Goal: Task Accomplishment & Management: Manage account settings

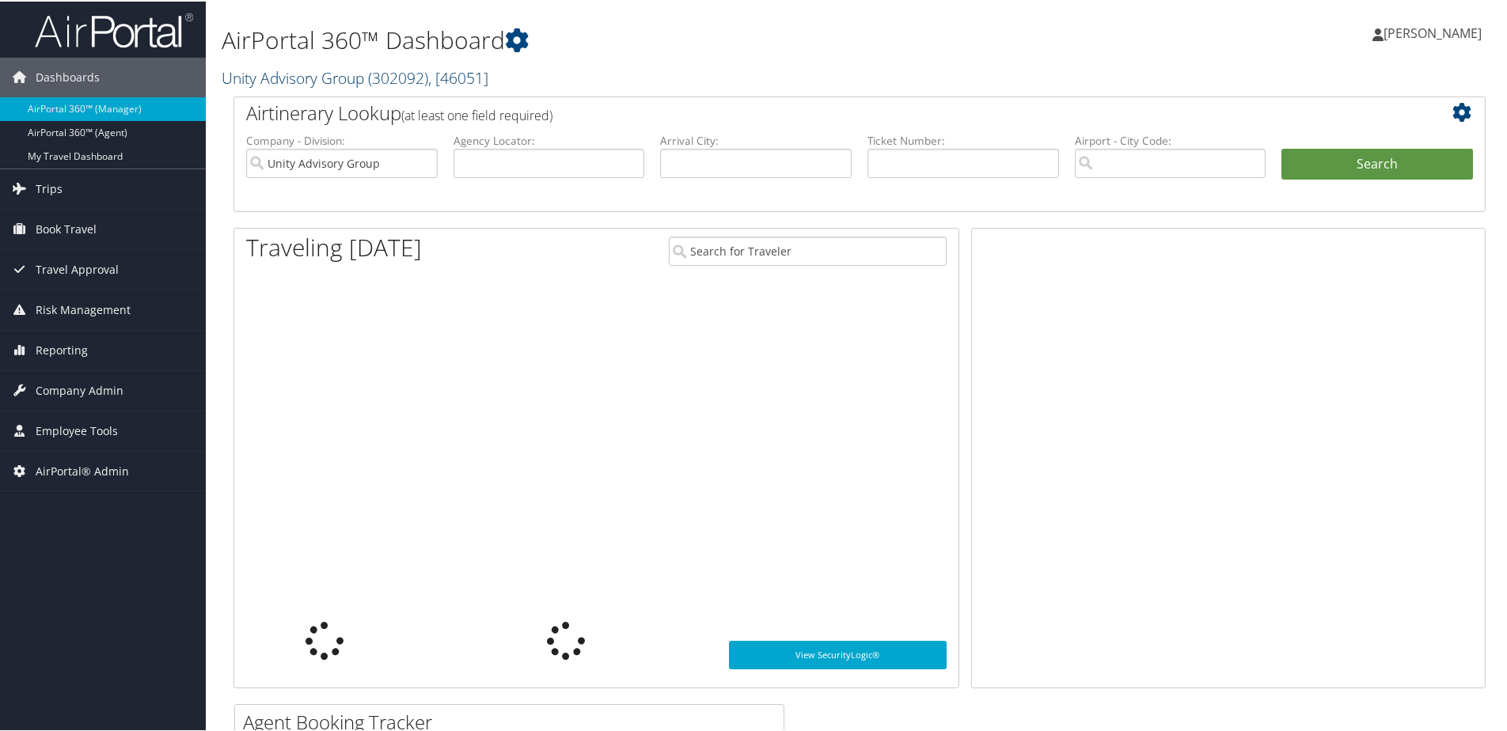
drag, startPoint x: 0, startPoint y: 0, endPoint x: 239, endPoint y: 76, distance: 250.8
click at [239, 76] on link "Unity Advisory Group ( 302092 ) , [ 46051 ]" at bounding box center [355, 76] width 267 height 21
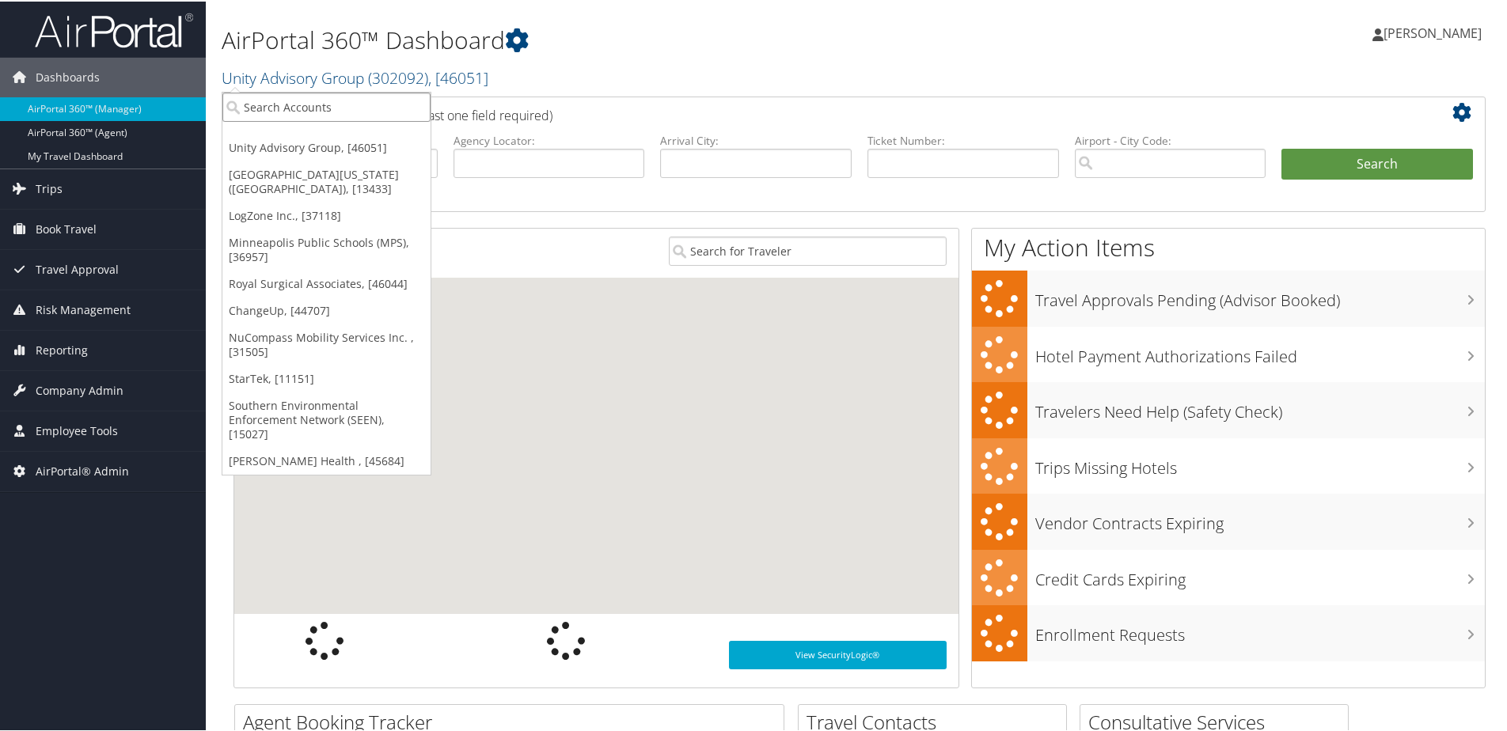
click at [246, 106] on input "search" at bounding box center [326, 105] width 208 height 29
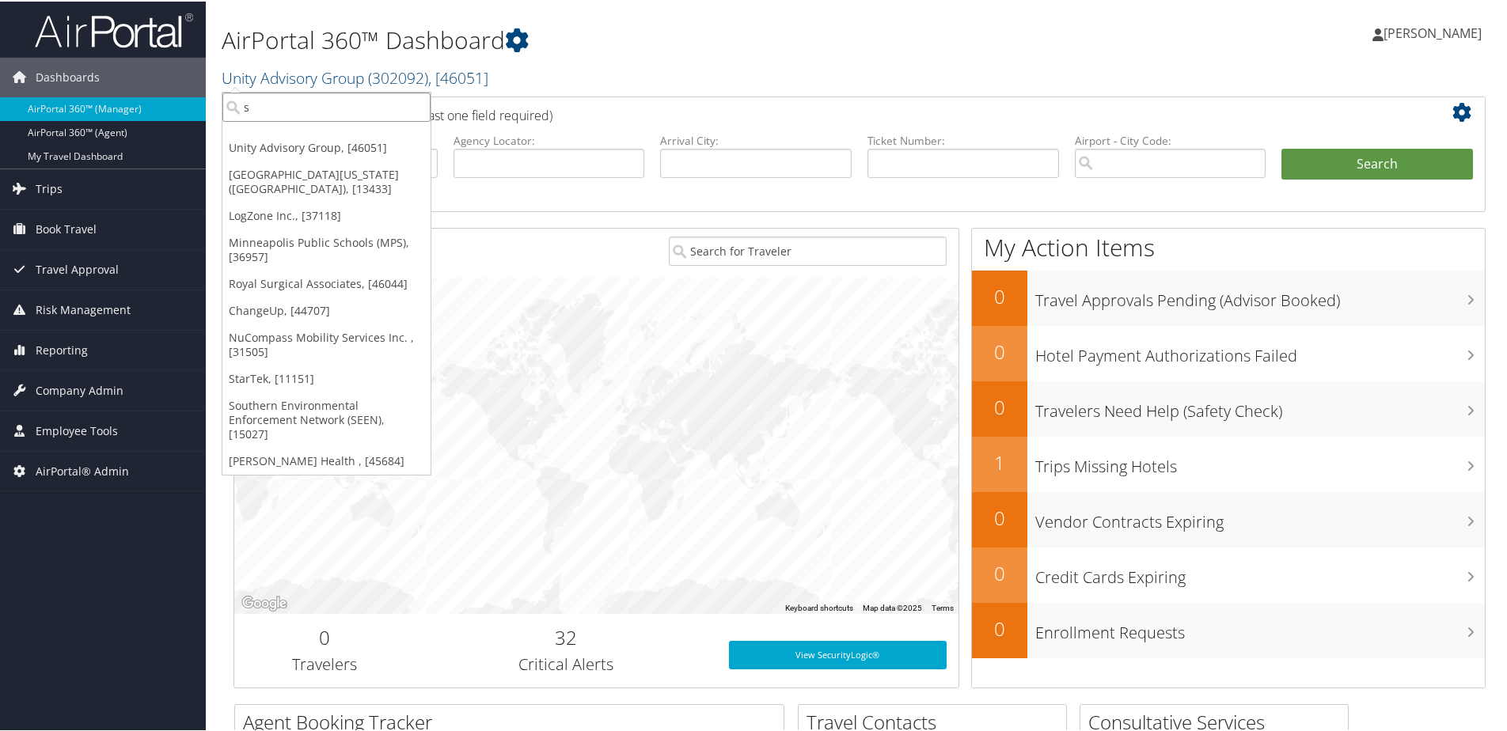
type input "s2"
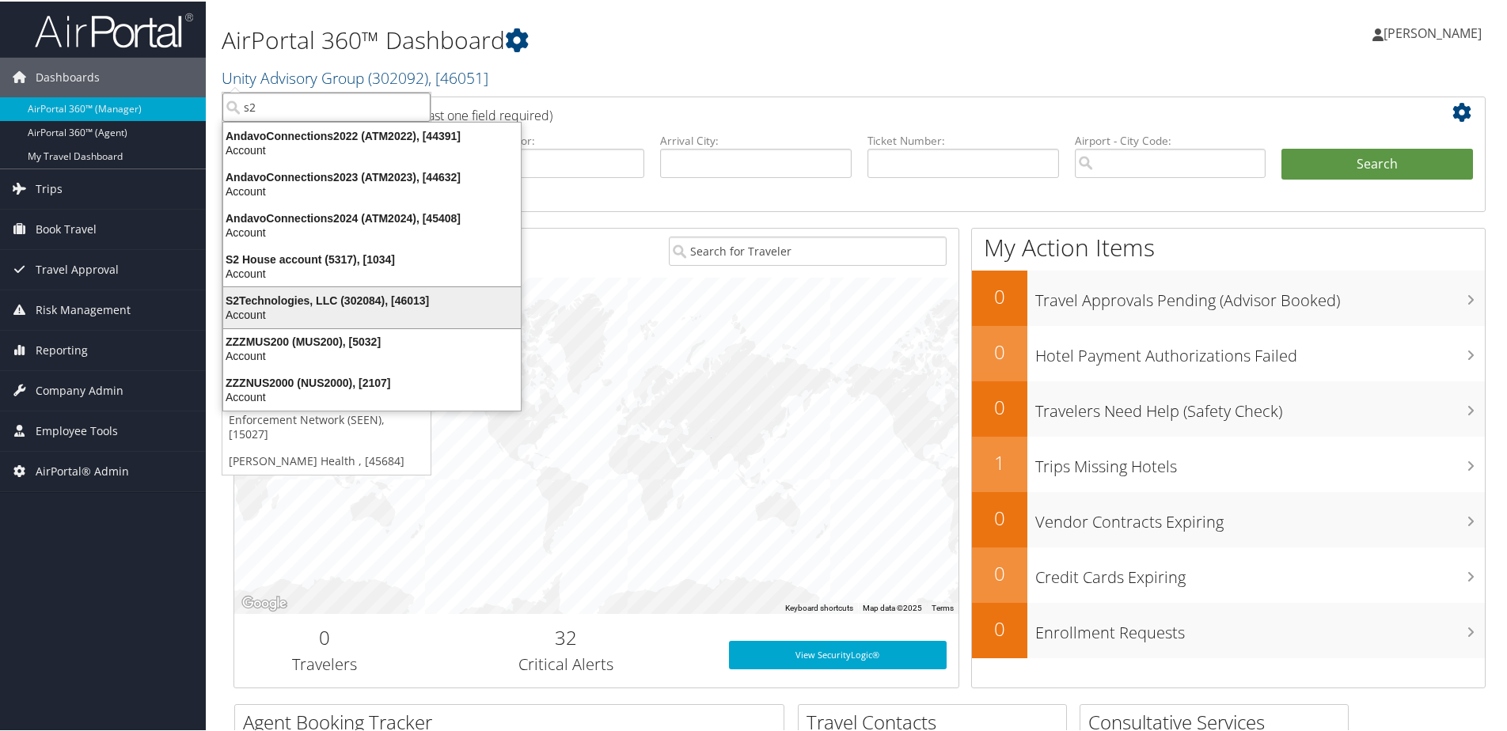
click at [264, 297] on div "S2Technologies, LLC (302084), [46013]" at bounding box center [372, 299] width 317 height 14
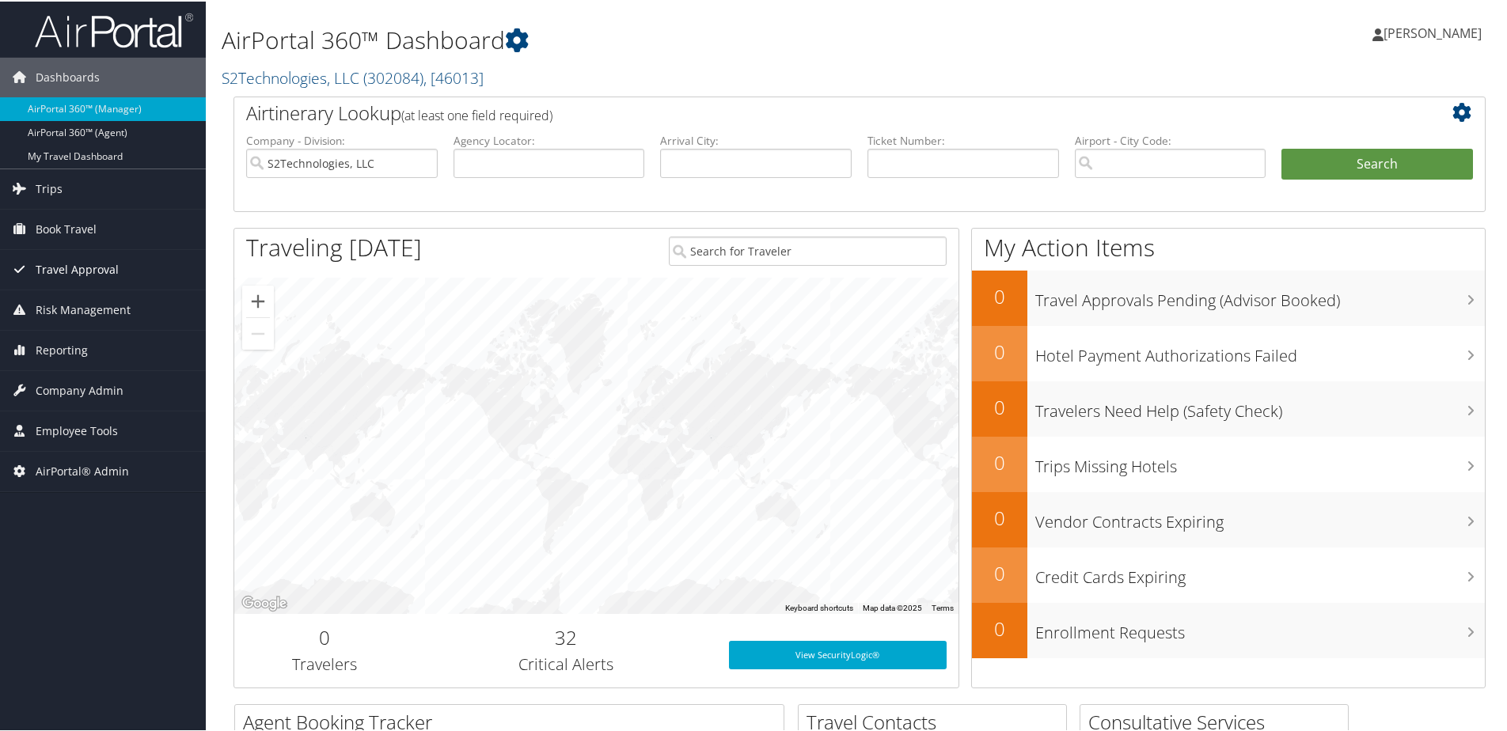
click at [59, 271] on span "Travel Approval" at bounding box center [77, 269] width 83 height 40
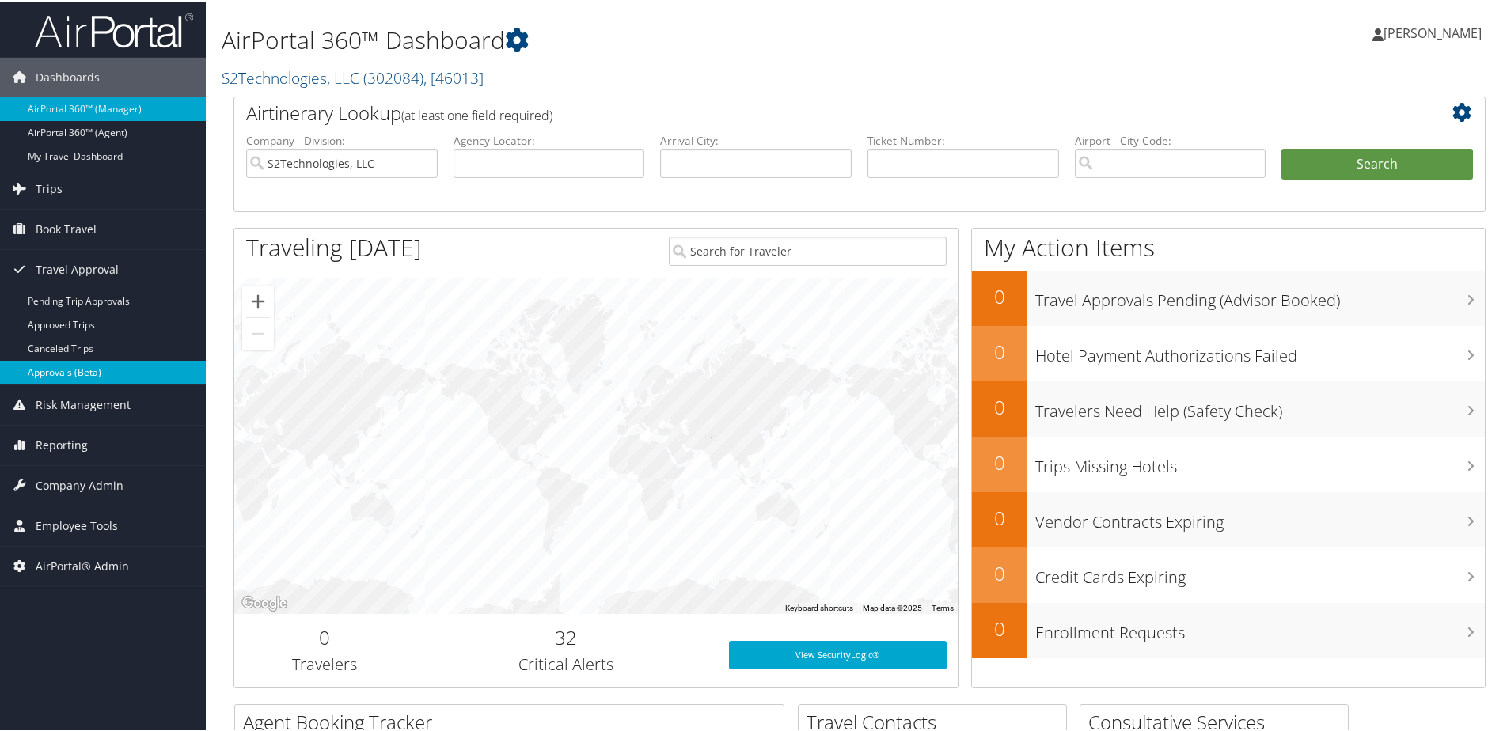
click at [49, 360] on link "Approvals (Beta)" at bounding box center [103, 371] width 206 height 24
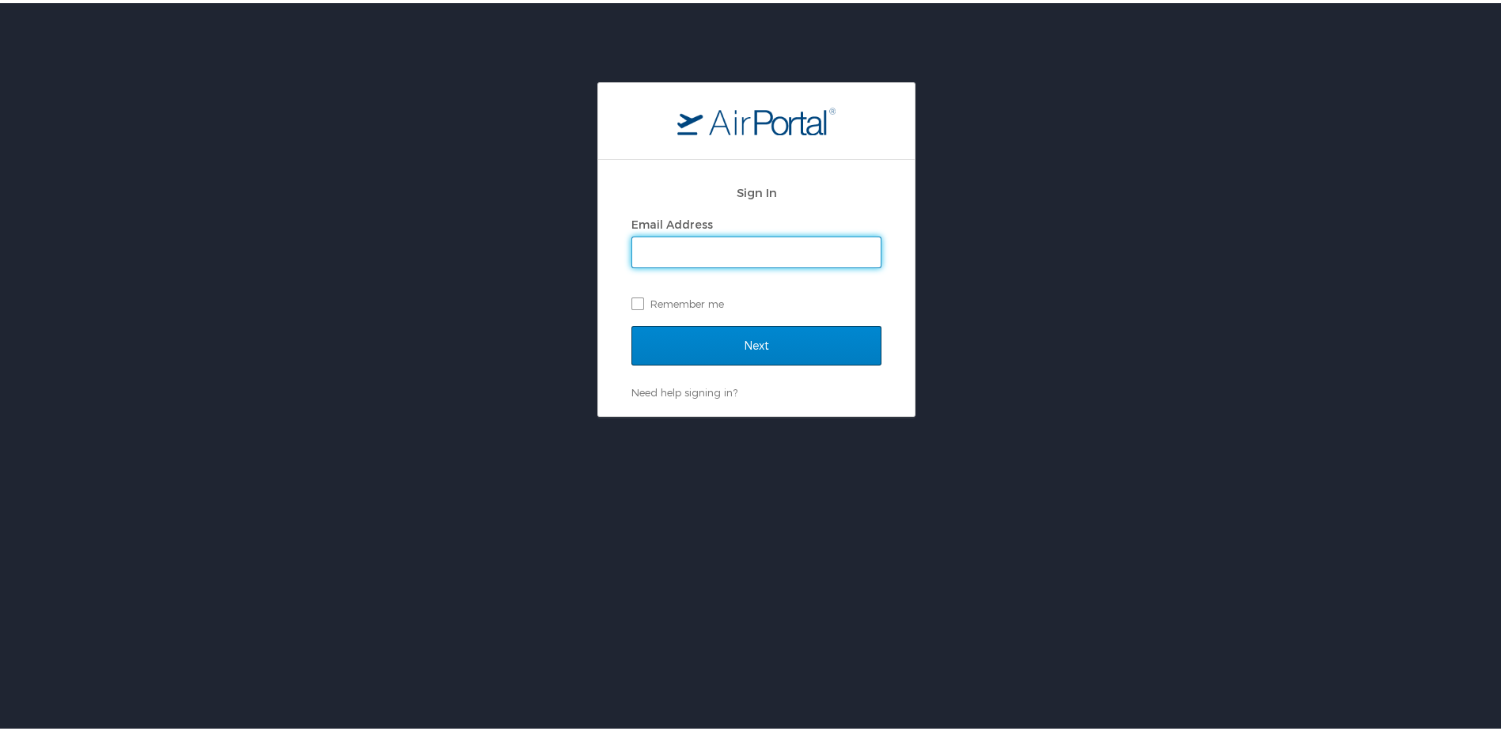
type input "shannon.brooks@cbtravel.com"
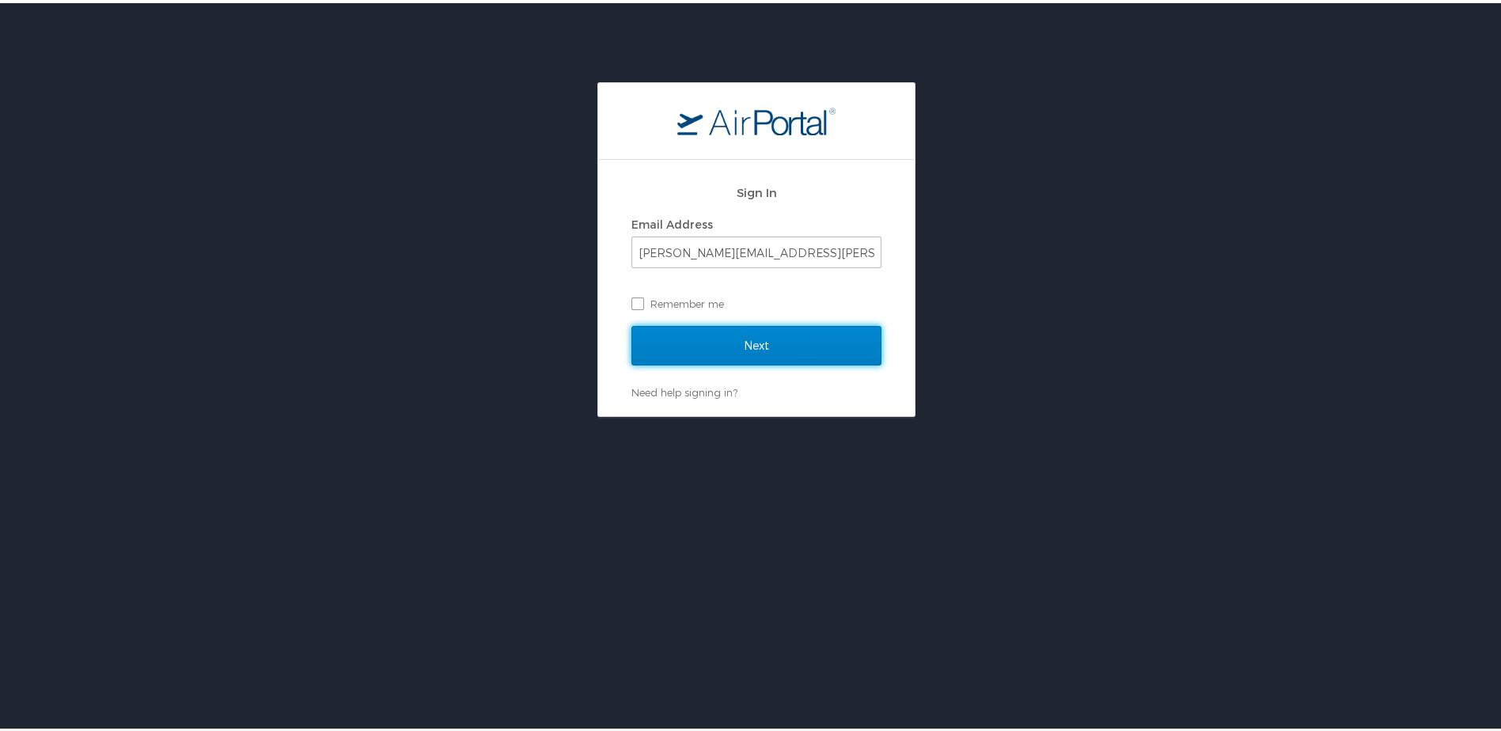
click at [666, 347] on input "Next" at bounding box center [757, 343] width 250 height 40
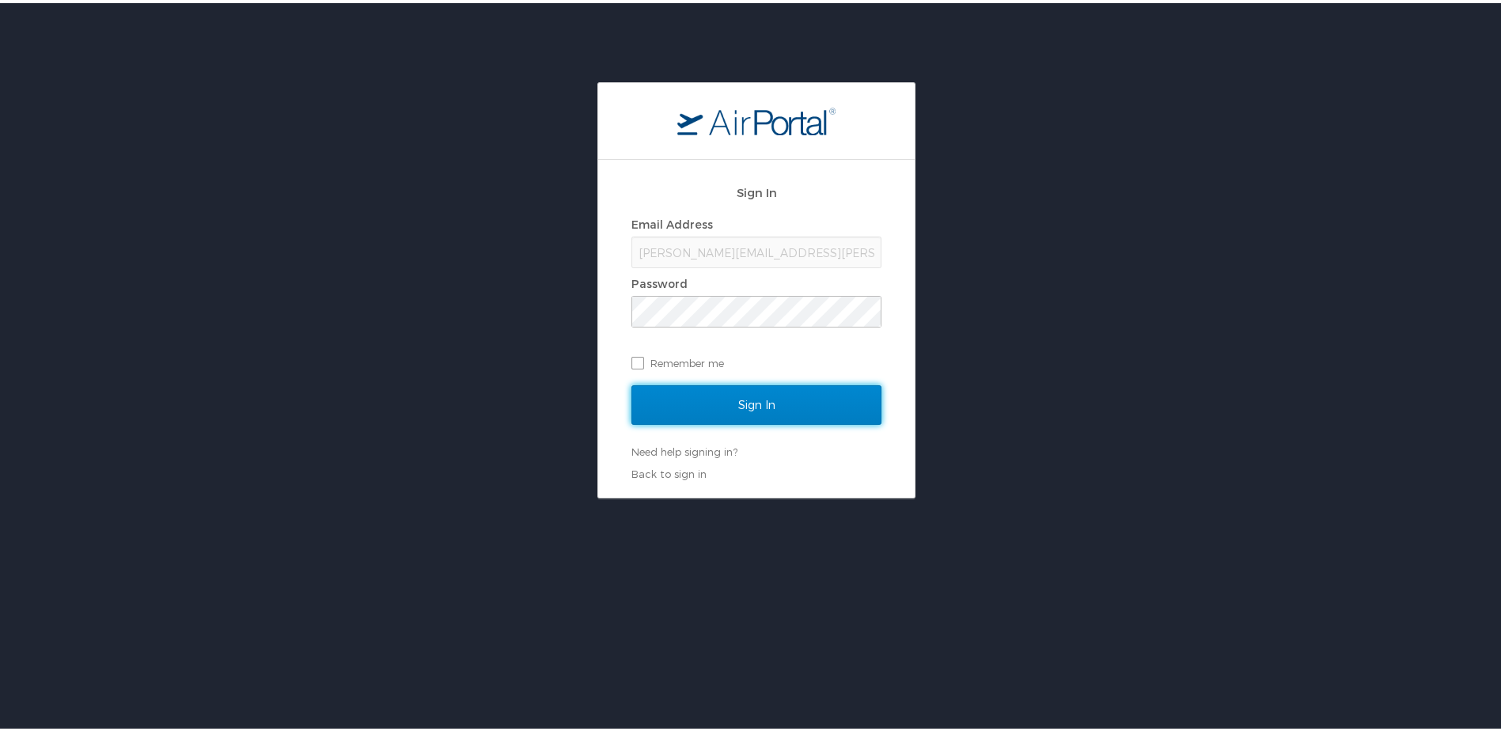
click at [677, 406] on input "Sign In" at bounding box center [757, 402] width 250 height 40
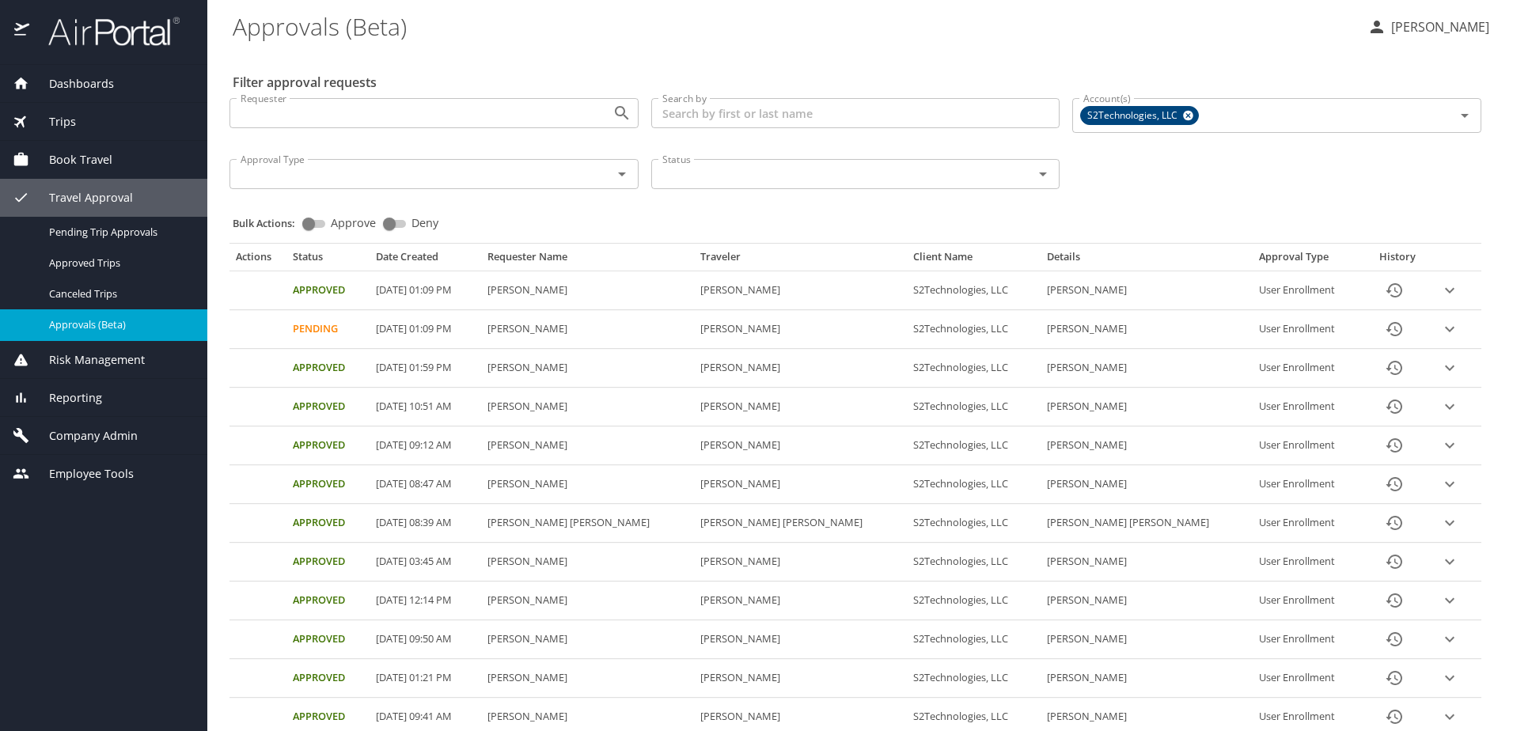
click at [57, 443] on span "Company Admin" at bounding box center [83, 435] width 108 height 17
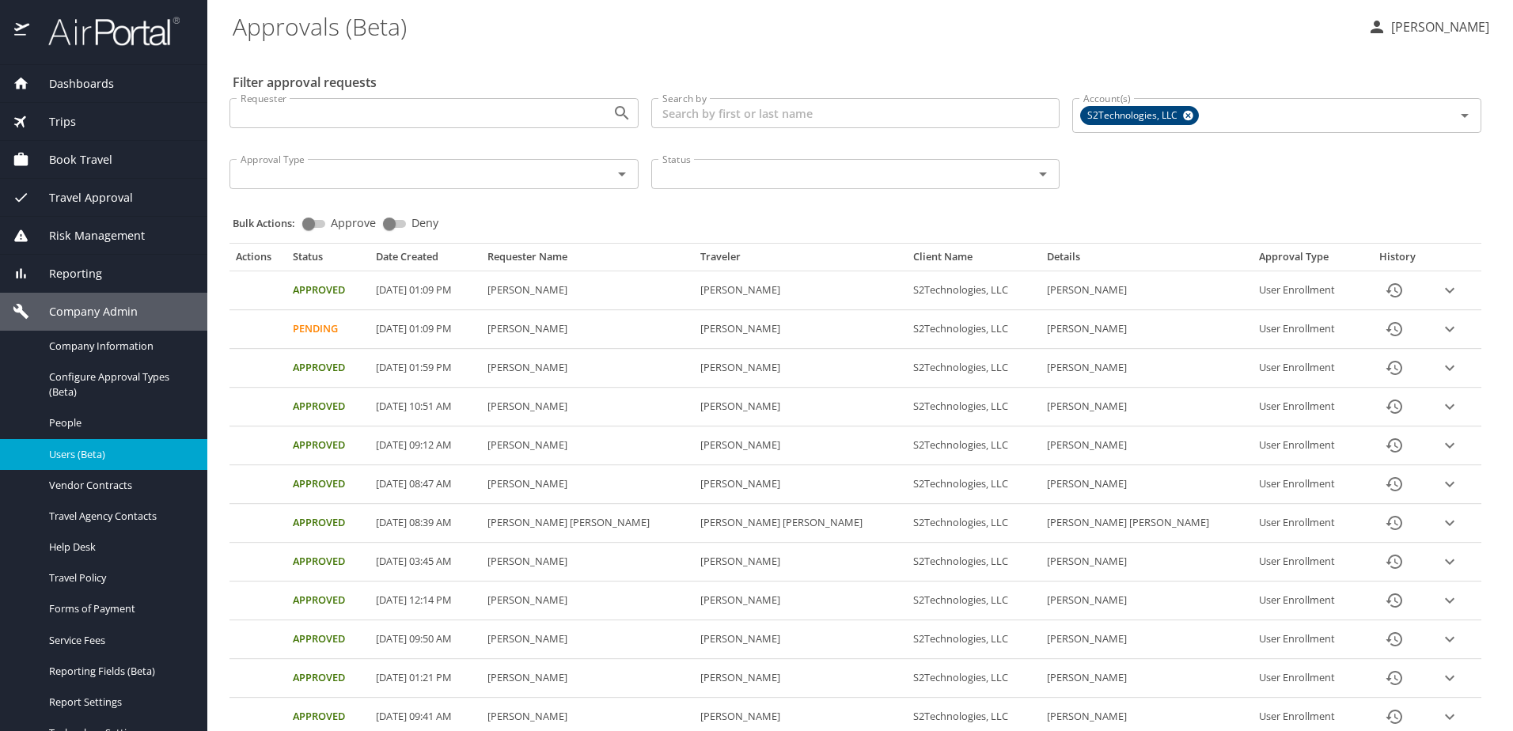
click at [63, 446] on div "Users (Beta)" at bounding box center [104, 455] width 182 height 18
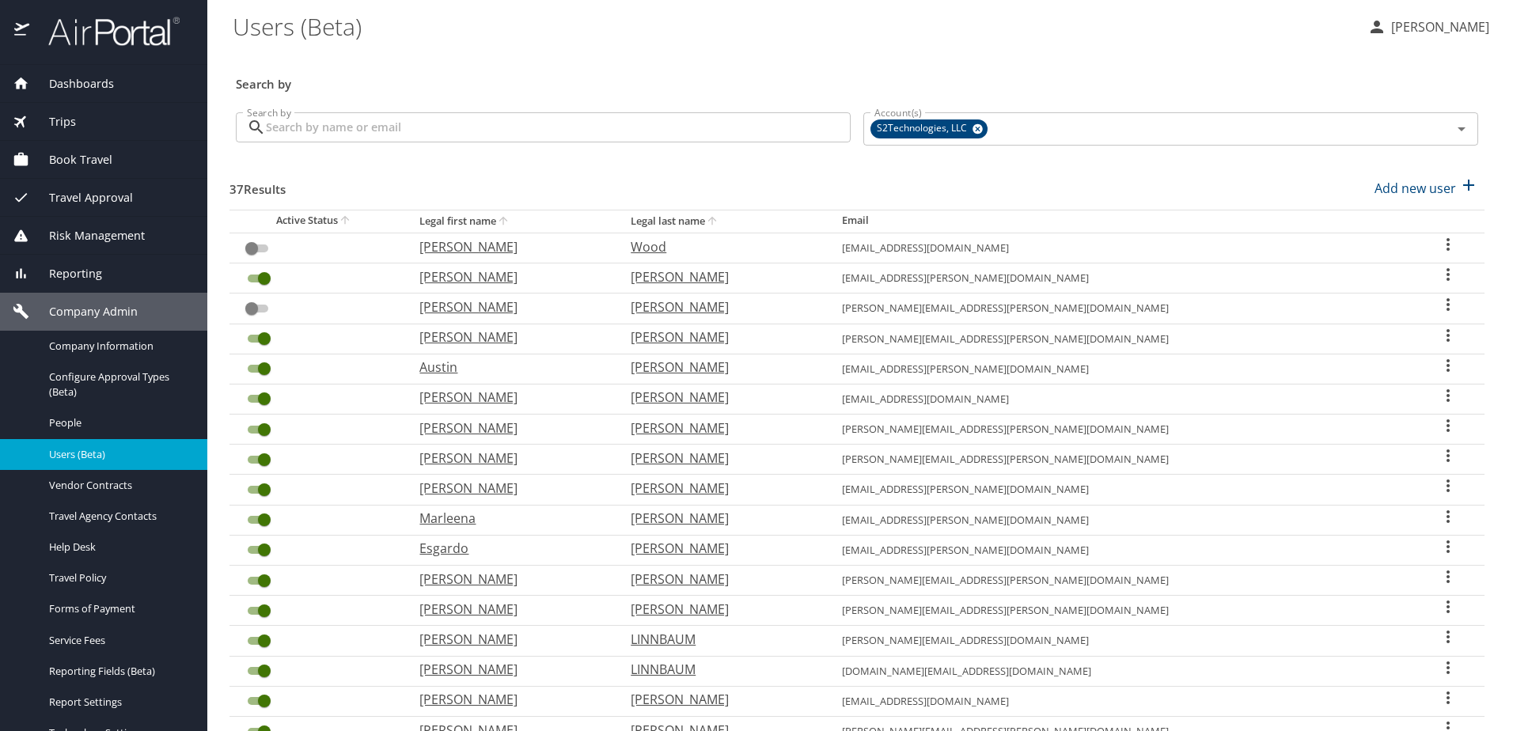
click at [450, 132] on input "Search by" at bounding box center [558, 127] width 585 height 30
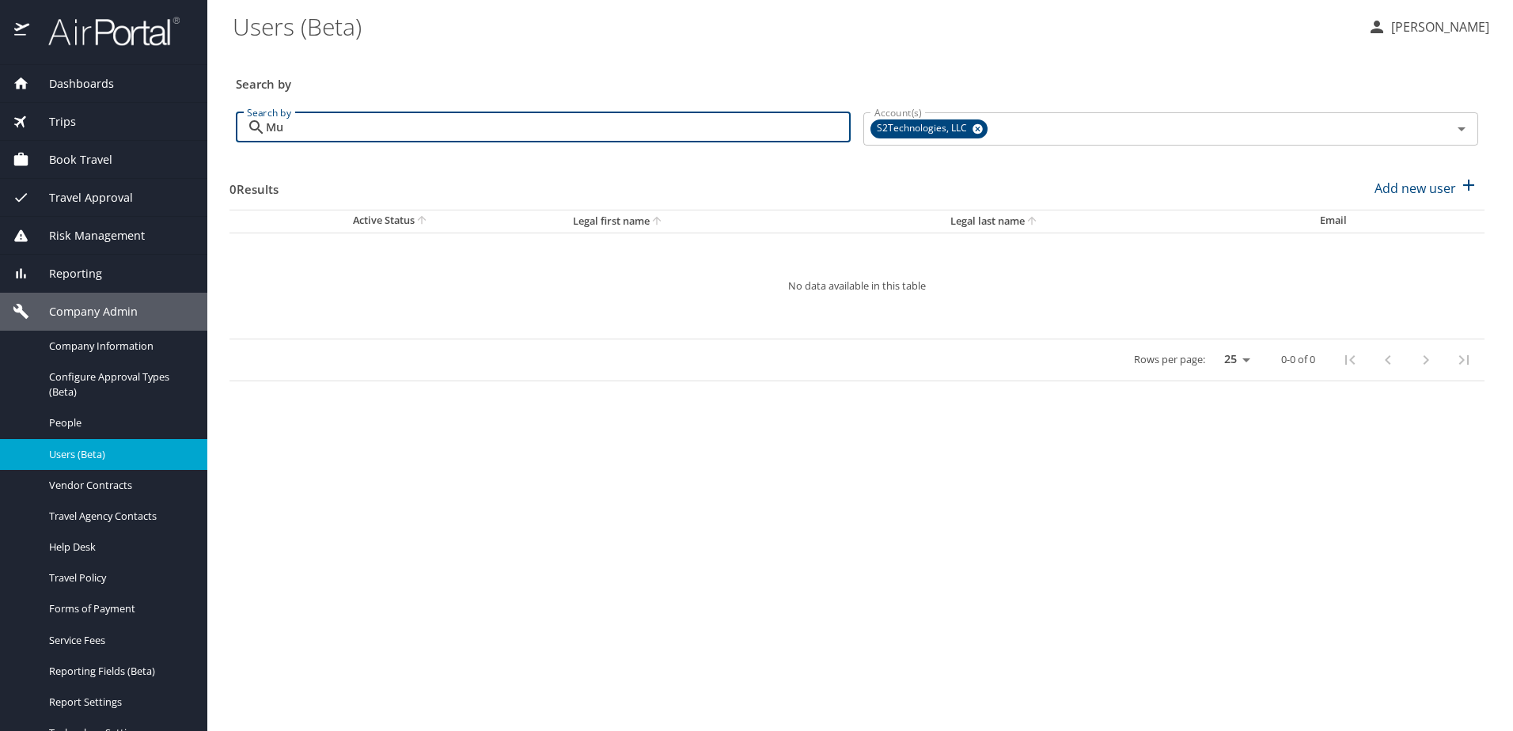
type input "M"
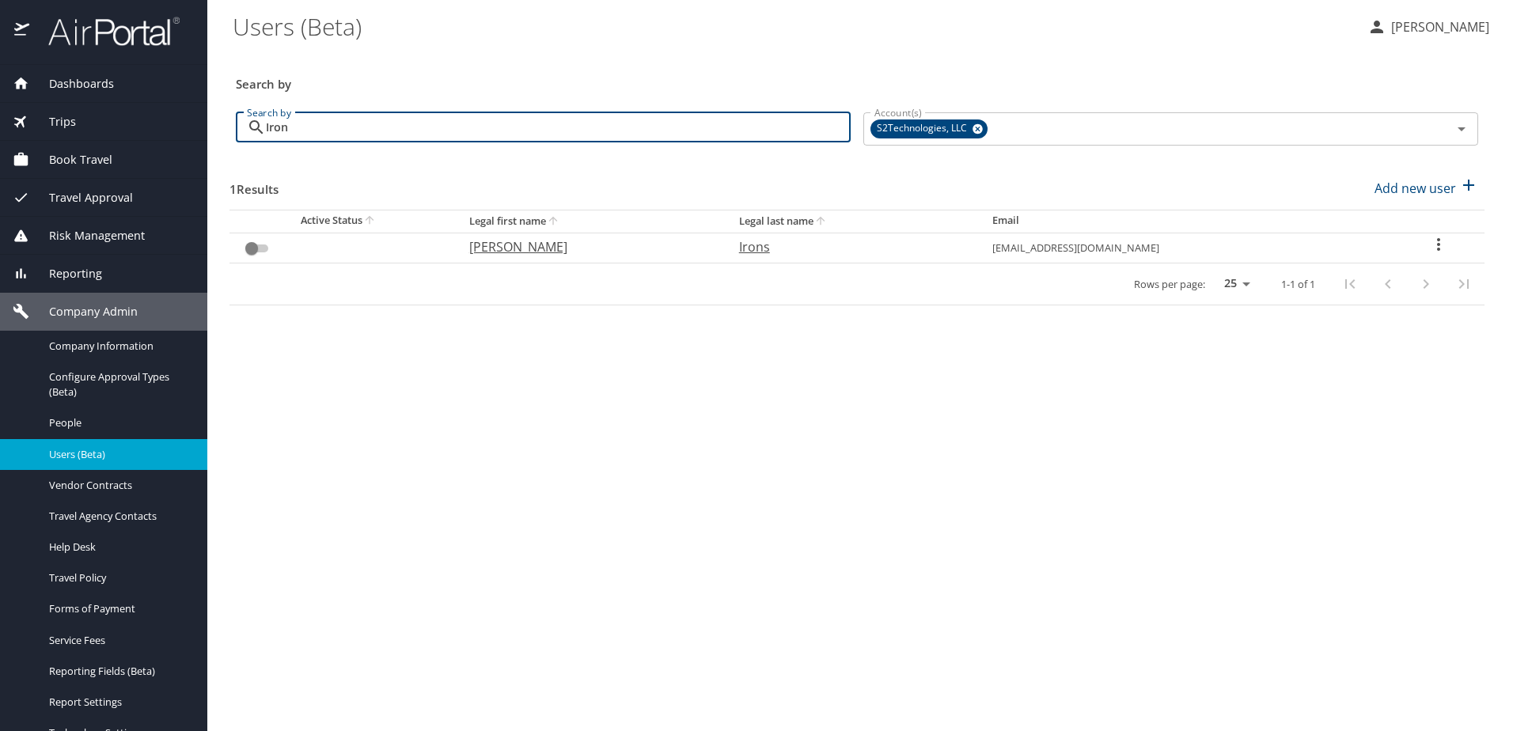
type input "Iron"
click at [80, 197] on span "Travel Approval" at bounding box center [81, 197] width 104 height 17
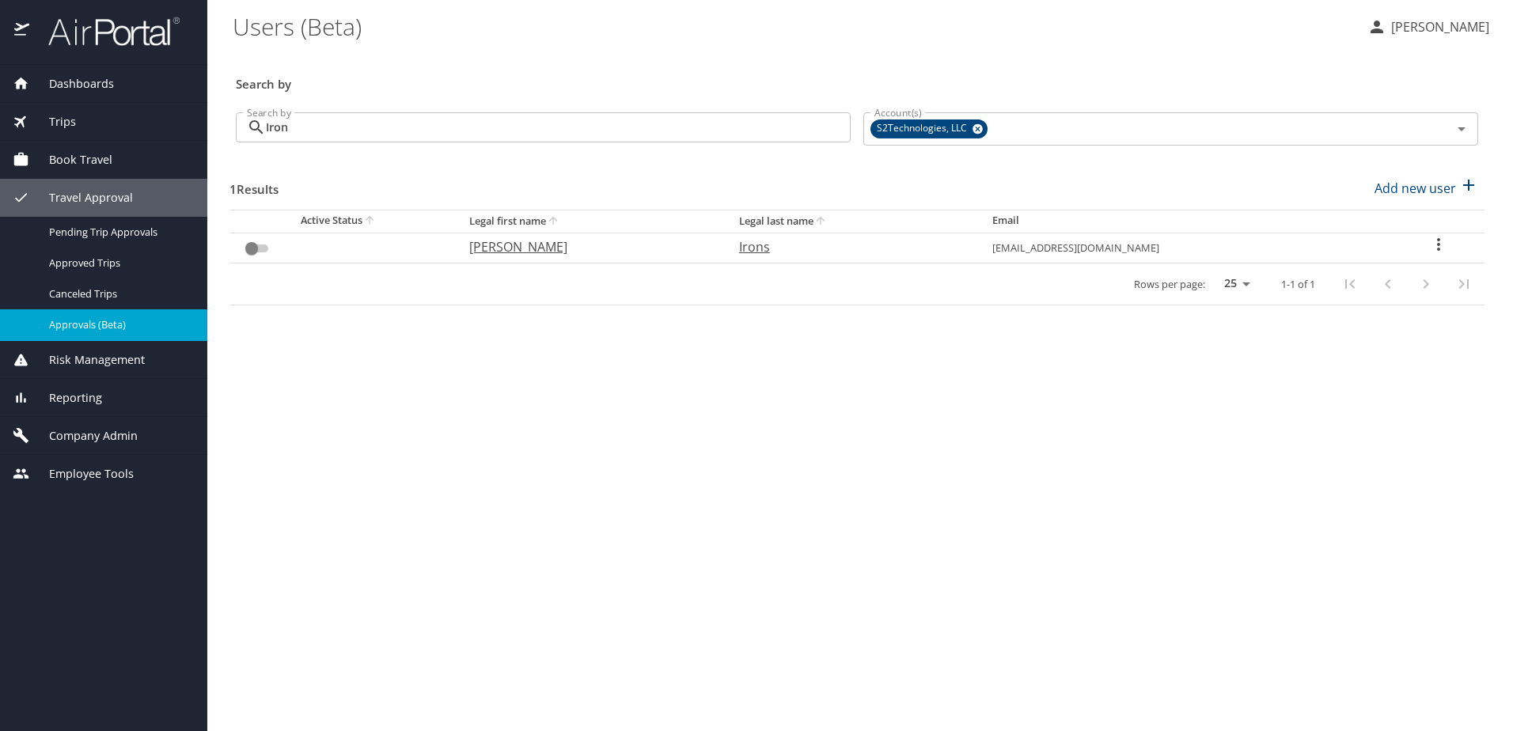
click at [78, 327] on span "Approvals (Beta)" at bounding box center [118, 324] width 139 height 15
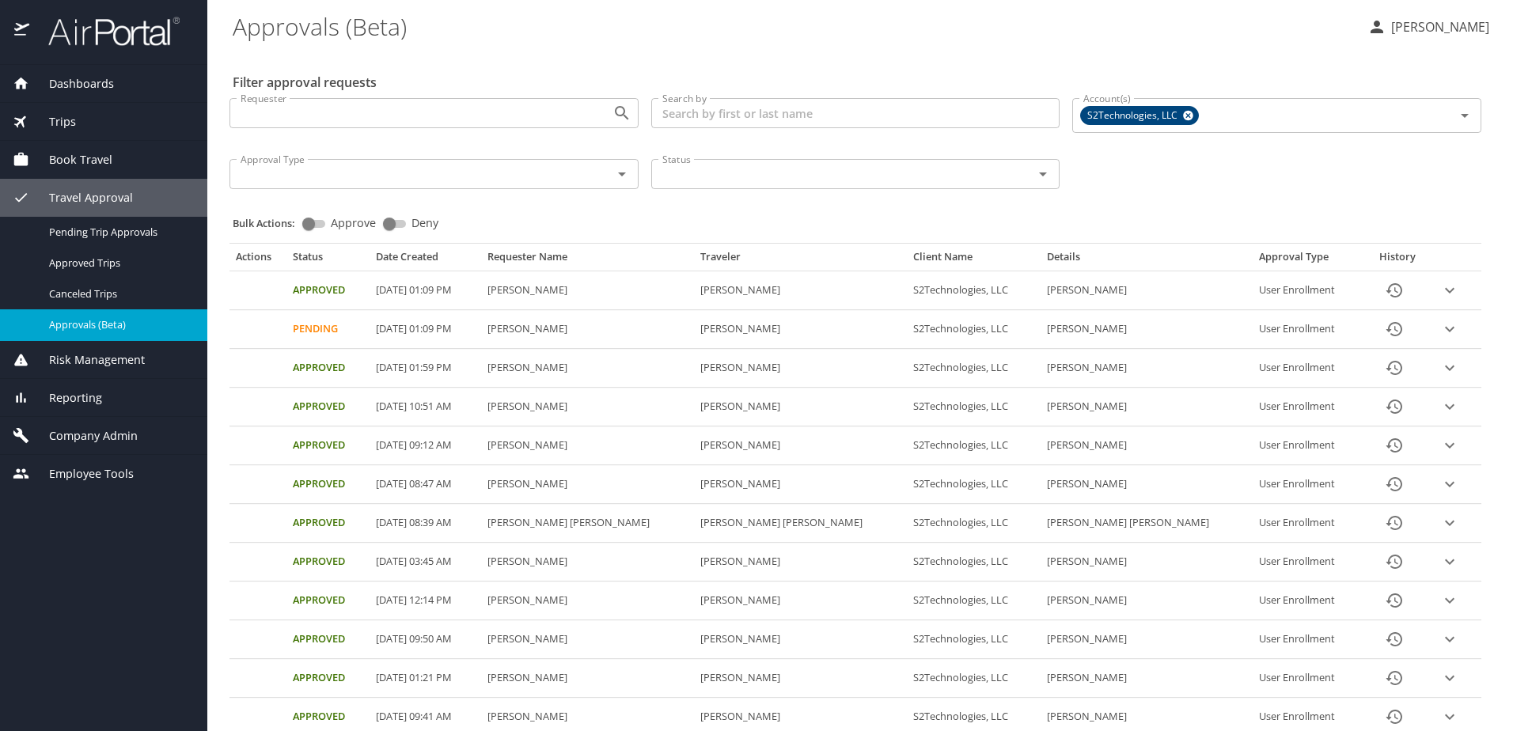
click at [65, 431] on span "Company Admin" at bounding box center [83, 435] width 108 height 17
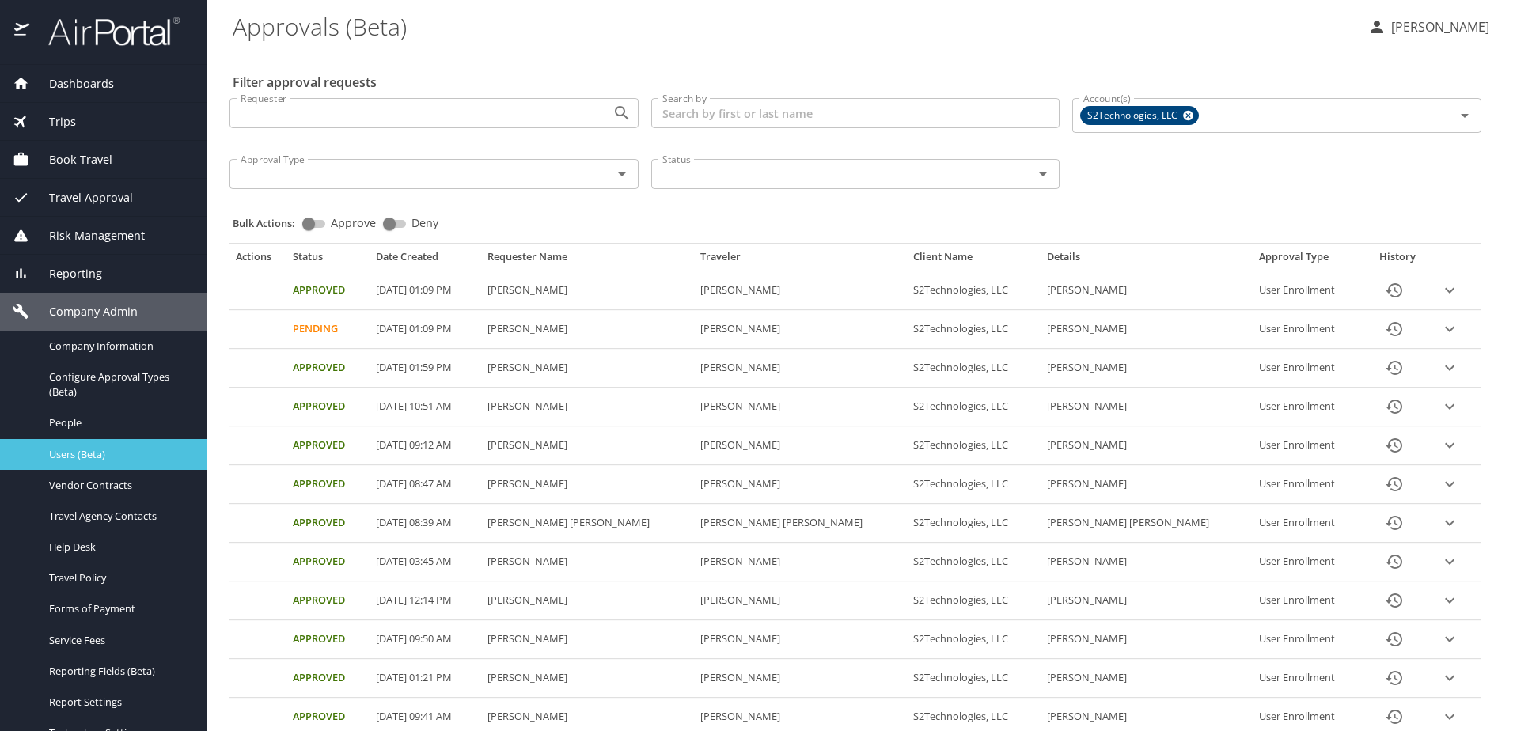
click at [74, 451] on span "Users (Beta)" at bounding box center [118, 454] width 139 height 15
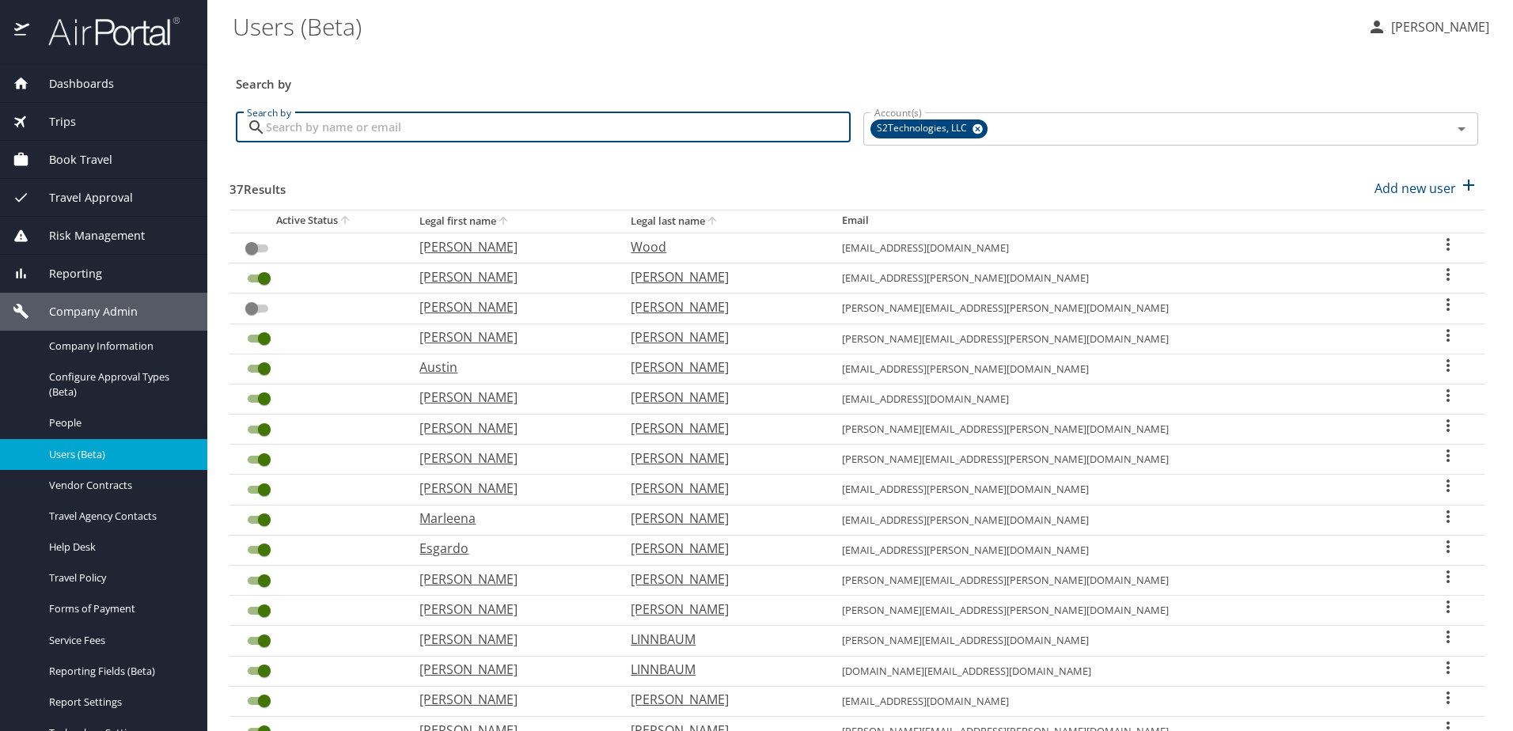
click at [325, 128] on input "Search by" at bounding box center [558, 127] width 585 height 30
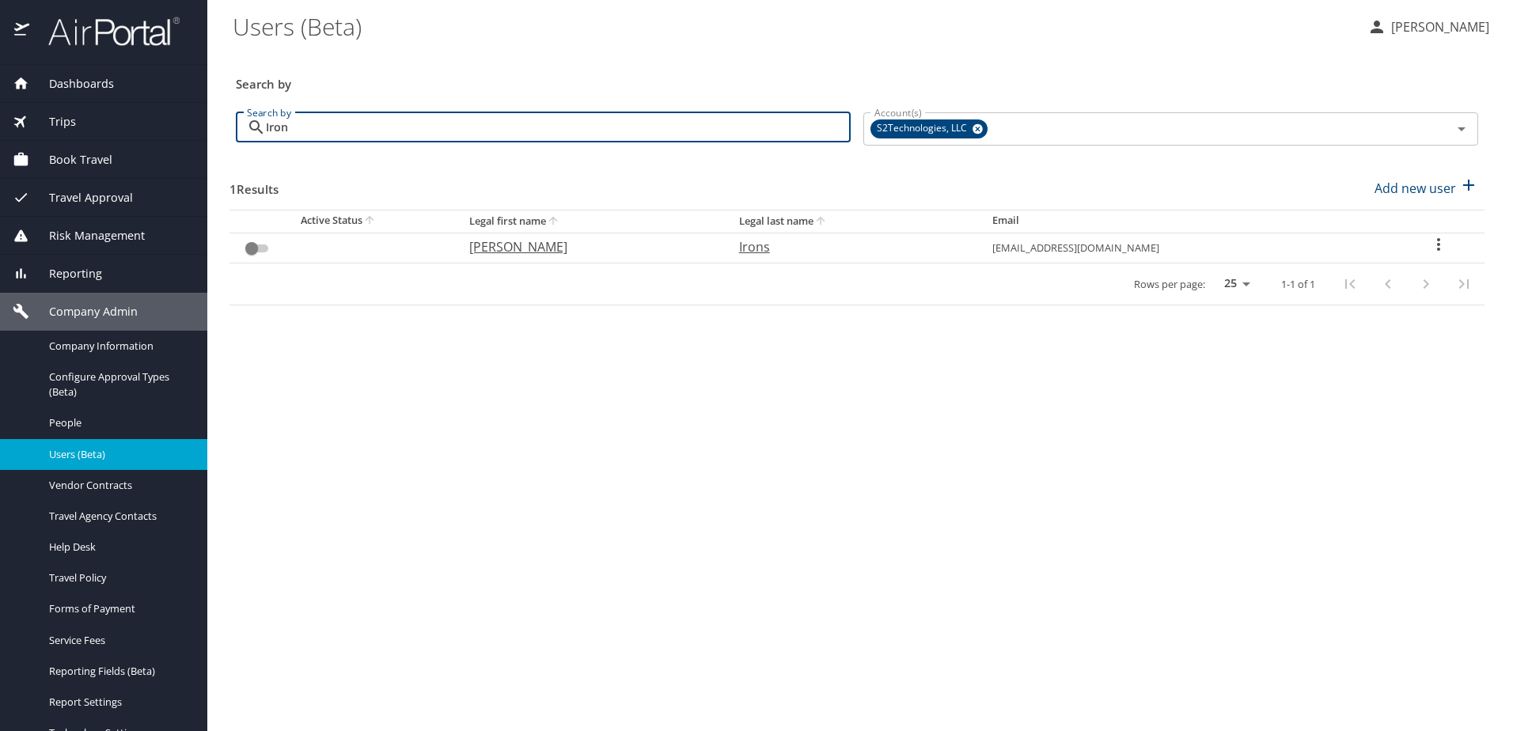
type input "Iron"
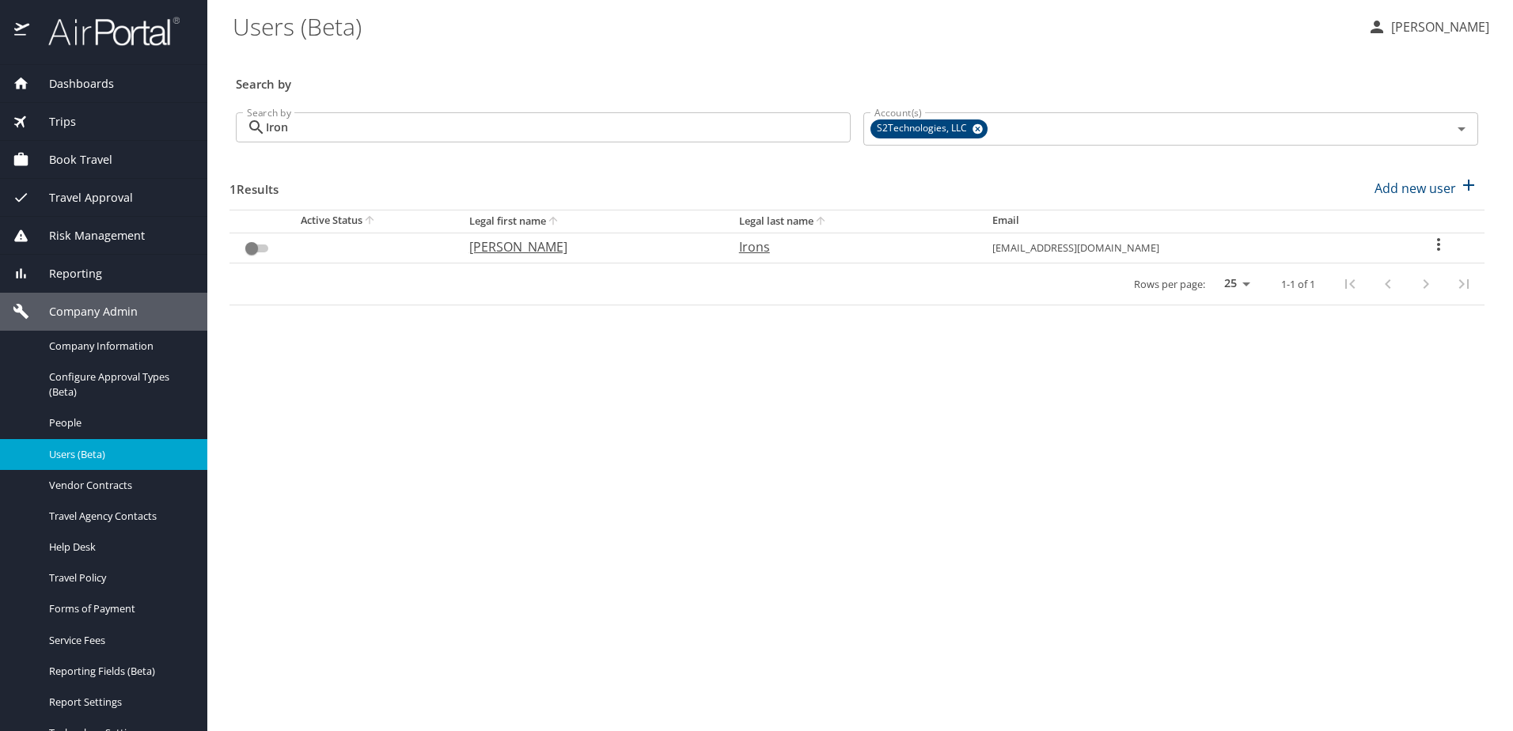
click at [1429, 247] on icon "User Search Table" at bounding box center [1438, 244] width 19 height 19
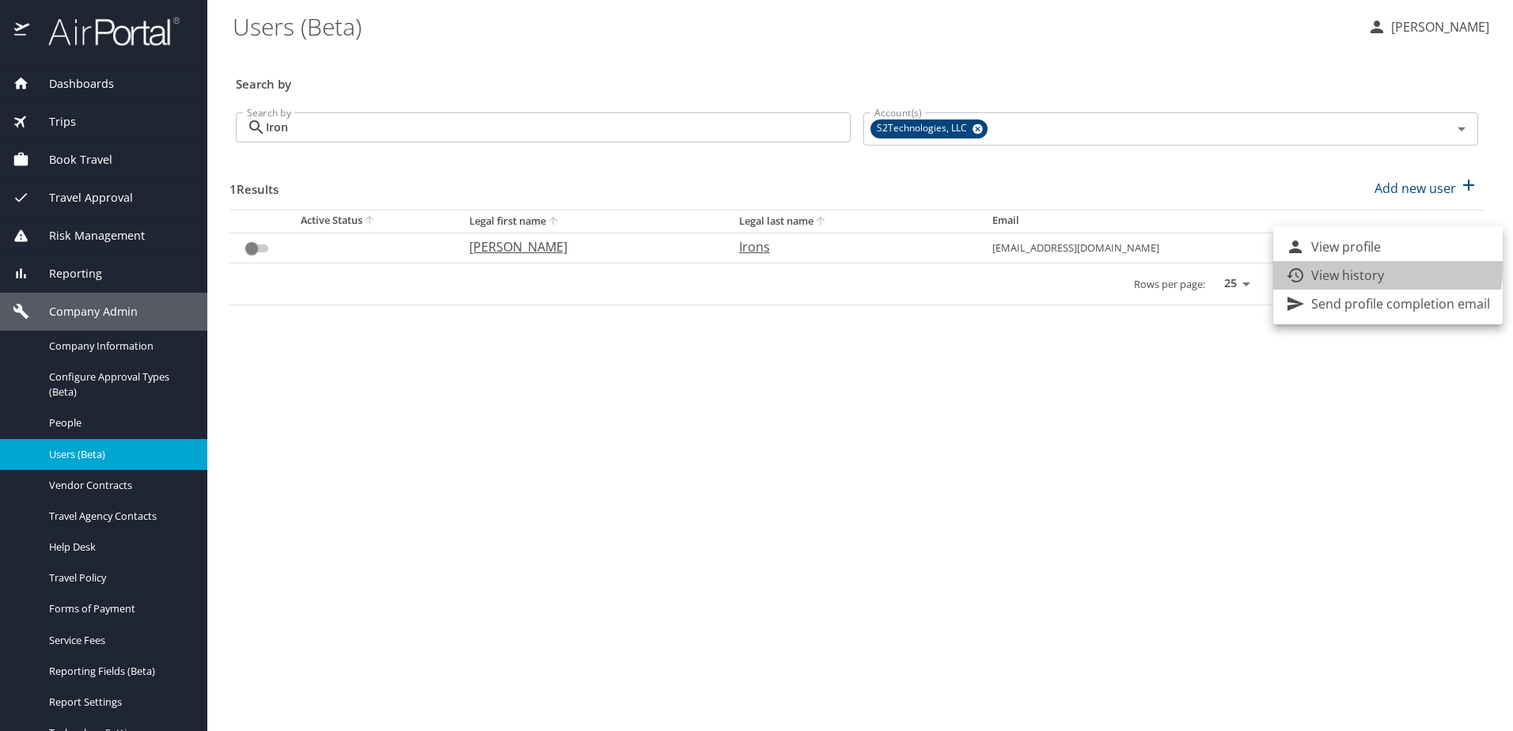
click at [1346, 268] on p "View history" at bounding box center [1348, 275] width 73 height 19
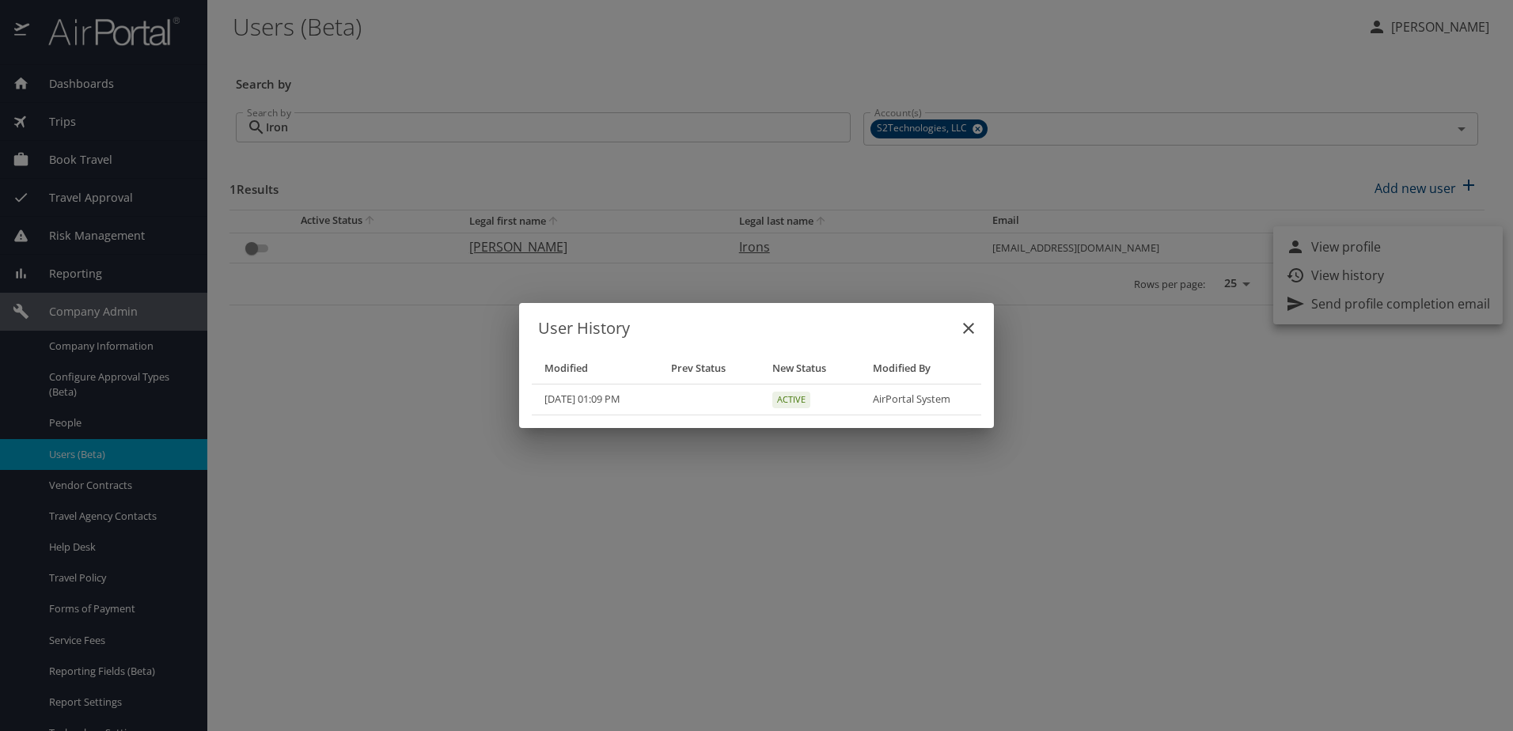
click at [97, 198] on div "User History Modified Prev Status New Status Modified By 09/30/2025, 01:09 PM A…" at bounding box center [756, 365] width 1513 height 731
click at [973, 323] on icon "close" at bounding box center [968, 328] width 19 height 19
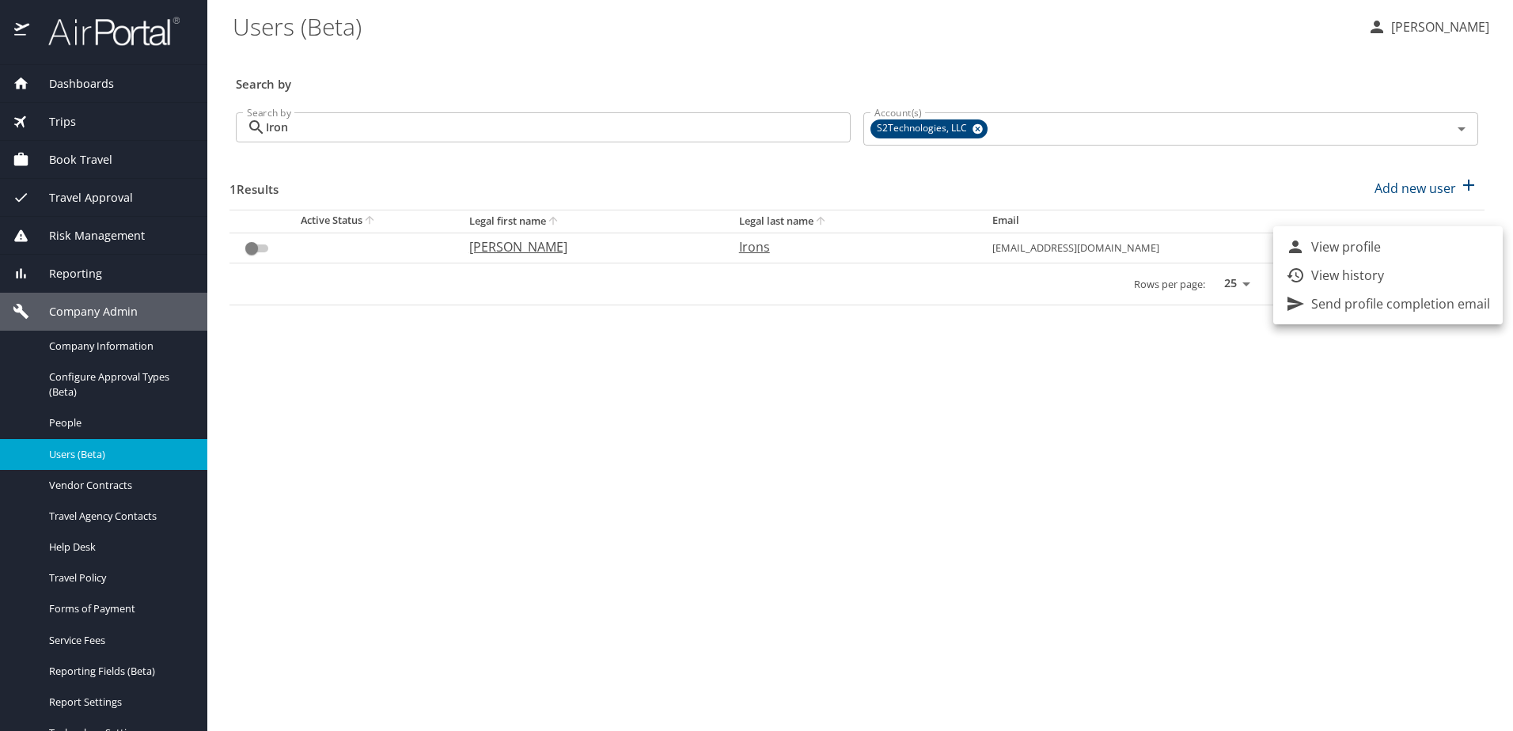
click at [78, 378] on div at bounding box center [756, 365] width 1513 height 731
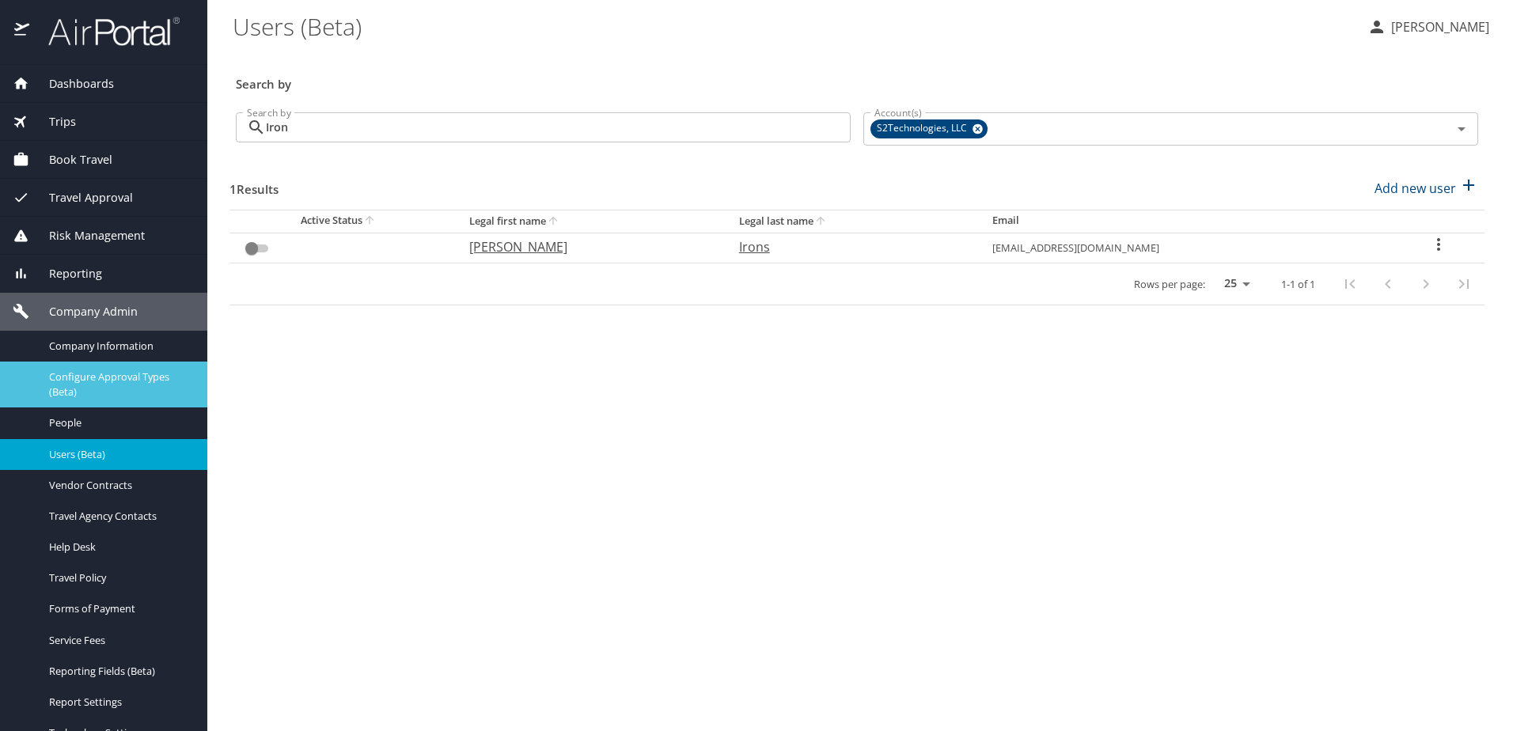
click at [78, 378] on span "Configure Approval Types (Beta)" at bounding box center [118, 385] width 139 height 30
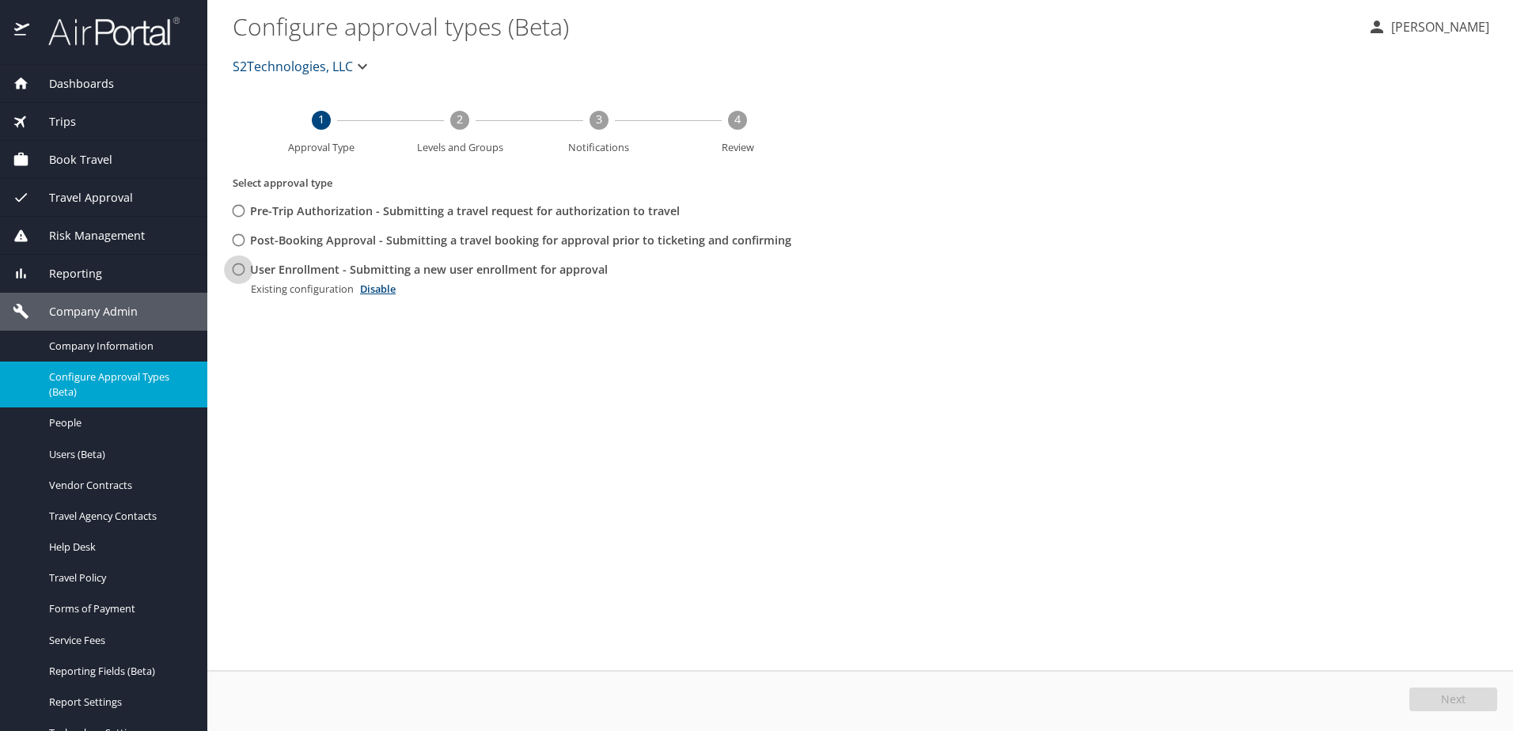
drag, startPoint x: 239, startPoint y: 268, endPoint x: 244, endPoint y: 276, distance: 9.9
click at [238, 267] on input "User Enrollment - Submitting a new user enrollment for approval" at bounding box center [238, 269] width 29 height 29
radio input "true"
click at [1447, 698] on span "Edit" at bounding box center [1455, 699] width 21 height 11
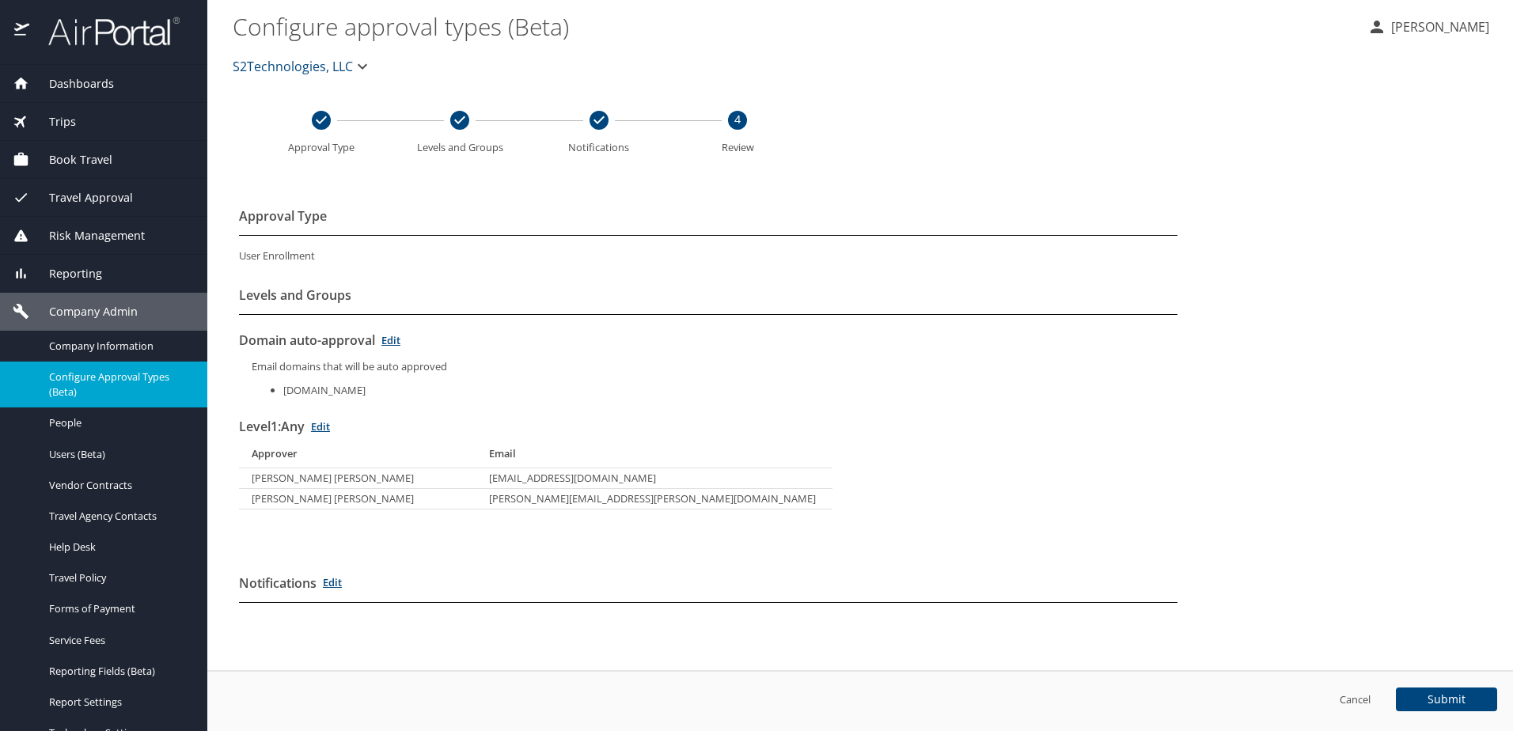
click at [86, 202] on span "Travel Approval" at bounding box center [81, 197] width 104 height 17
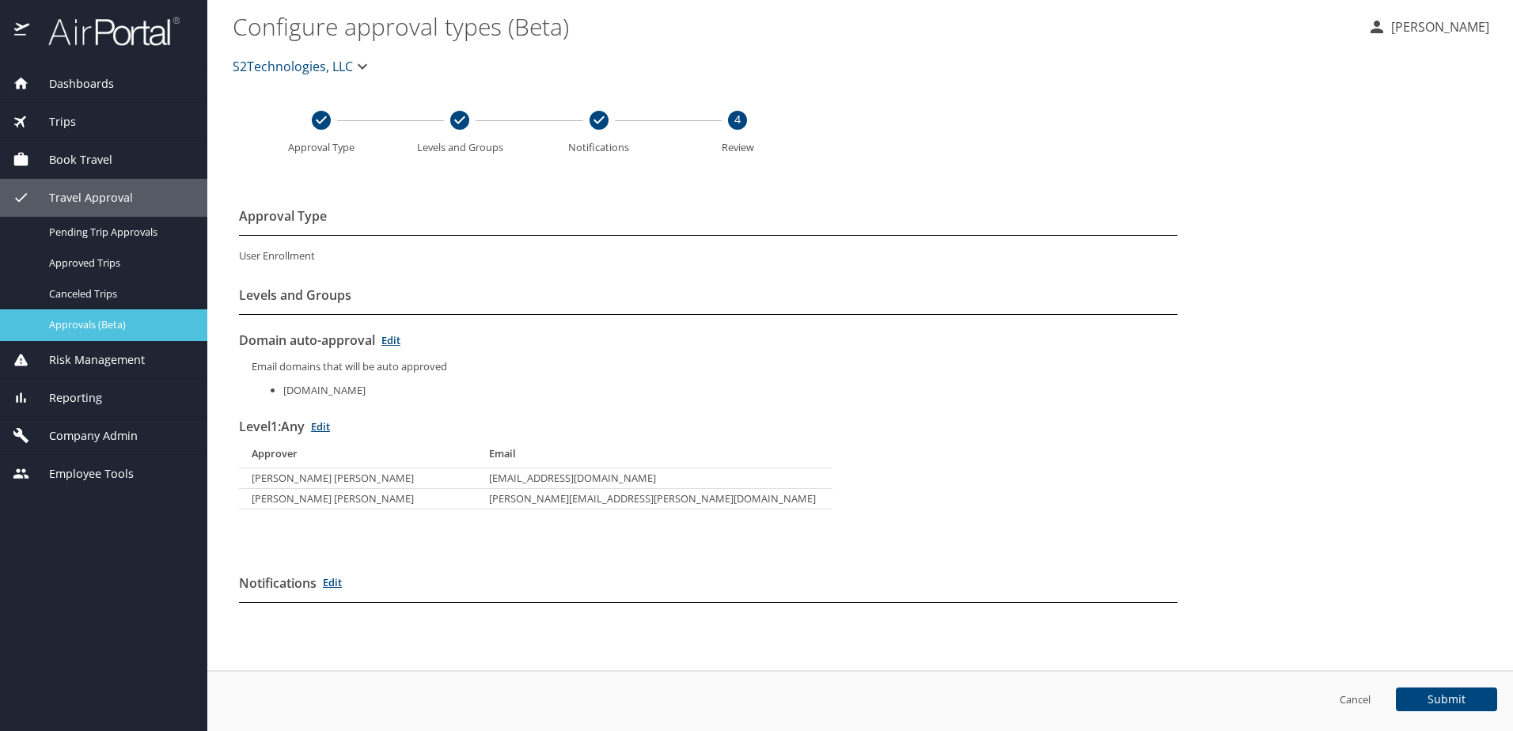
click at [78, 325] on span "Approvals (Beta)" at bounding box center [118, 324] width 139 height 15
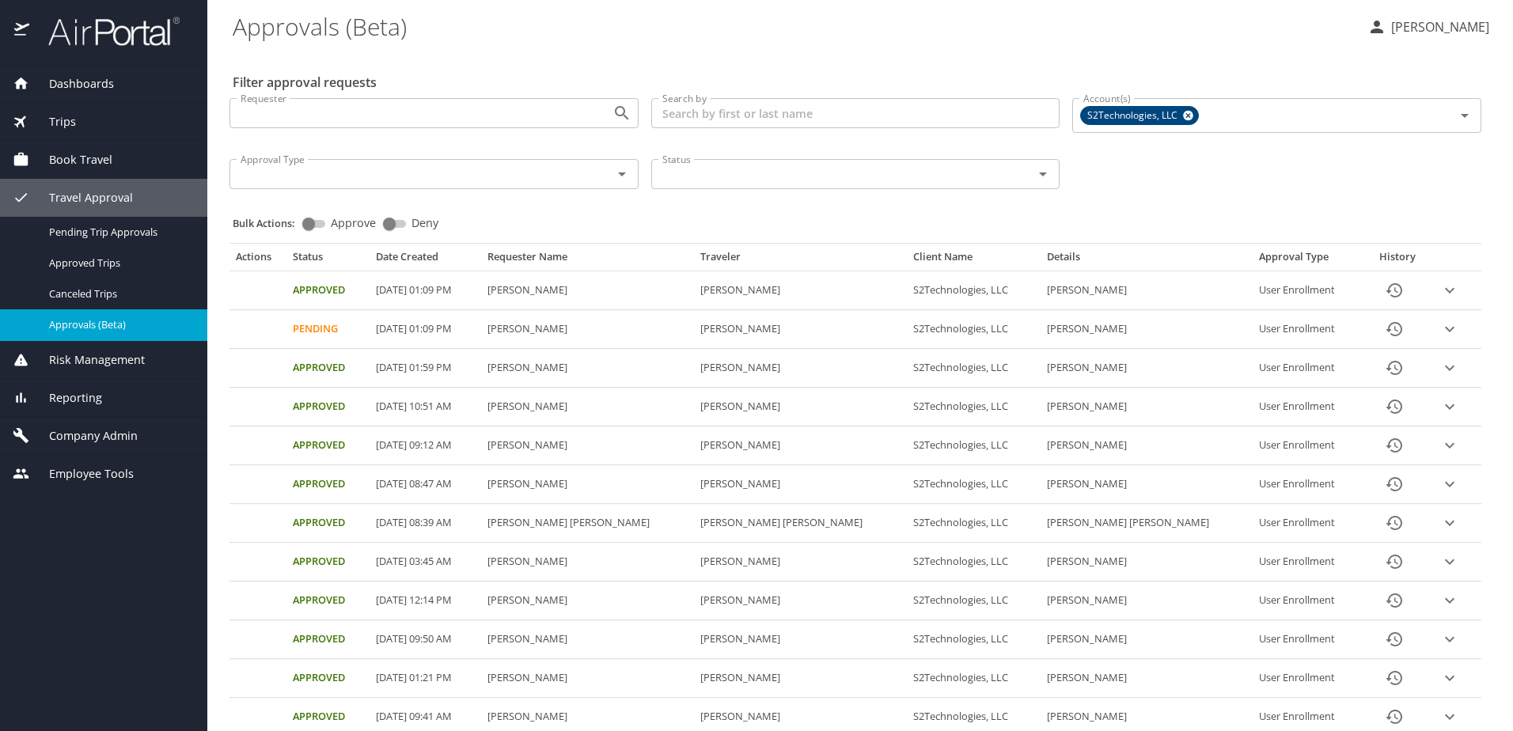
click at [101, 432] on span "Company Admin" at bounding box center [83, 435] width 108 height 17
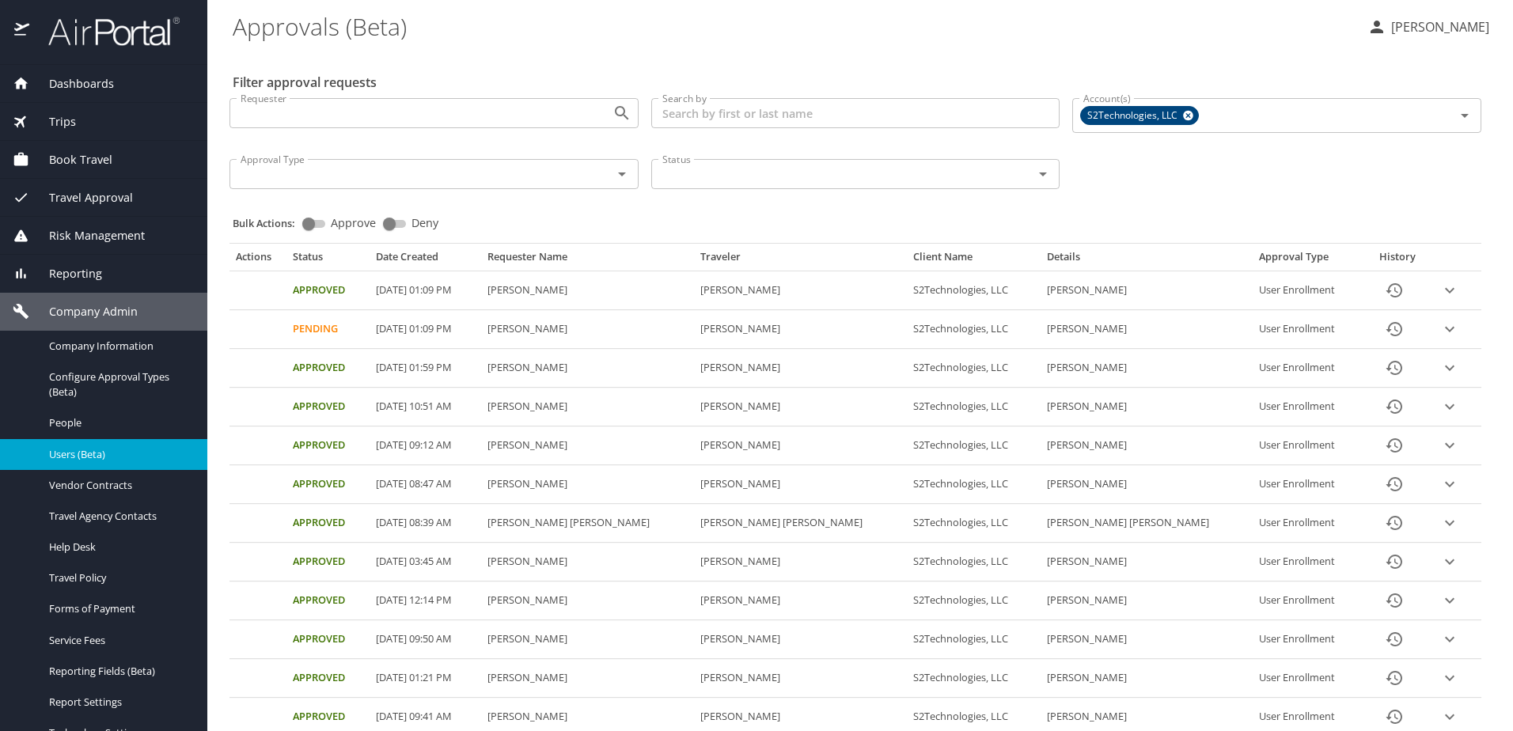
click at [76, 458] on span "Users (Beta)" at bounding box center [118, 454] width 139 height 15
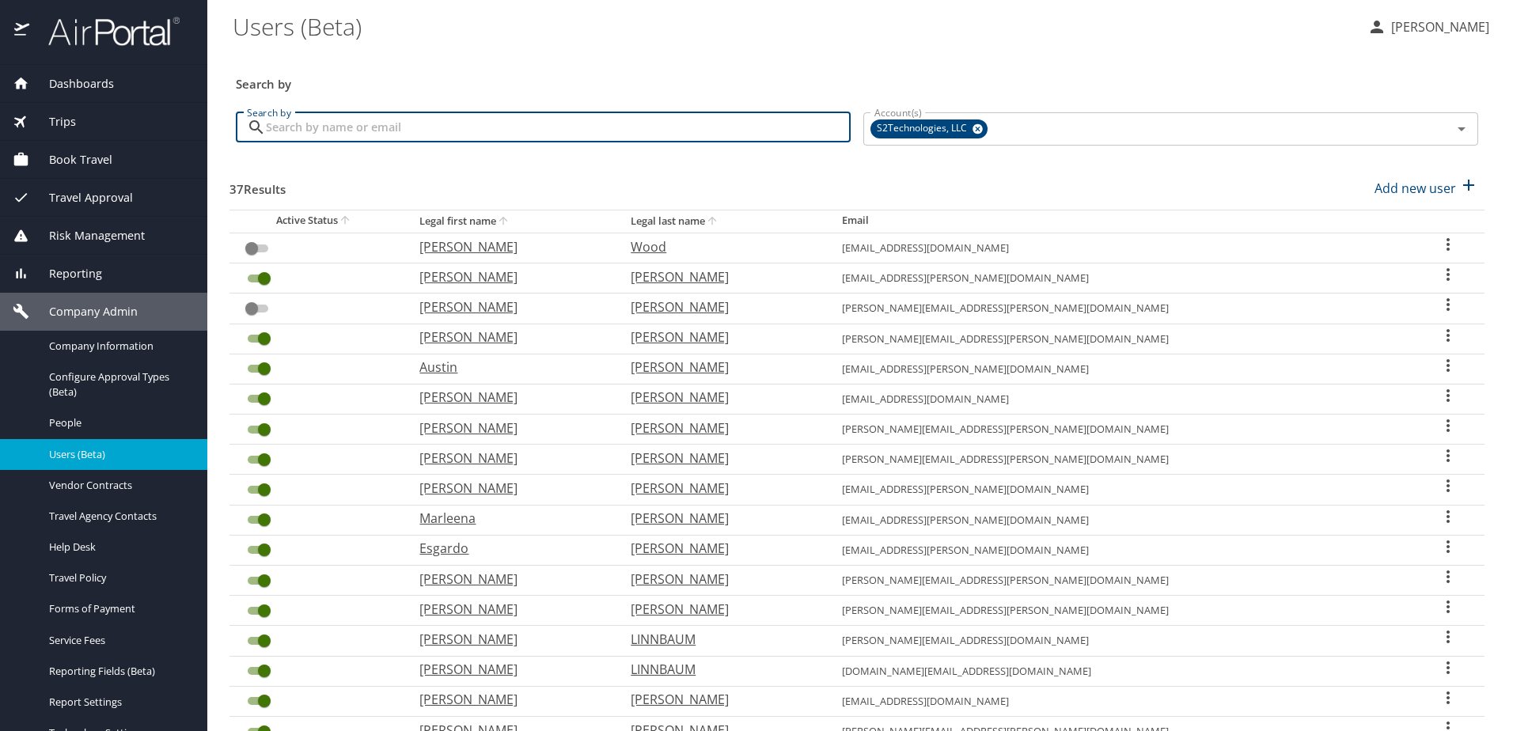
click at [407, 132] on input "Search by" at bounding box center [558, 127] width 585 height 30
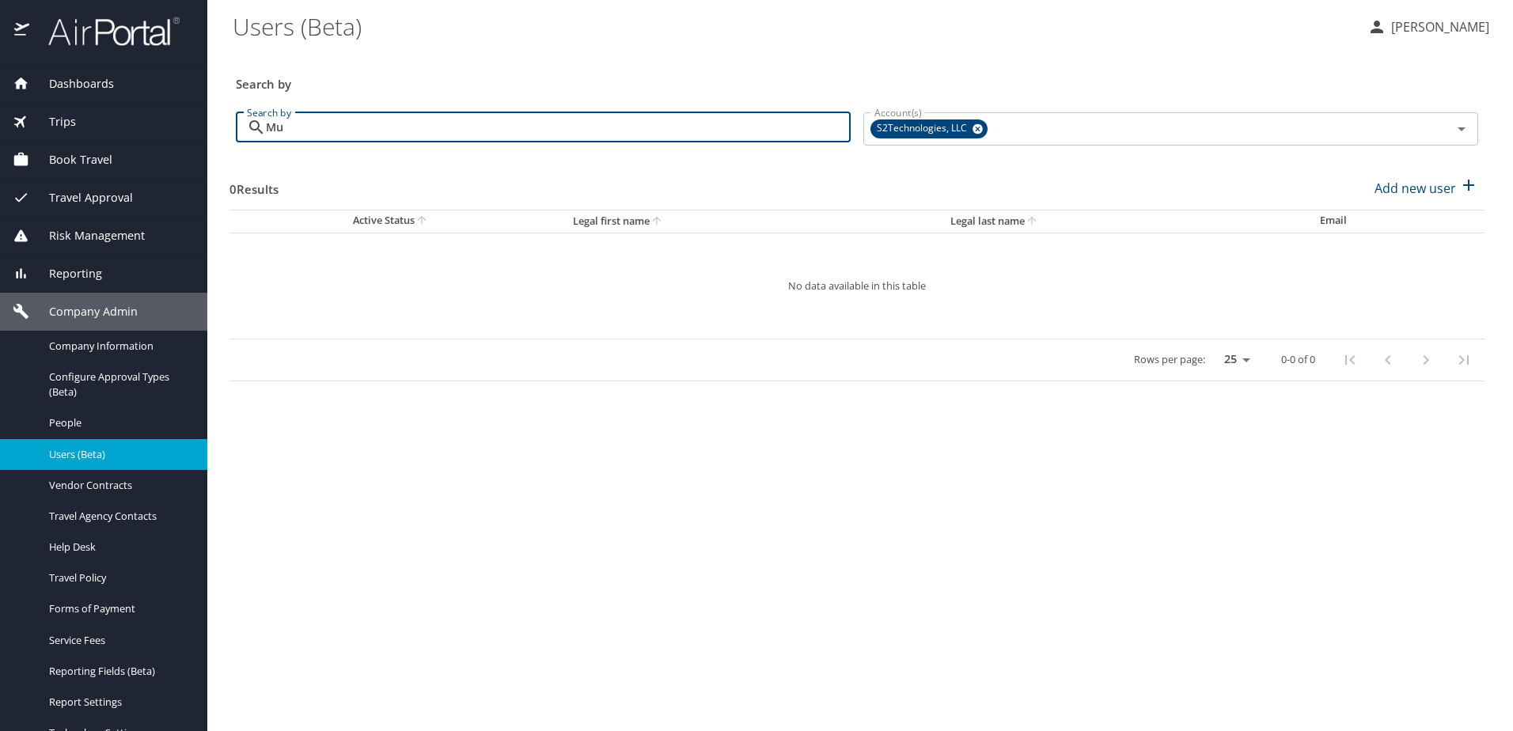
type input "Mu"
click at [82, 203] on span "Travel Approval" at bounding box center [81, 197] width 104 height 17
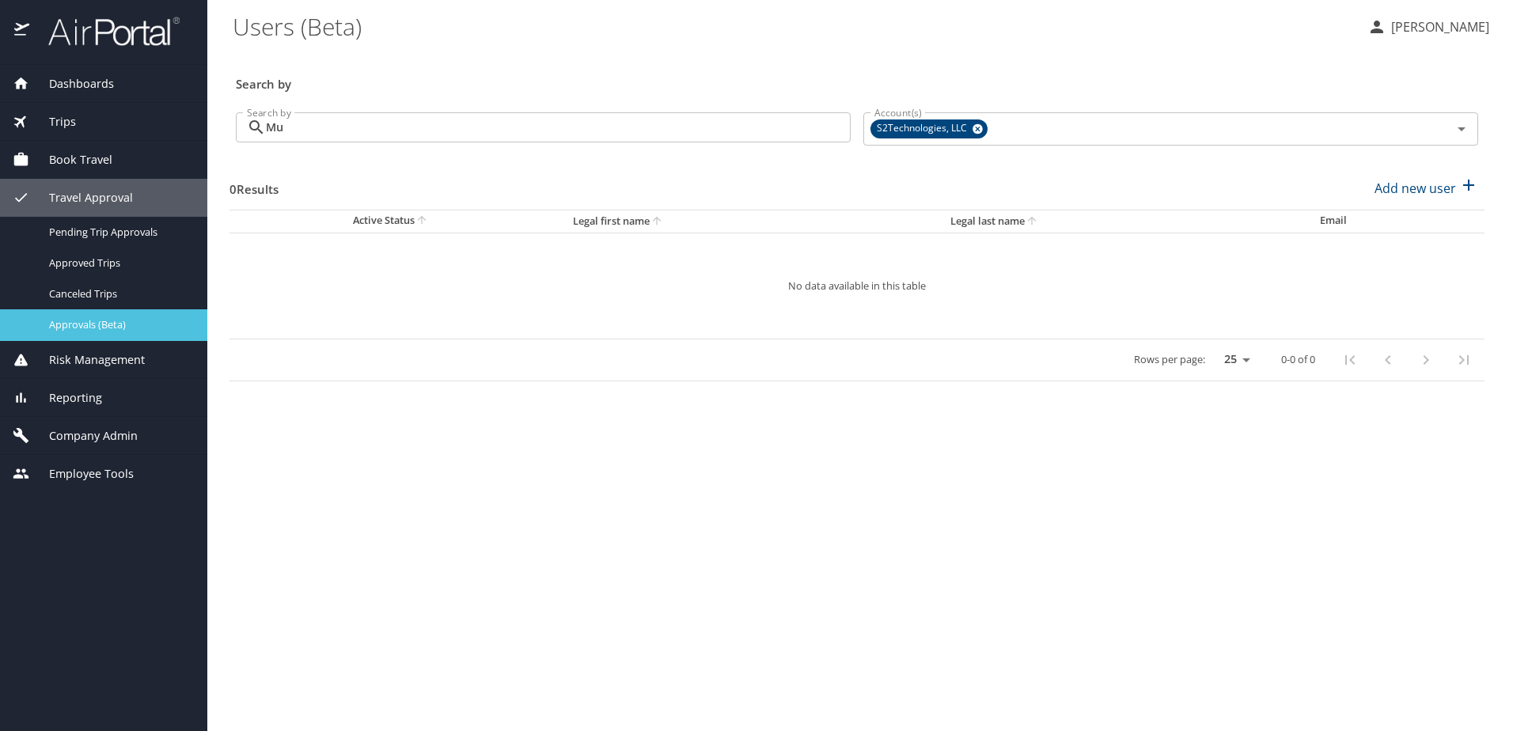
click at [70, 324] on span "Approvals (Beta)" at bounding box center [118, 324] width 139 height 15
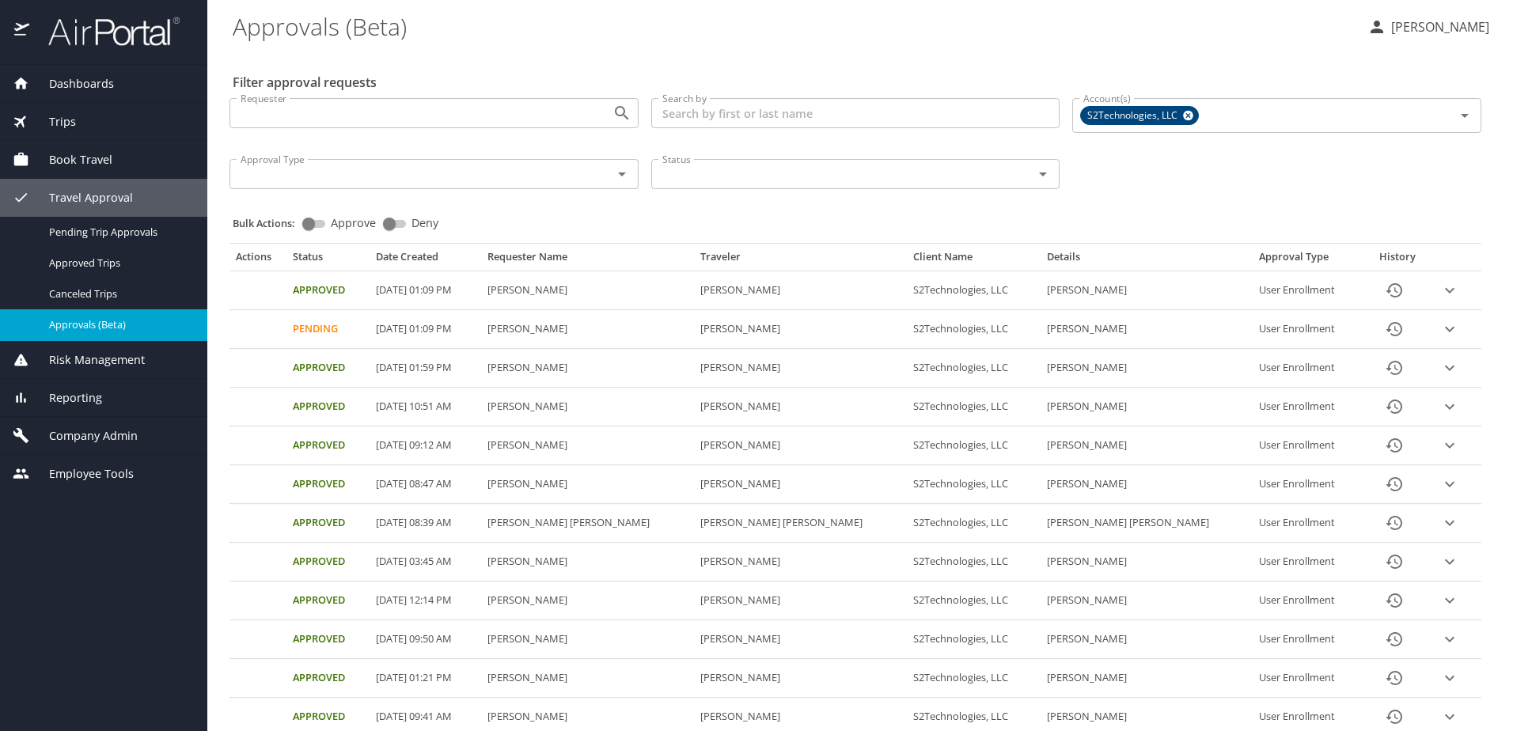
click at [79, 427] on span "Company Admin" at bounding box center [83, 435] width 108 height 17
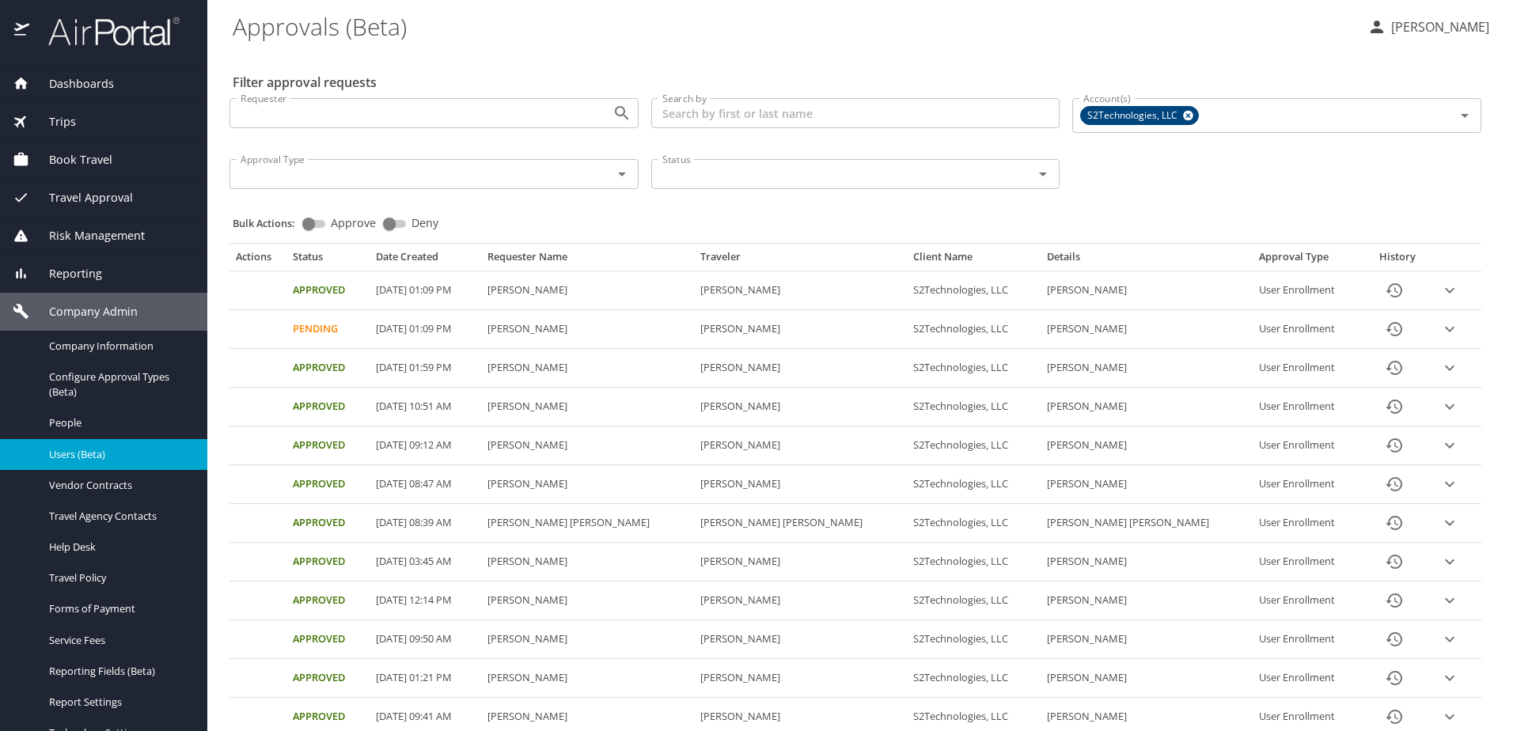
click at [76, 453] on span "Users (Beta)" at bounding box center [118, 454] width 139 height 15
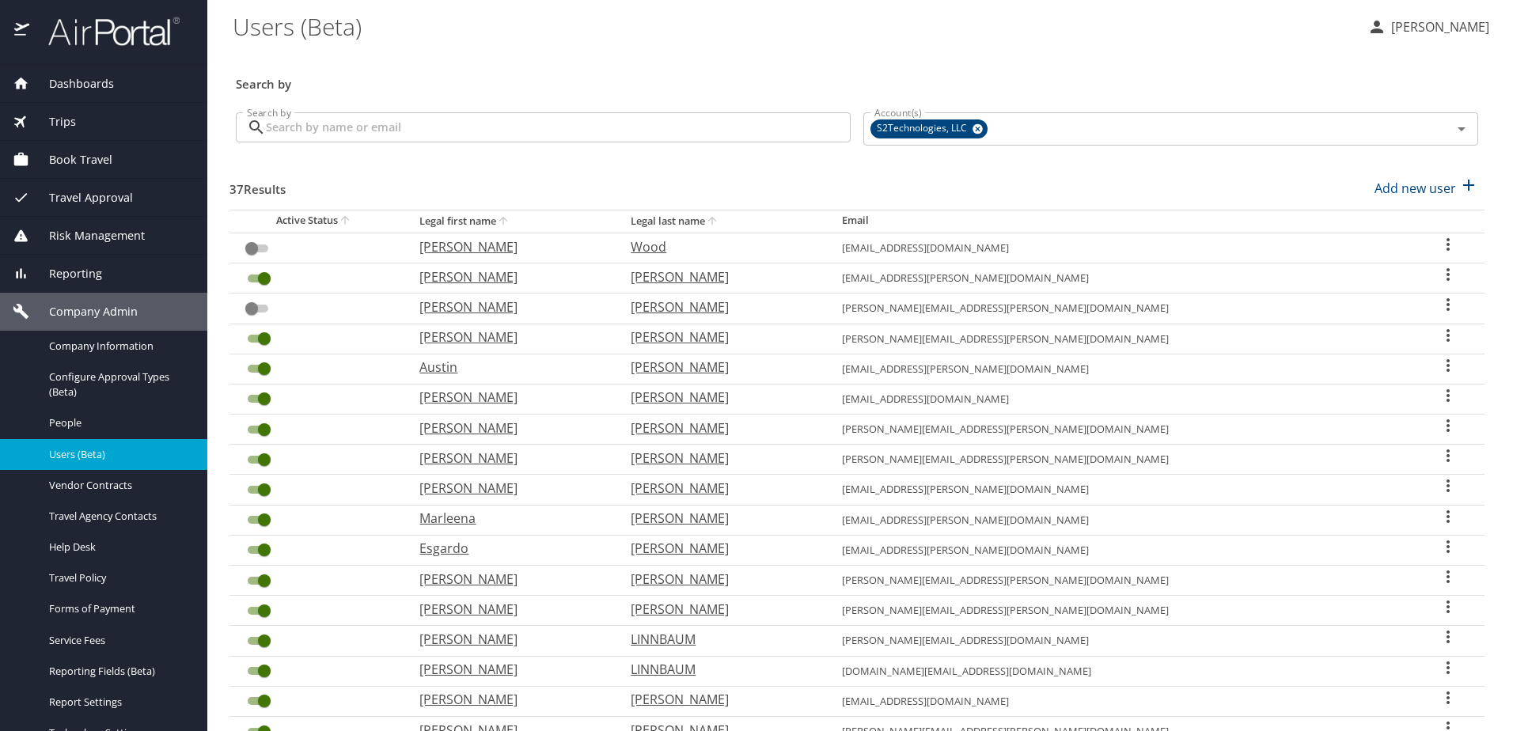
drag, startPoint x: 296, startPoint y: 129, endPoint x: 309, endPoint y: 117, distance: 17.9
click at [295, 128] on input "Search by" at bounding box center [558, 127] width 585 height 30
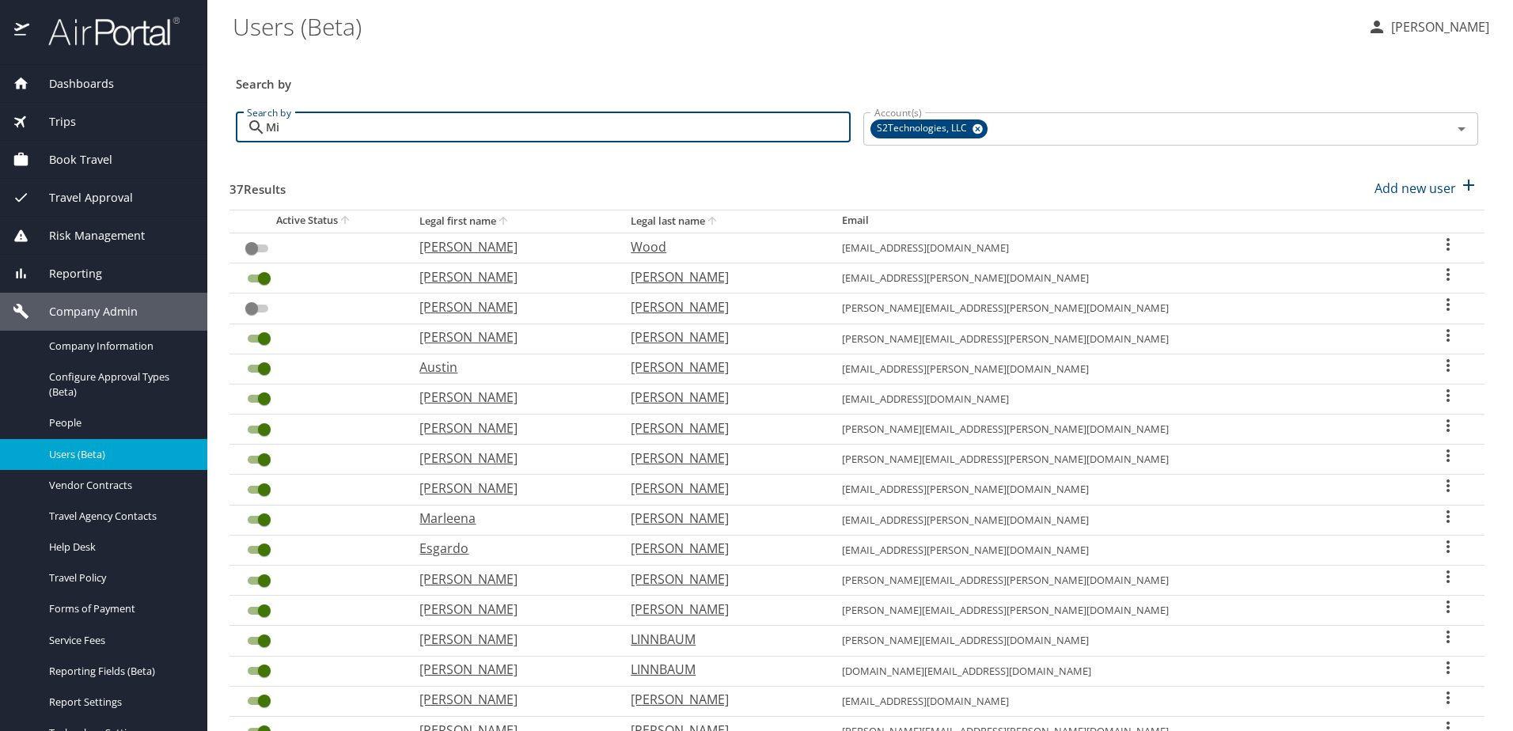
type input "Mik"
checkbox input "true"
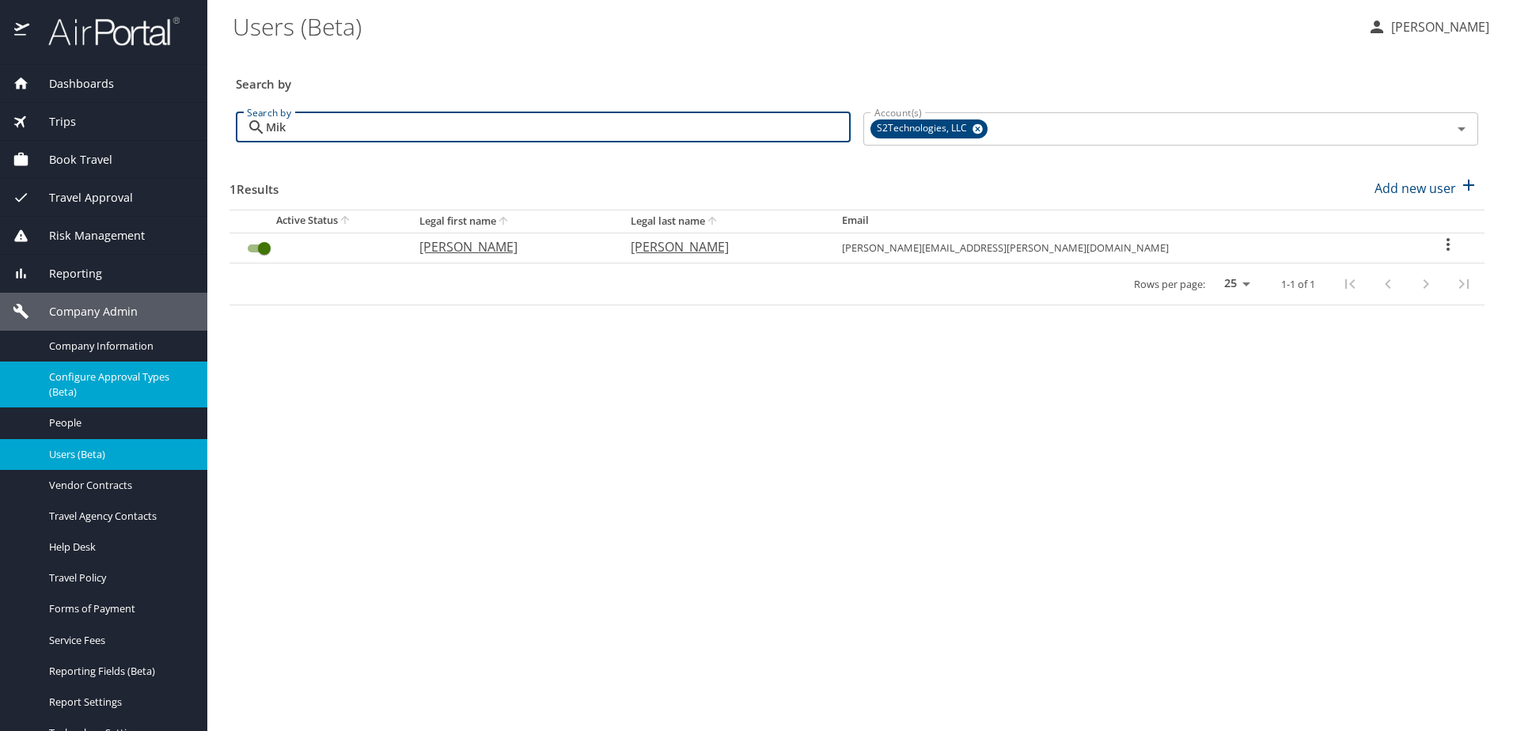
type input "Mik"
click at [72, 383] on span "Configure Approval Types (Beta)" at bounding box center [118, 385] width 139 height 30
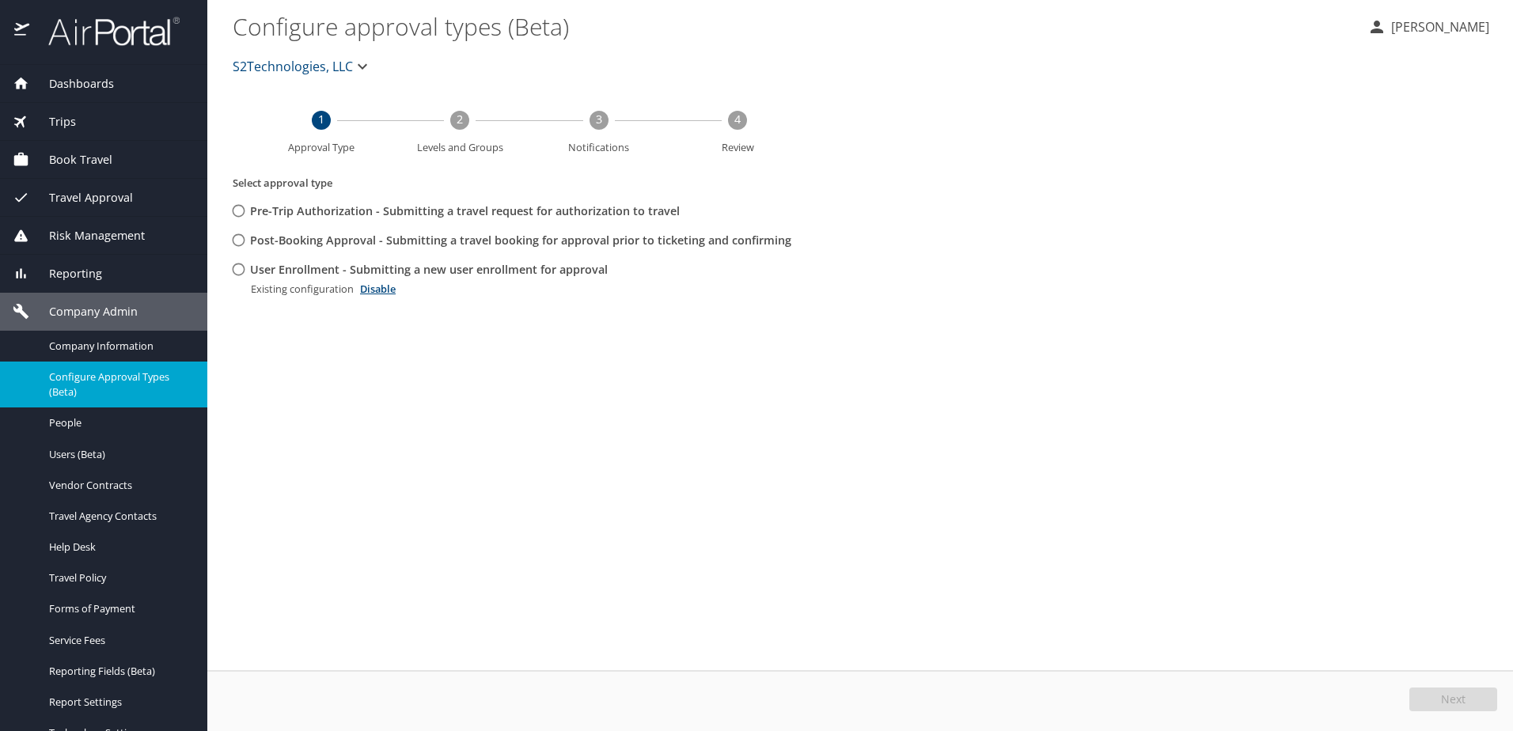
click at [231, 272] on input "User Enrollment - Submitting a new user enrollment for approval" at bounding box center [238, 269] width 29 height 29
radio input "true"
click at [1430, 700] on button "Edit" at bounding box center [1456, 700] width 84 height 24
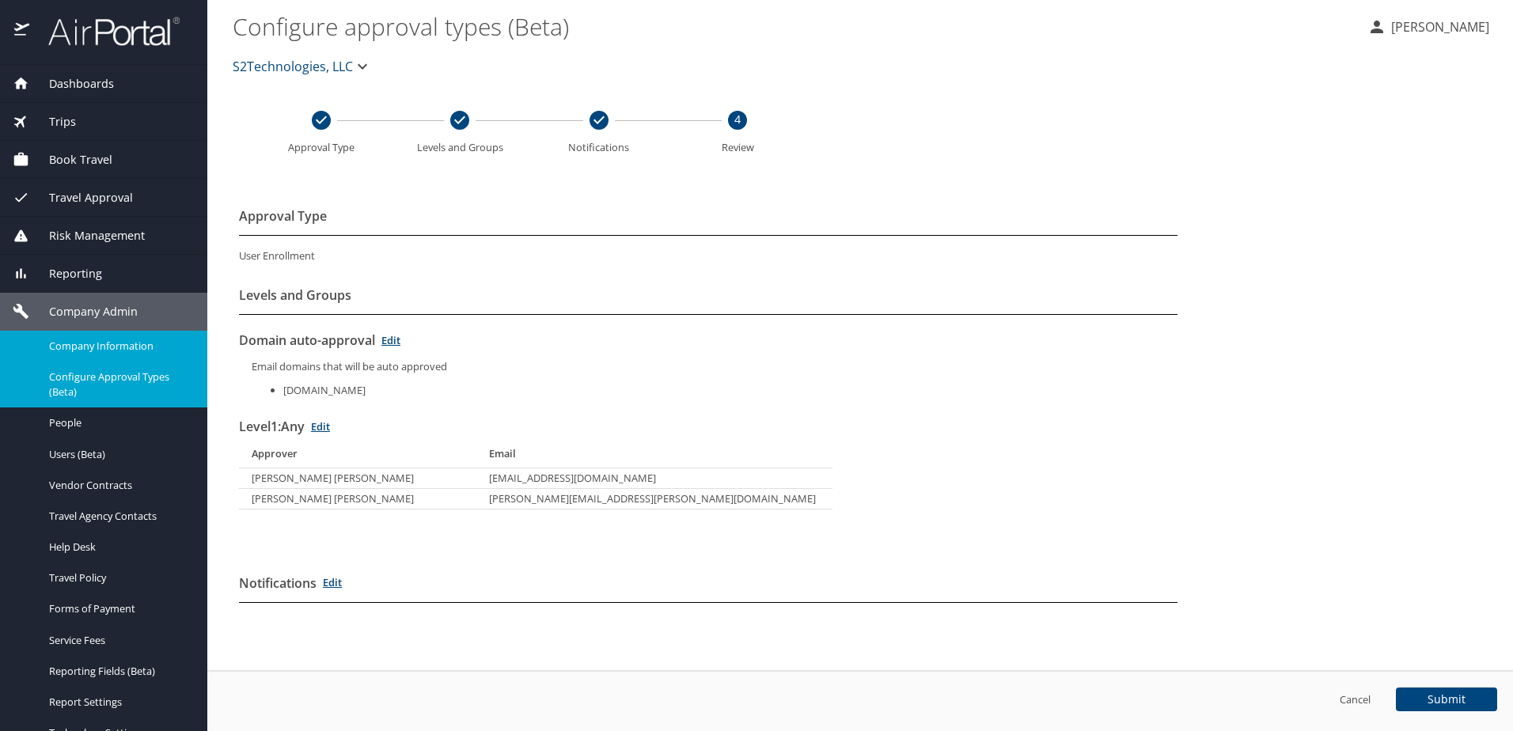
click at [110, 343] on span "Company Information" at bounding box center [118, 346] width 139 height 15
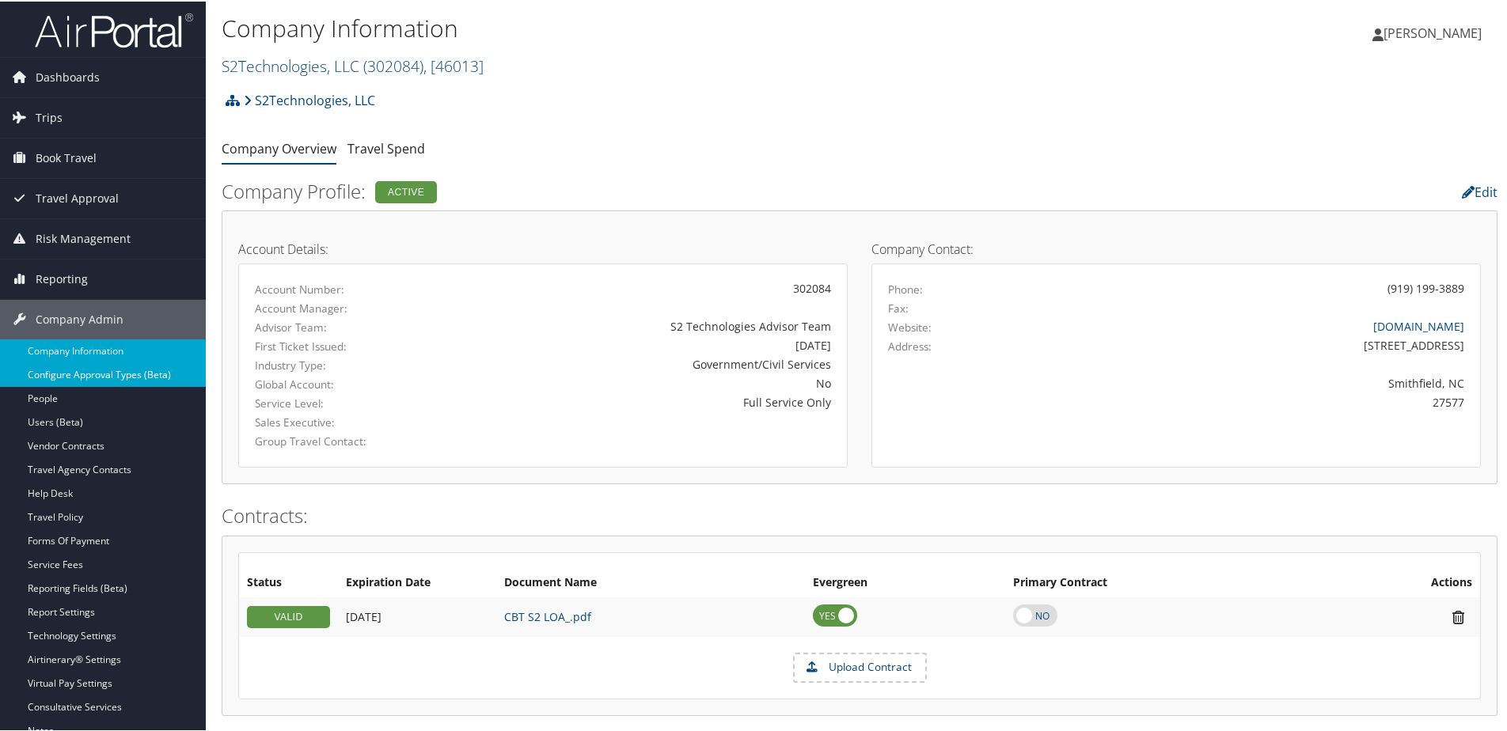
click at [63, 374] on link "Configure Approval Types (Beta)" at bounding box center [103, 374] width 206 height 24
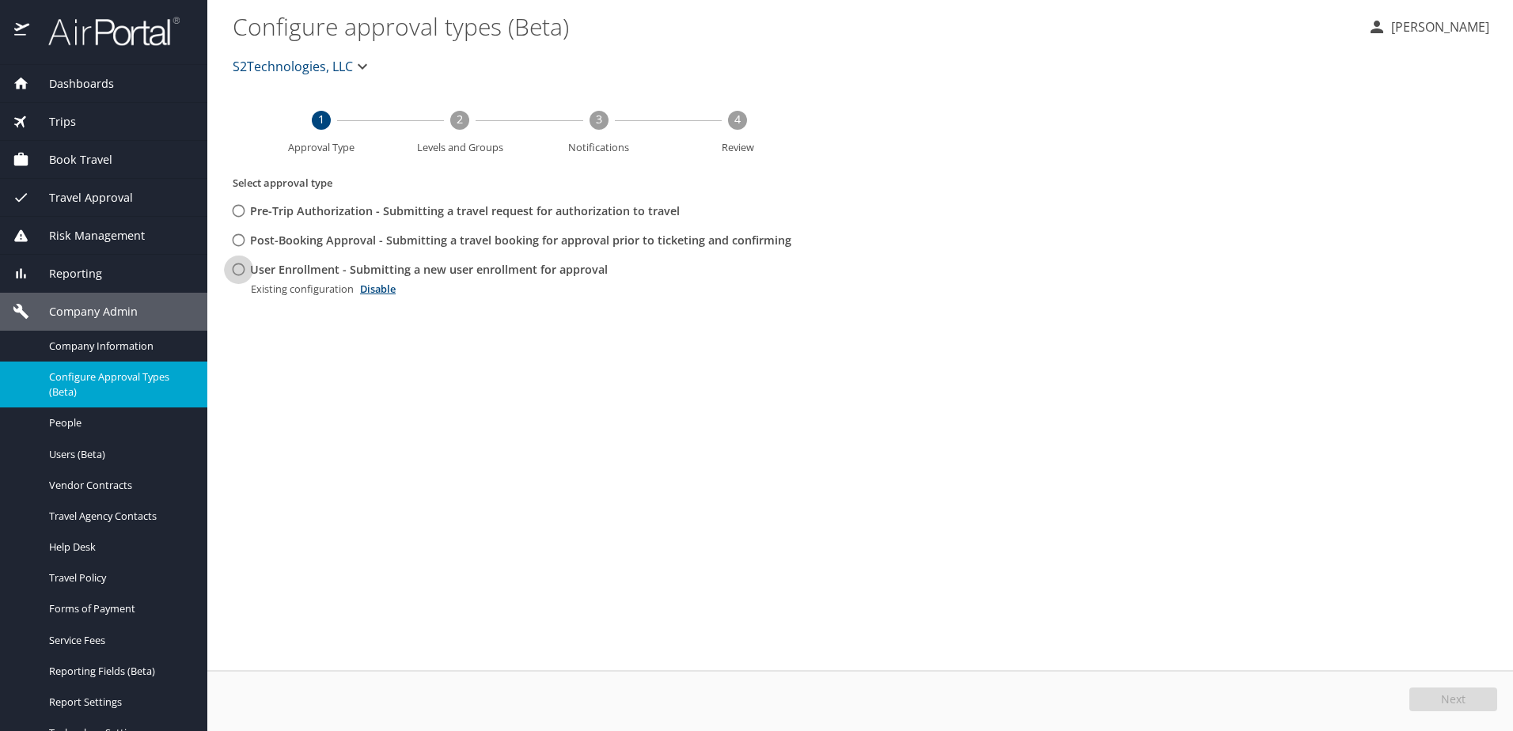
click at [235, 271] on input "User Enrollment - Submitting a new user enrollment for approval" at bounding box center [238, 269] width 29 height 29
radio input "true"
click at [1463, 697] on span "Edit" at bounding box center [1455, 699] width 21 height 11
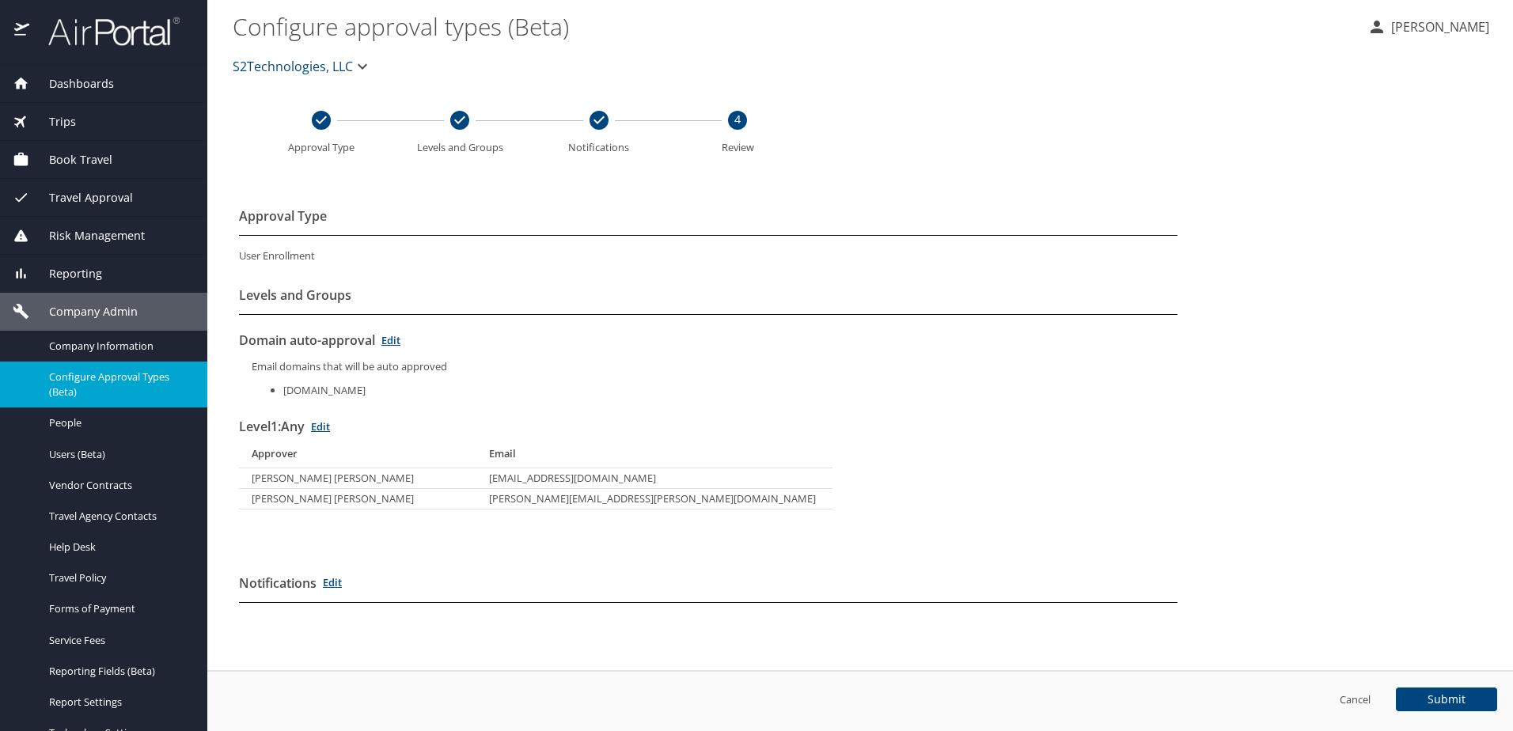
click at [393, 340] on link "Edit" at bounding box center [390, 340] width 19 height 14
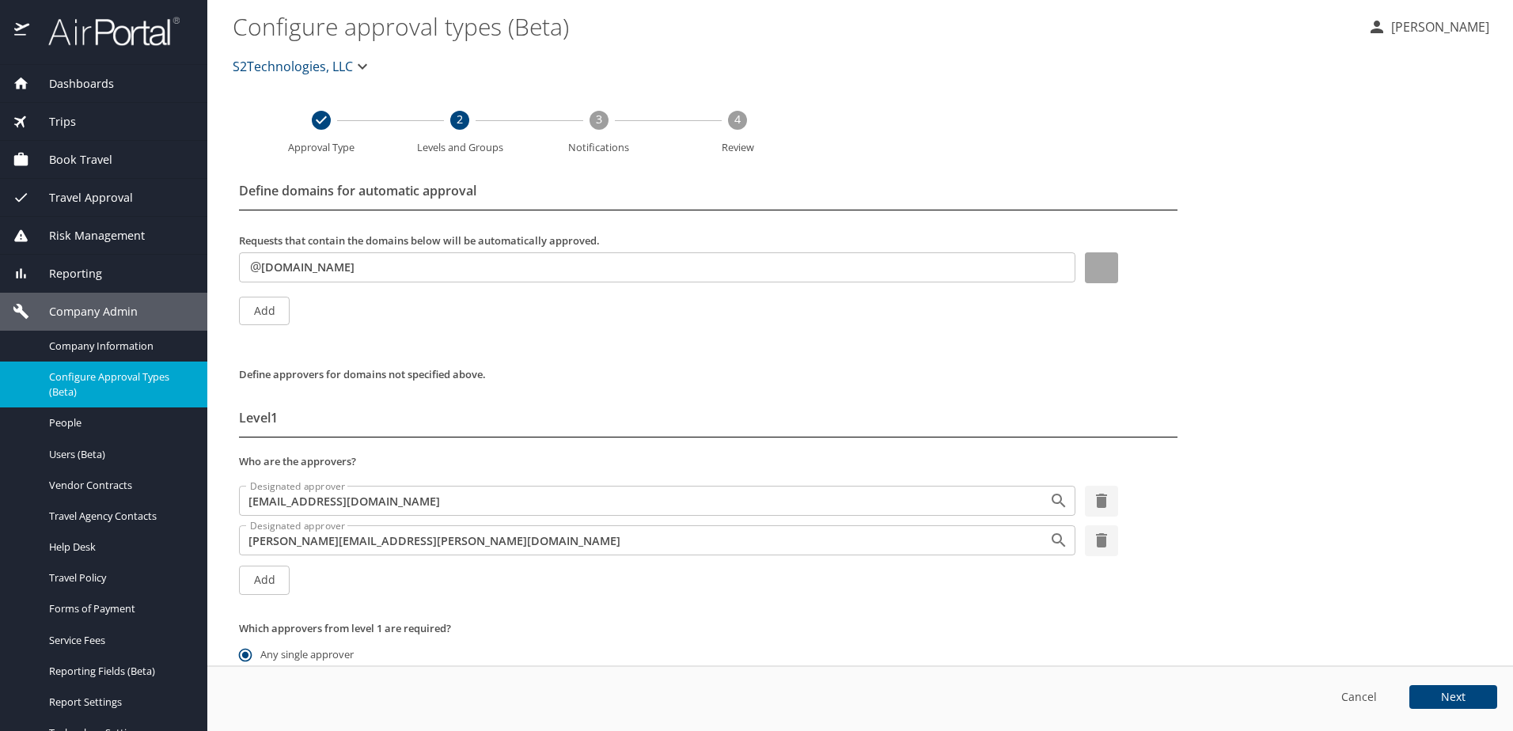
click at [1092, 260] on icon "button" at bounding box center [1101, 267] width 19 height 19
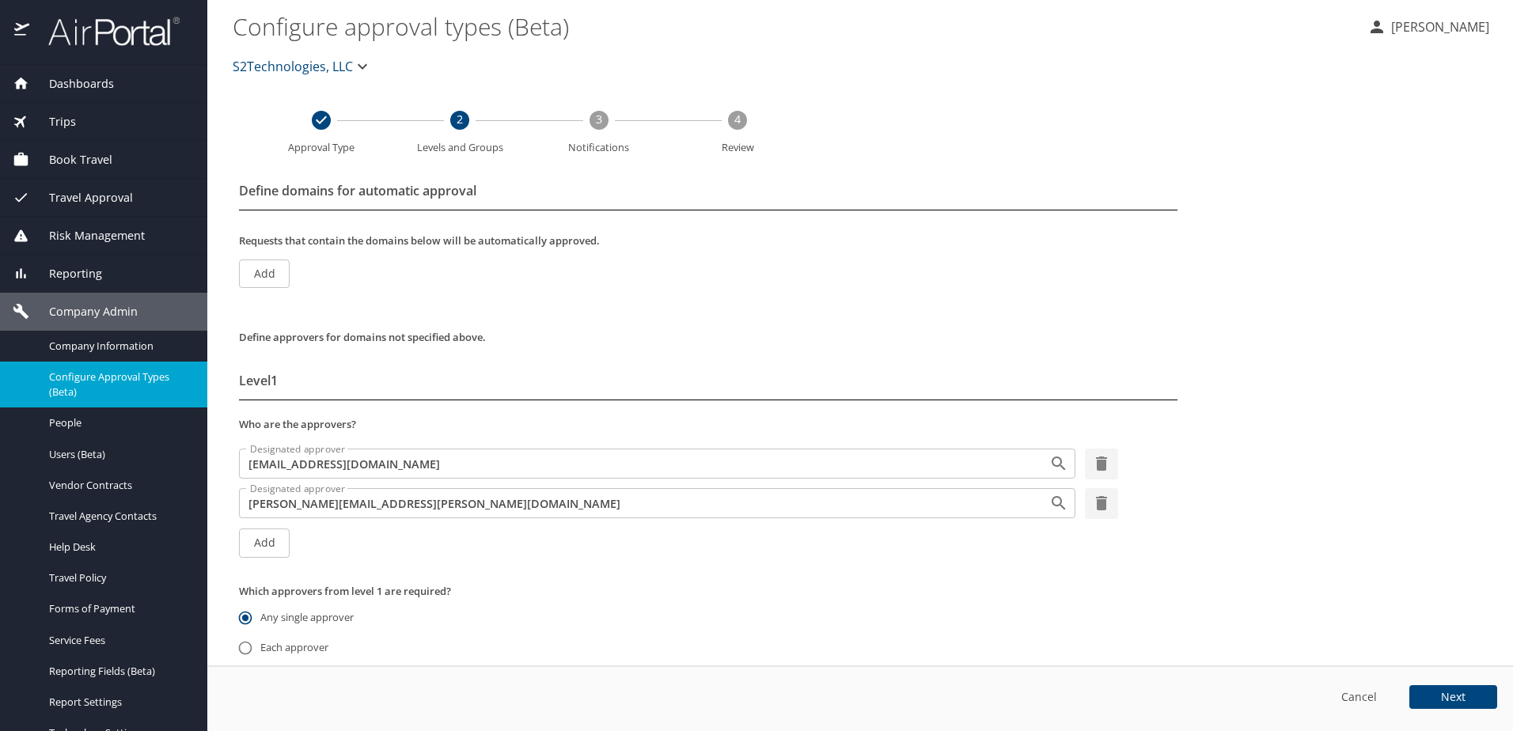
click at [1471, 697] on button "Next" at bounding box center [1454, 697] width 88 height 24
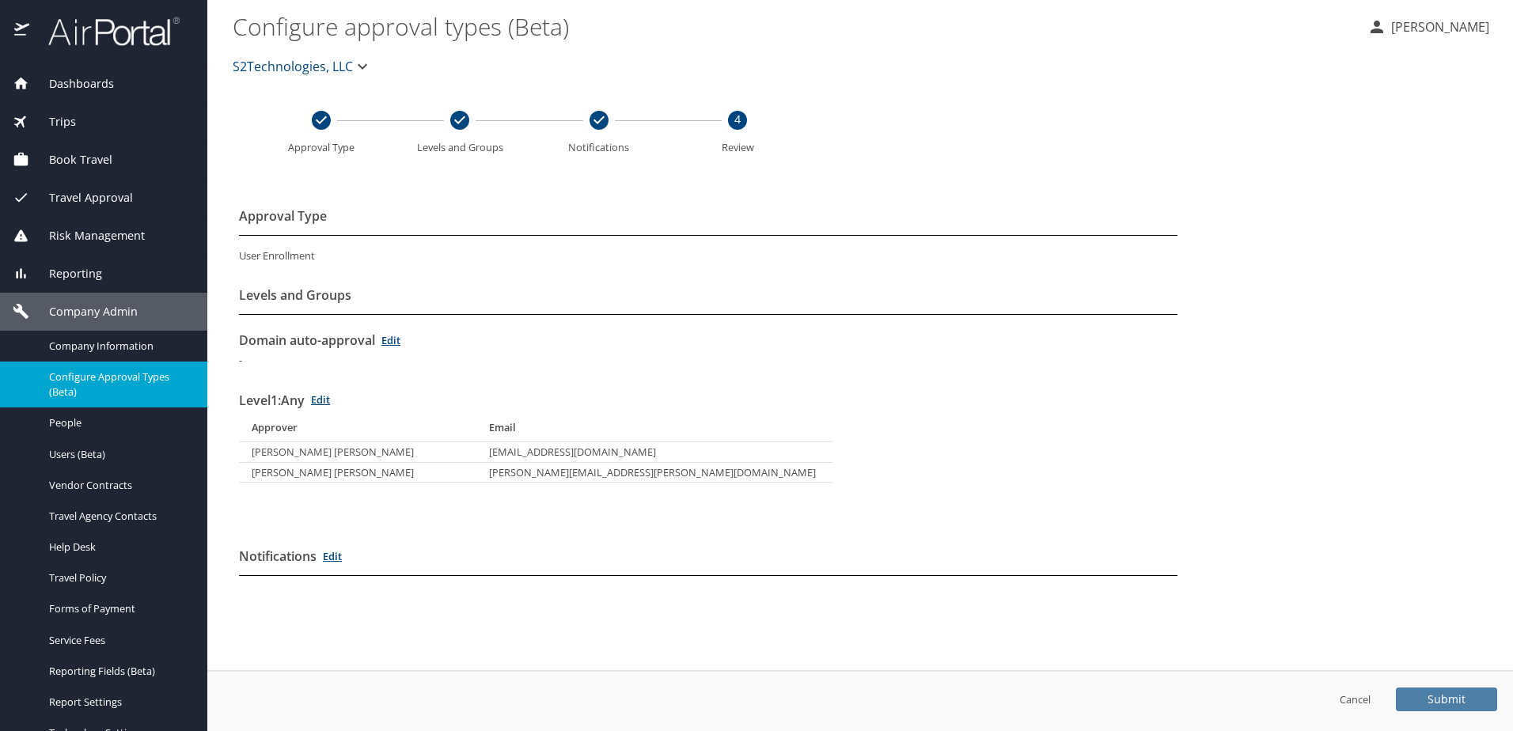
click at [1468, 695] on button "Submit" at bounding box center [1446, 700] width 101 height 24
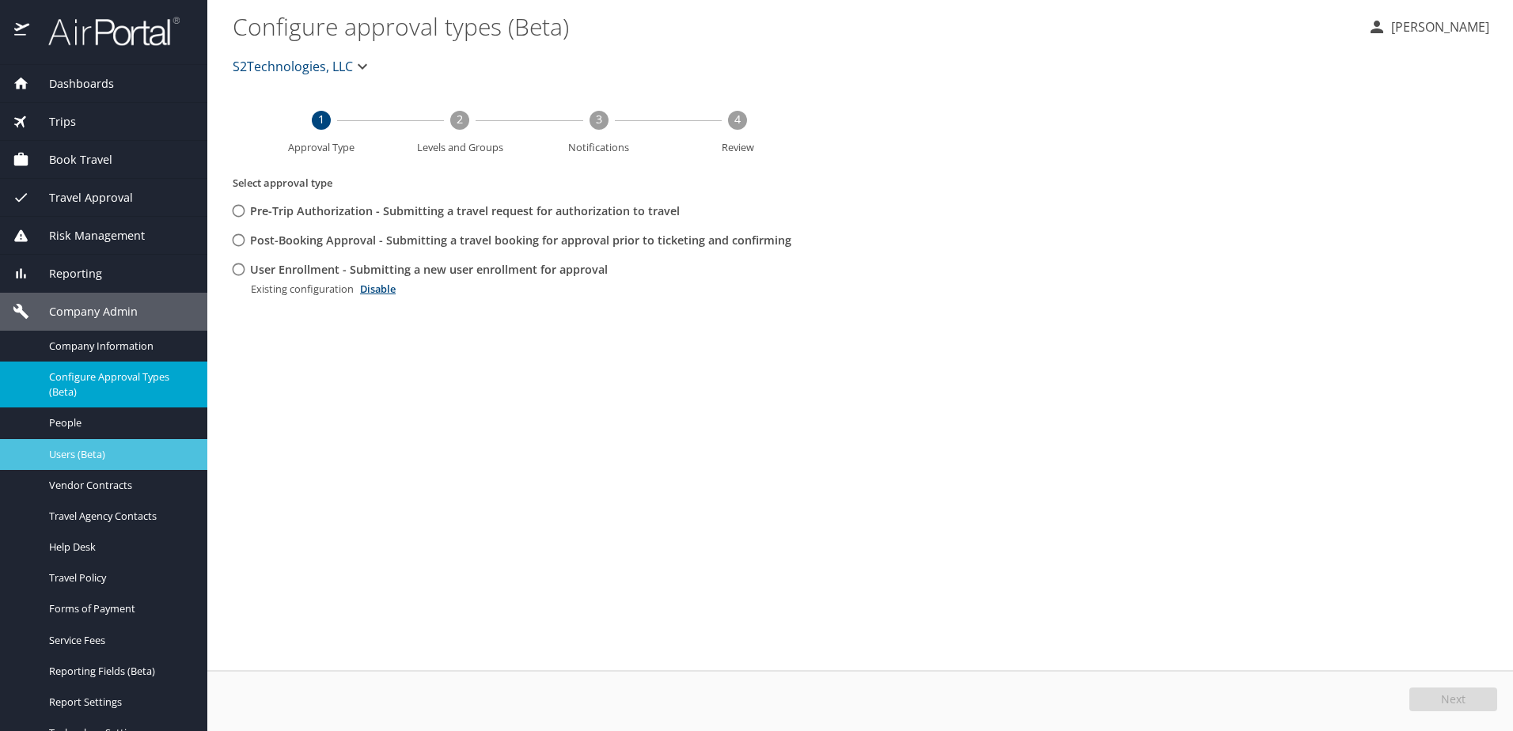
click at [72, 457] on span "Users (Beta)" at bounding box center [118, 454] width 139 height 15
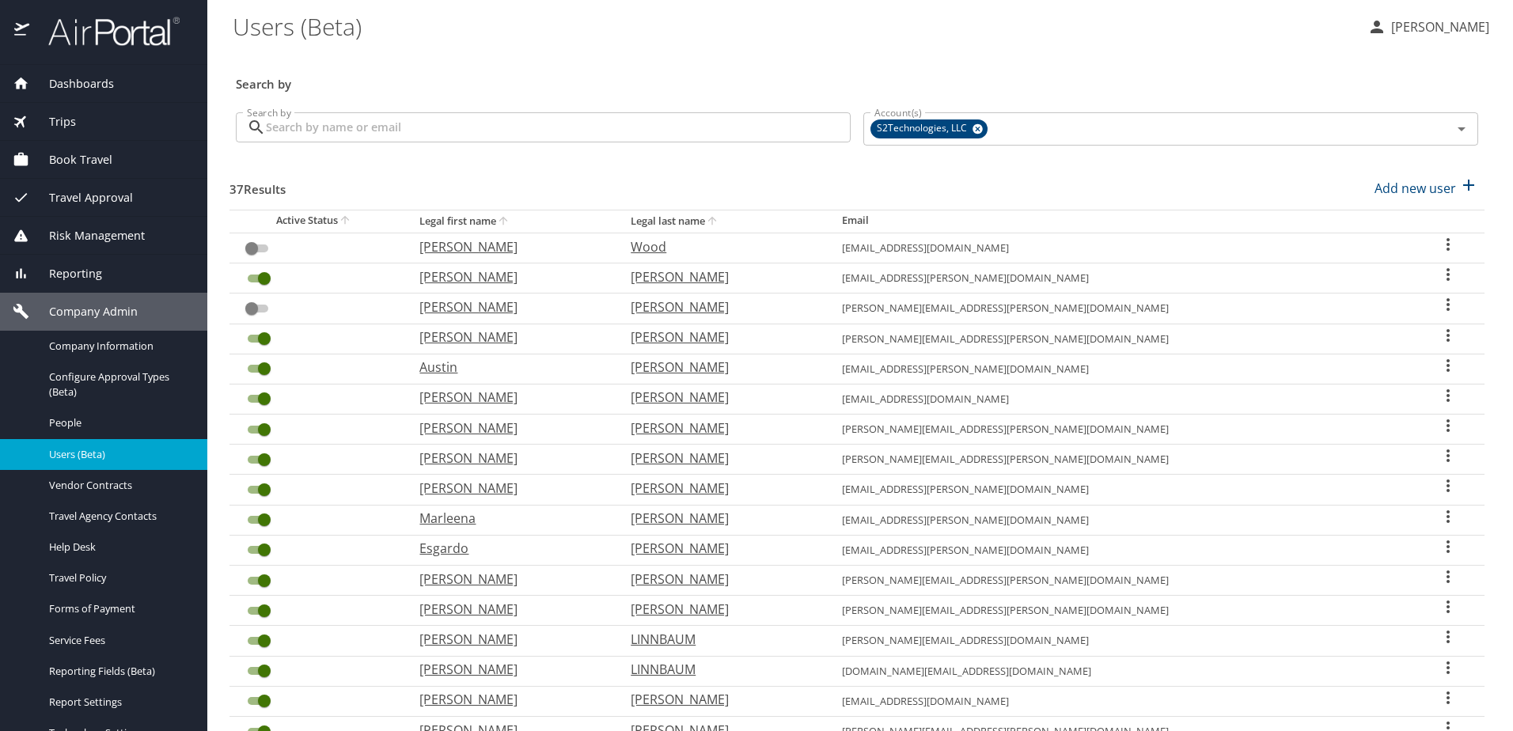
click at [351, 125] on input "Search by" at bounding box center [558, 127] width 585 height 30
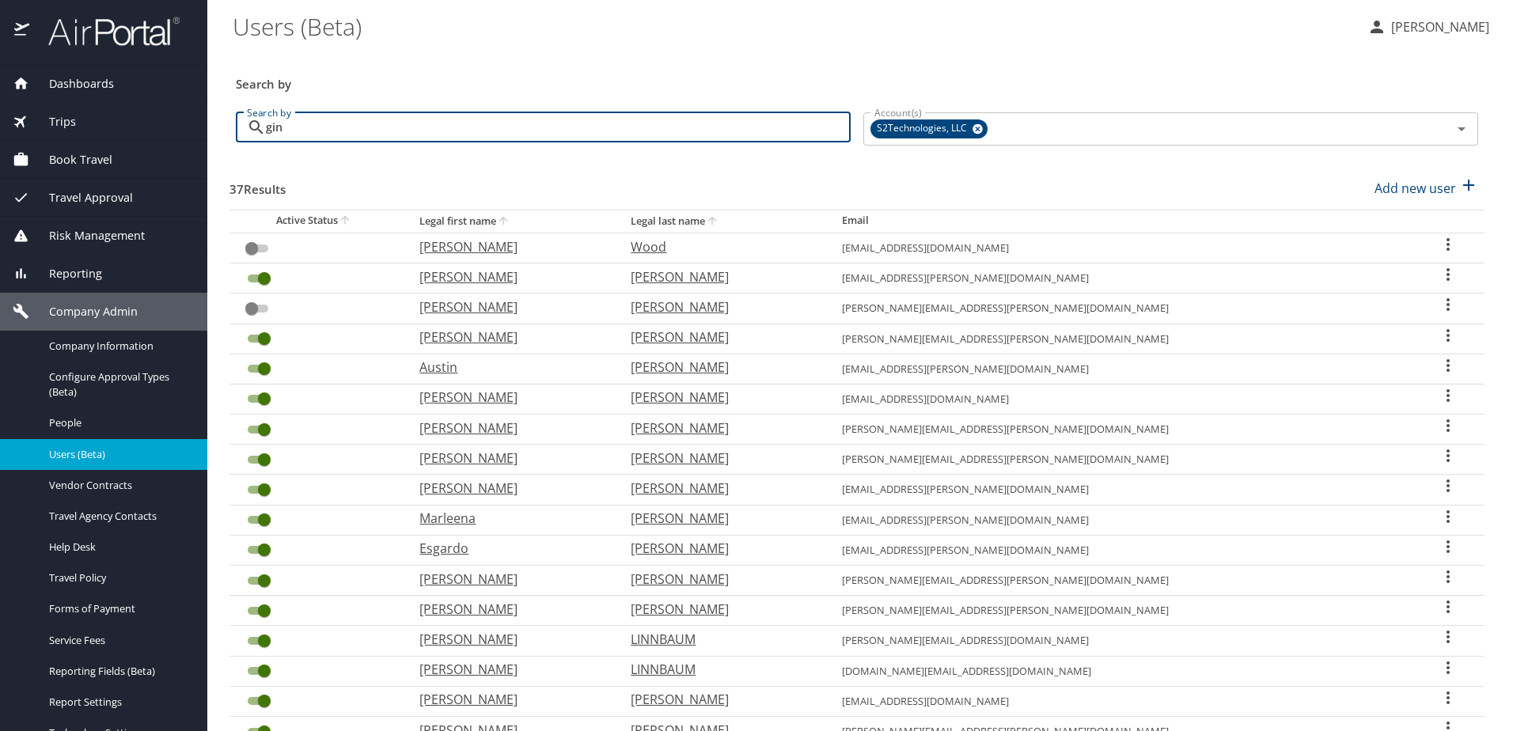
type input "gina"
checkbox input "true"
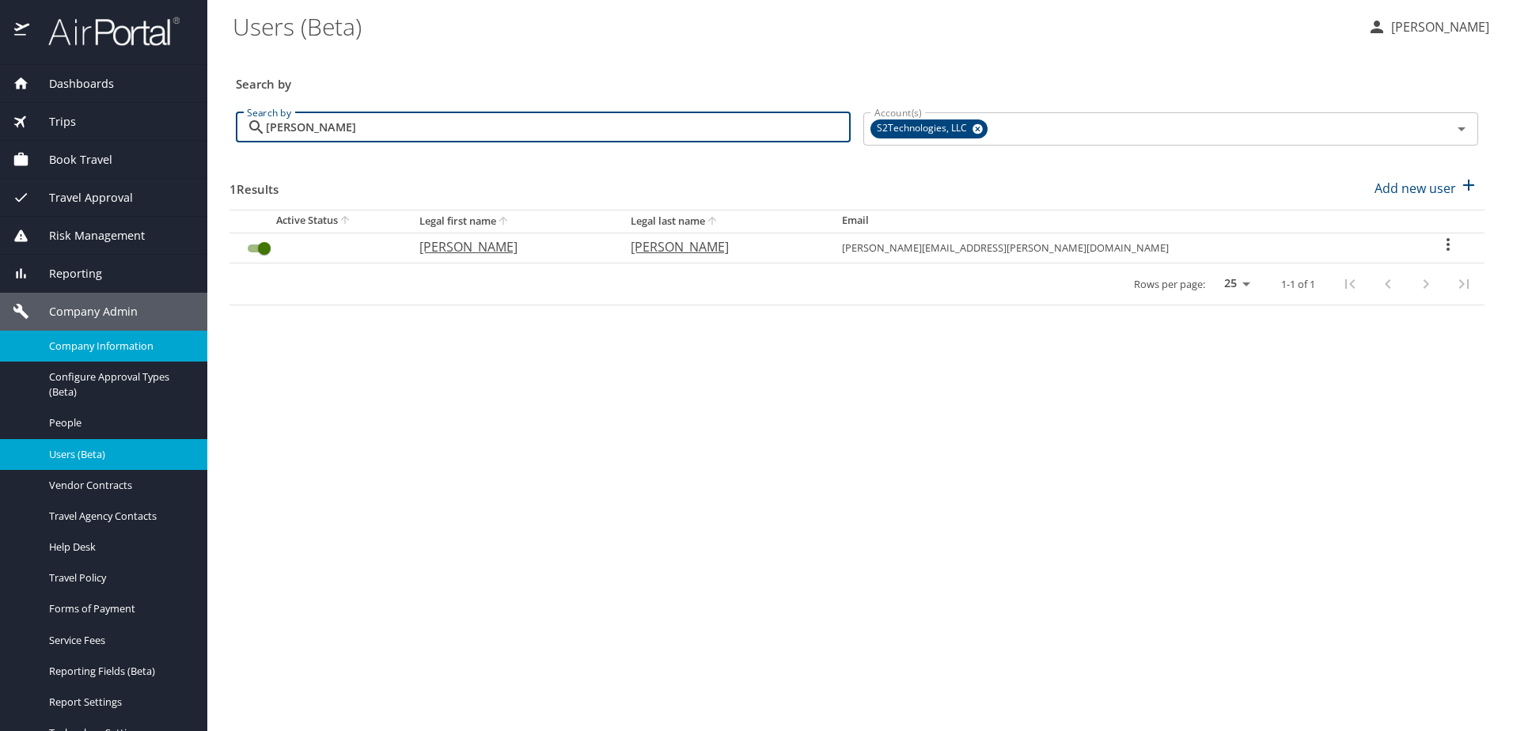
type input "gina"
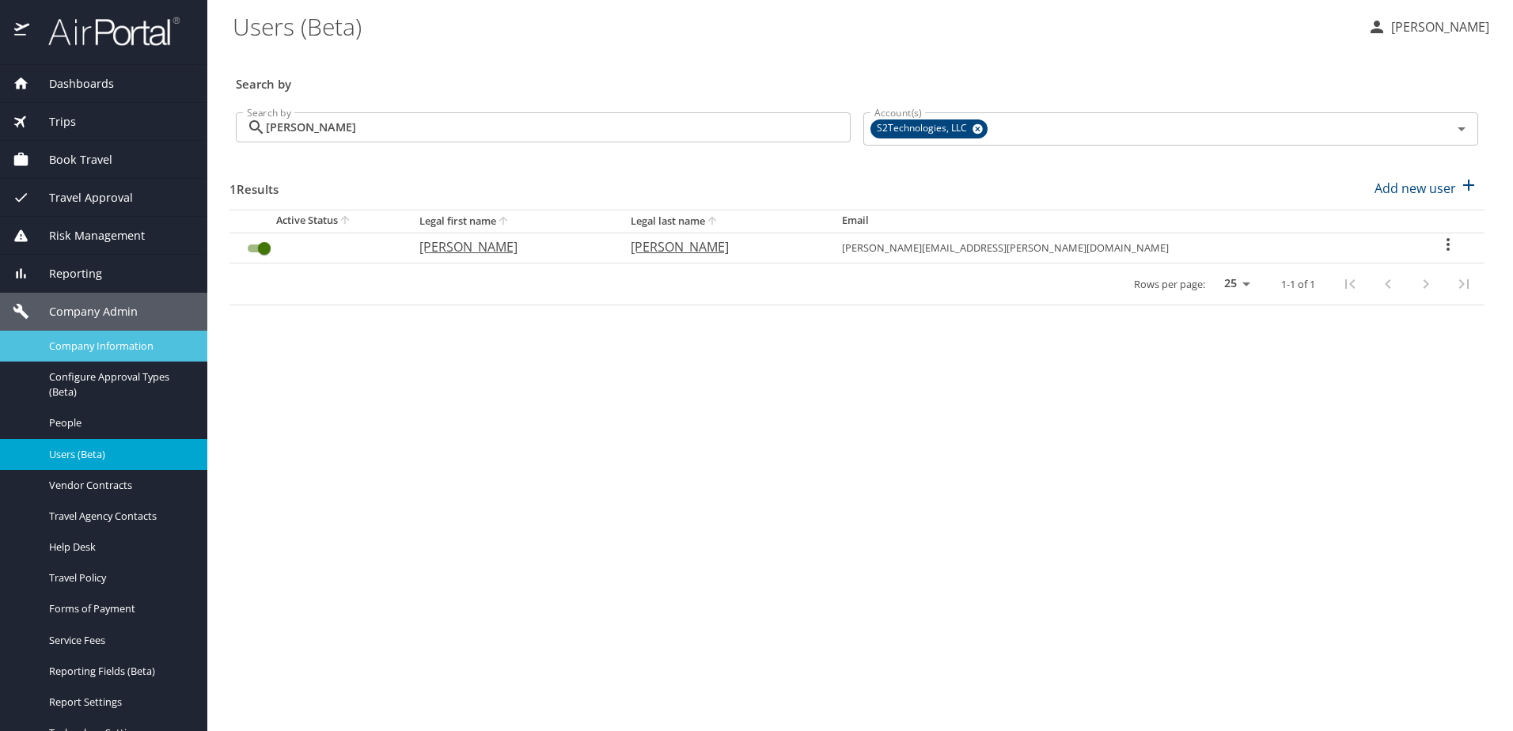
click at [126, 343] on span "Company Information" at bounding box center [118, 346] width 139 height 15
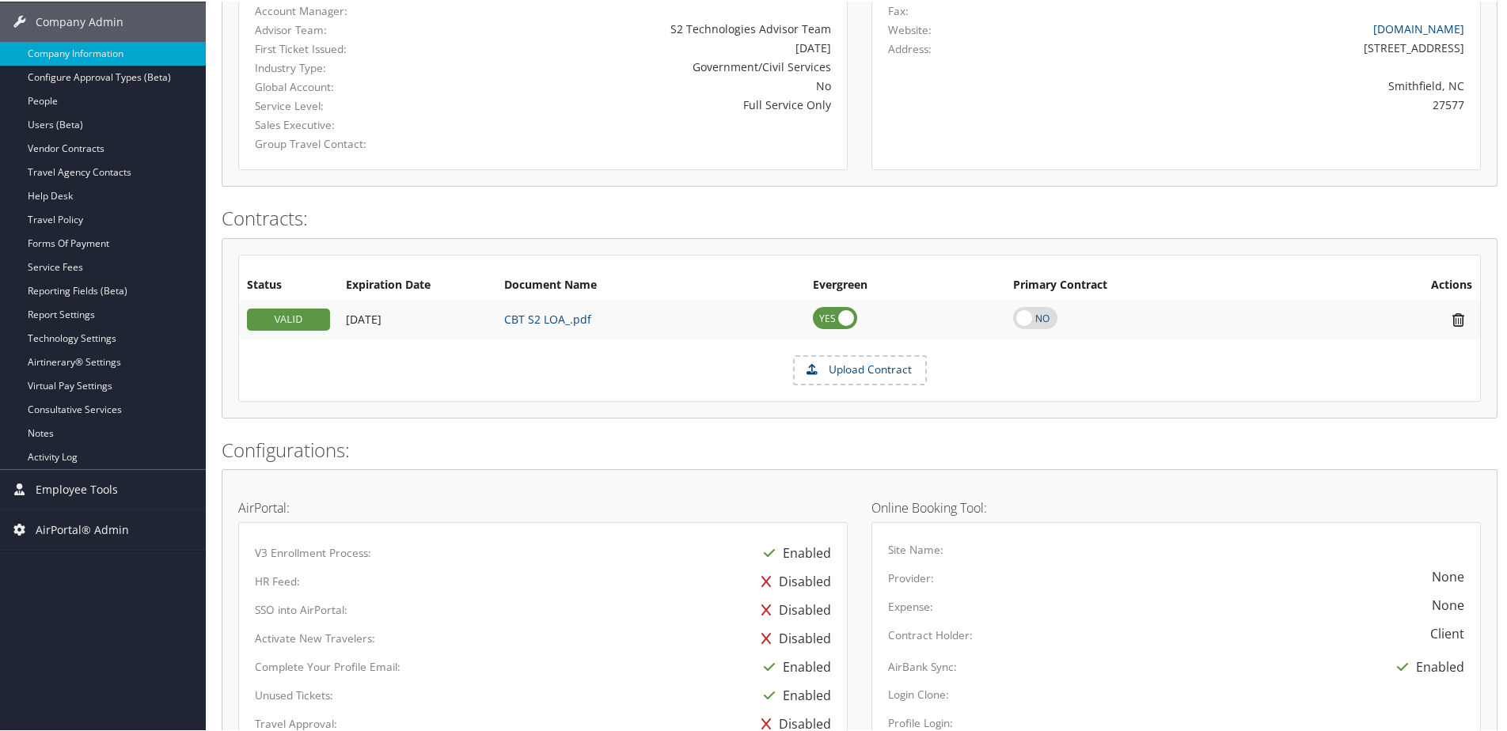
scroll to position [116, 0]
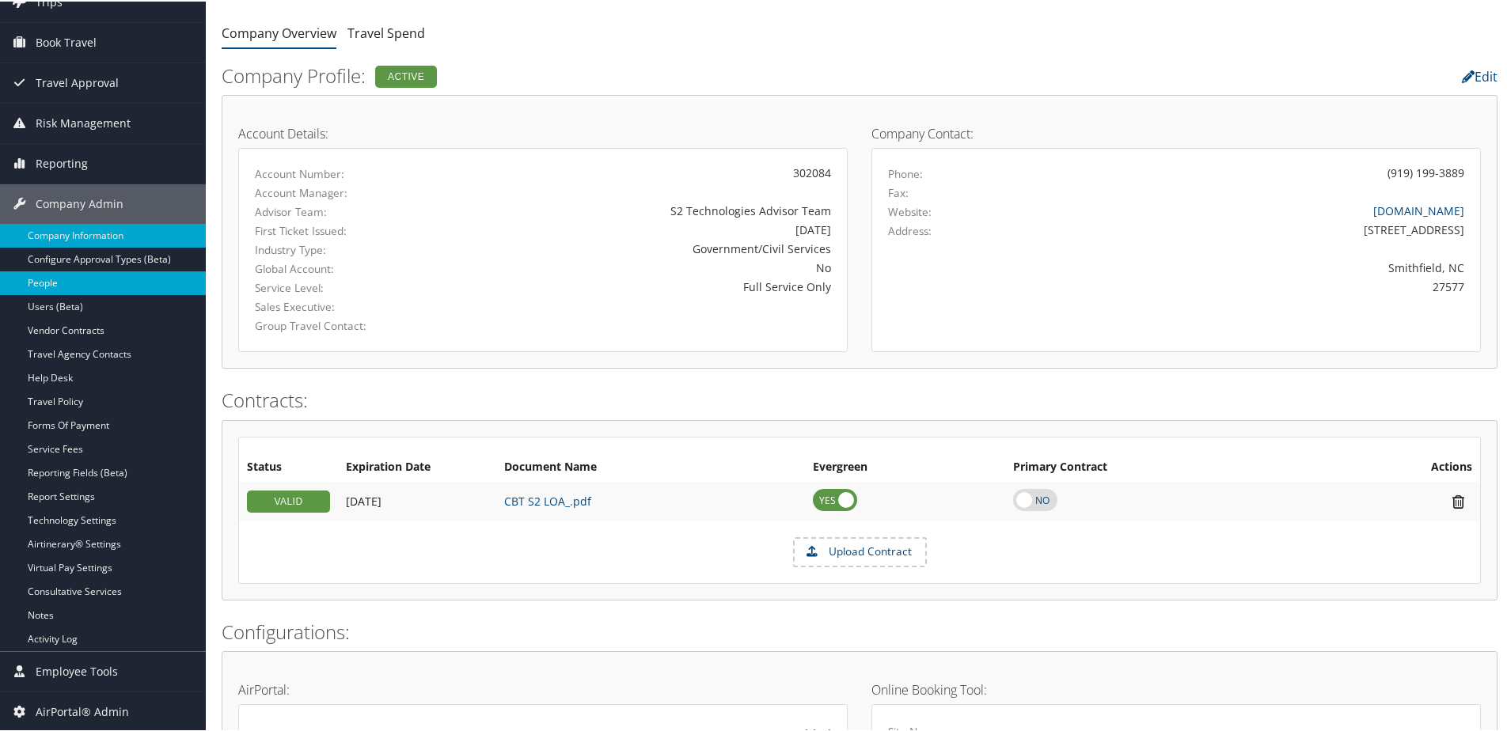
click at [47, 283] on link "People" at bounding box center [103, 282] width 206 height 24
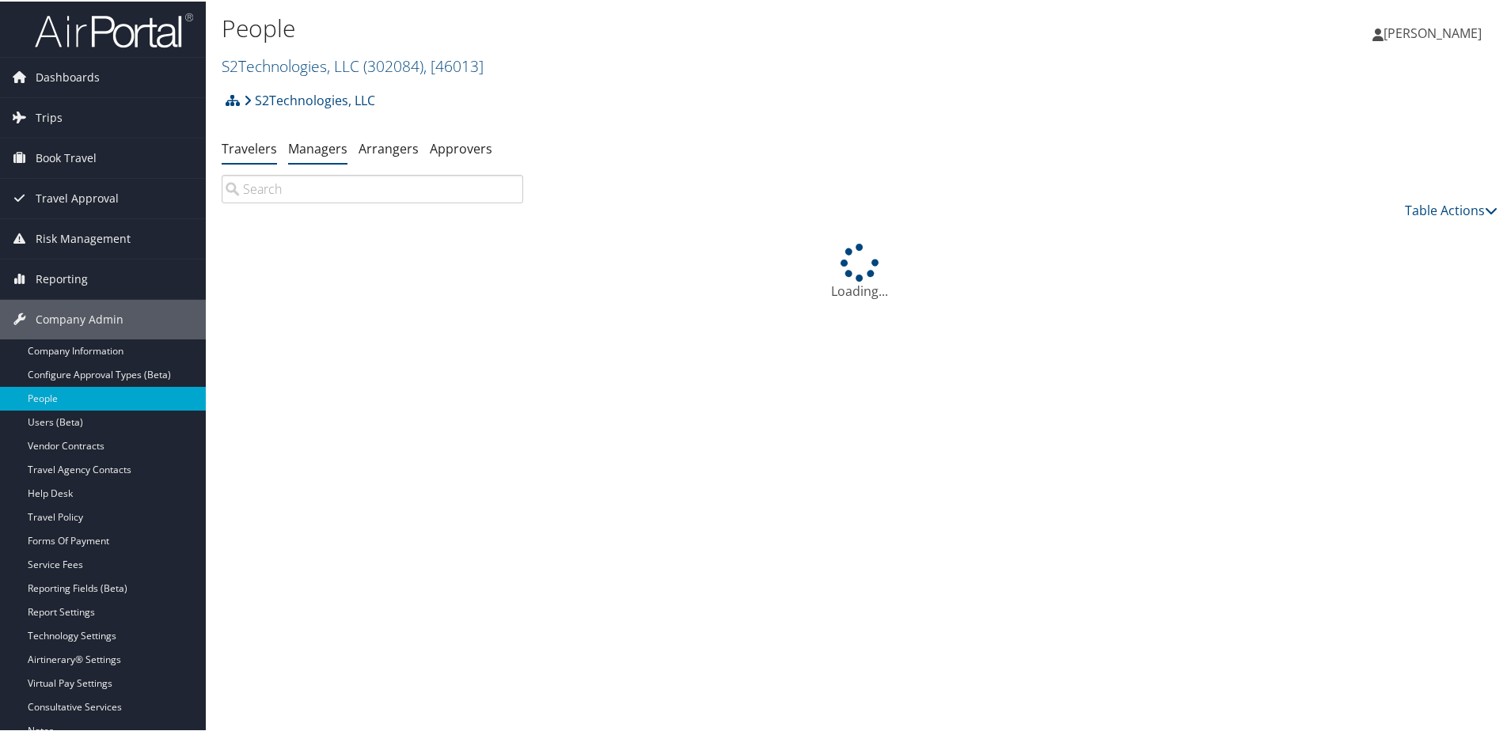
click at [309, 149] on link "Managers" at bounding box center [317, 147] width 59 height 17
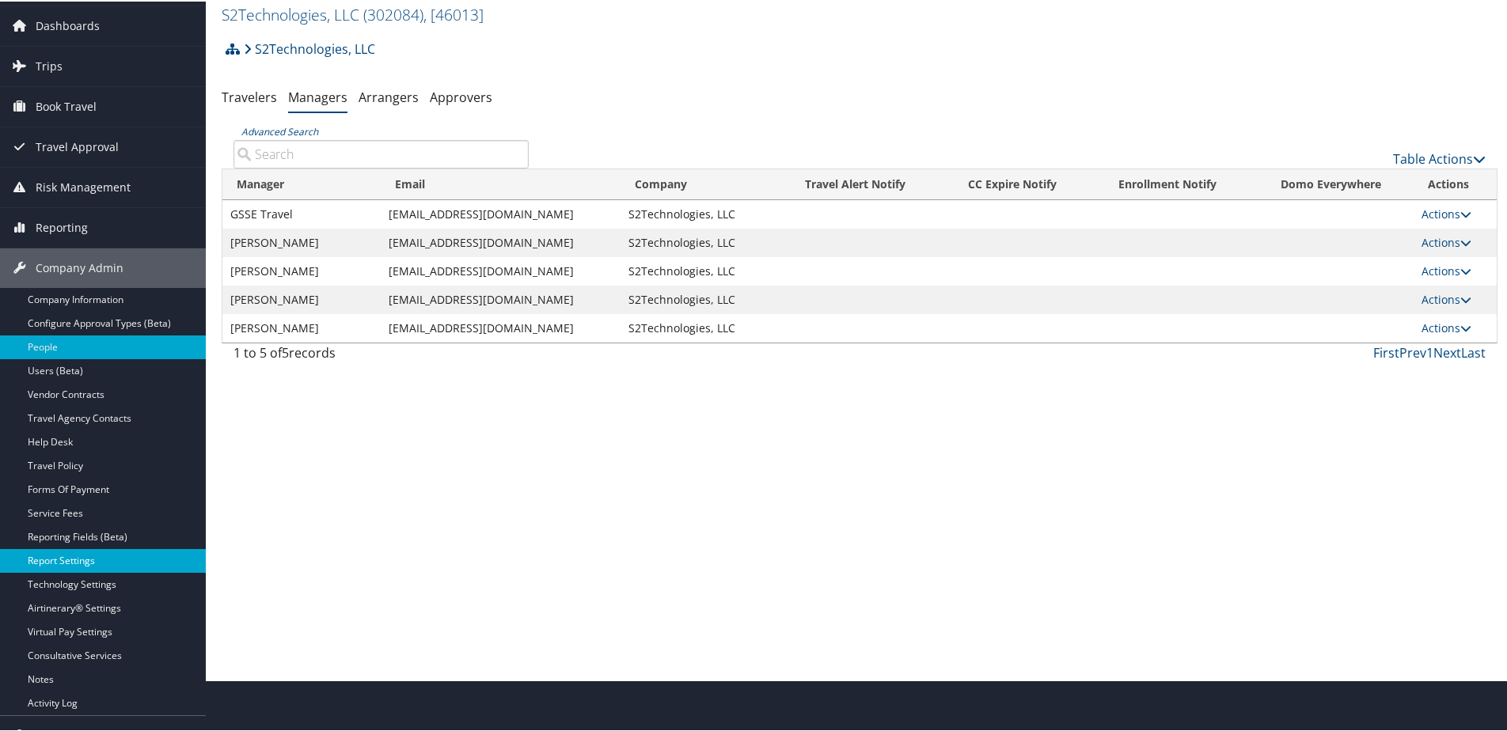
scroll to position [79, 0]
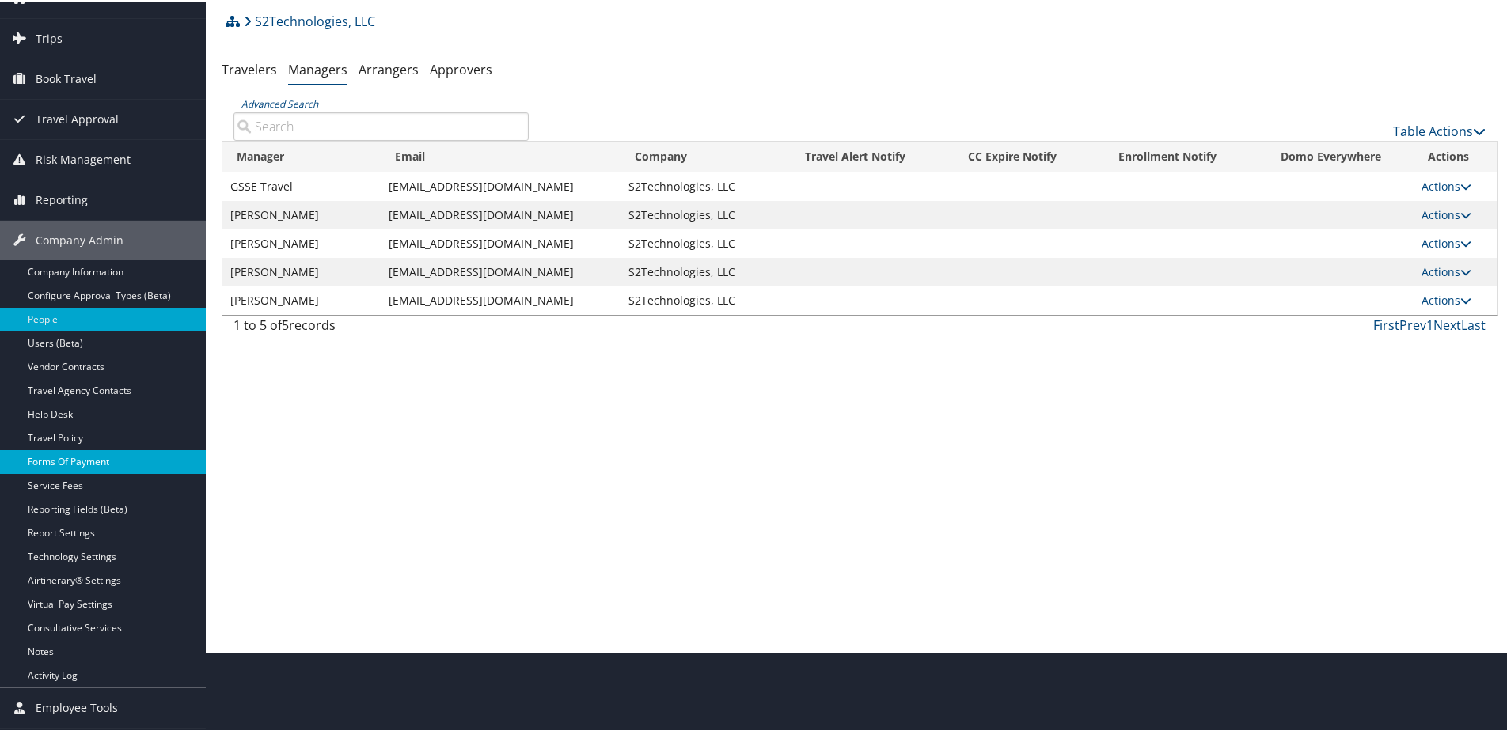
click at [42, 461] on link "Forms Of Payment" at bounding box center [103, 461] width 206 height 24
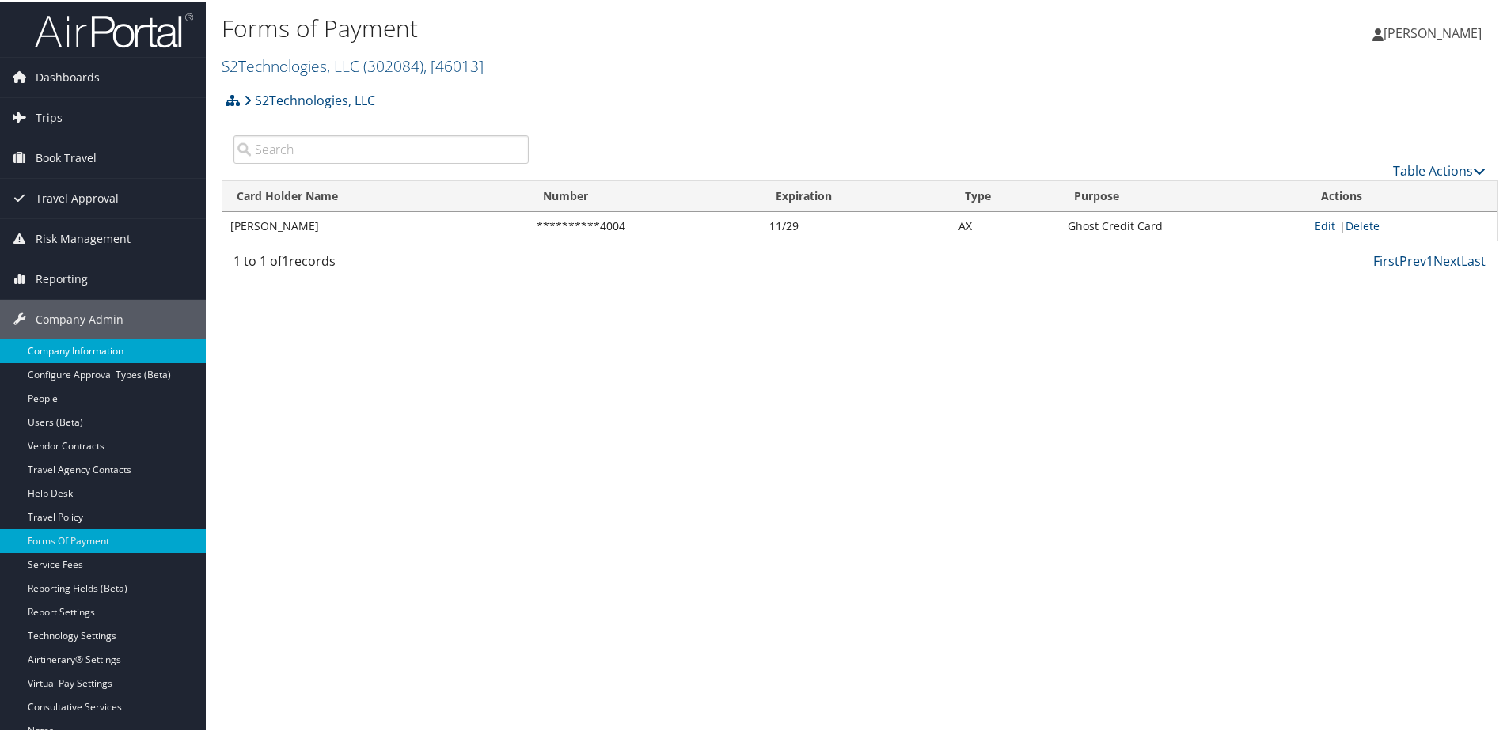
click at [94, 348] on link "Company Information" at bounding box center [103, 350] width 206 height 24
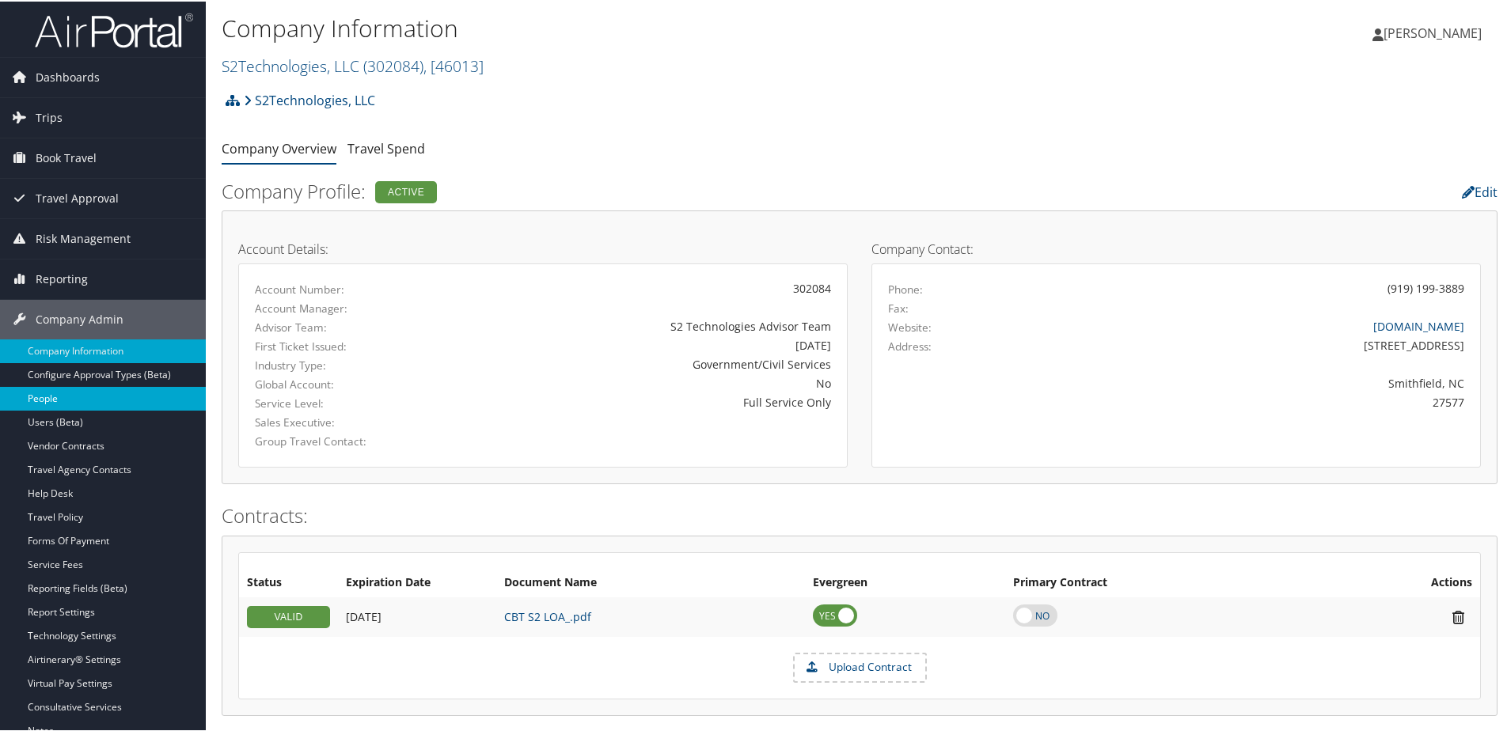
click at [37, 400] on link "People" at bounding box center [103, 397] width 206 height 24
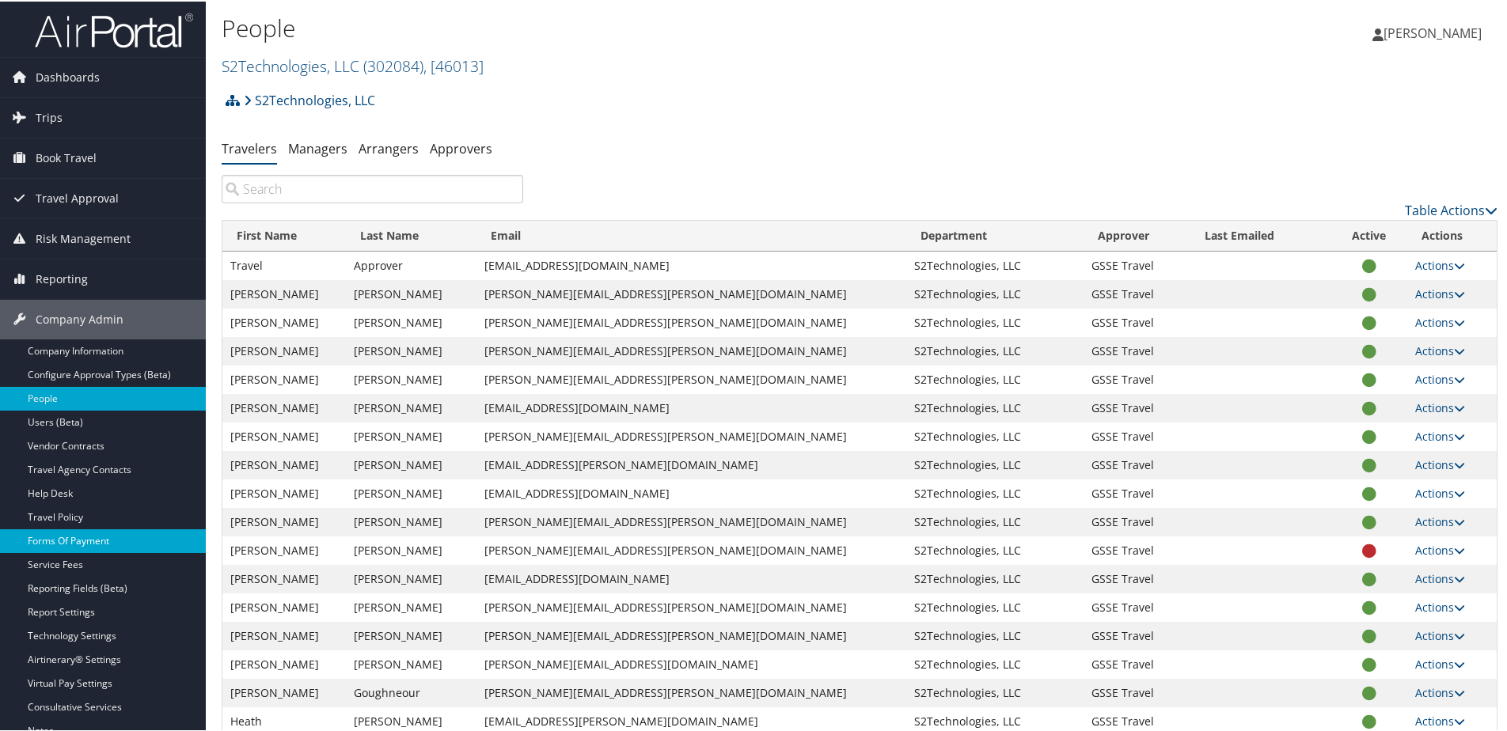
click at [50, 541] on link "Forms Of Payment" at bounding box center [103, 540] width 206 height 24
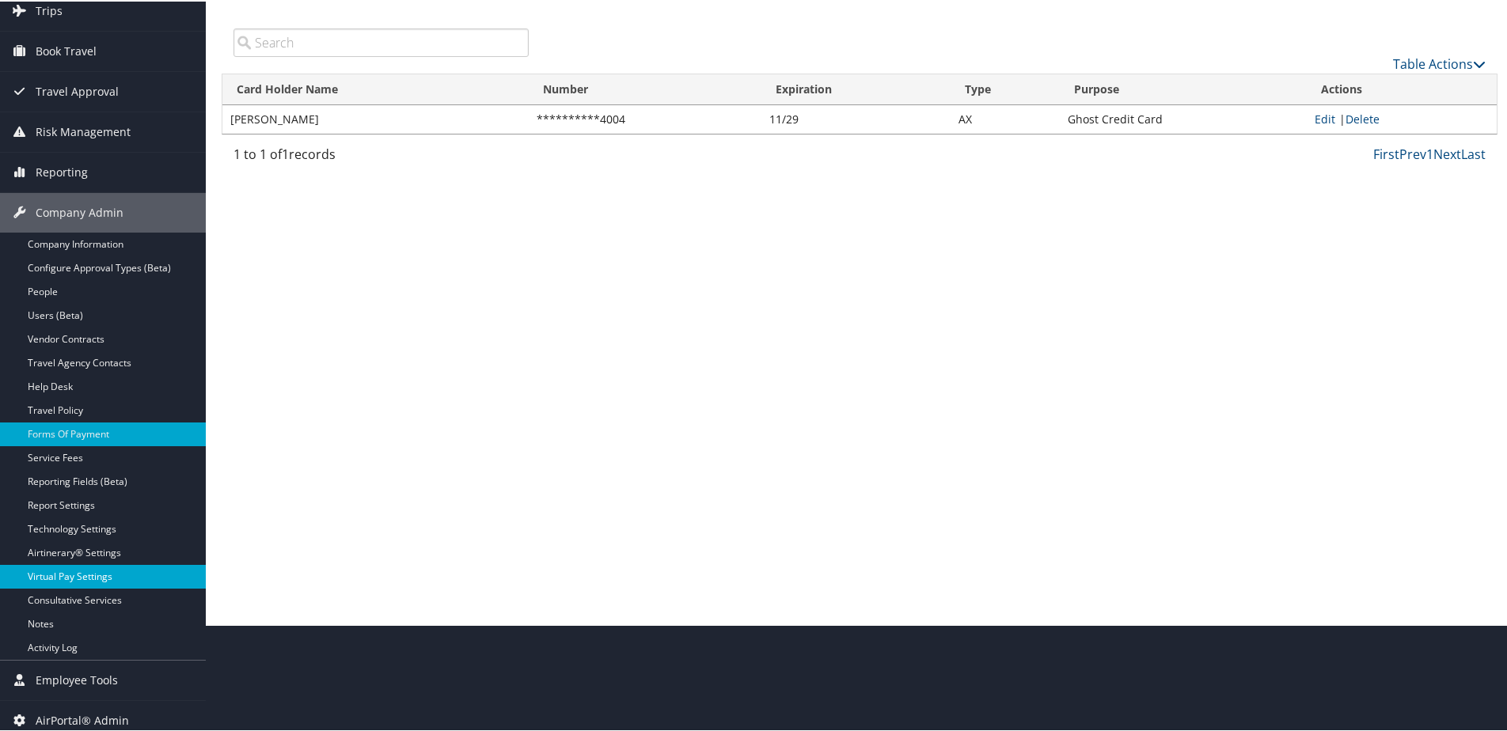
scroll to position [116, 0]
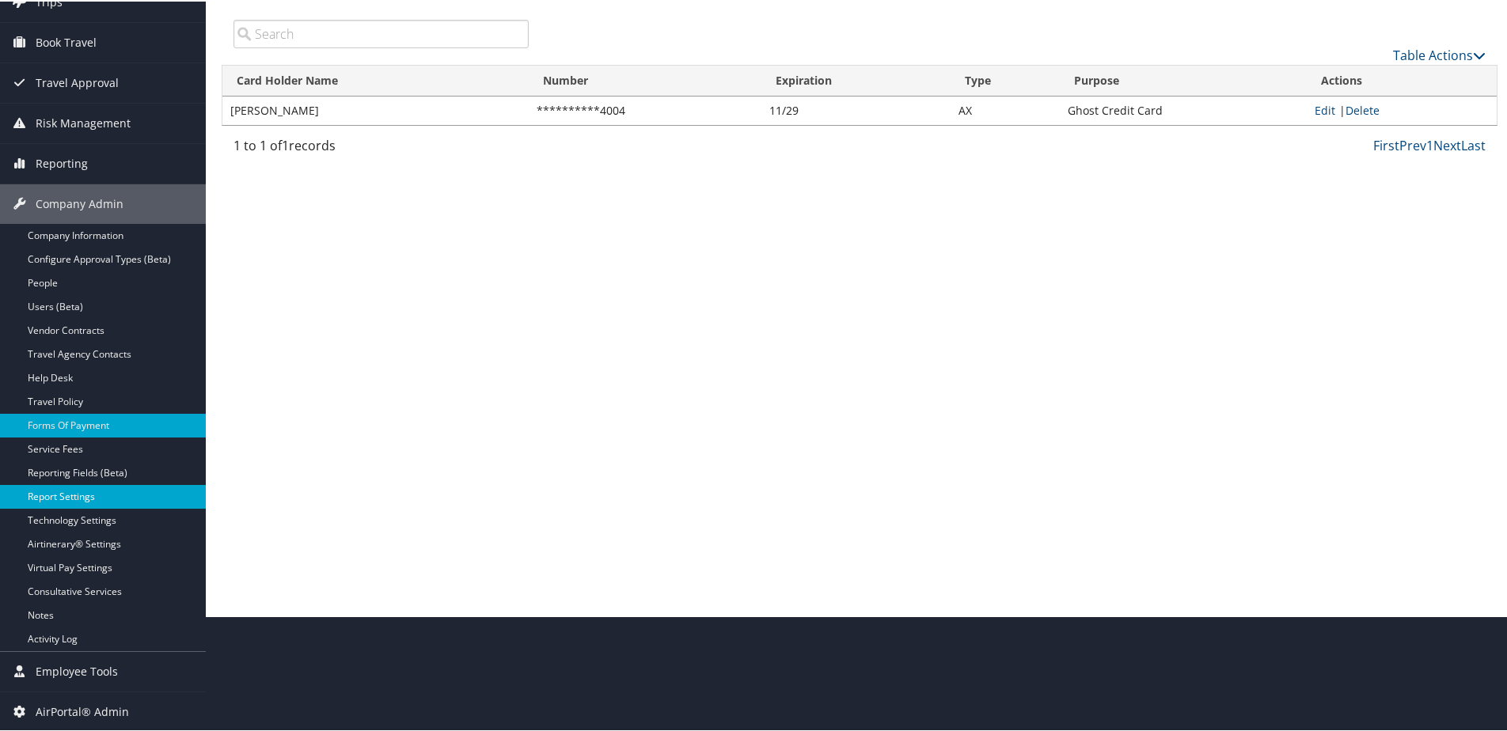
click at [72, 493] on link "Report Settings" at bounding box center [103, 496] width 206 height 24
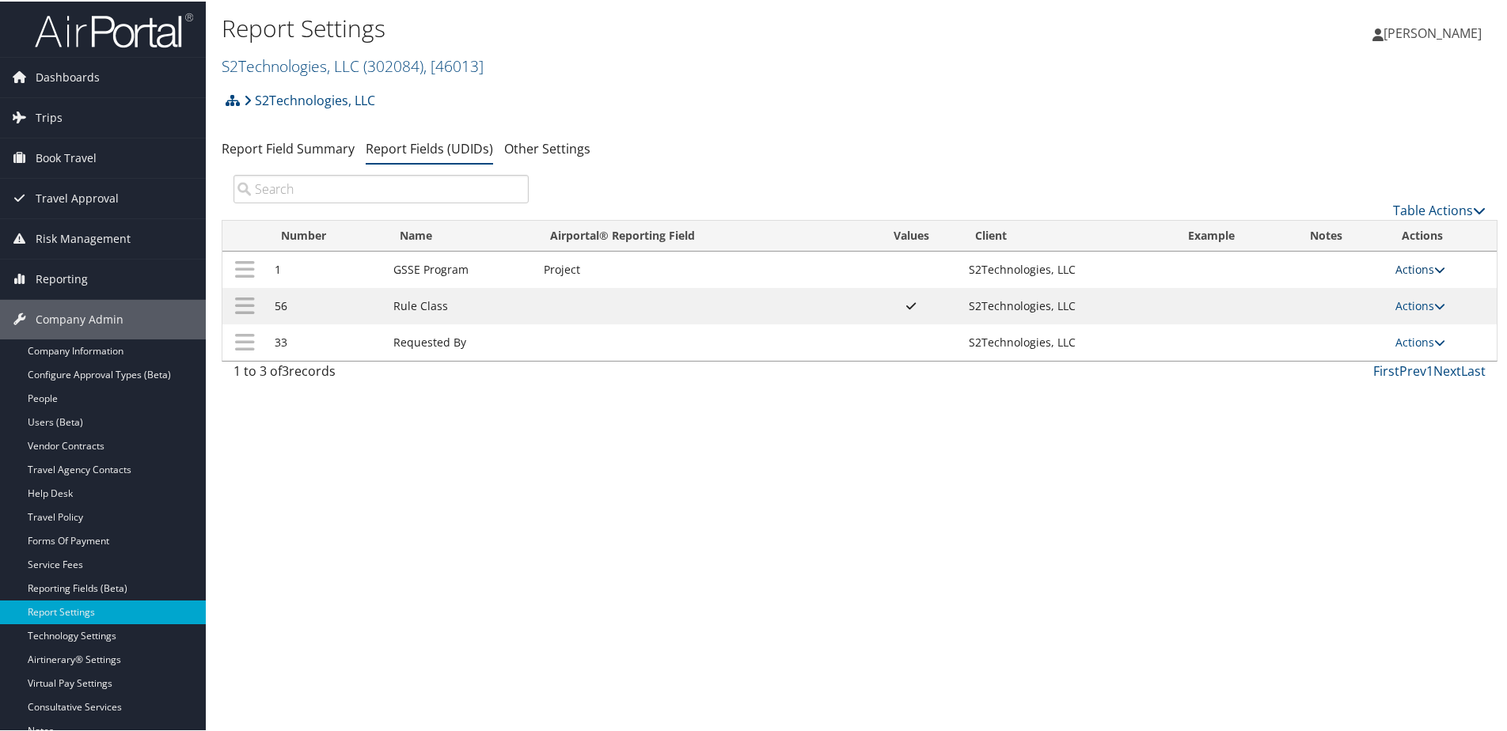
click at [1415, 265] on link "Actions" at bounding box center [1420, 267] width 50 height 15
drag, startPoint x: 1389, startPoint y: 281, endPoint x: 1304, endPoint y: 350, distance: 109.8
click at [1304, 350] on ul "Update Report Field Values Upload Report Field Values Edit Delete" at bounding box center [1354, 332] width 177 height 109
click at [1422, 265] on link "Actions" at bounding box center [1420, 267] width 50 height 15
click at [1323, 340] on link "Edit" at bounding box center [1352, 345] width 171 height 27
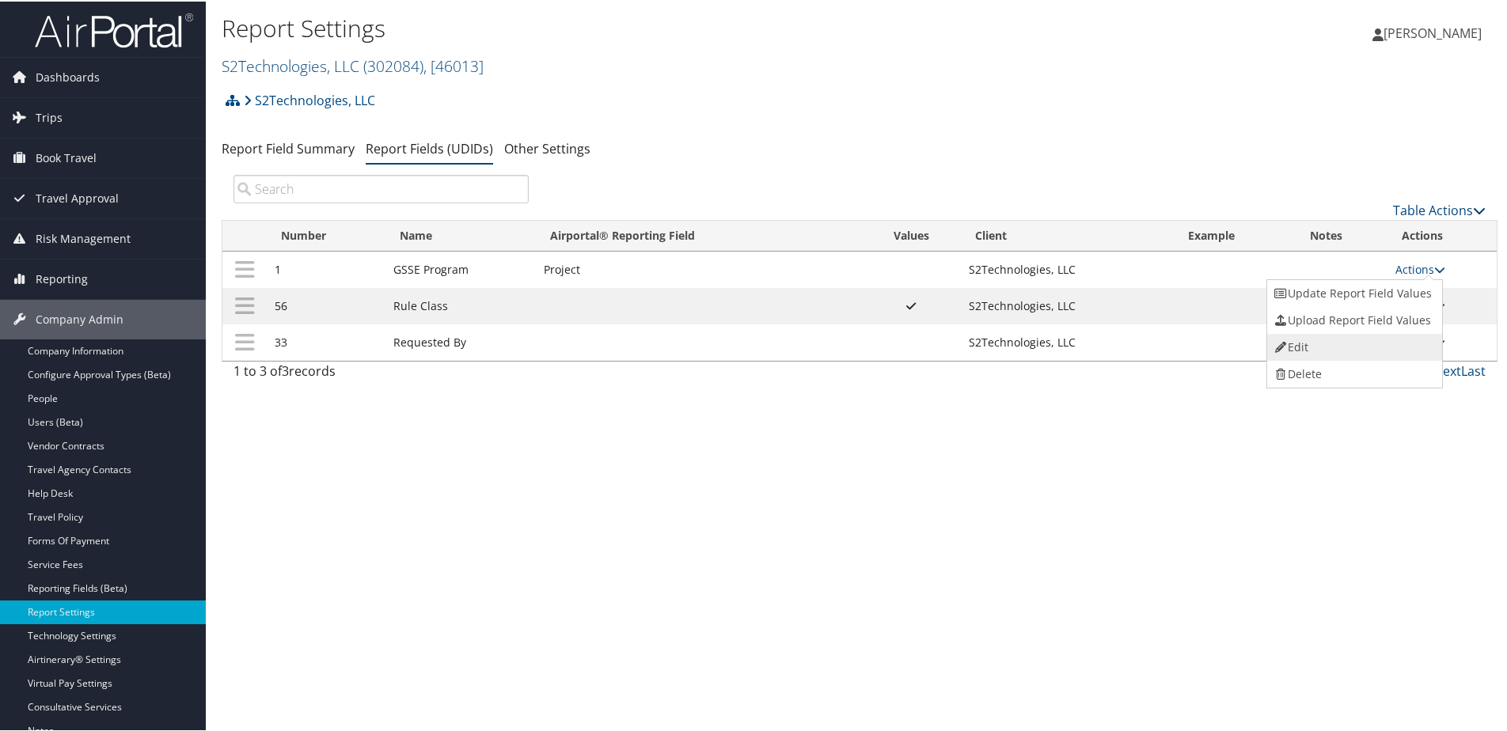
select select "22"
select select "both"
select select "trip"
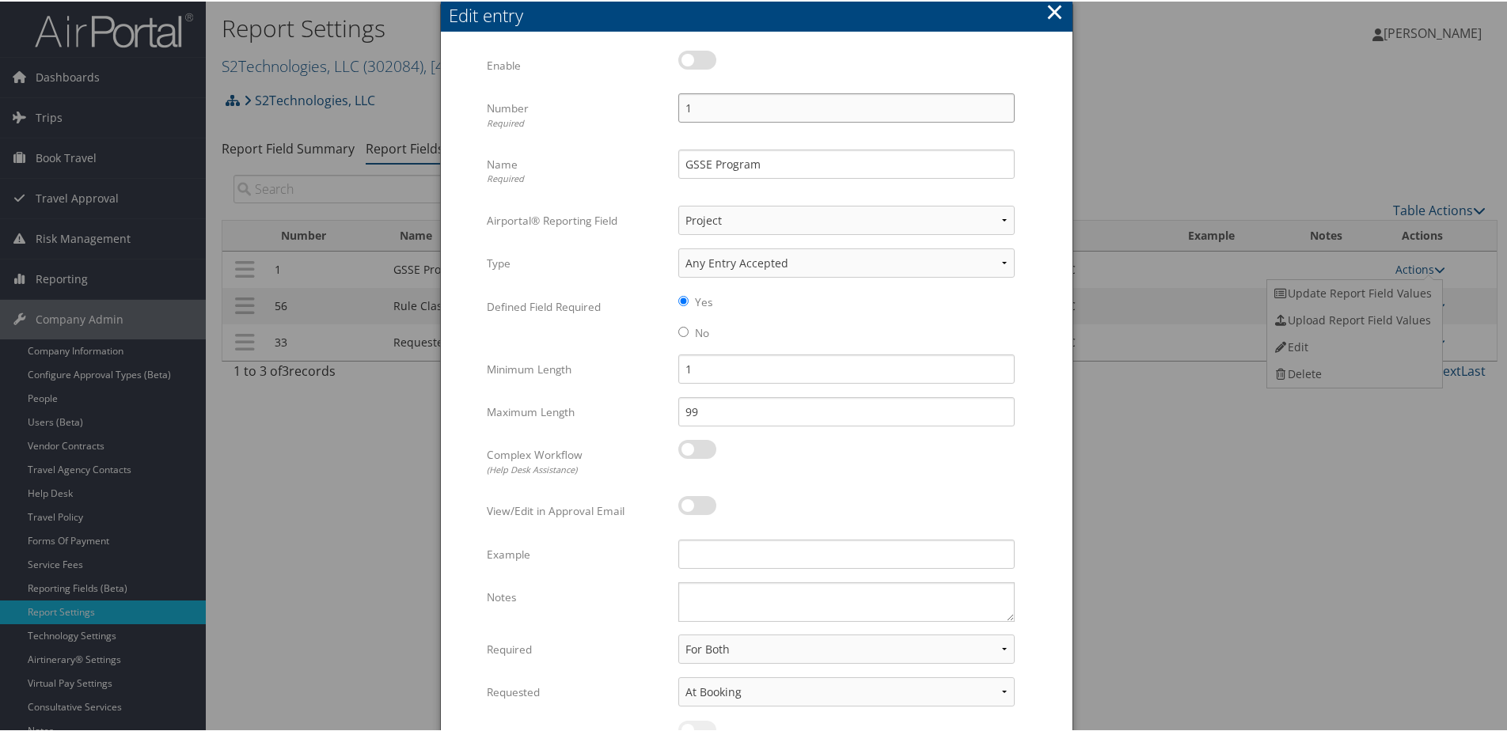
drag, startPoint x: 718, startPoint y: 105, endPoint x: 644, endPoint y: 104, distance: 73.6
click at [644, 104] on div "Number Required 1 Multiple values The selected items contain different values f…" at bounding box center [757, 120] width 540 height 56
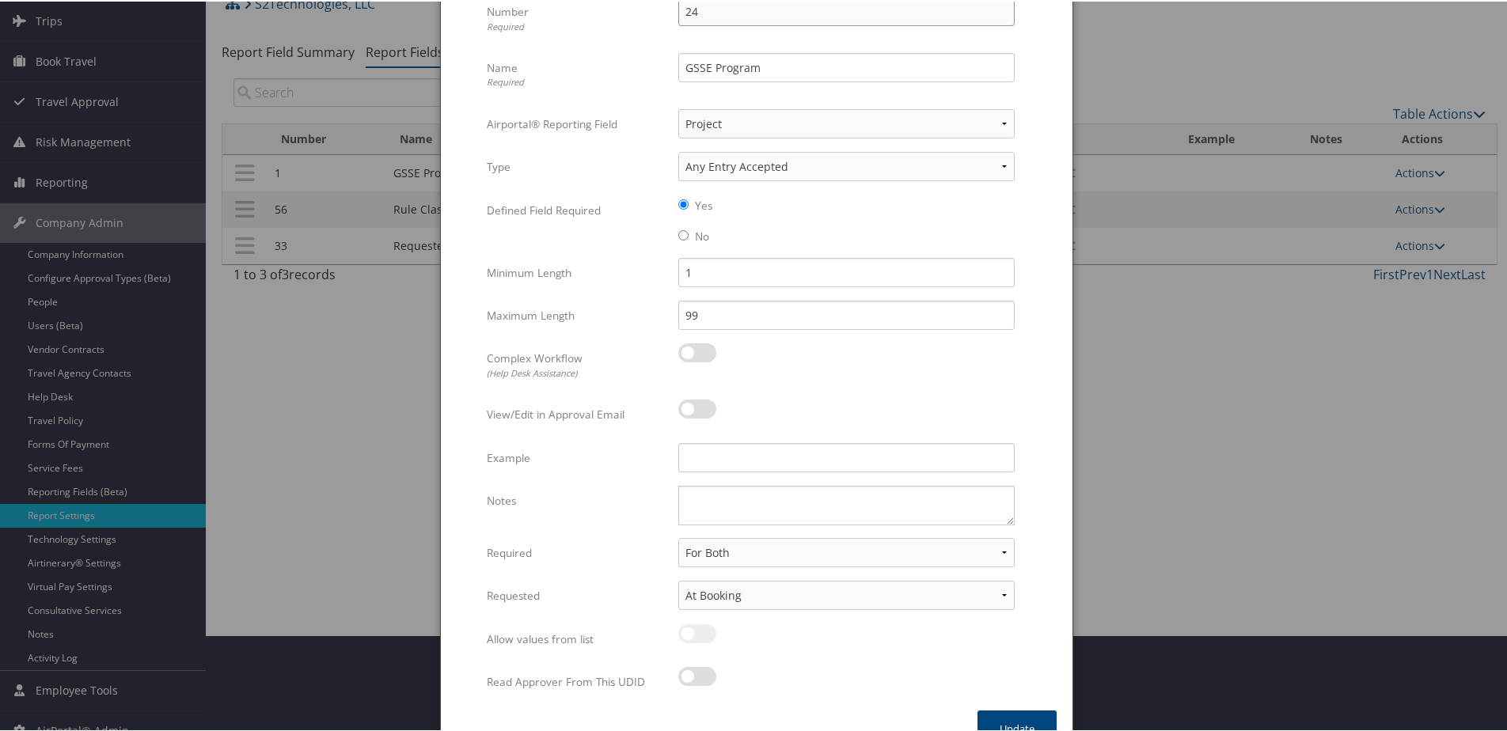
scroll to position [128, 0]
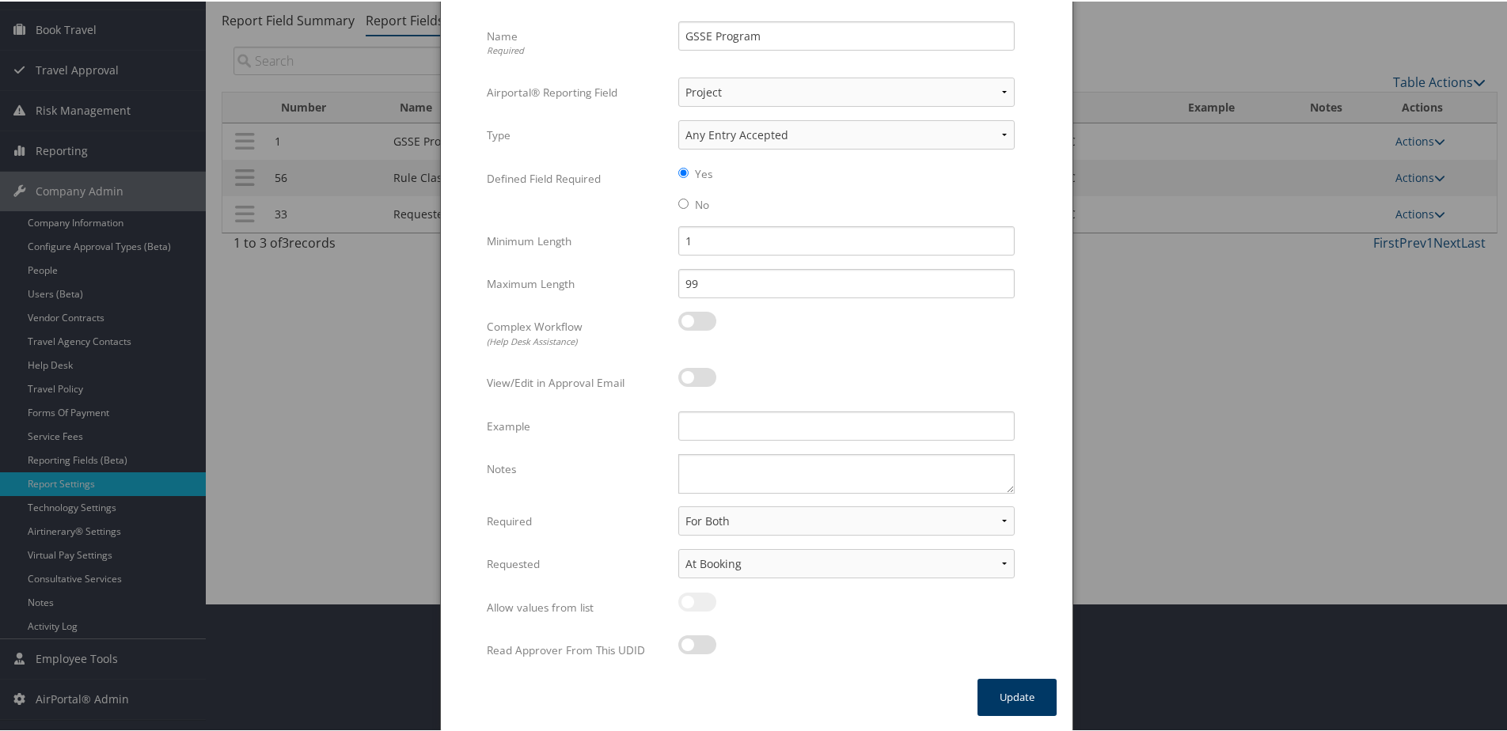
type input "24"
click at [996, 696] on button "Update" at bounding box center [1016, 696] width 79 height 37
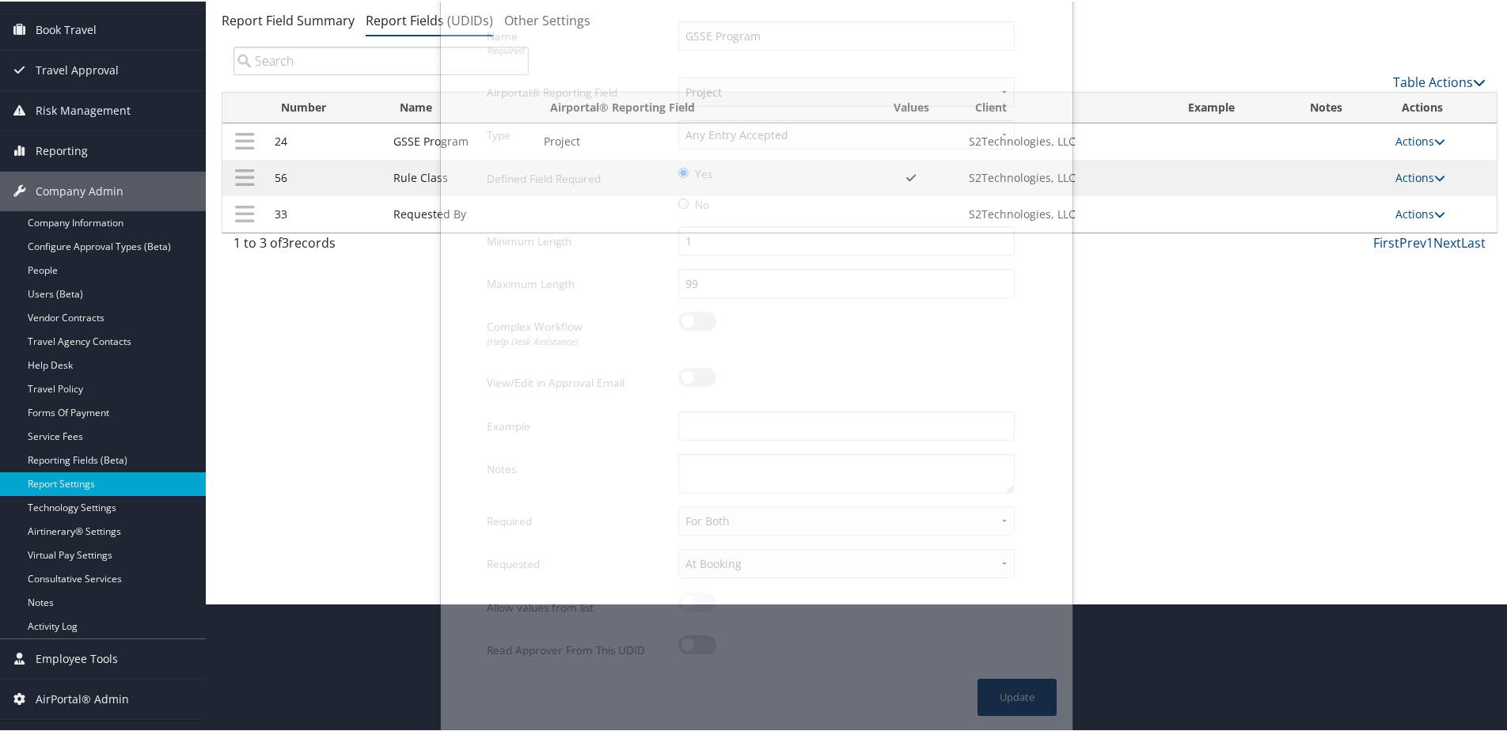
scroll to position [116, 0]
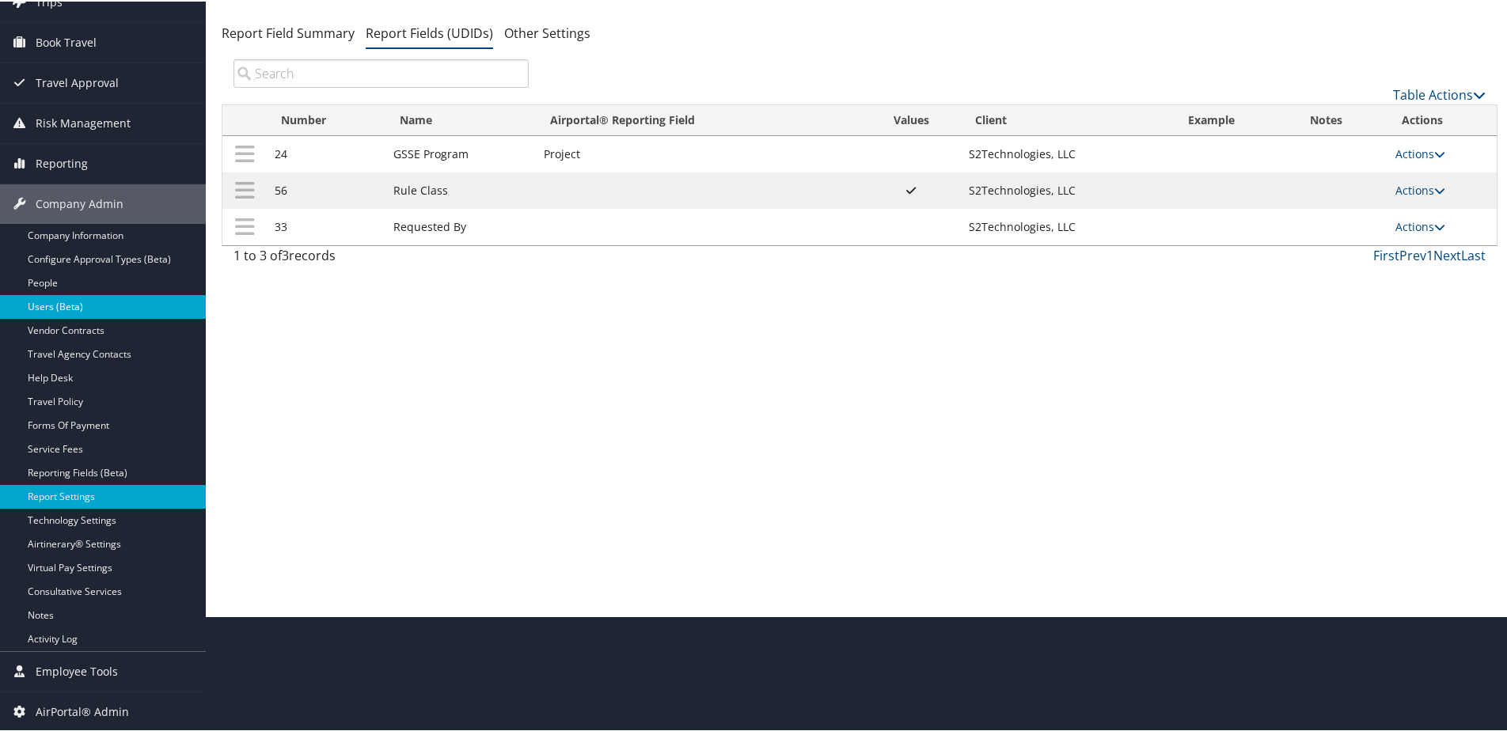
click at [54, 295] on link "Users (Beta)" at bounding box center [103, 306] width 206 height 24
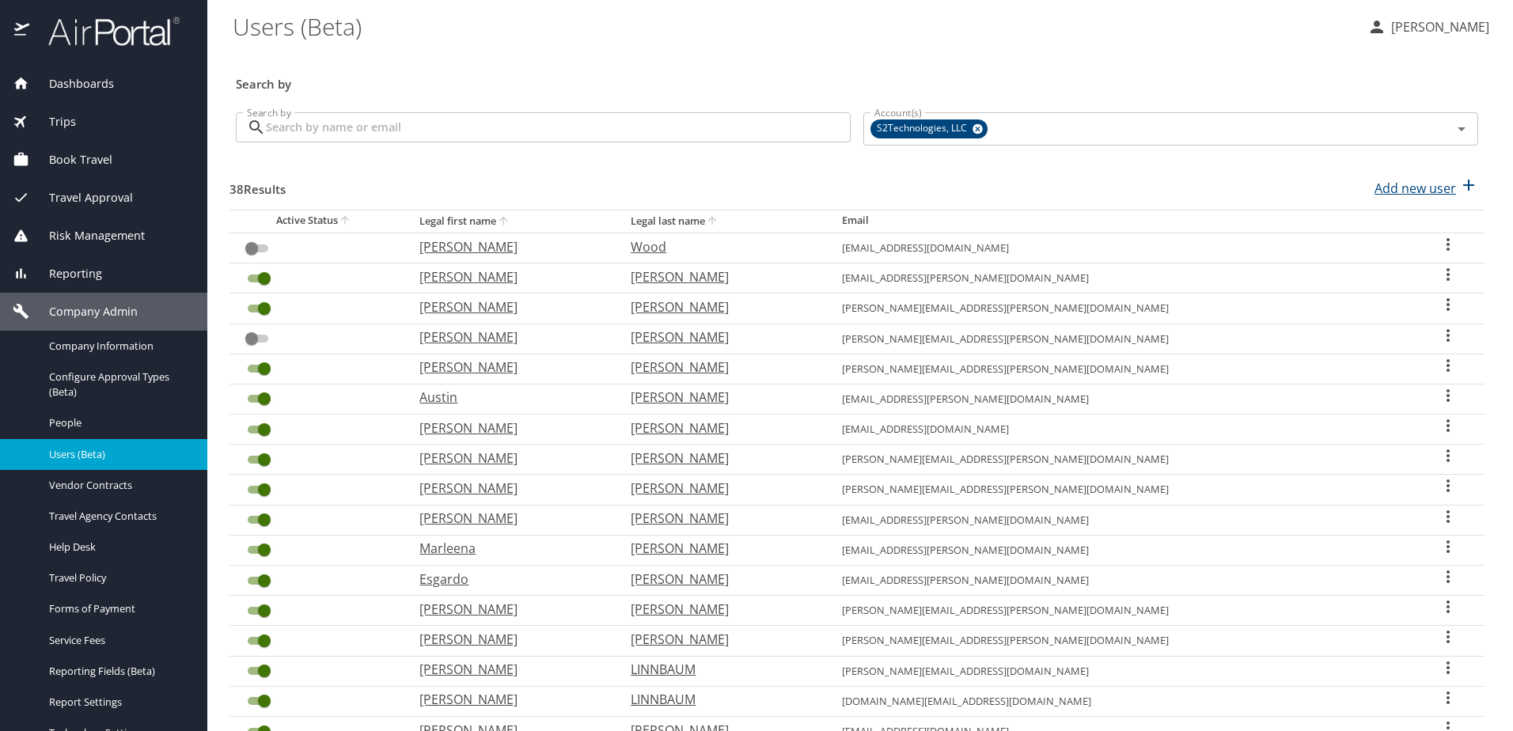
click at [1379, 190] on p "Add new user" at bounding box center [1416, 188] width 82 height 19
select select "US"
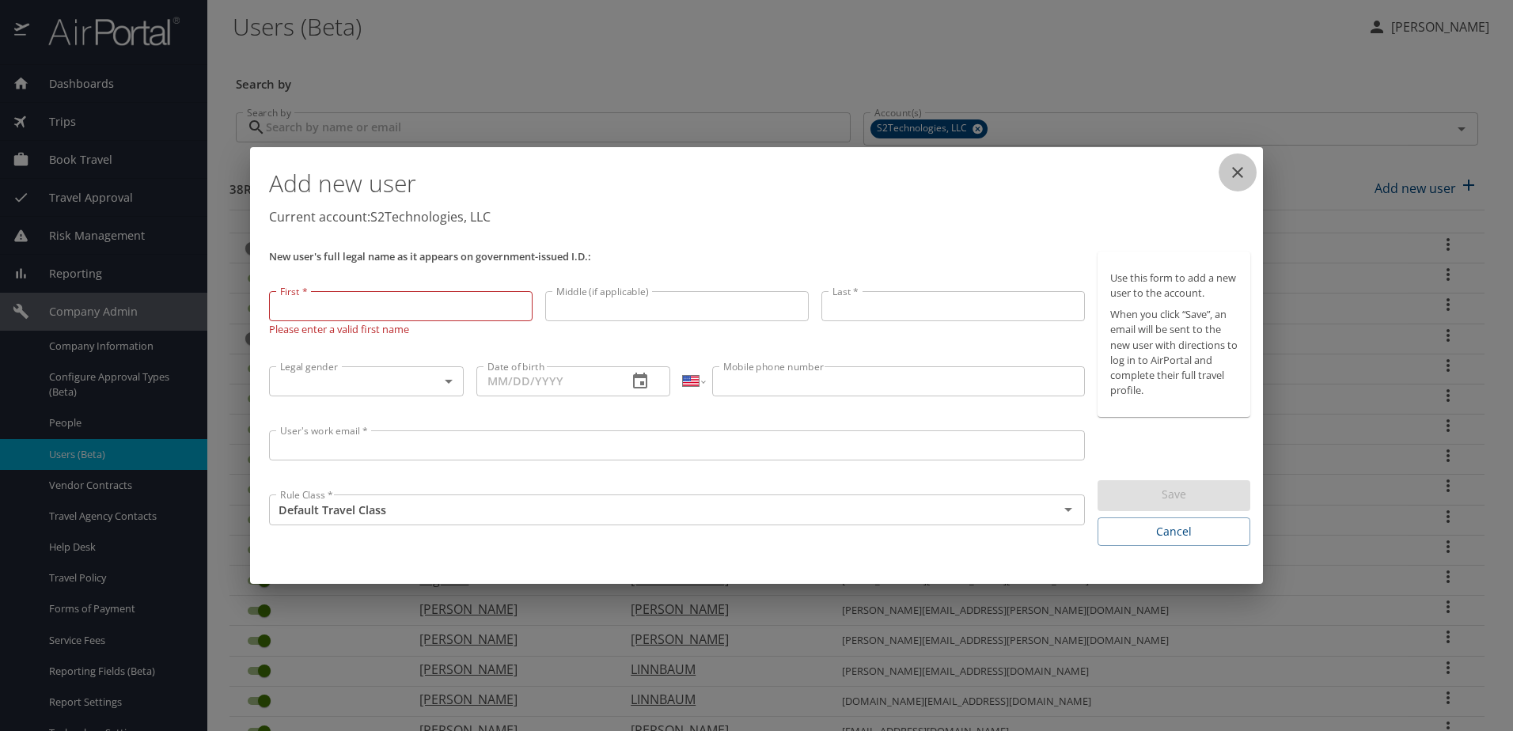
click at [1246, 169] on icon "close" at bounding box center [1237, 172] width 19 height 19
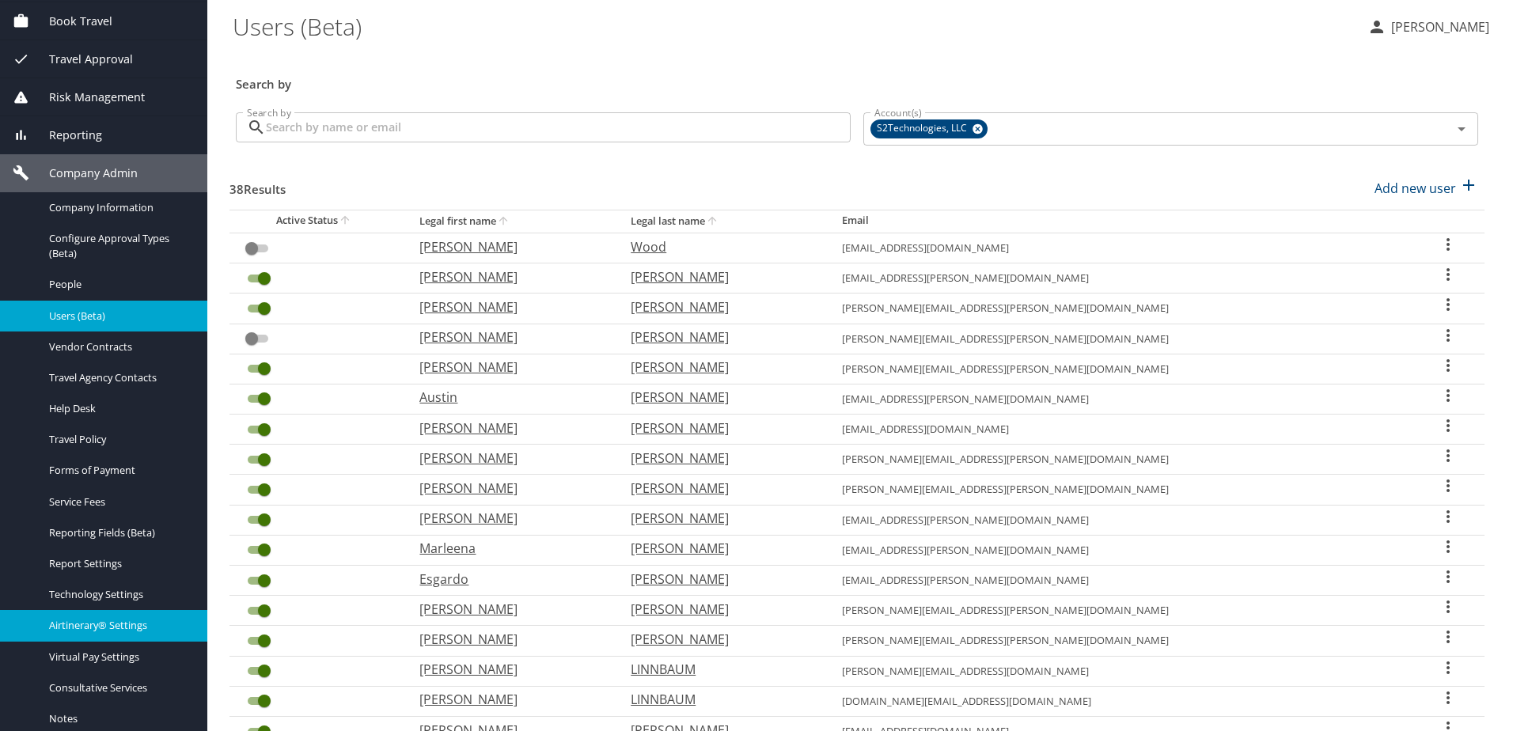
scroll to position [158, 0]
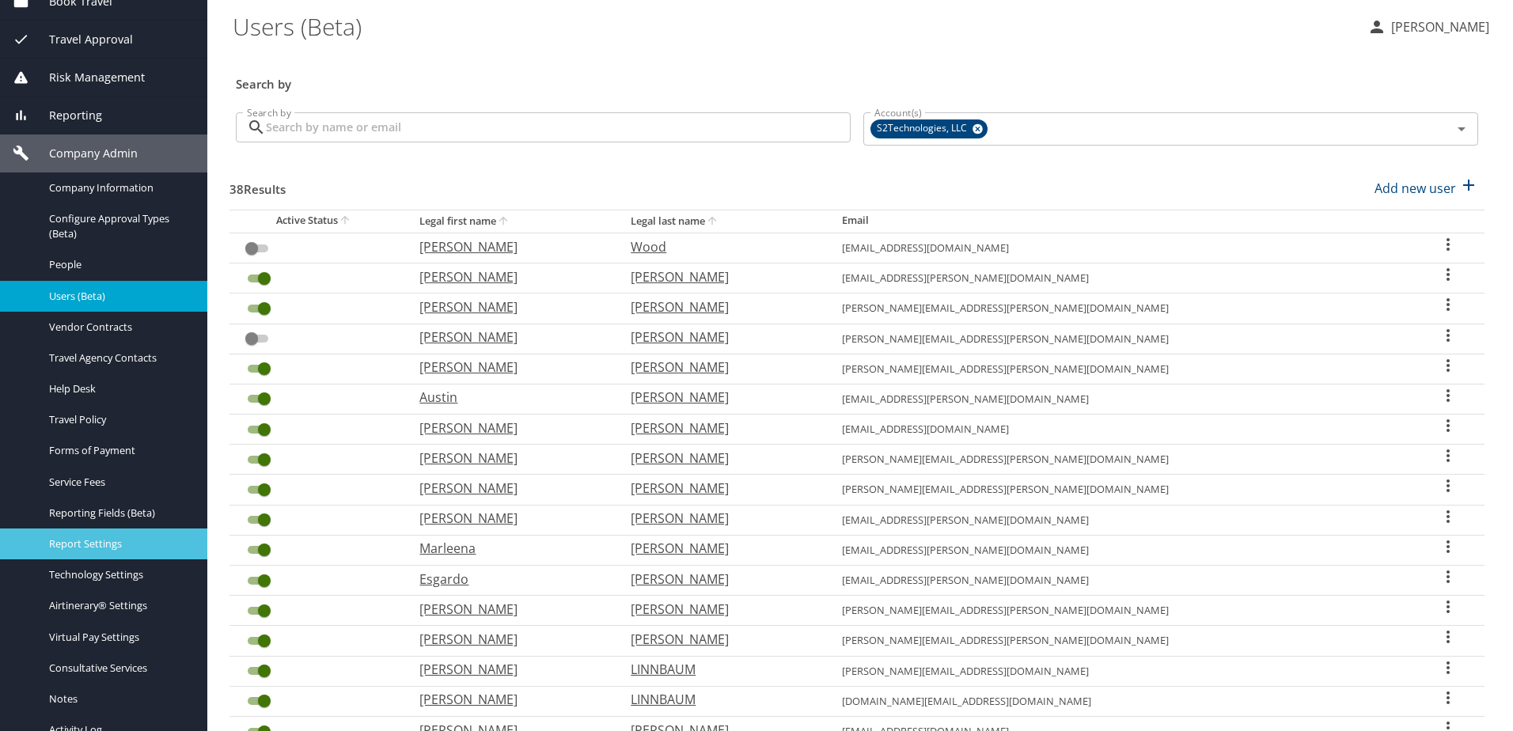
click at [77, 545] on span "Report Settings" at bounding box center [118, 544] width 139 height 15
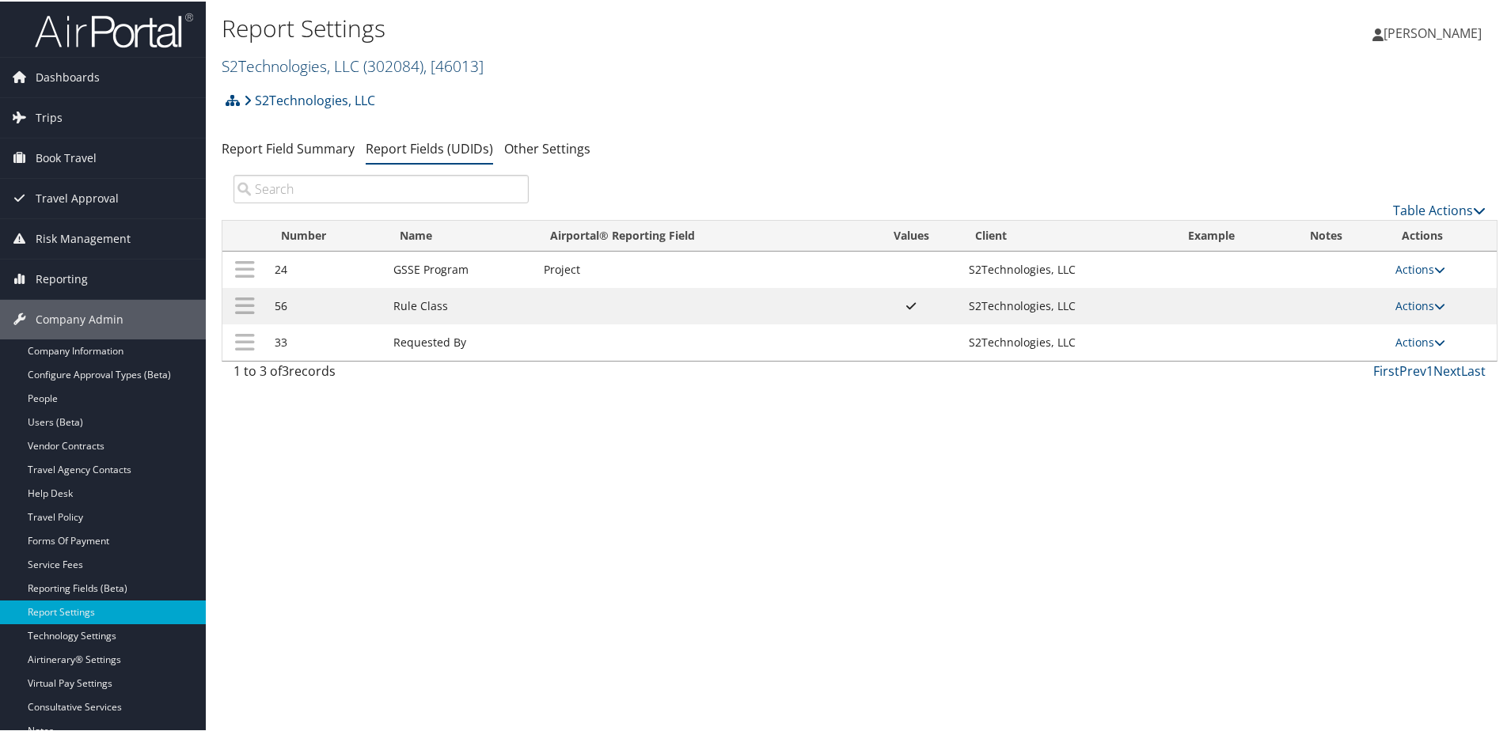
click at [314, 66] on link "S2Technologies, LLC ( 302084 ) , [ 46013 ]" at bounding box center [353, 64] width 262 height 21
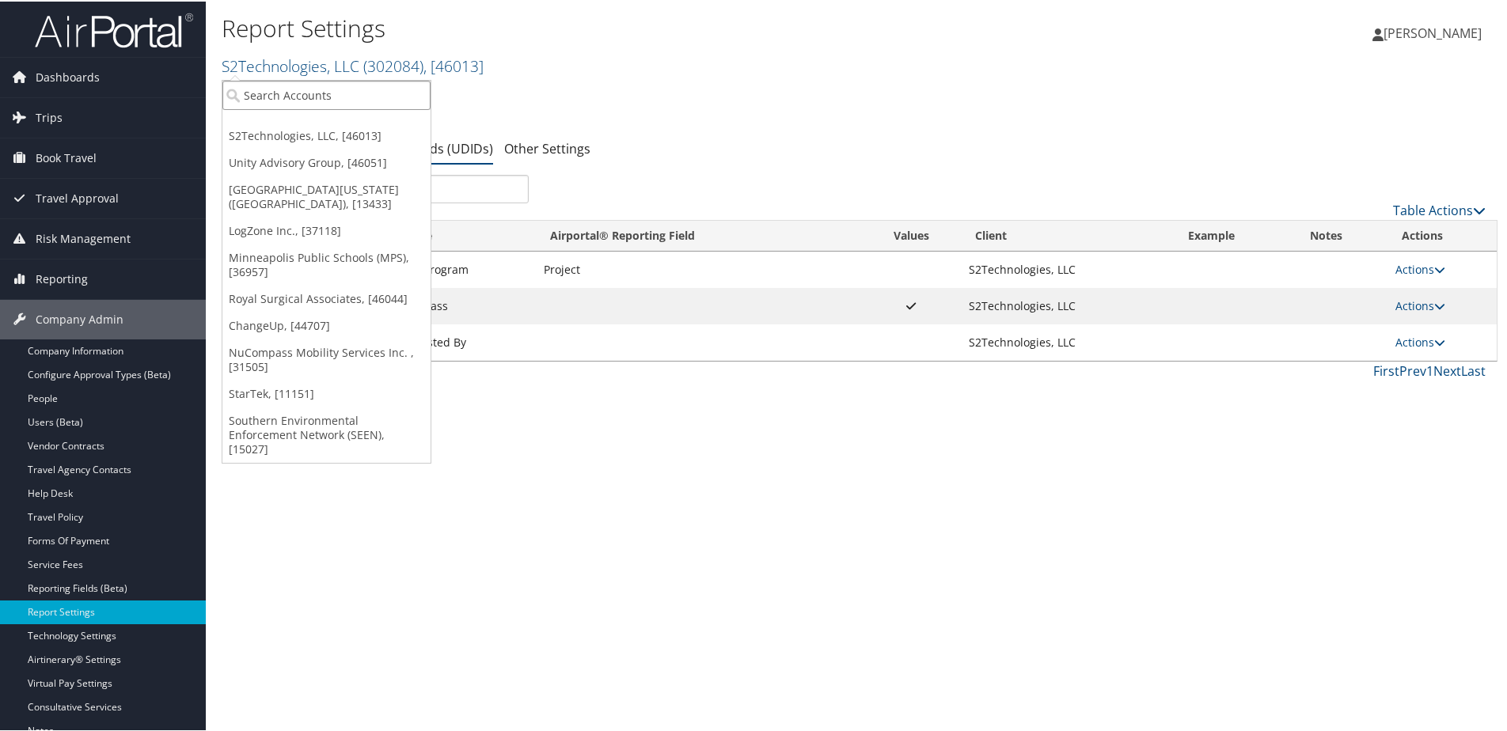
click at [299, 102] on input "search" at bounding box center [326, 93] width 208 height 29
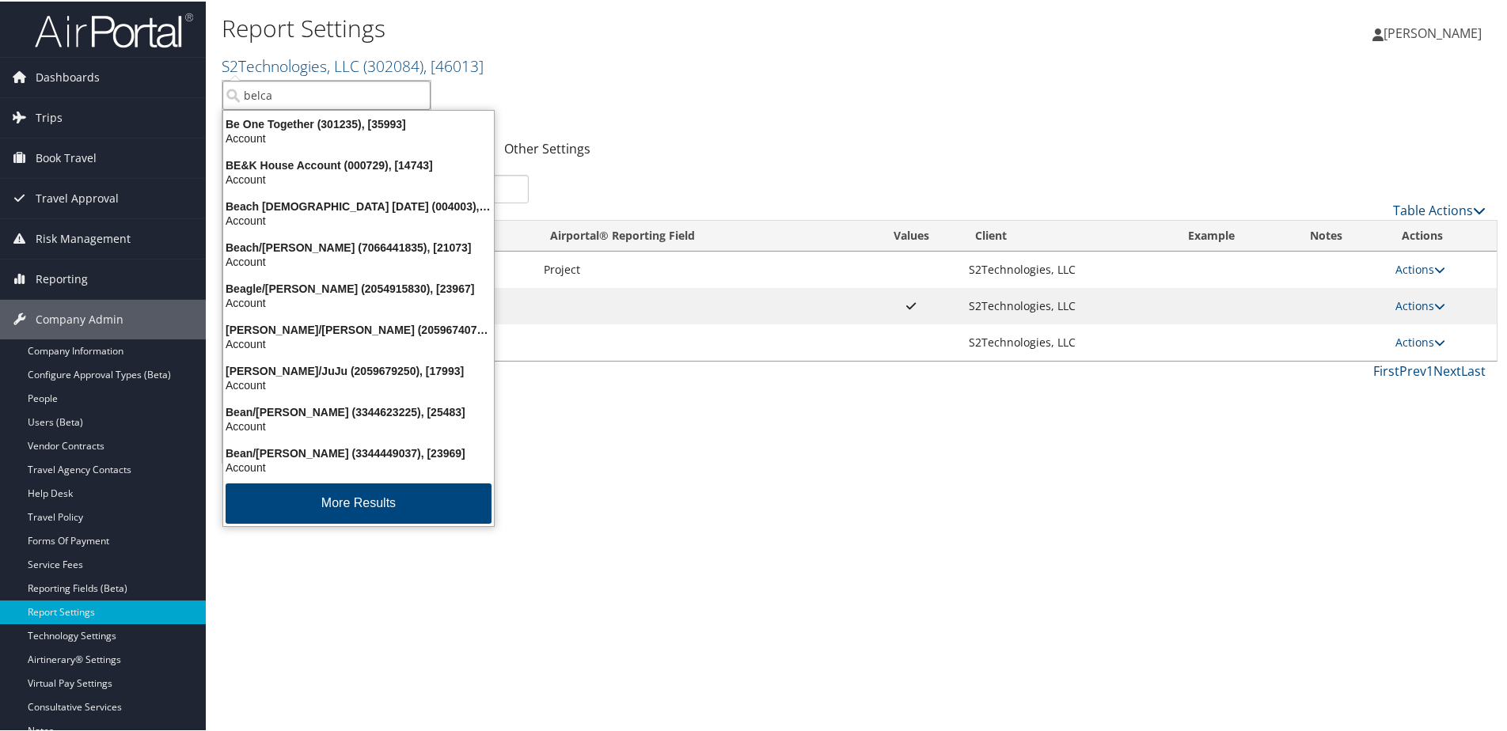
type input "belcan"
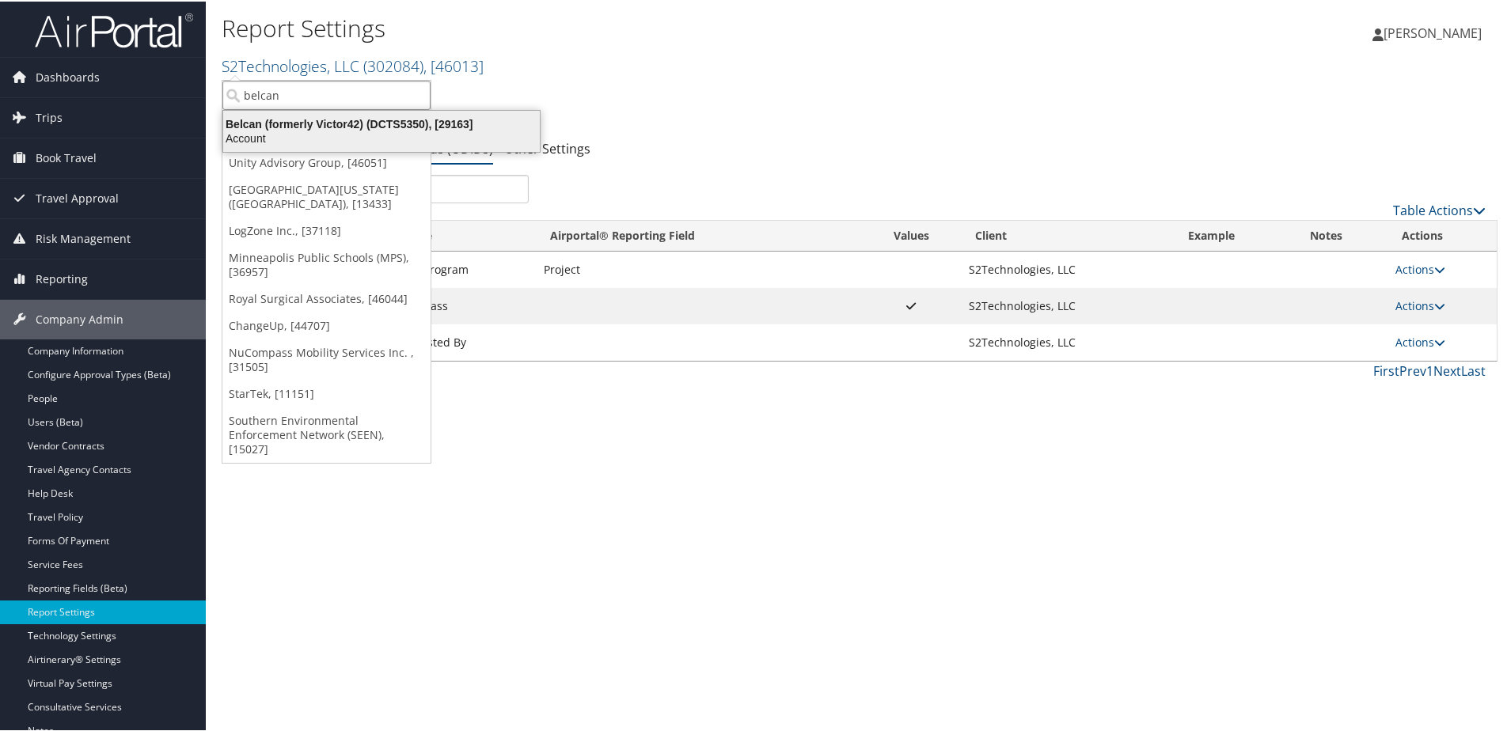
click at [307, 127] on div "Belcan (formerly Victor42) (DCTS5350), [29163]" at bounding box center [382, 123] width 336 height 14
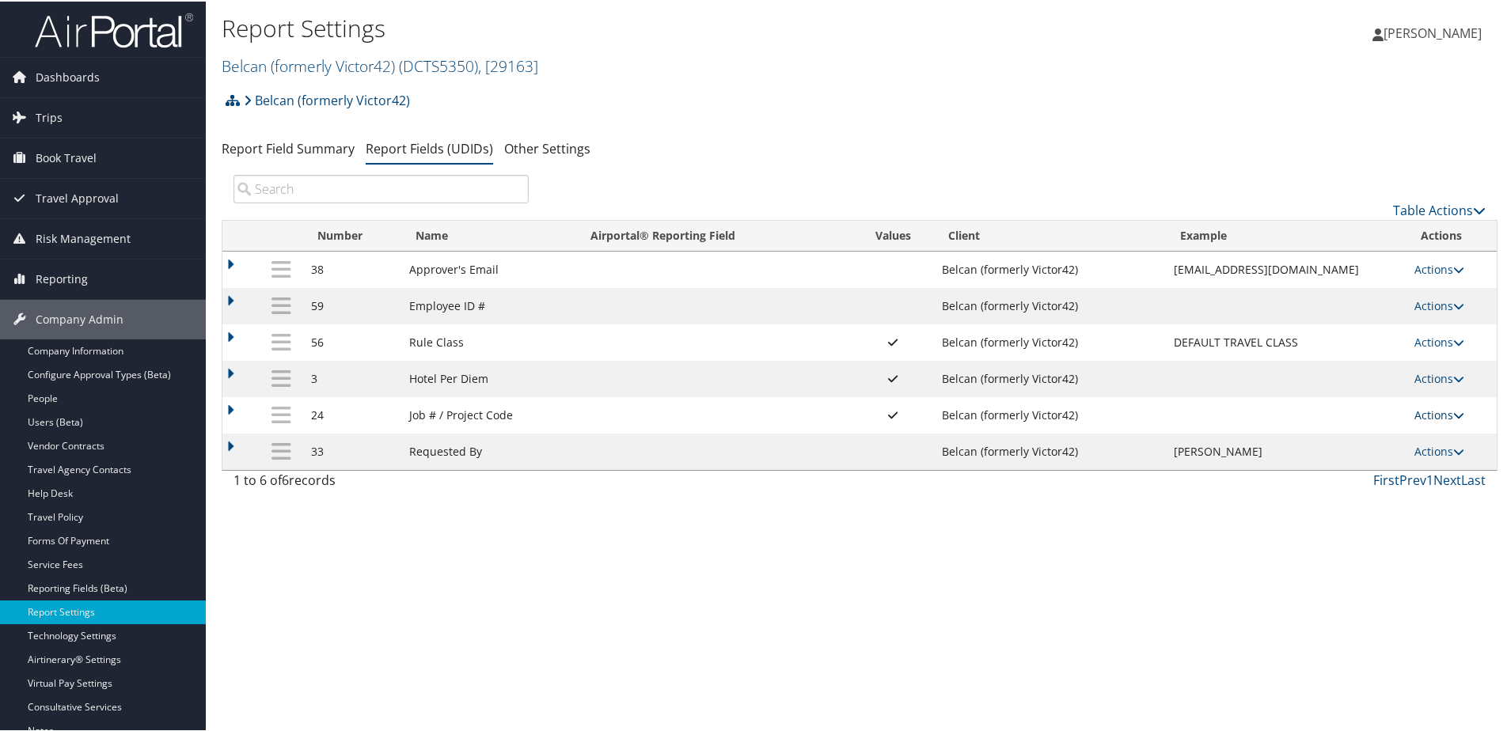
click at [1422, 411] on link "Actions" at bounding box center [1439, 413] width 50 height 15
click at [1319, 490] on link "Edit" at bounding box center [1370, 491] width 171 height 27
select select "both"
select select "trip"
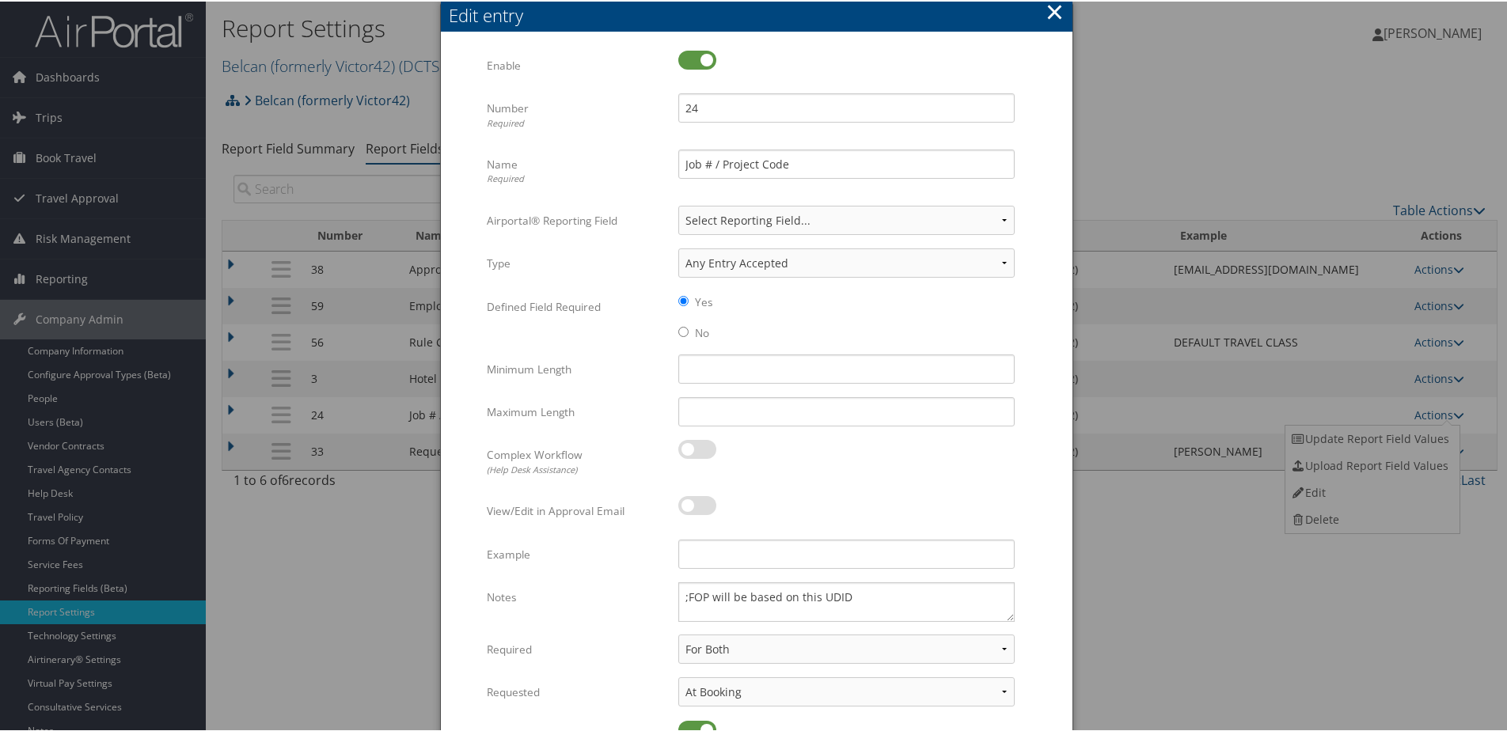
click at [1046, 13] on button "×" at bounding box center [1055, 10] width 18 height 32
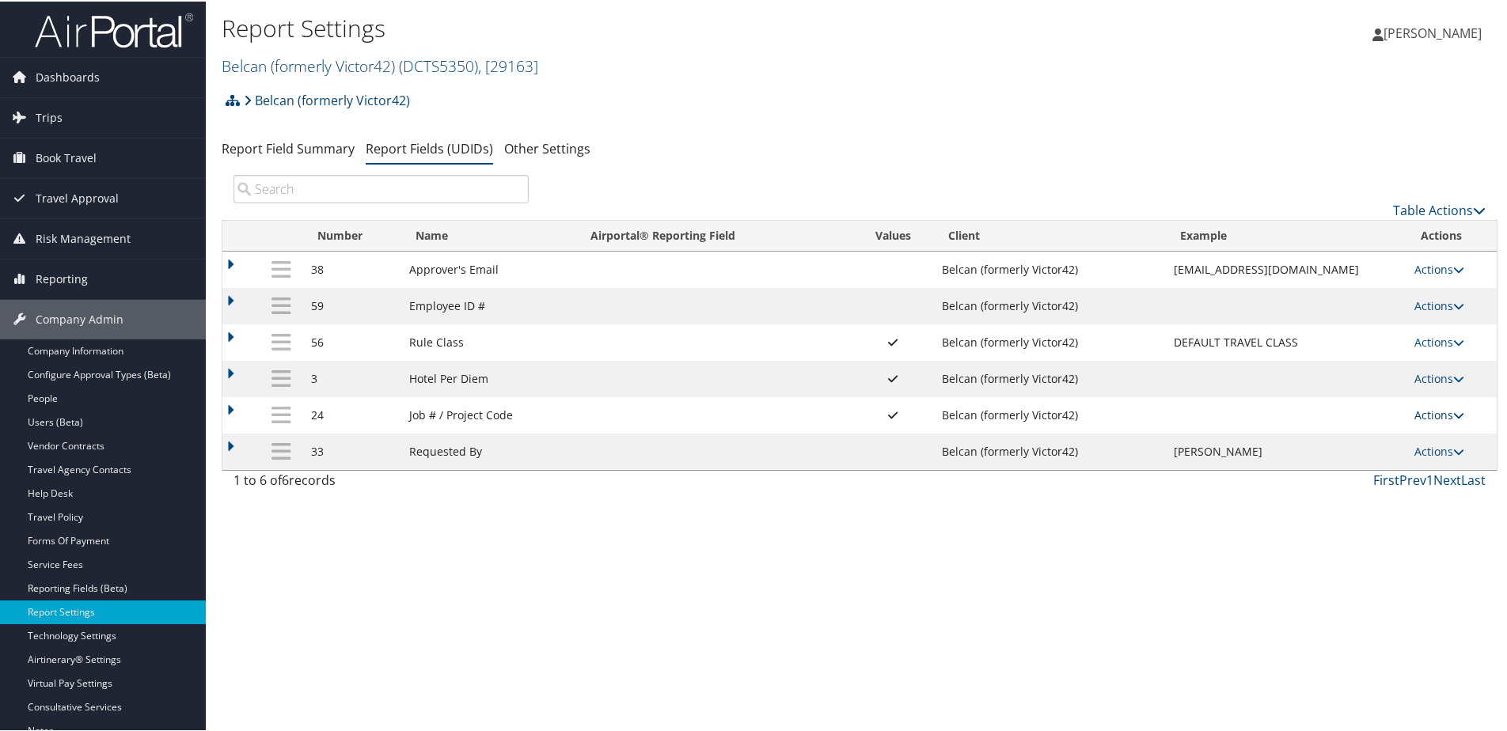
click at [1433, 413] on link "Actions" at bounding box center [1439, 413] width 50 height 15
click at [1346, 432] on link "Update Report Field Values" at bounding box center [1370, 437] width 171 height 27
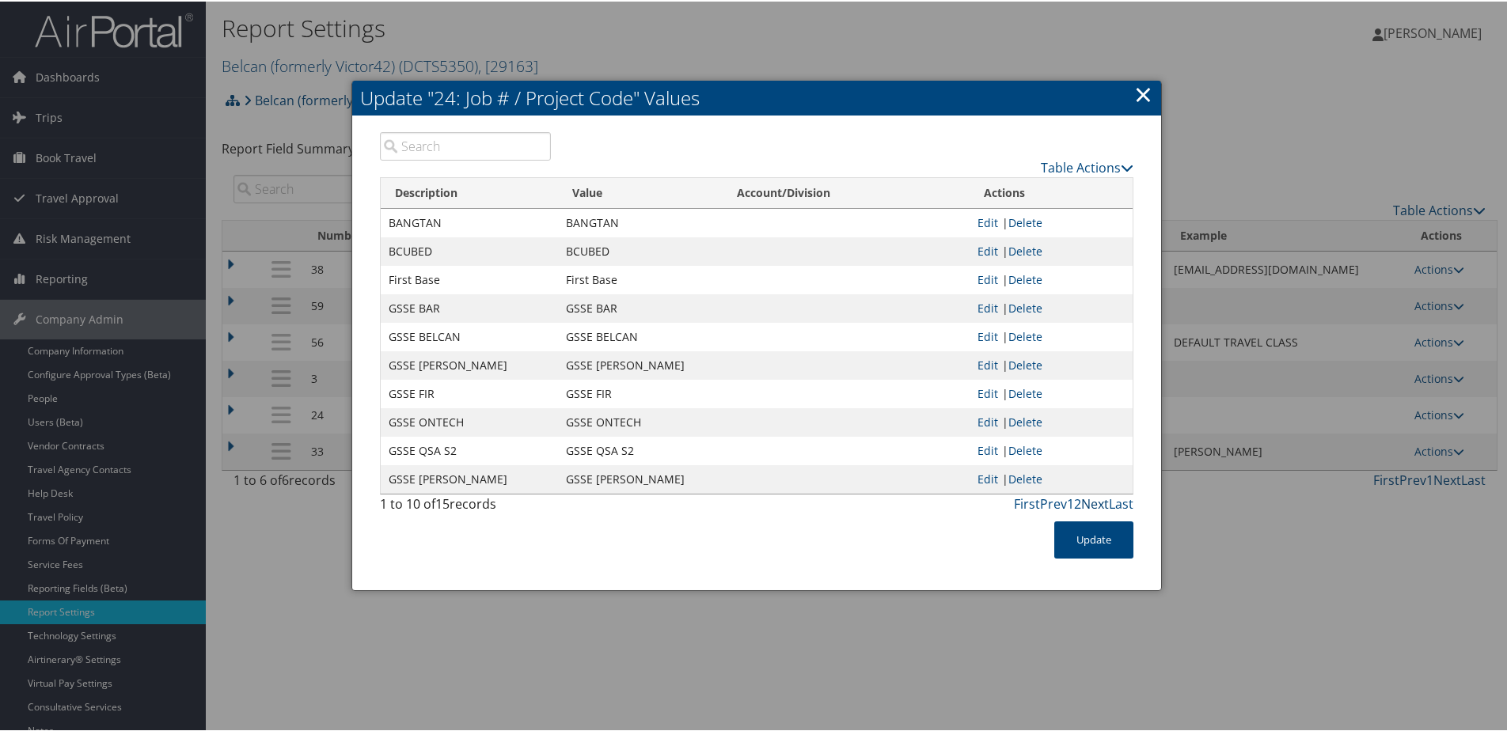
click at [1088, 503] on link "Next" at bounding box center [1095, 502] width 28 height 17
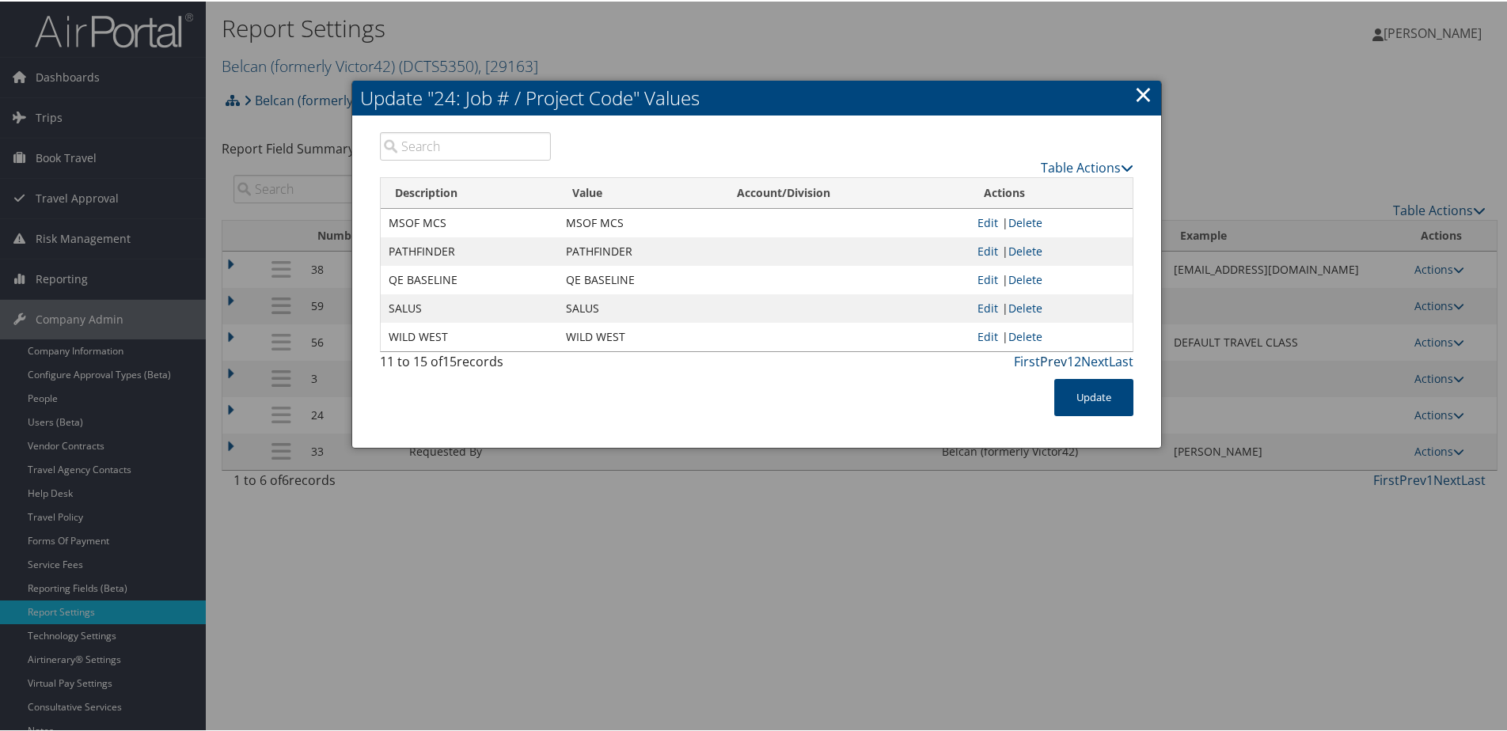
click at [1043, 359] on link "Prev" at bounding box center [1053, 359] width 27 height 17
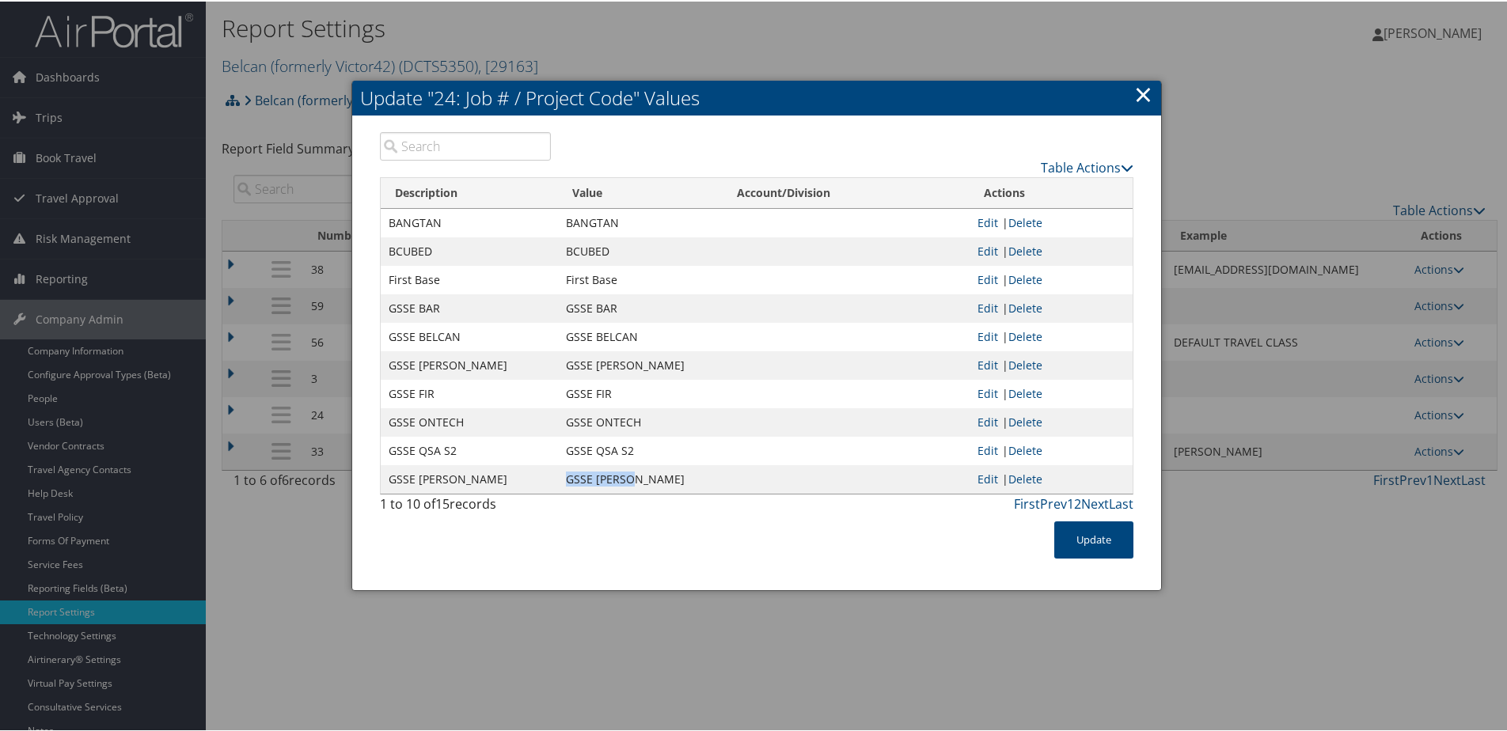
drag, startPoint x: 634, startPoint y: 480, endPoint x: 564, endPoint y: 476, distance: 70.6
click at [564, 476] on td "GSSE [PERSON_NAME]" at bounding box center [640, 478] width 165 height 28
drag, startPoint x: 564, startPoint y: 476, endPoint x: 590, endPoint y: 476, distance: 26.9
copy td "GSSE [PERSON_NAME]"
click at [1138, 92] on link "×" at bounding box center [1143, 93] width 18 height 32
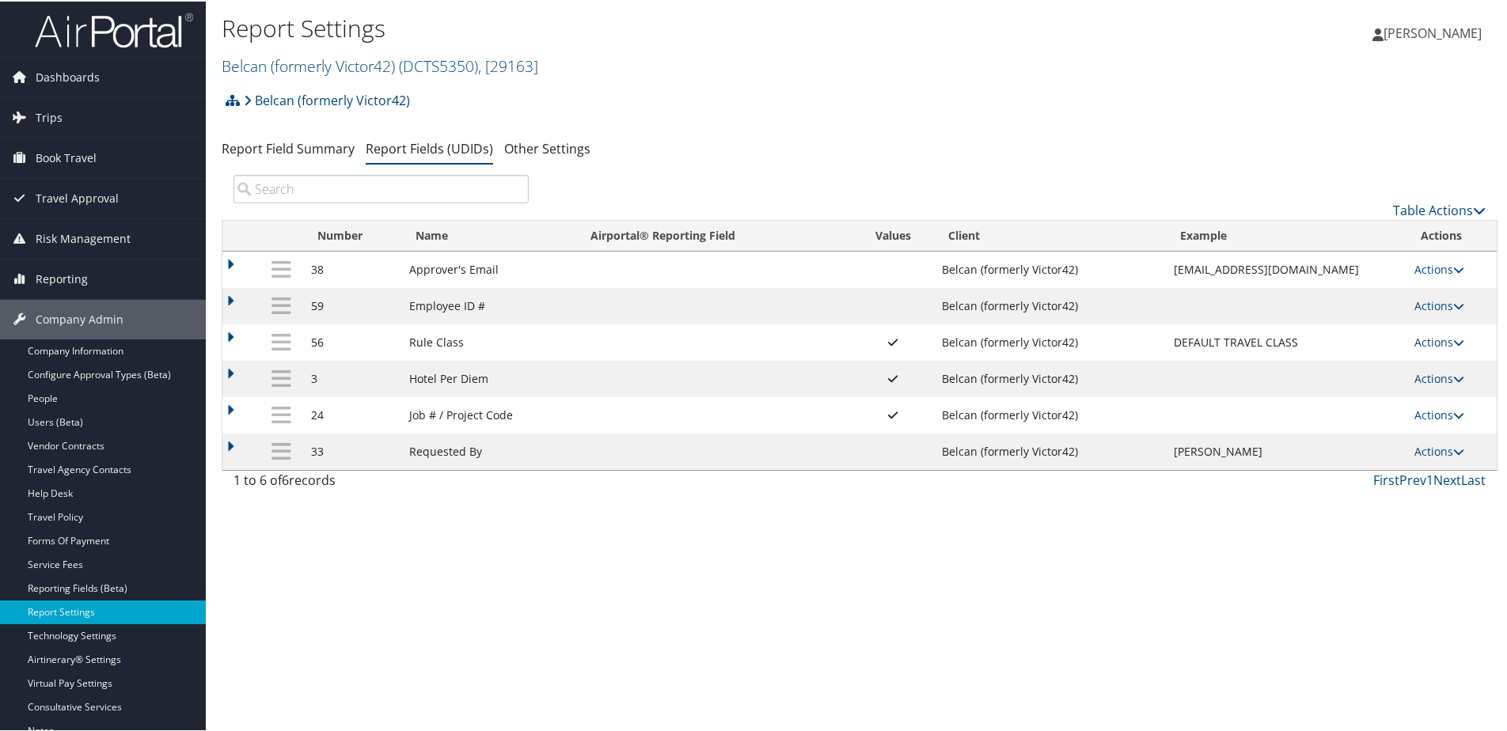
click at [429, 53] on h2 "Belcan (formerly Victor42) ( DCTS5350 ) , [ 29163 ]" at bounding box center [647, 63] width 851 height 27
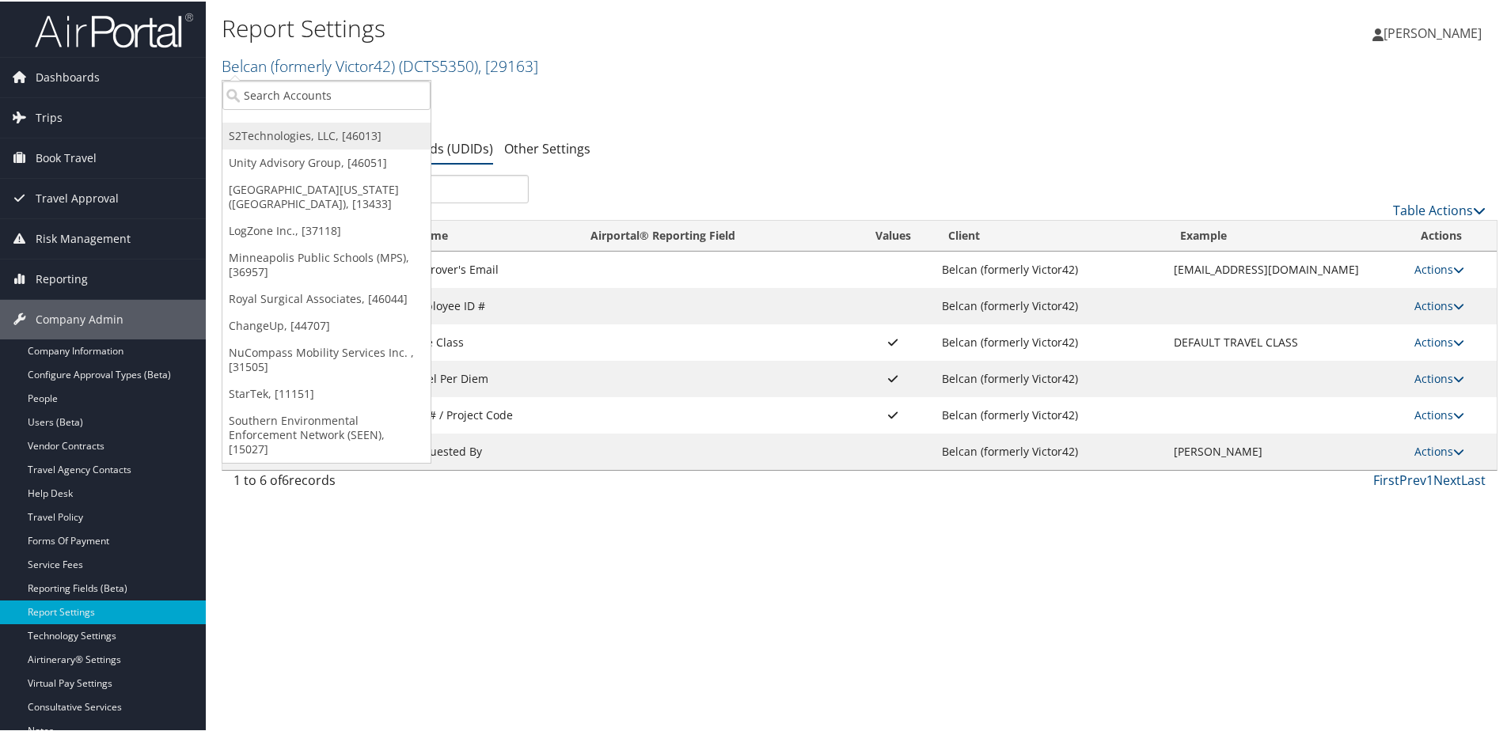
click at [289, 135] on link "S2Technologies, LLC, [46013]" at bounding box center [326, 134] width 208 height 27
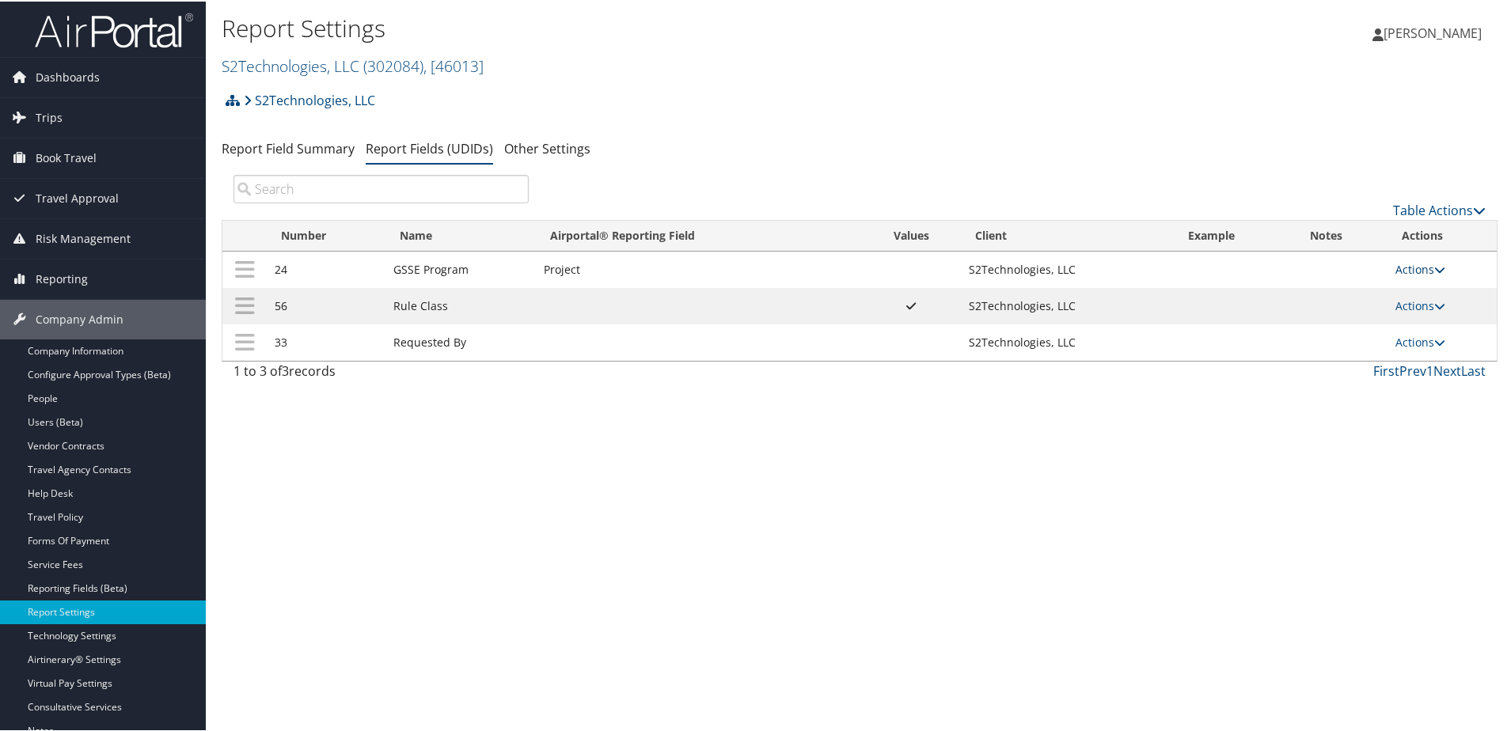
click at [1404, 263] on link "Actions" at bounding box center [1420, 267] width 50 height 15
click at [1342, 285] on link "Update Report Field Values" at bounding box center [1352, 292] width 171 height 27
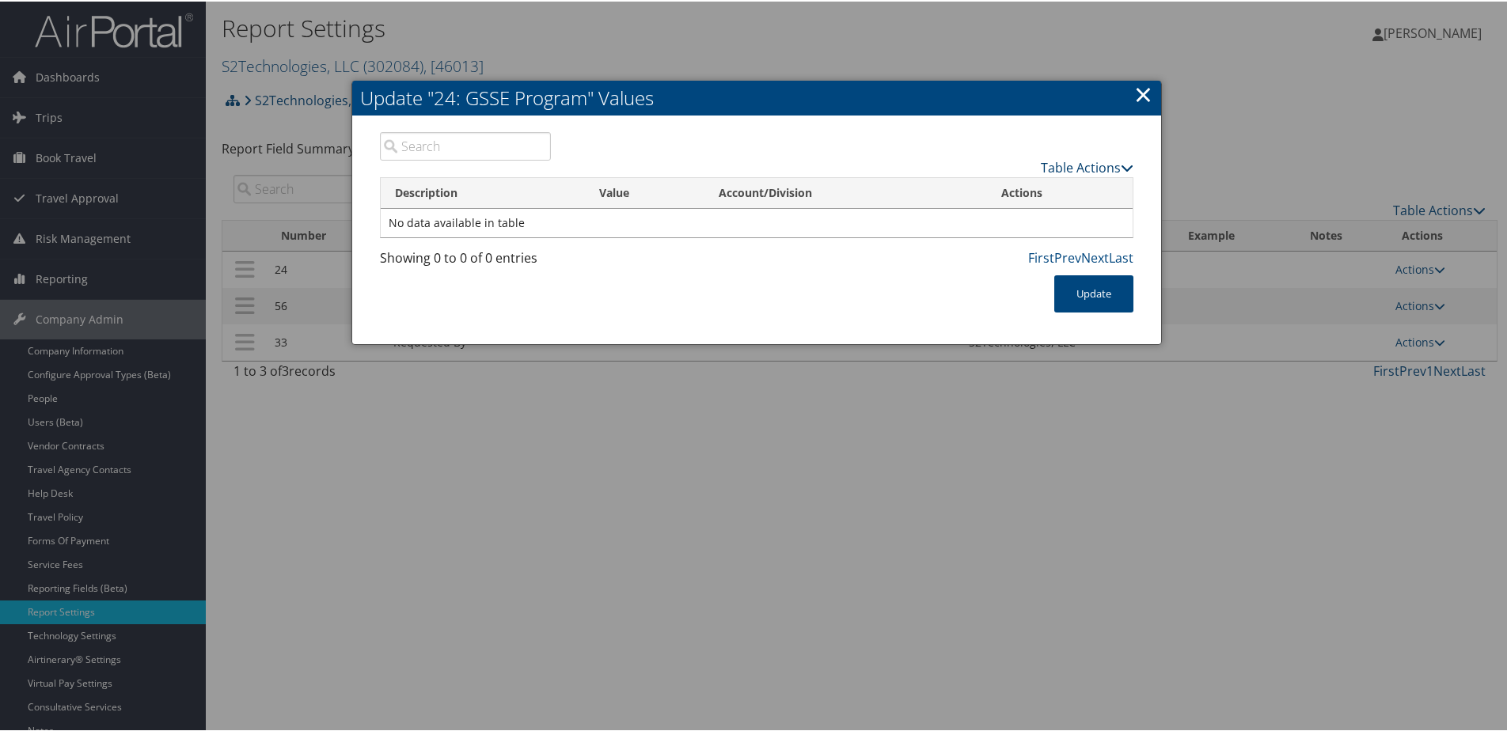
click at [1083, 167] on link "Table Actions" at bounding box center [1087, 166] width 93 height 17
click at [1013, 191] on link "New Record" at bounding box center [1025, 190] width 208 height 27
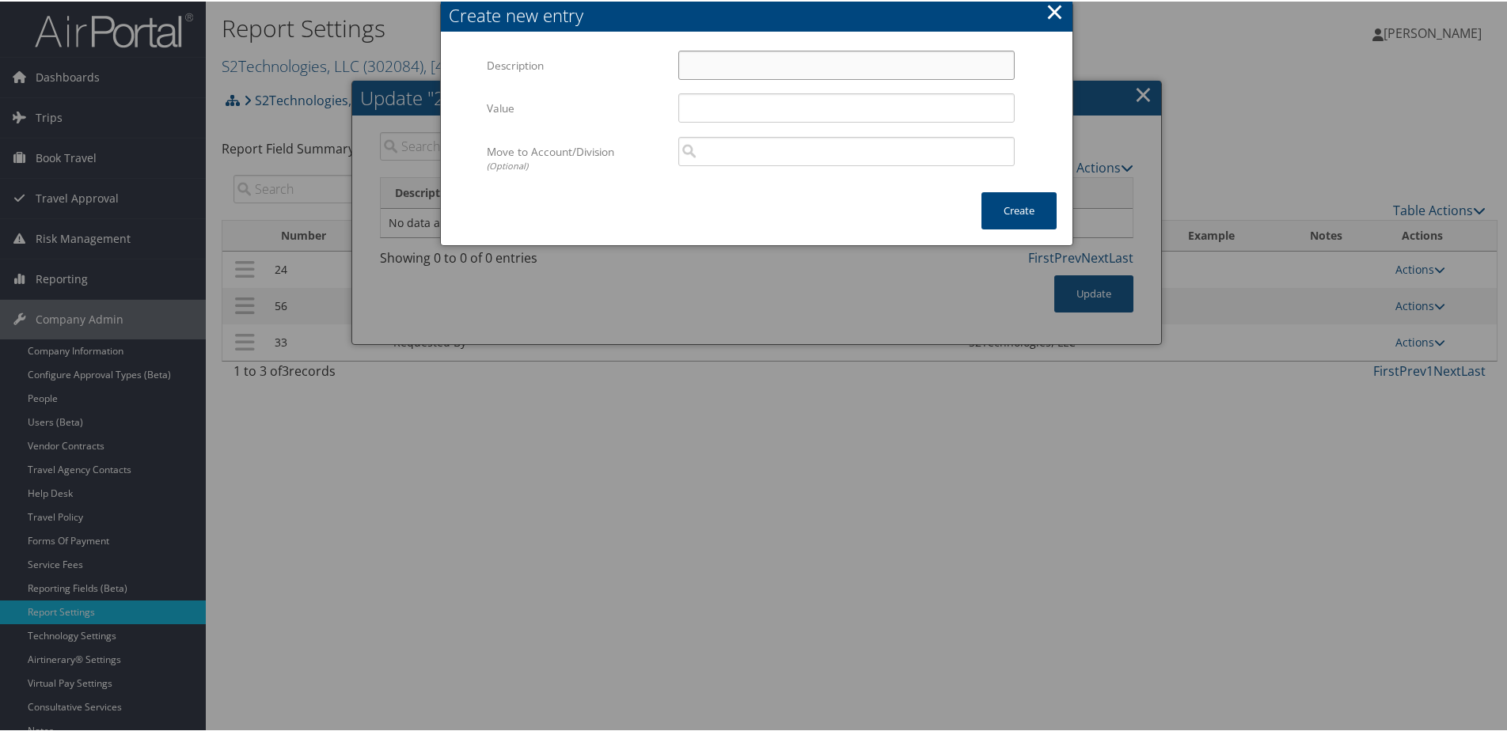
paste input "GSSE [PERSON_NAME]"
type input "GSSE SAWDEY"
paste input "GSSE SAWDEY"
type input "GSSE SAWDEY"
click at [997, 210] on button "Create" at bounding box center [1018, 209] width 75 height 37
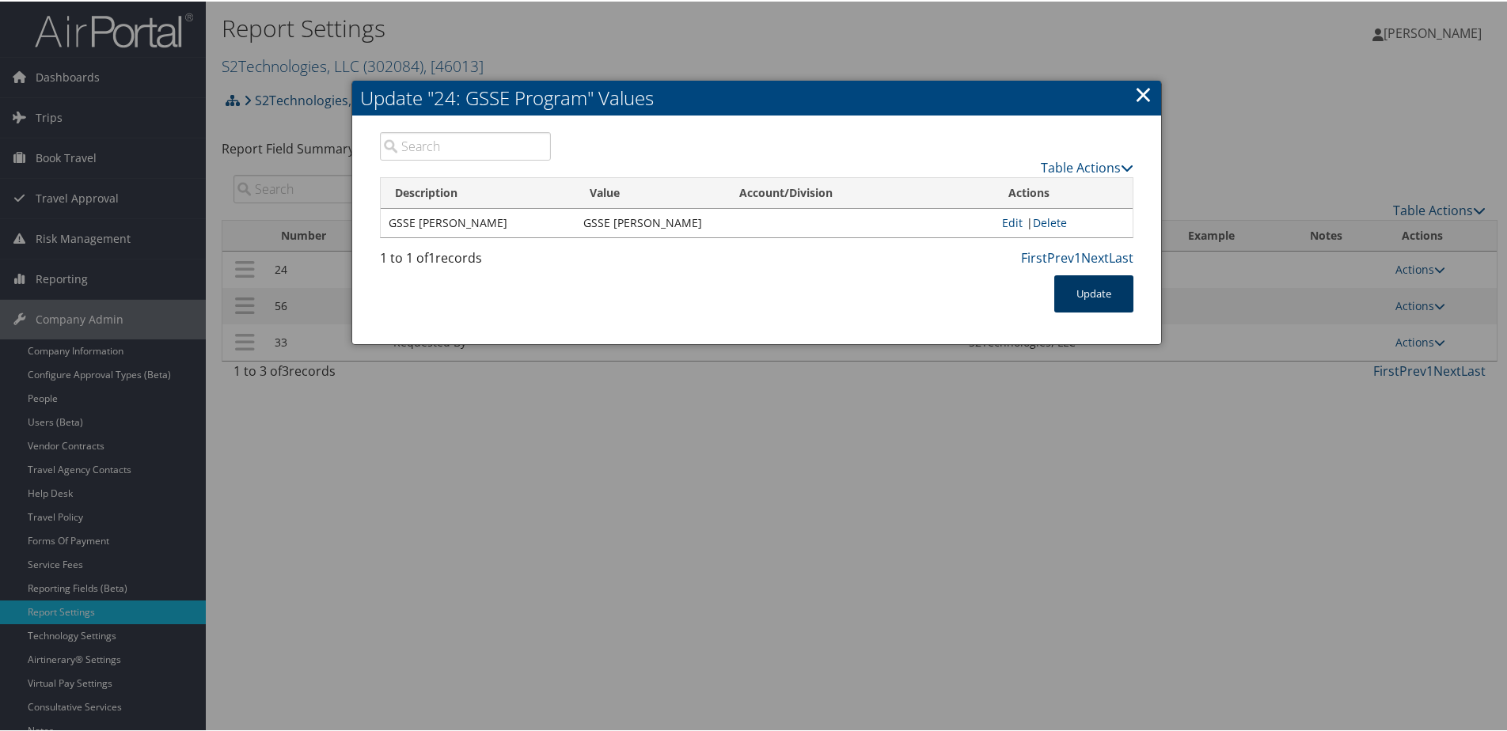
click at [1098, 287] on button "Update" at bounding box center [1093, 292] width 79 height 37
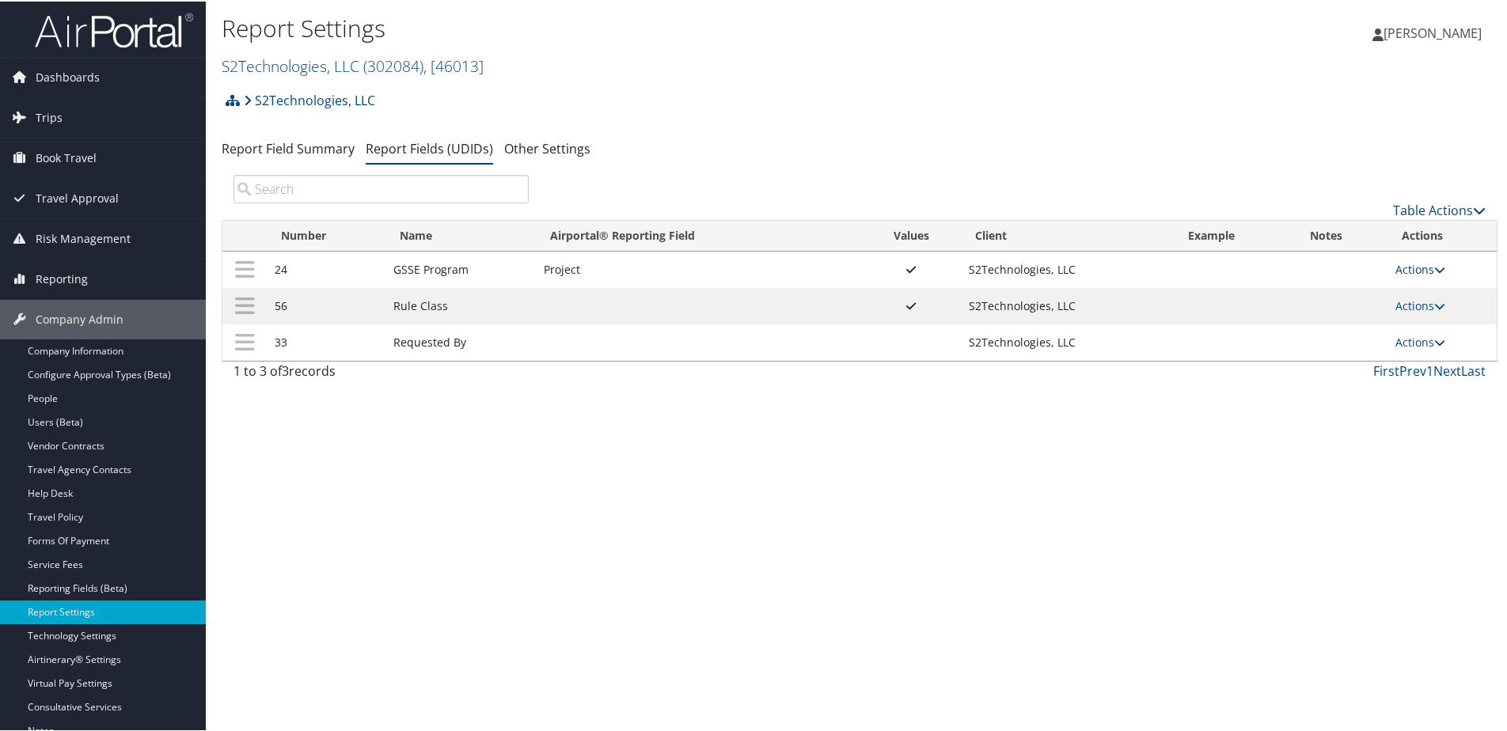
click at [1406, 264] on link "Actions" at bounding box center [1420, 267] width 50 height 15
click at [1370, 289] on link "Update Report Field Values" at bounding box center [1352, 292] width 171 height 27
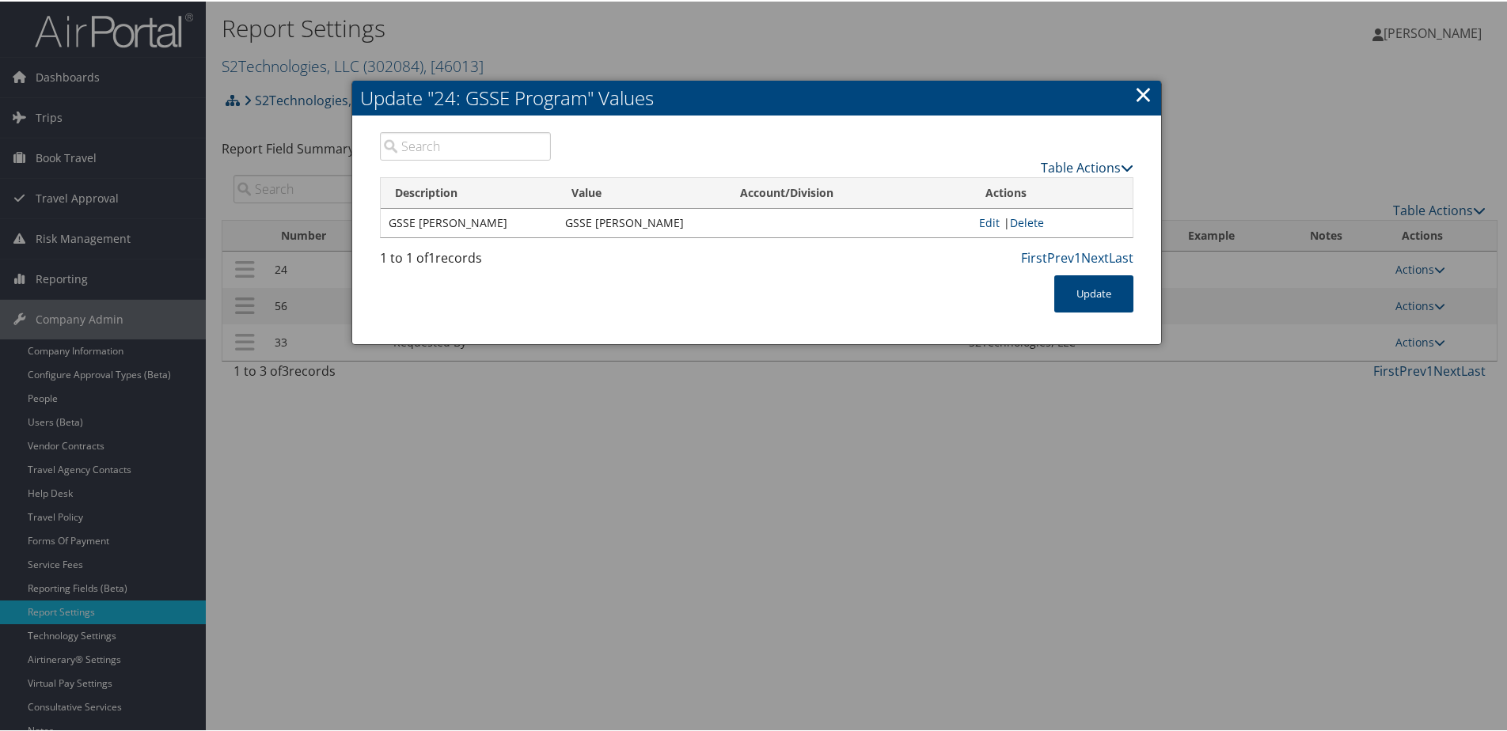
click at [1052, 164] on link "Table Actions" at bounding box center [1087, 166] width 93 height 17
click at [967, 188] on link "New Record" at bounding box center [1025, 190] width 208 height 27
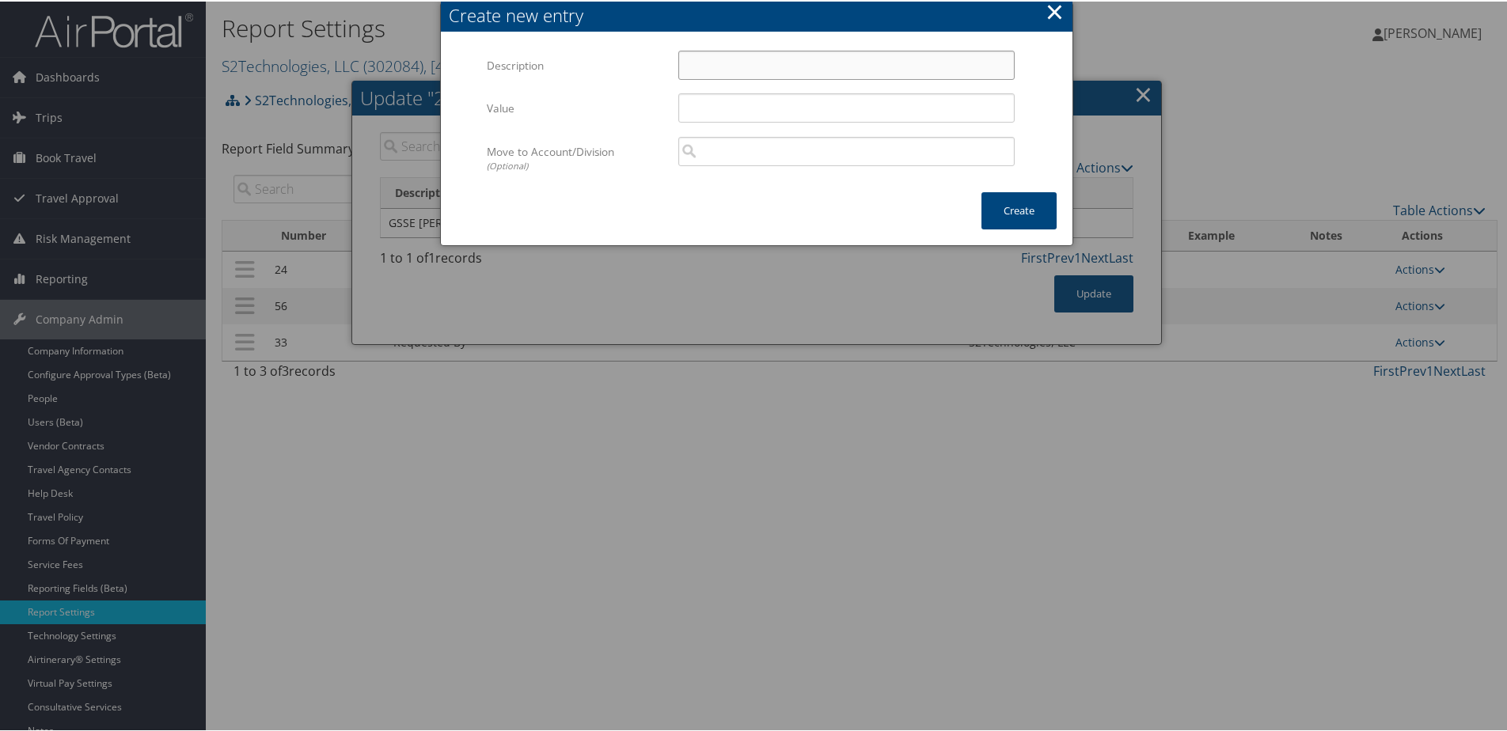
paste input "GSSE SAWDEY"
type input "GSSE S2"
click at [695, 110] on input "Value" at bounding box center [846, 106] width 336 height 29
drag, startPoint x: 695, startPoint y: 110, endPoint x: 681, endPoint y: 61, distance: 51.1
click at [681, 61] on input "GSSE S2" at bounding box center [846, 63] width 336 height 29
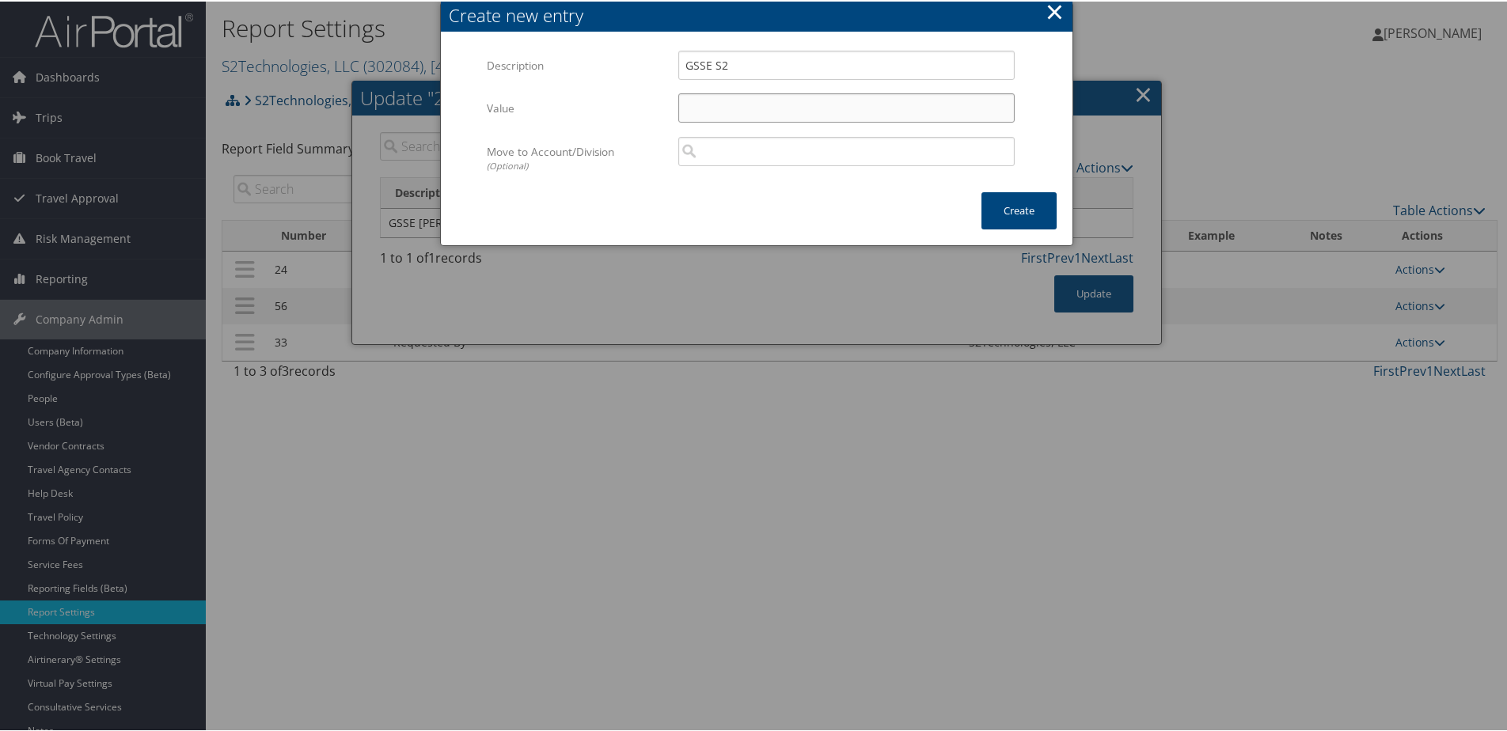
paste input "GSSE S2"
type input "GSSE S2"
click at [1018, 203] on button "Create" at bounding box center [1018, 209] width 75 height 37
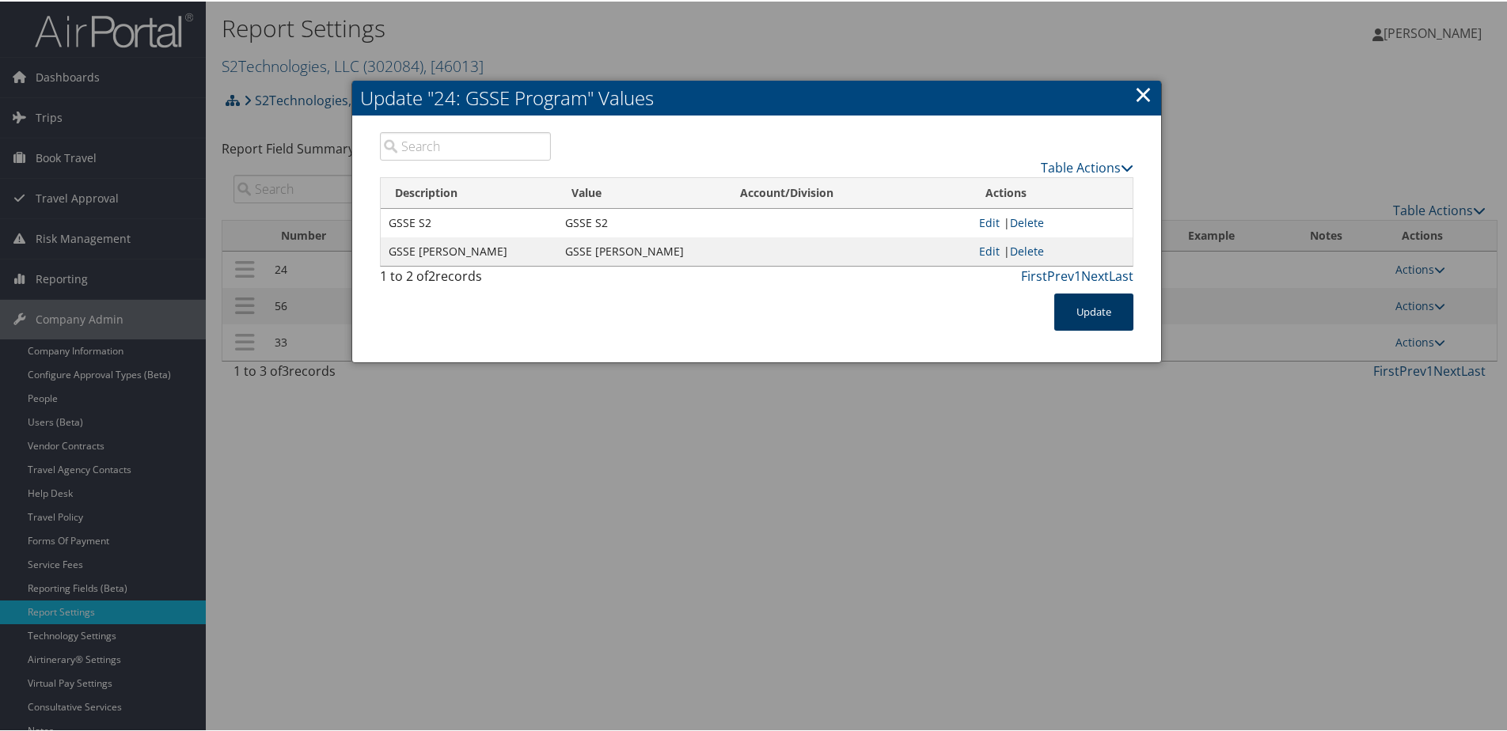
click at [1075, 315] on button "Update" at bounding box center [1093, 310] width 79 height 37
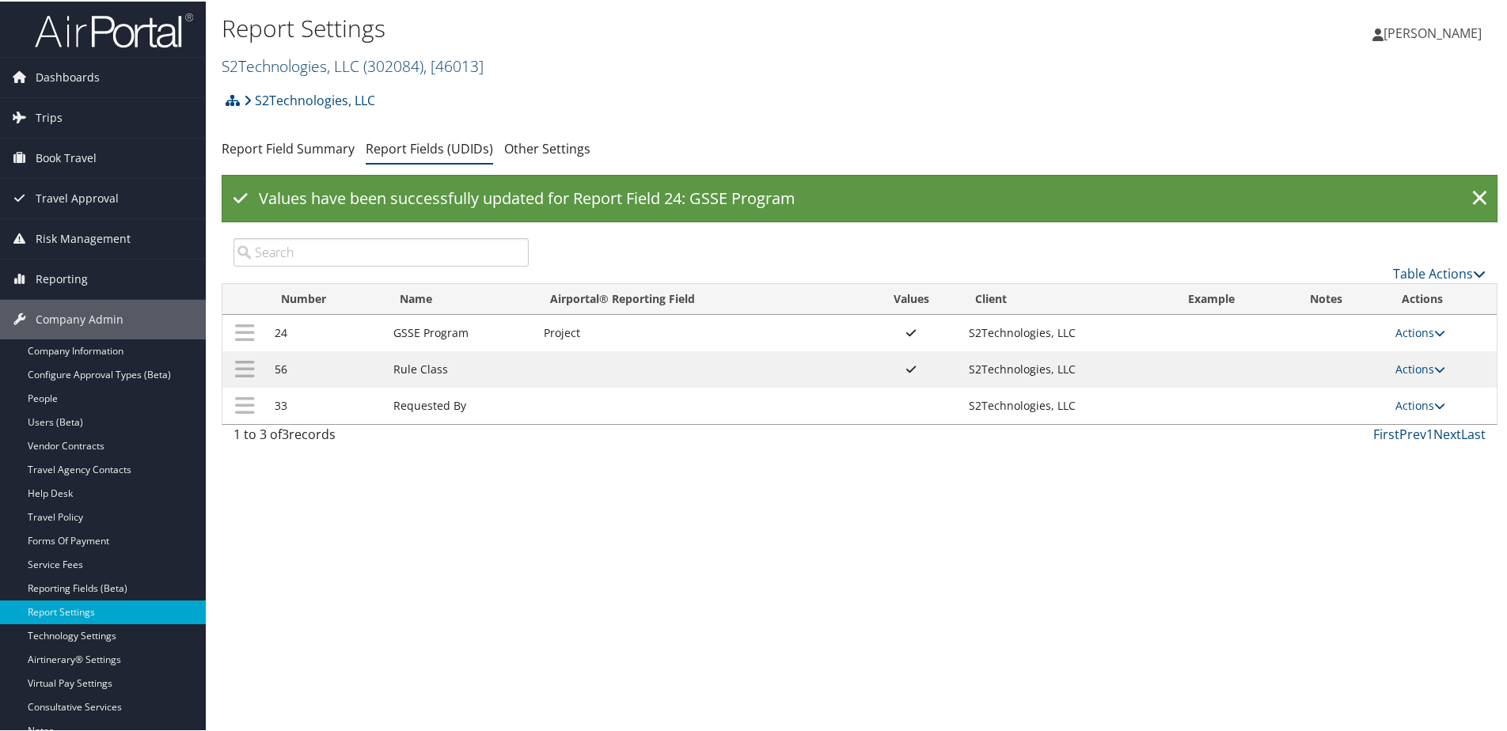
click at [313, 63] on link "S2Technologies, LLC ( 302084 ) , [ 46013 ]" at bounding box center [353, 64] width 262 height 21
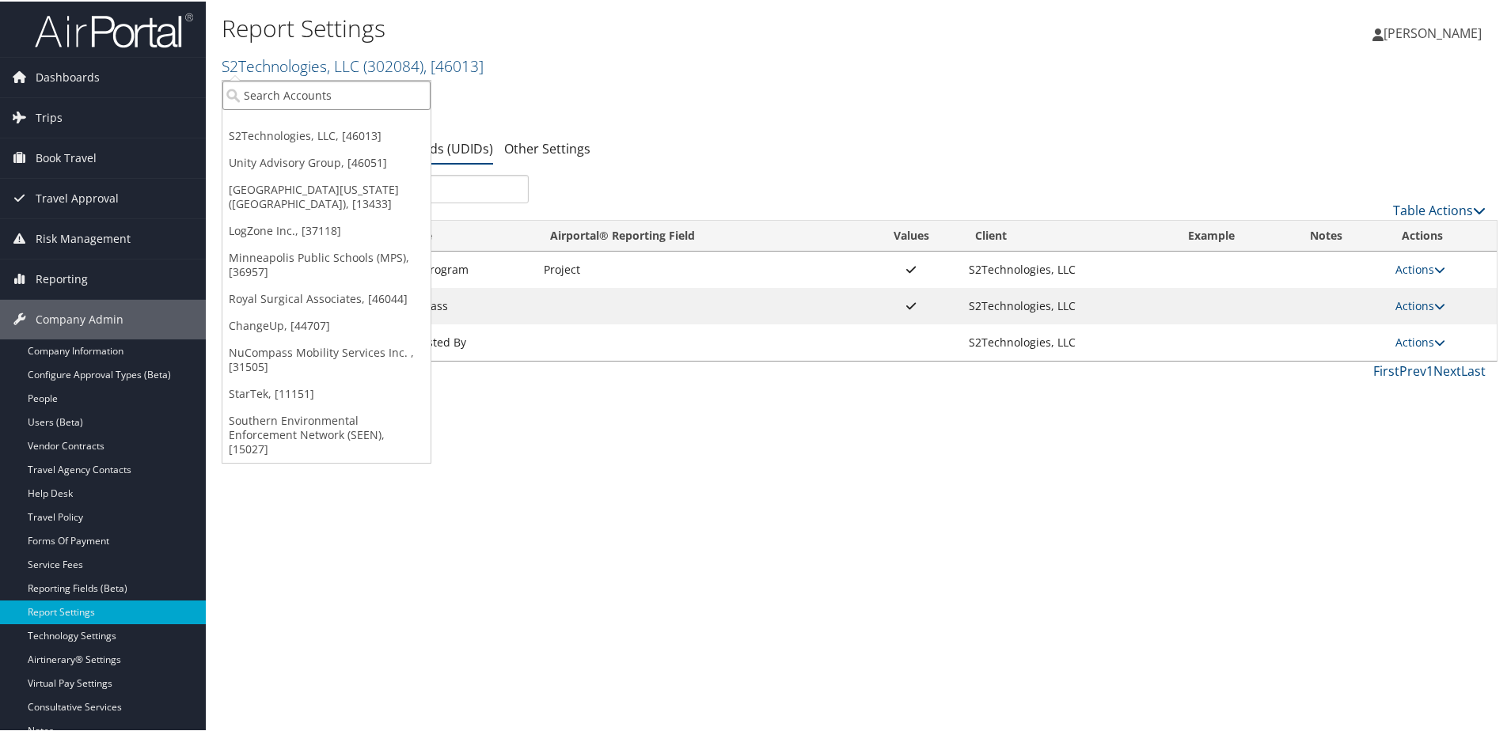
click at [272, 89] on input "search" at bounding box center [326, 93] width 208 height 29
type input "belcan"
click at [306, 127] on div "Belcan (formerly Victor42) (DCTS5350), [29163]" at bounding box center [382, 123] width 336 height 14
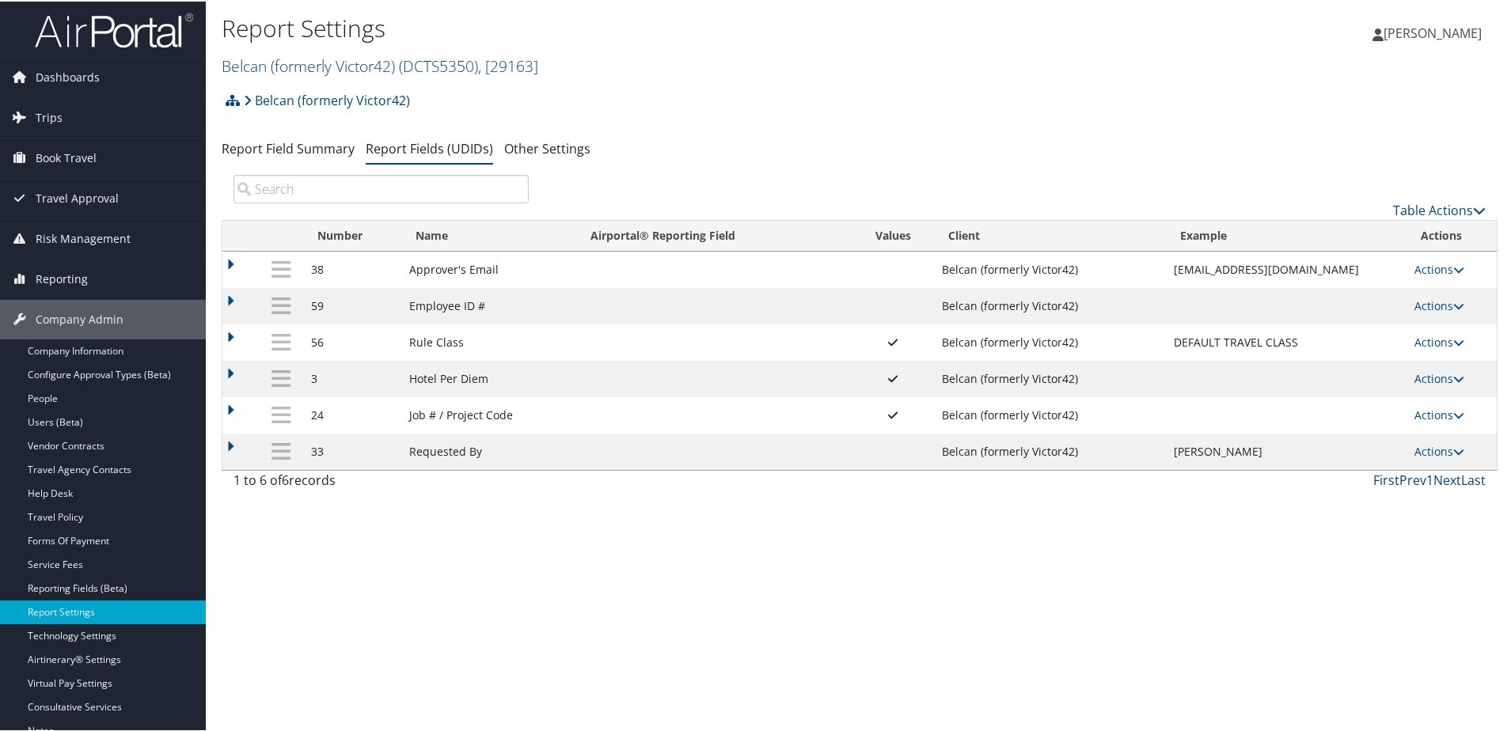
click at [1423, 422] on td "Actions Update Report Field Values Upload Report Field Values Edit Delete" at bounding box center [1451, 414] width 90 height 36
click at [1421, 408] on link "Actions" at bounding box center [1439, 413] width 50 height 15
click at [1339, 434] on link "Update Report Field Values" at bounding box center [1370, 437] width 171 height 27
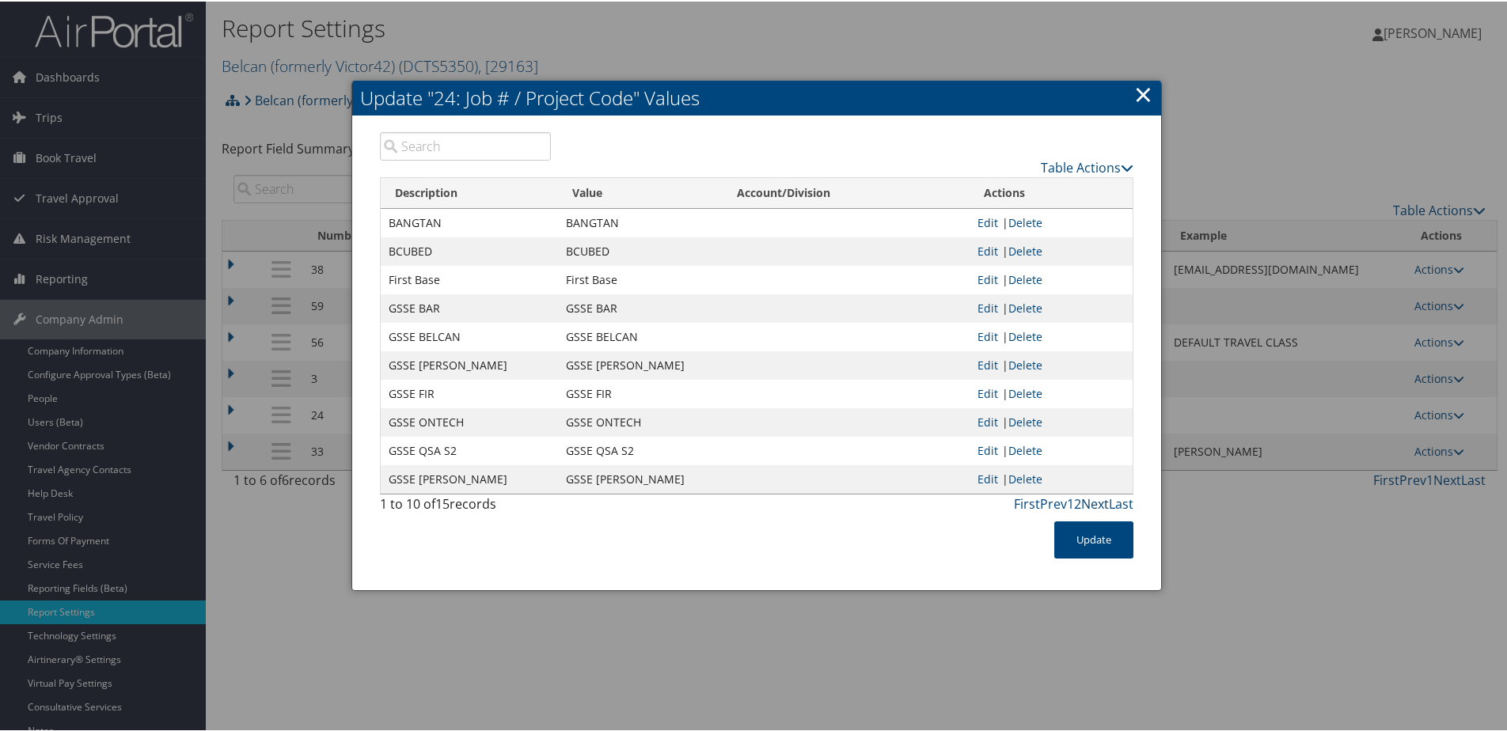
click at [1095, 505] on link "Next" at bounding box center [1095, 502] width 28 height 17
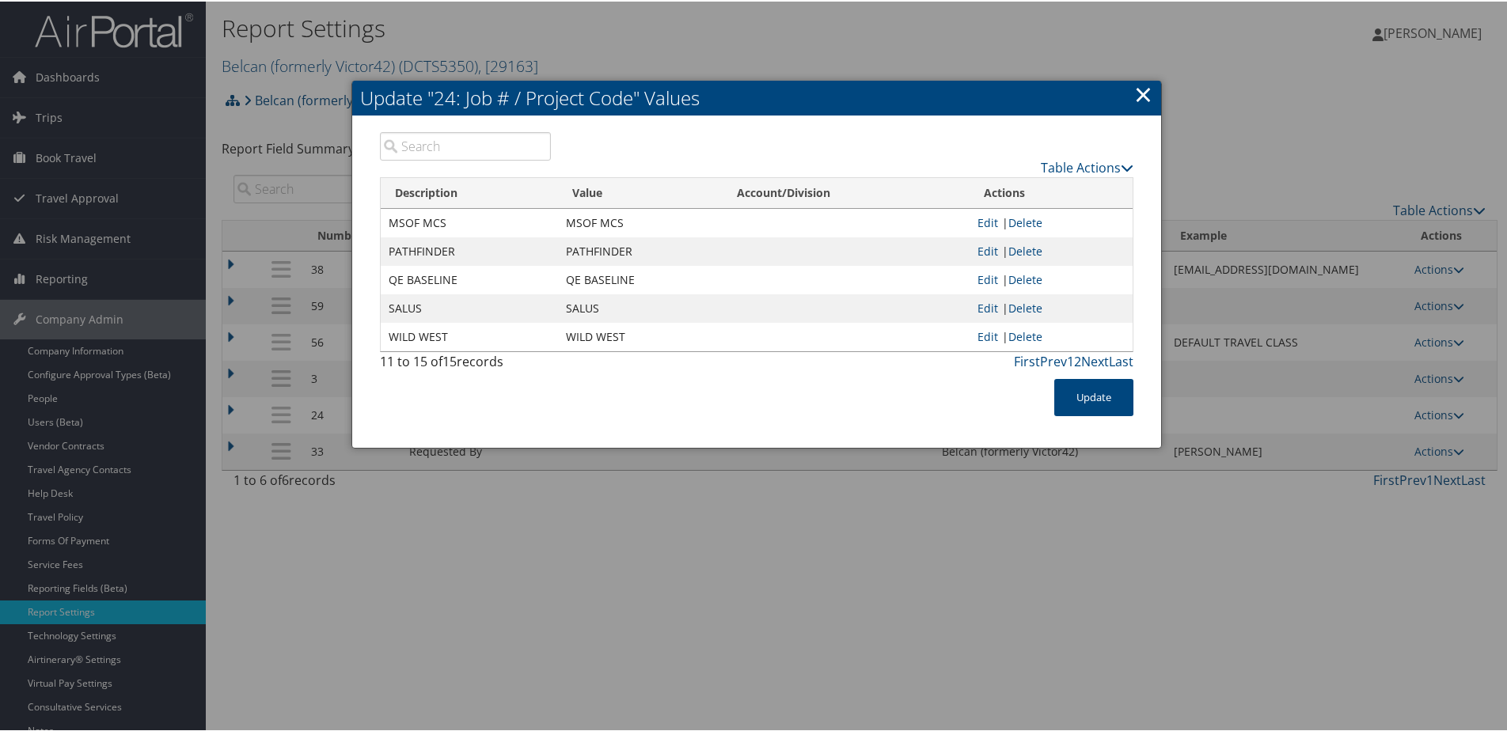
click at [1141, 93] on link "×" at bounding box center [1143, 93] width 18 height 32
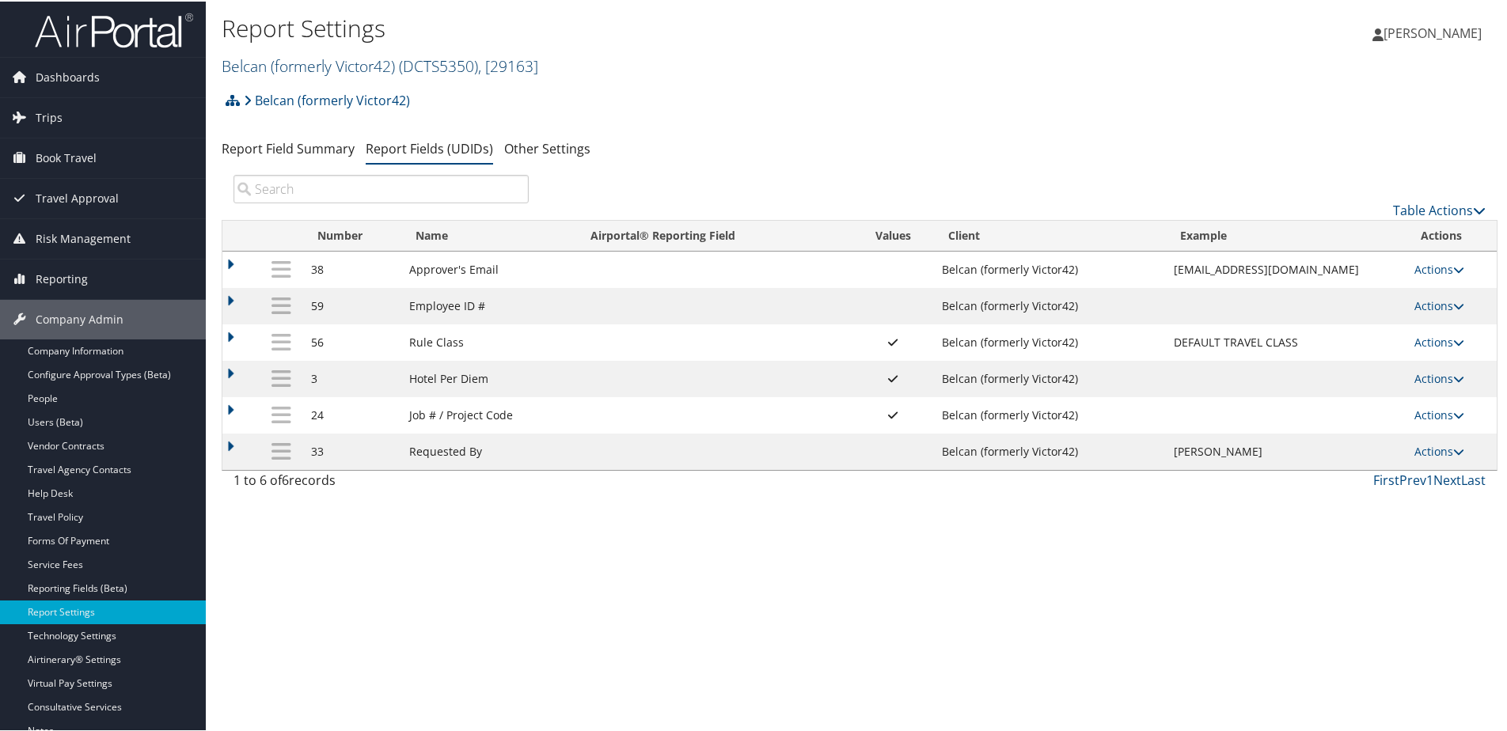
click at [318, 59] on link "Belcan (formerly Victor42) ( DCTS5350 ) , [ 29163 ]" at bounding box center [380, 64] width 317 height 21
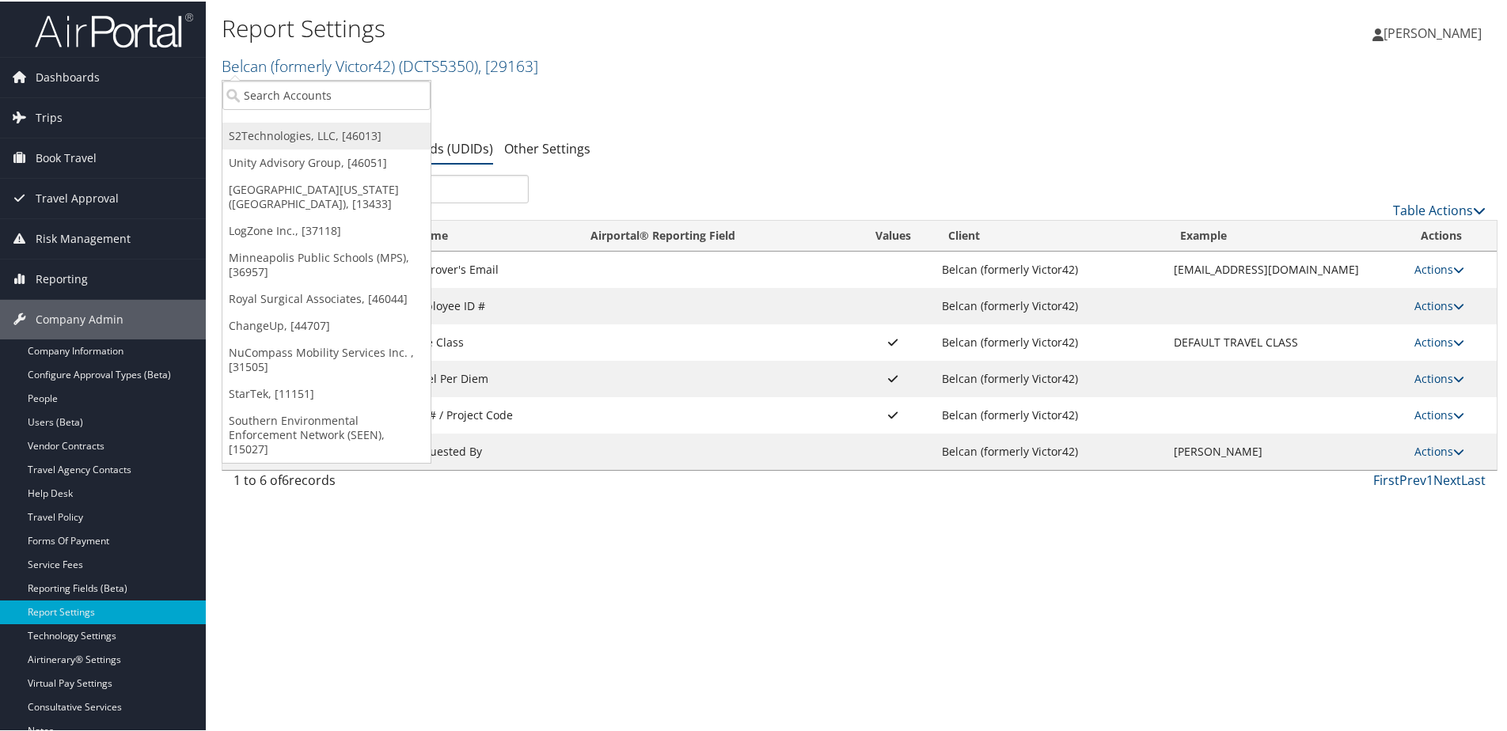
click at [288, 127] on link "S2Technologies, LLC, [46013]" at bounding box center [326, 134] width 208 height 27
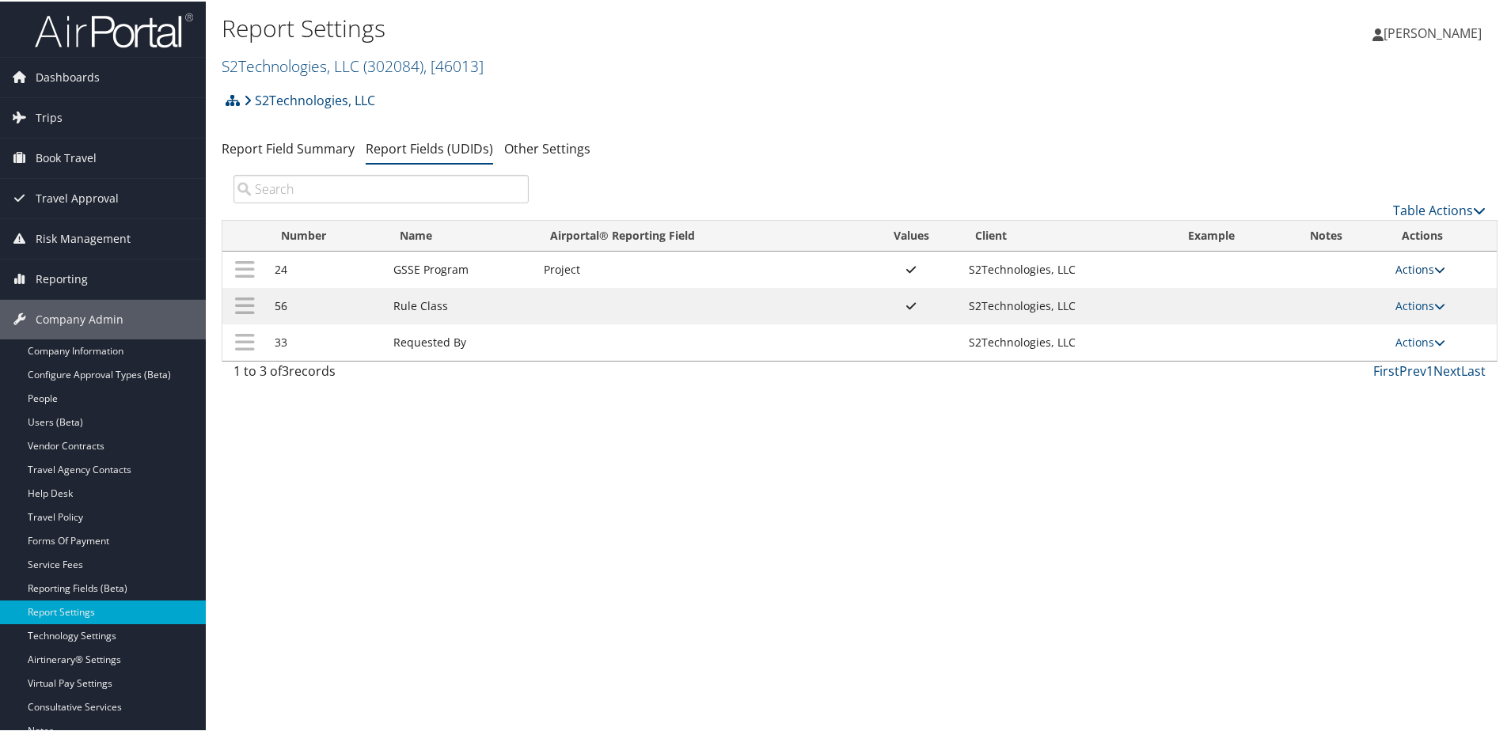
click at [1419, 263] on link "Actions" at bounding box center [1420, 267] width 50 height 15
click at [1300, 351] on link "Edit" at bounding box center [1352, 345] width 171 height 27
select select "22"
select select "both"
select select "trip"
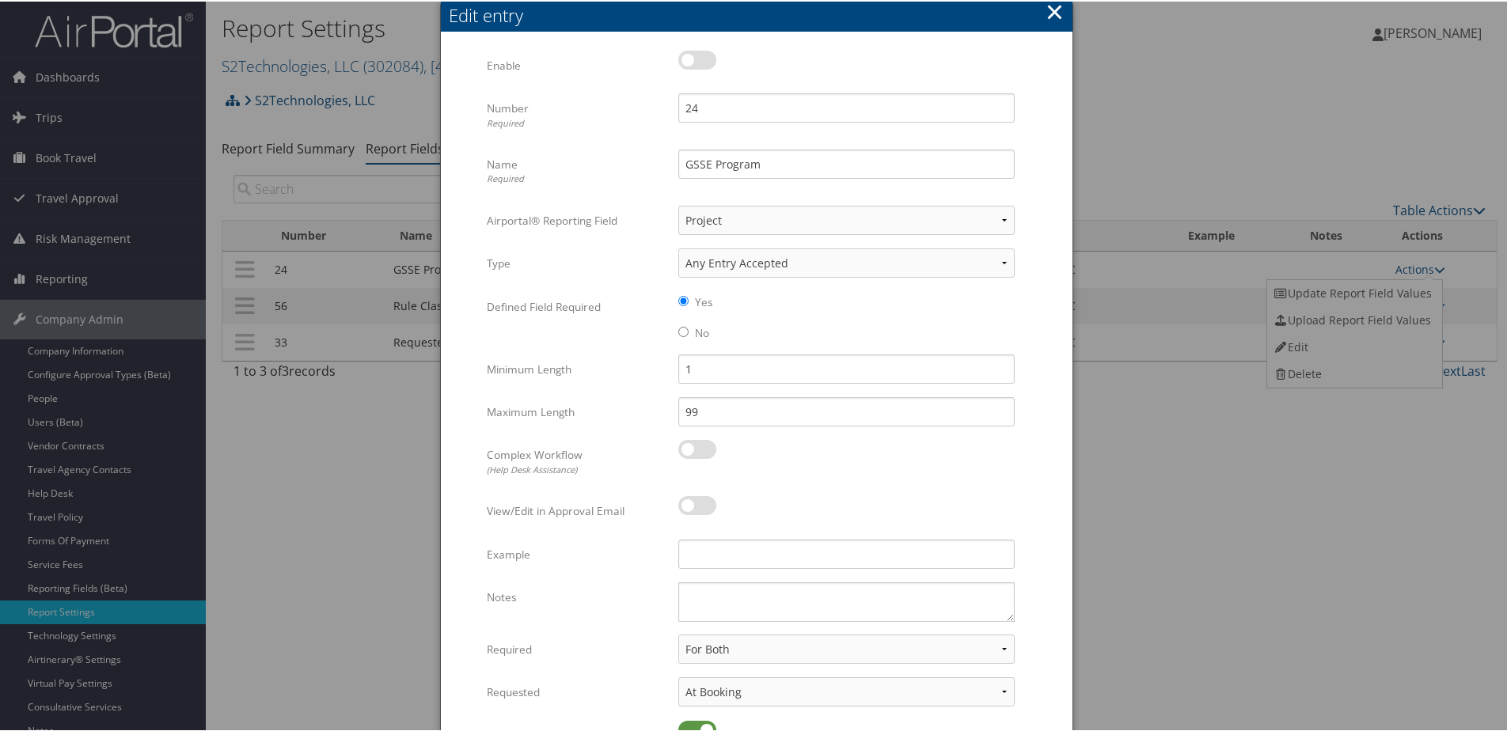
click at [693, 46] on div "Multiple values The selected items contain different values for this input. To …" at bounding box center [757, 419] width 632 height 772
click at [694, 52] on label at bounding box center [697, 58] width 38 height 19
click at [694, 56] on input "checkbox" at bounding box center [691, 61] width 10 height 10
checkbox input "true"
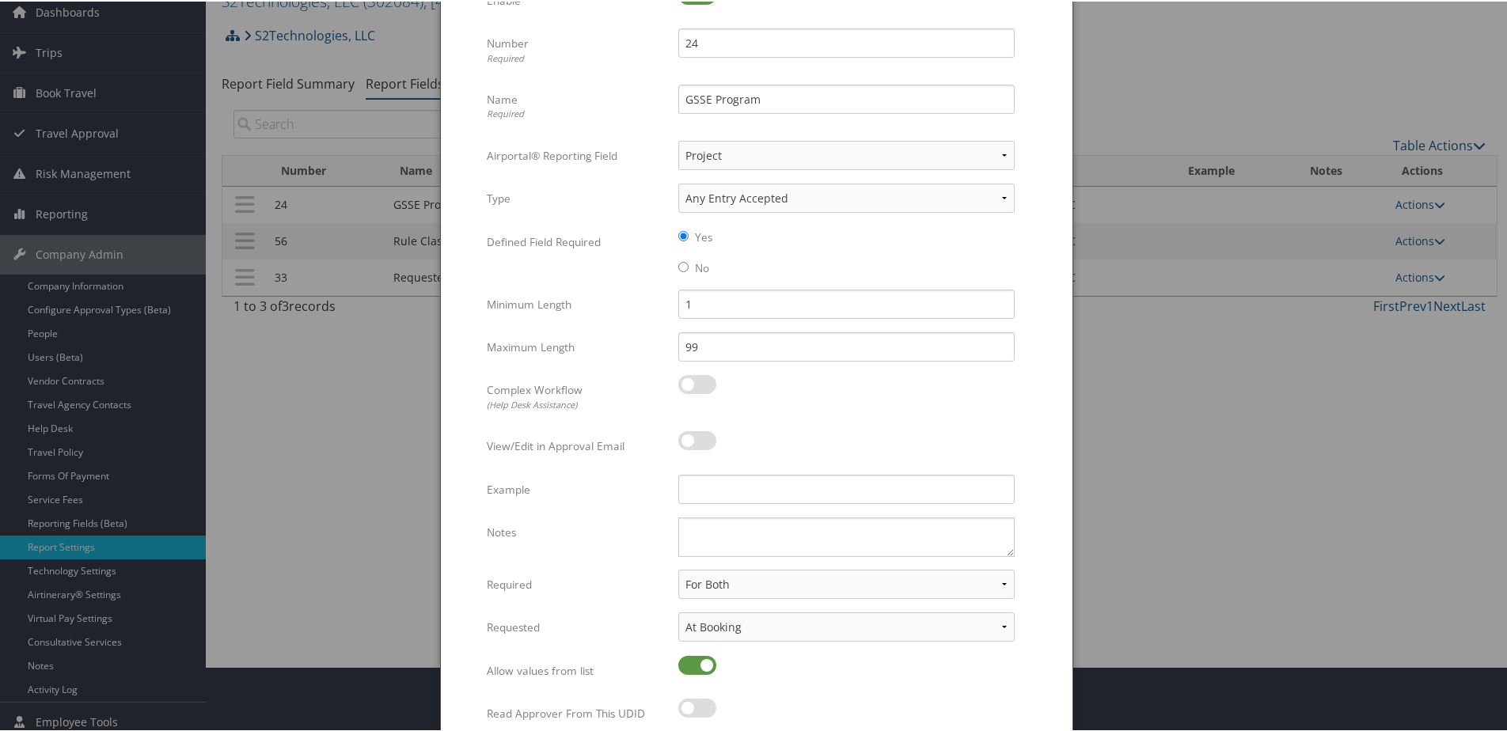
scroll to position [128, 0]
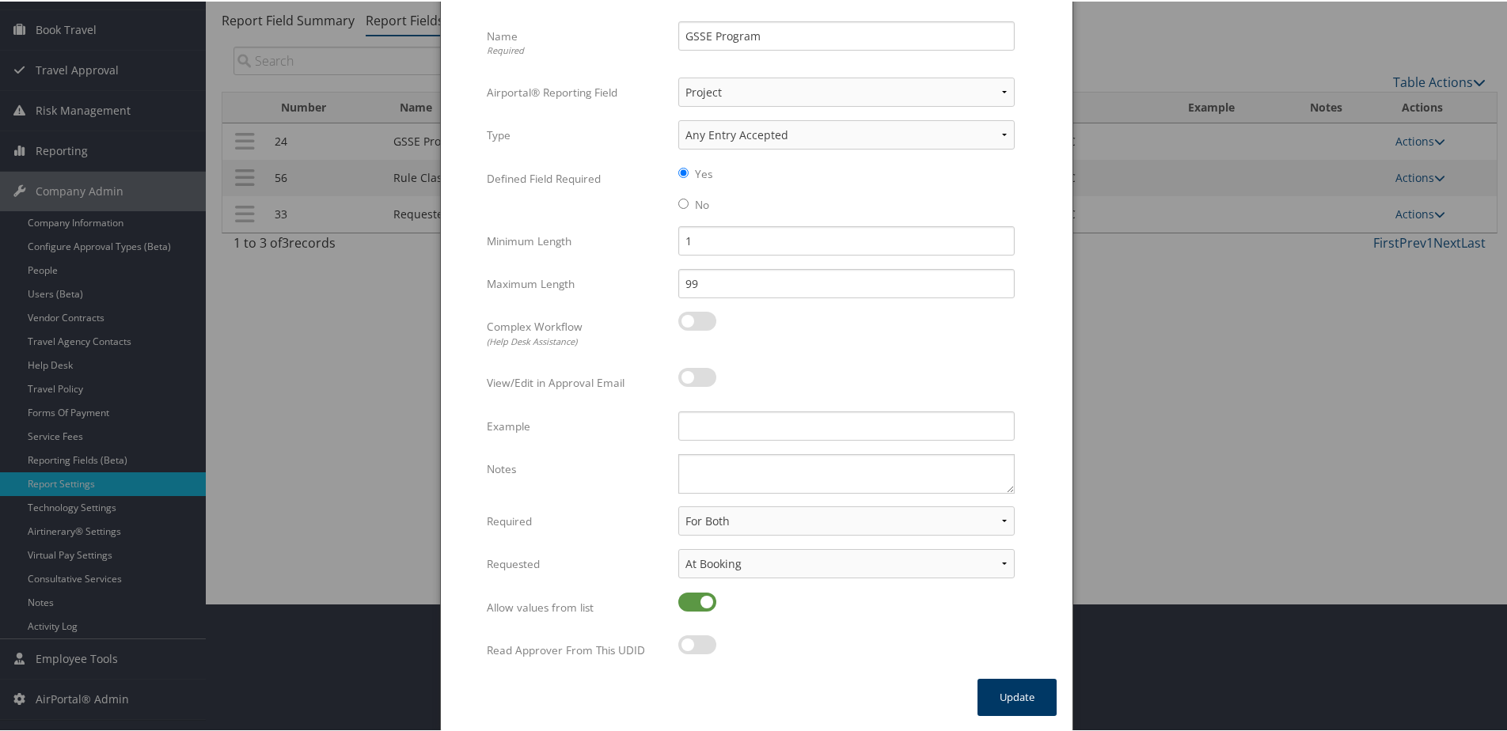
click at [1010, 685] on button "Update" at bounding box center [1016, 696] width 79 height 37
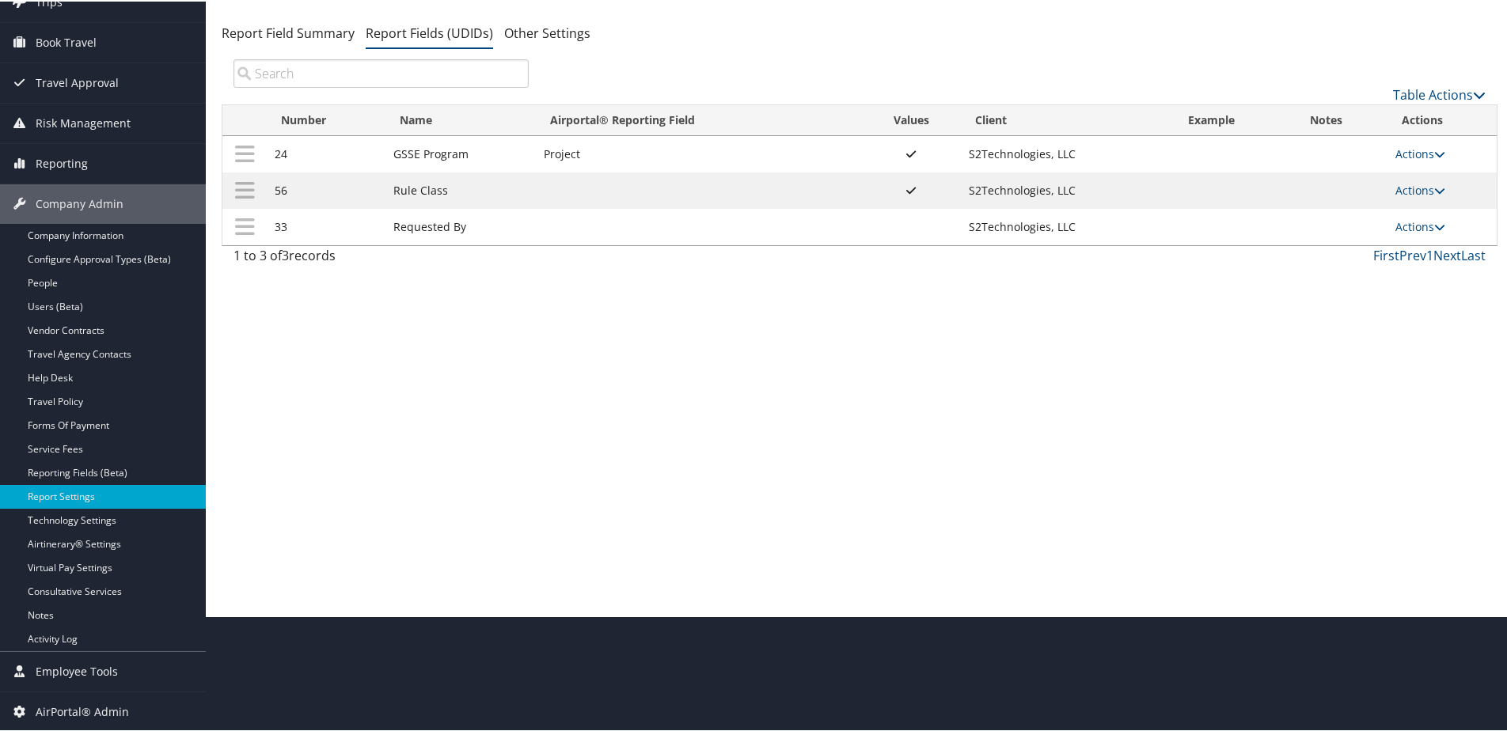
scroll to position [116, 0]
click at [59, 308] on link "Users (Beta)" at bounding box center [103, 306] width 206 height 24
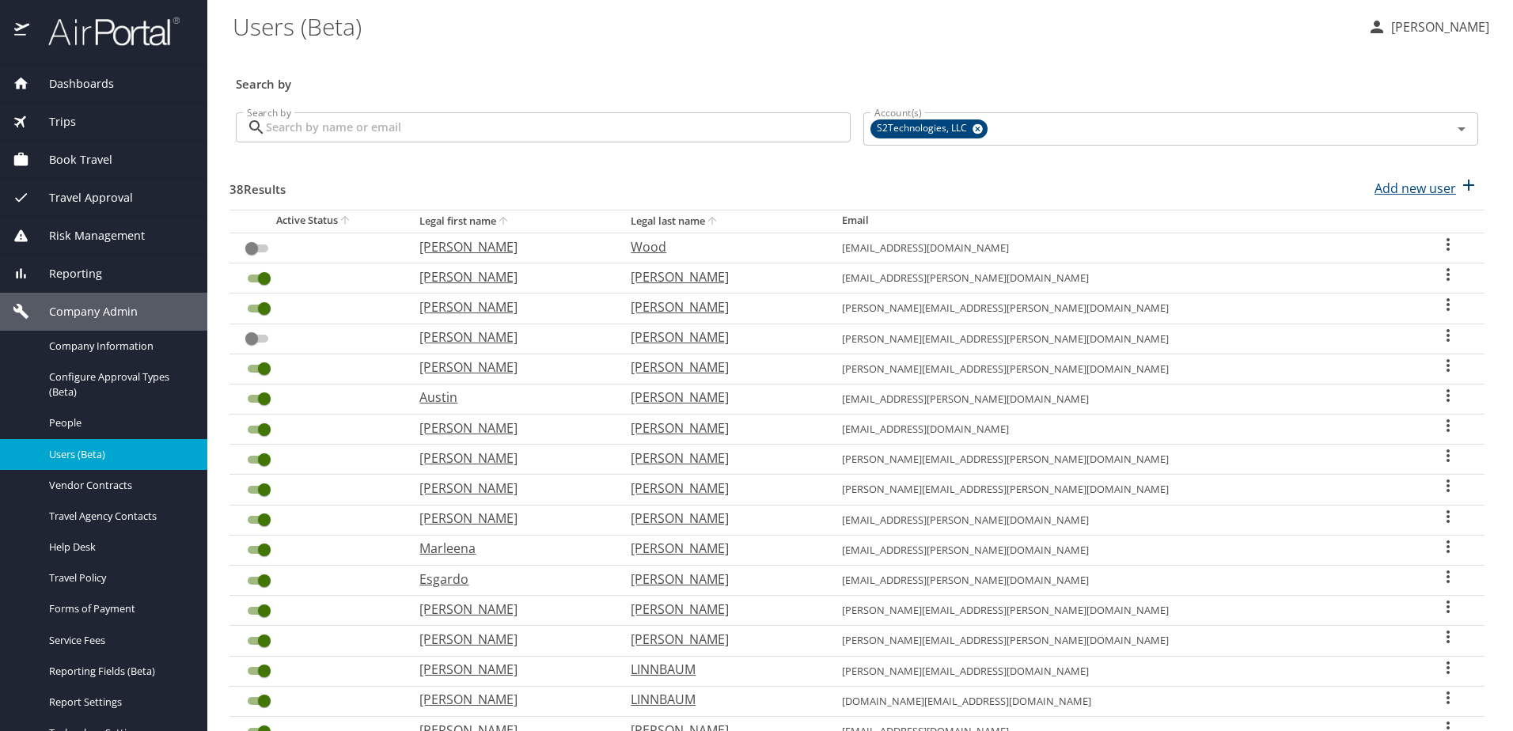
click at [1375, 184] on p "Add new user" at bounding box center [1416, 188] width 82 height 19
select select "US"
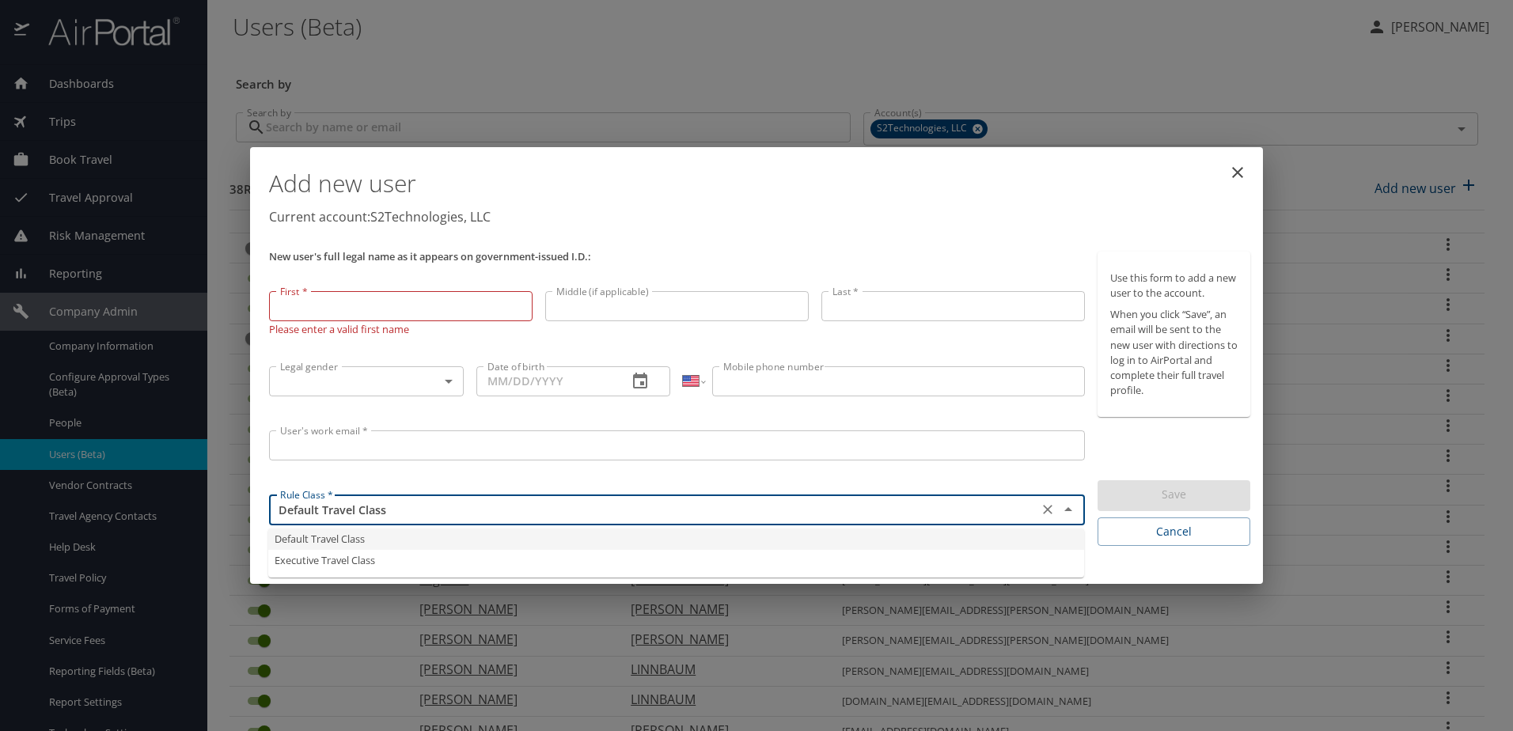
click at [746, 509] on input "Default Travel Class" at bounding box center [654, 509] width 760 height 21
click at [751, 470] on div "User's work email * User's work email *" at bounding box center [677, 456] width 829 height 65
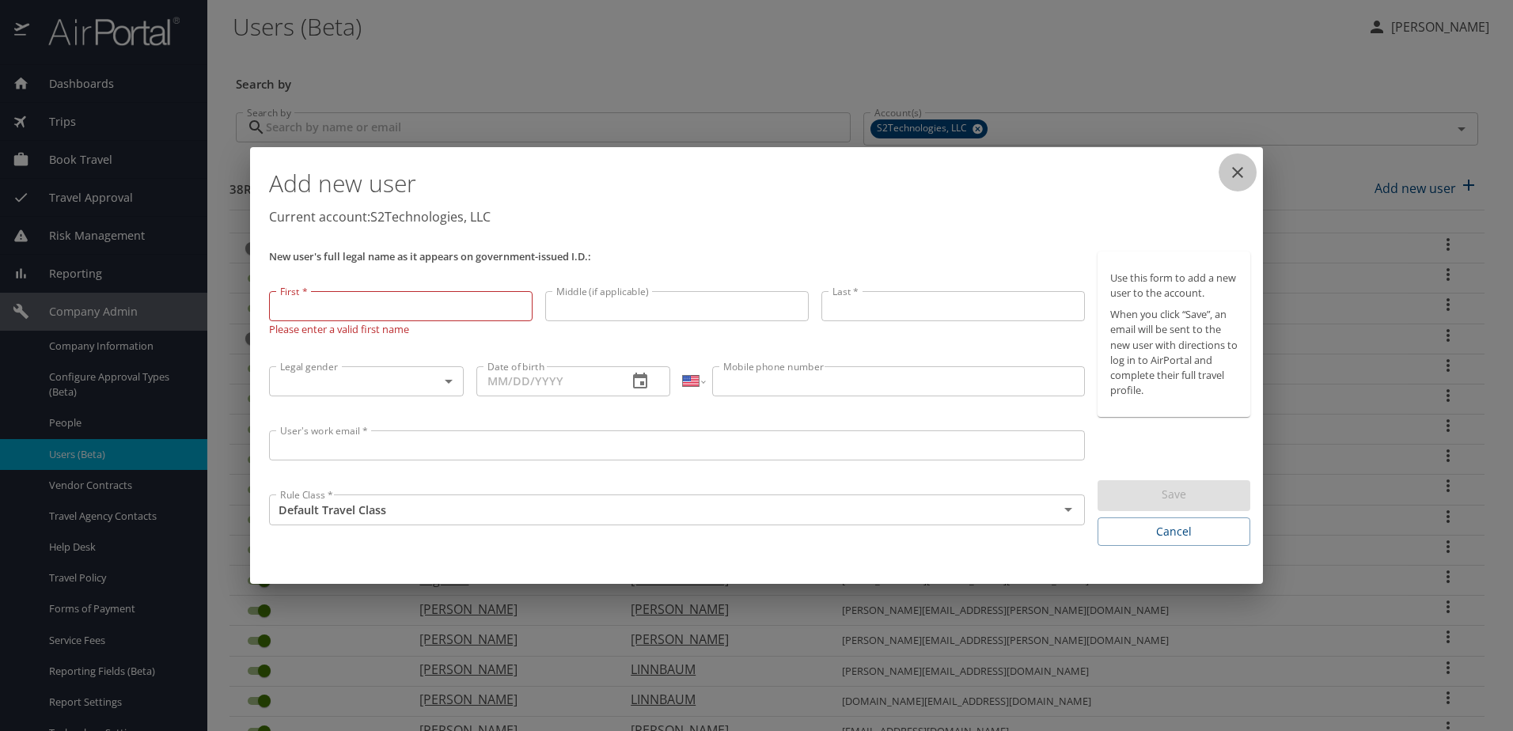
click at [1240, 174] on icon "close" at bounding box center [1237, 172] width 19 height 19
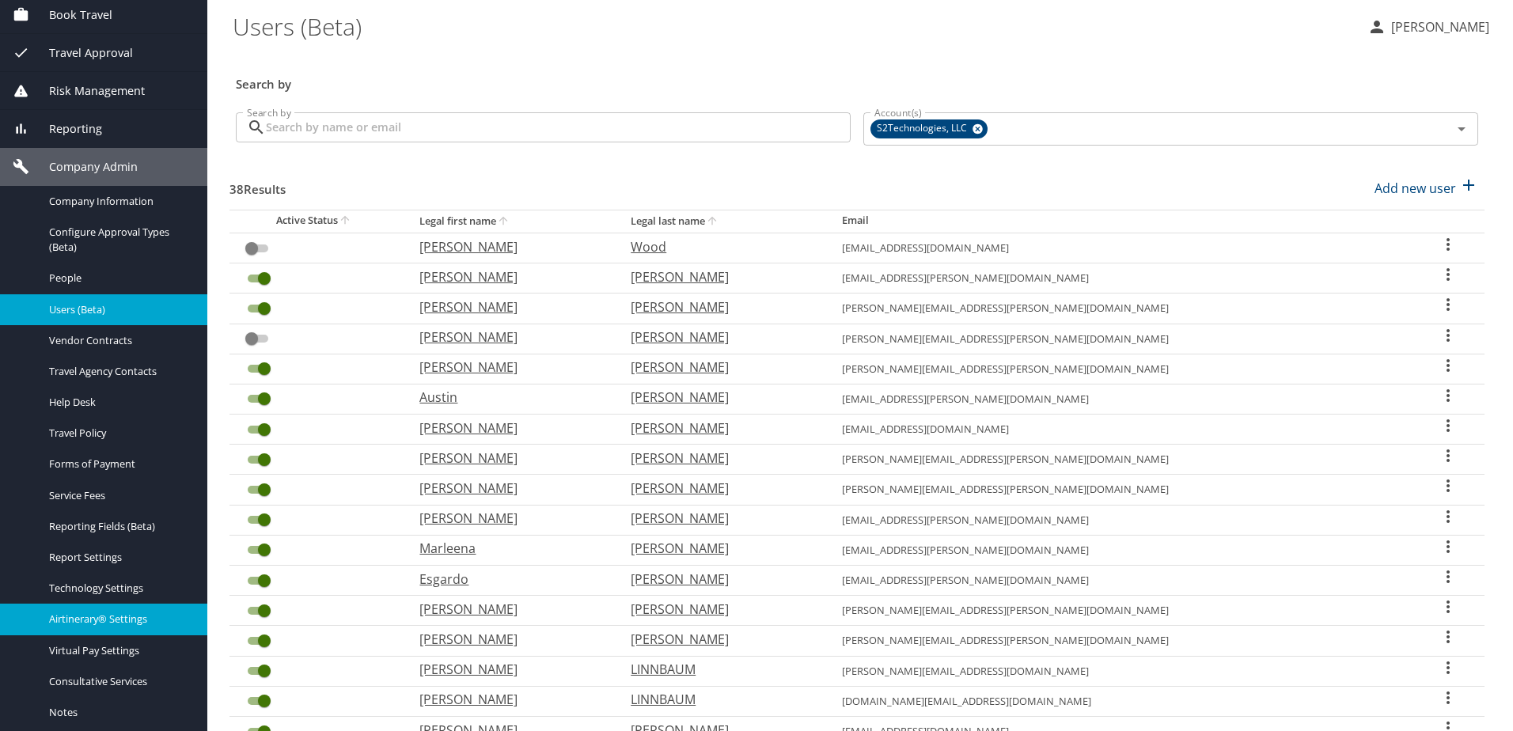
scroll to position [158, 0]
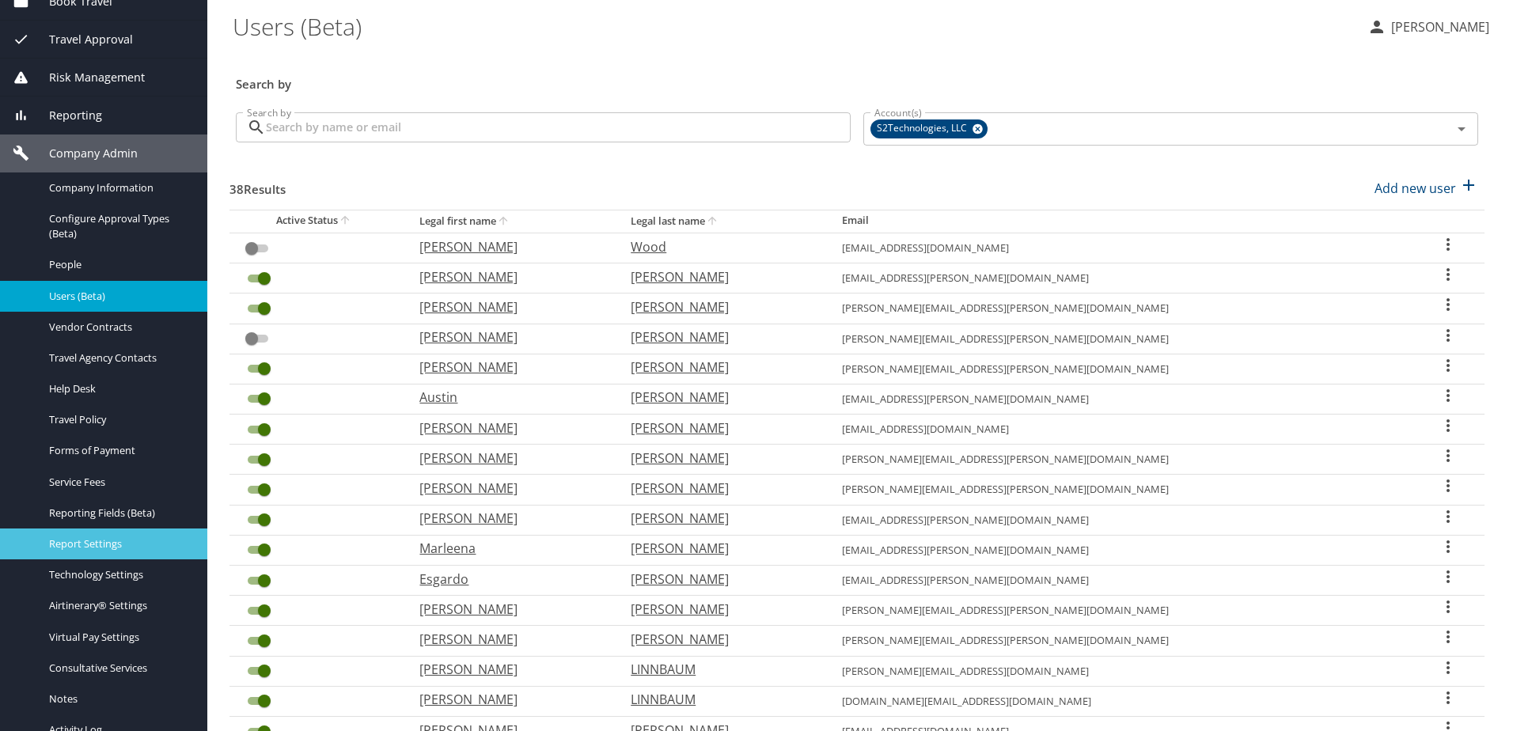
click at [104, 545] on span "Report Settings" at bounding box center [118, 544] width 139 height 15
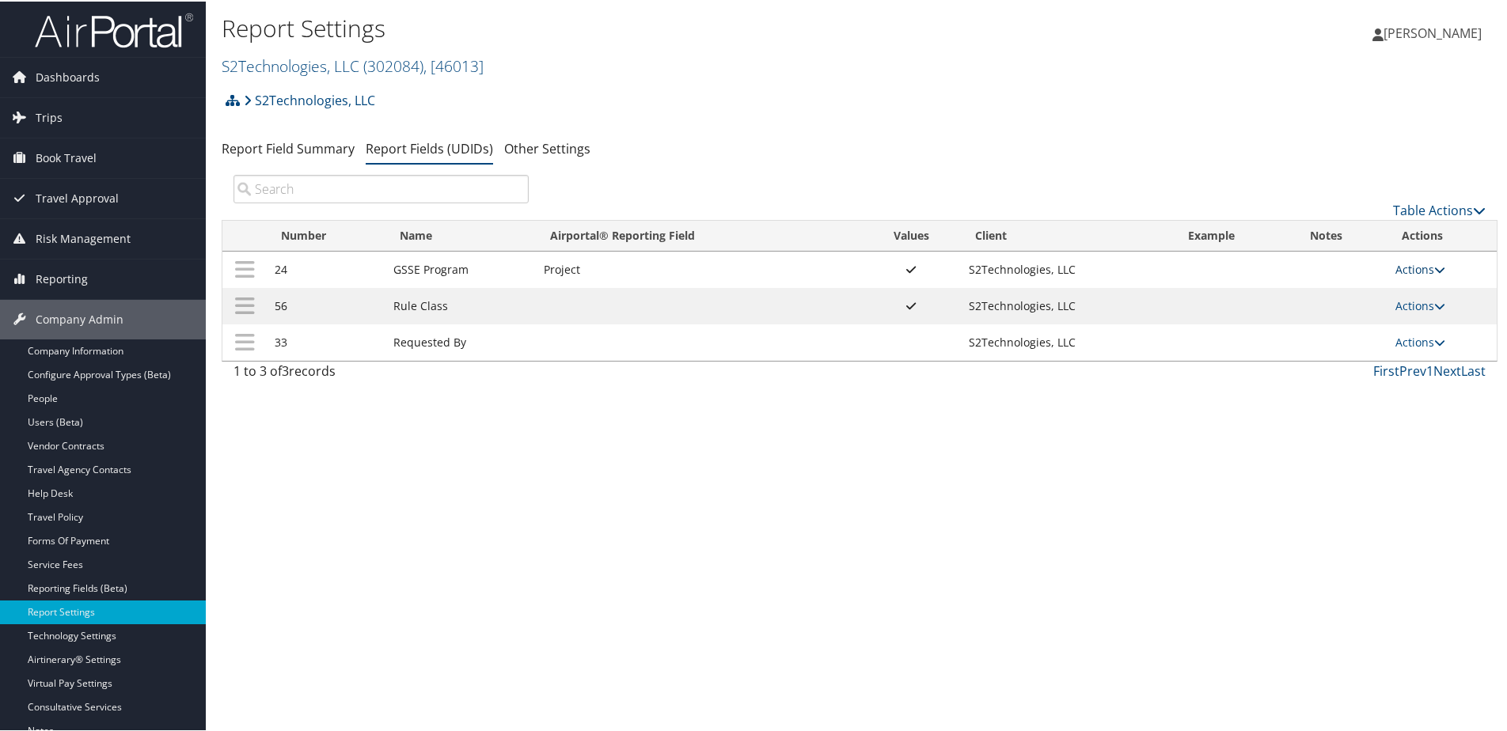
click at [1410, 270] on link "Actions" at bounding box center [1420, 267] width 50 height 15
click at [1316, 289] on link "Update Report Field Values" at bounding box center [1352, 292] width 171 height 27
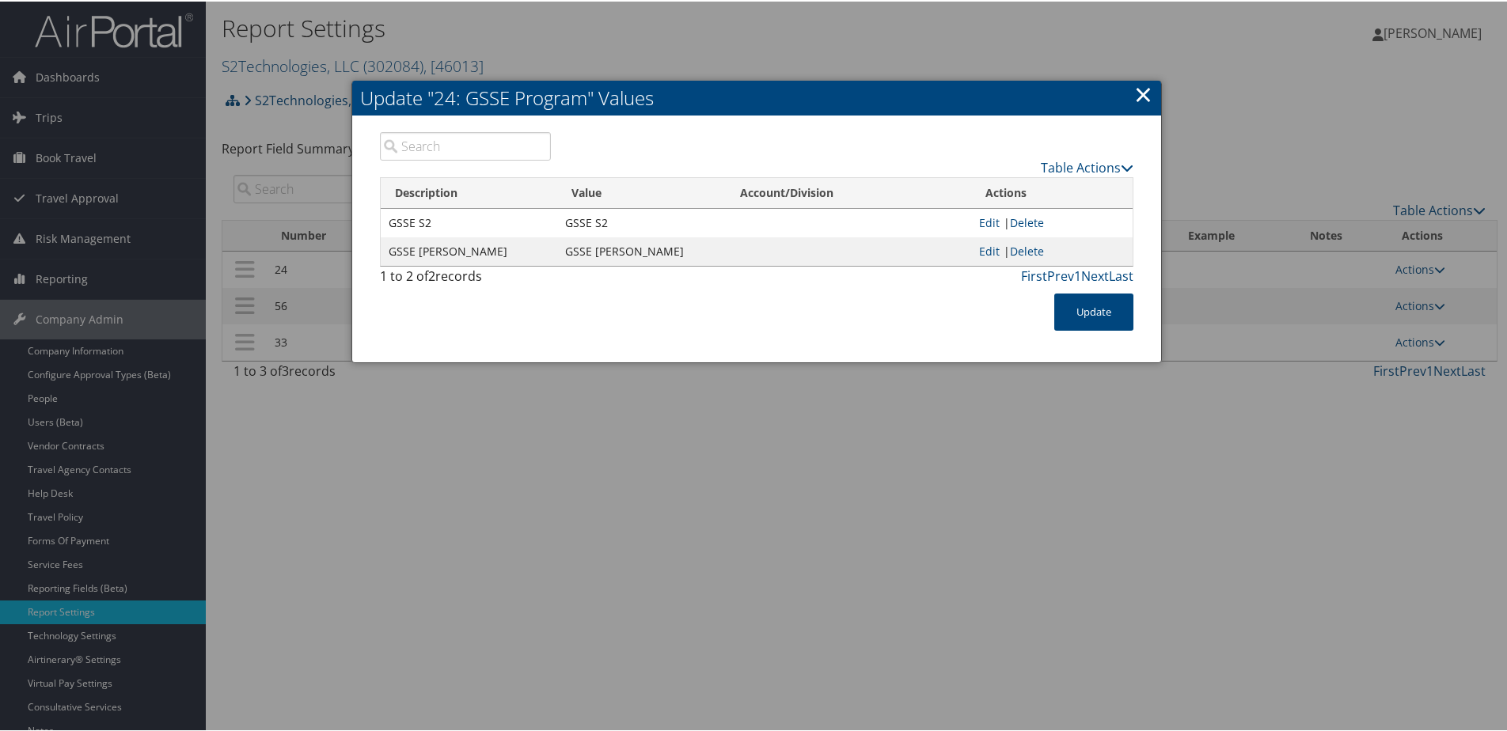
click at [1135, 92] on link "×" at bounding box center [1143, 93] width 18 height 32
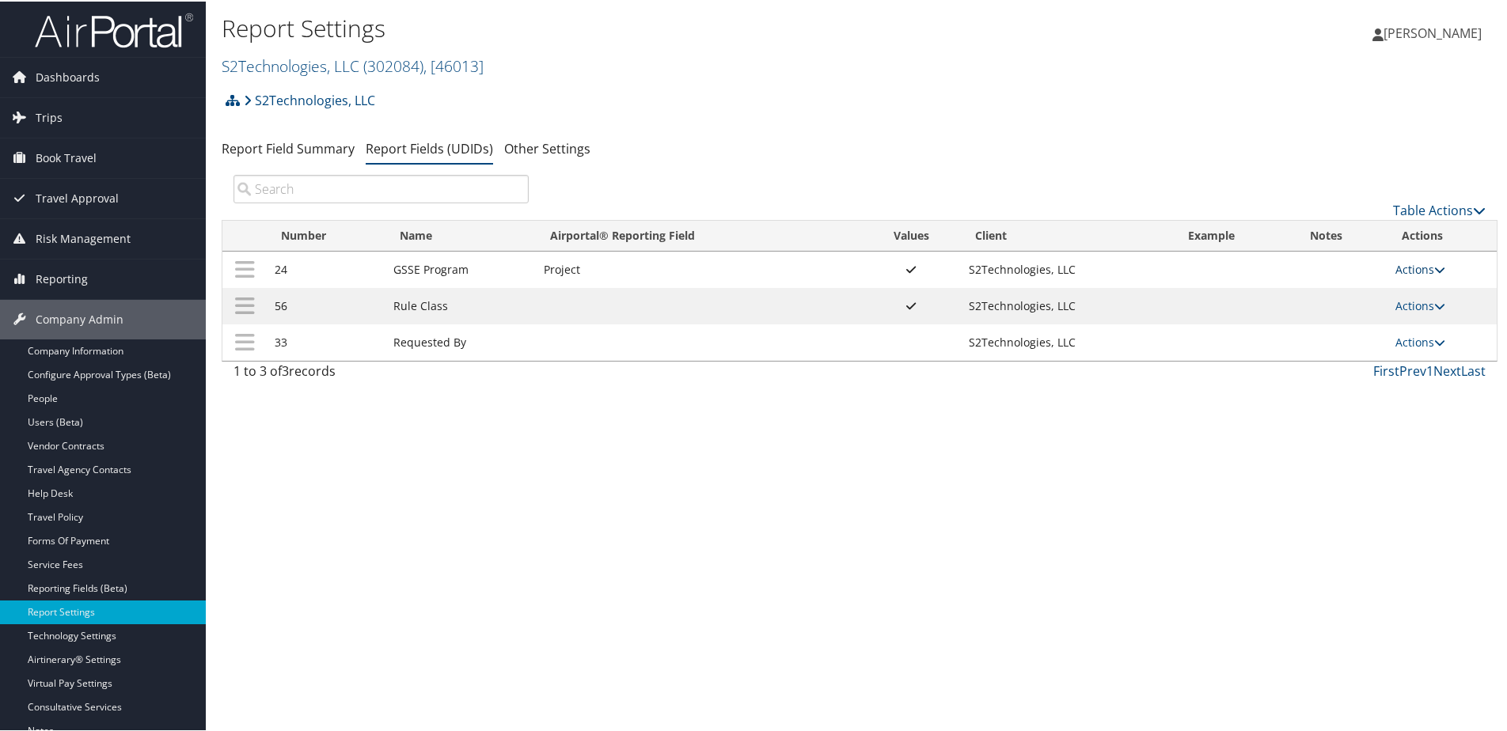
click at [1405, 268] on link "Actions" at bounding box center [1420, 267] width 50 height 15
click at [1341, 336] on link "Edit" at bounding box center [1352, 345] width 171 height 27
select select "22"
select select "both"
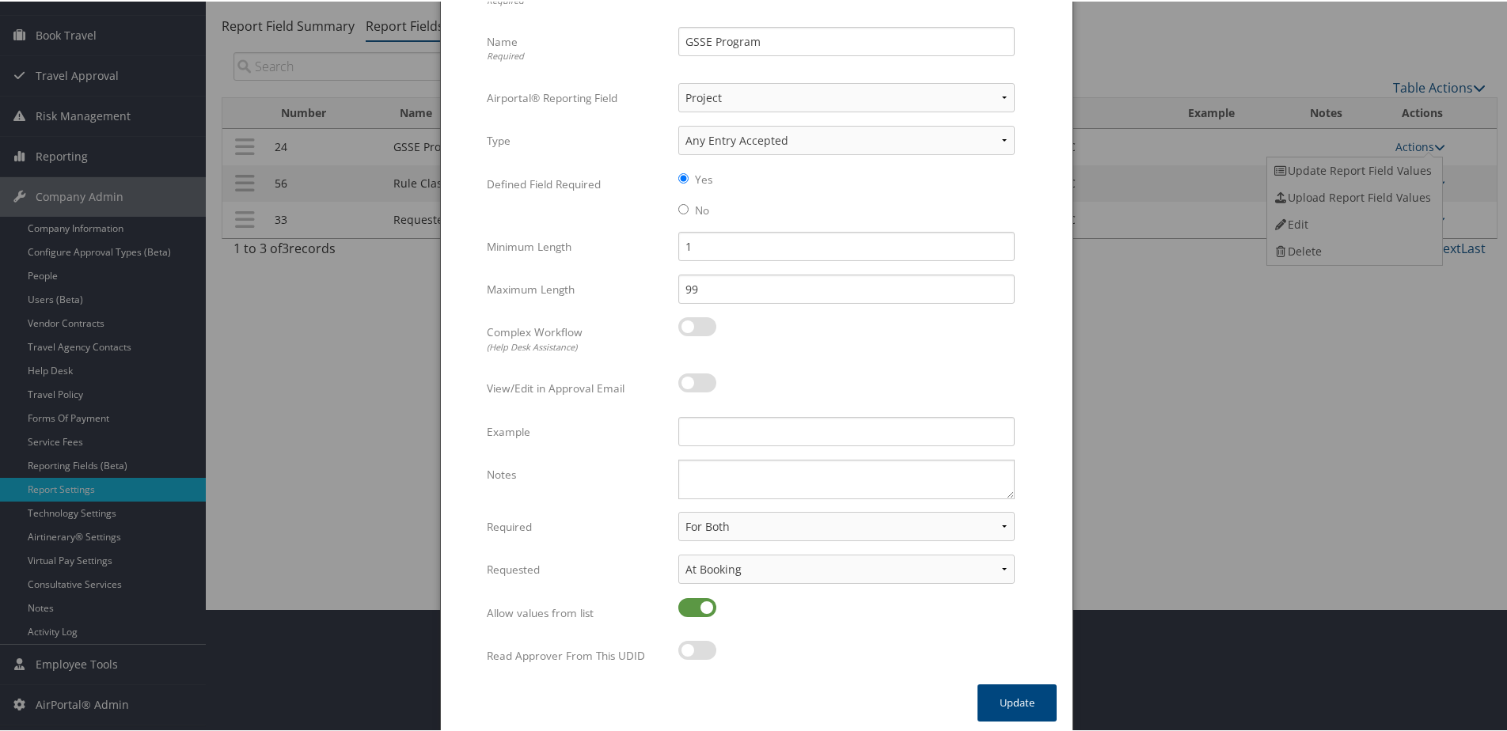
scroll to position [128, 0]
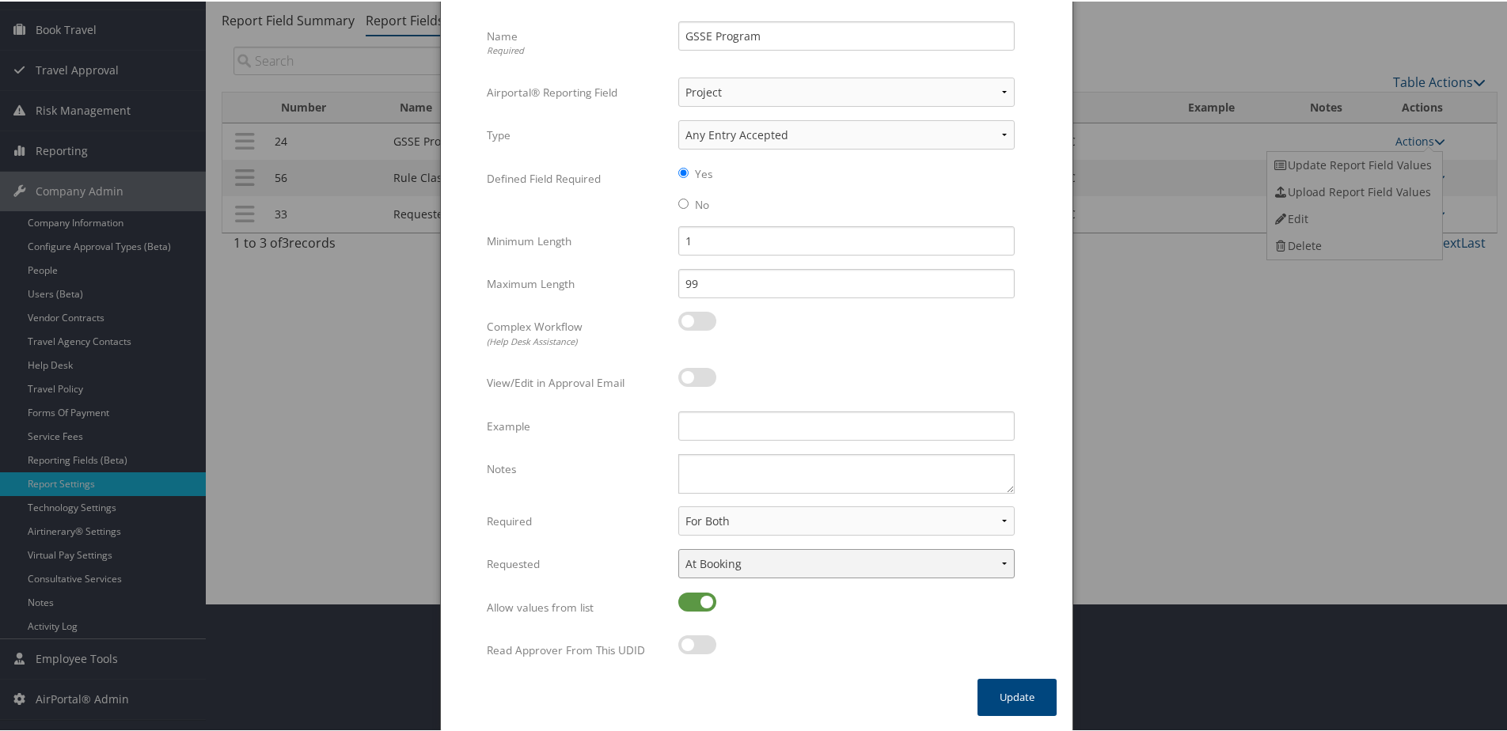
click at [772, 564] on select "None In Profile At Booking Both" at bounding box center [846, 562] width 336 height 29
click at [678, 548] on select "None In Profile At Booking Both" at bounding box center [846, 562] width 336 height 29
click at [761, 557] on select "None In Profile At Booking Both" at bounding box center [846, 562] width 336 height 29
select select "trip"
click at [678, 548] on select "None In Profile At Booking Both" at bounding box center [846, 562] width 336 height 29
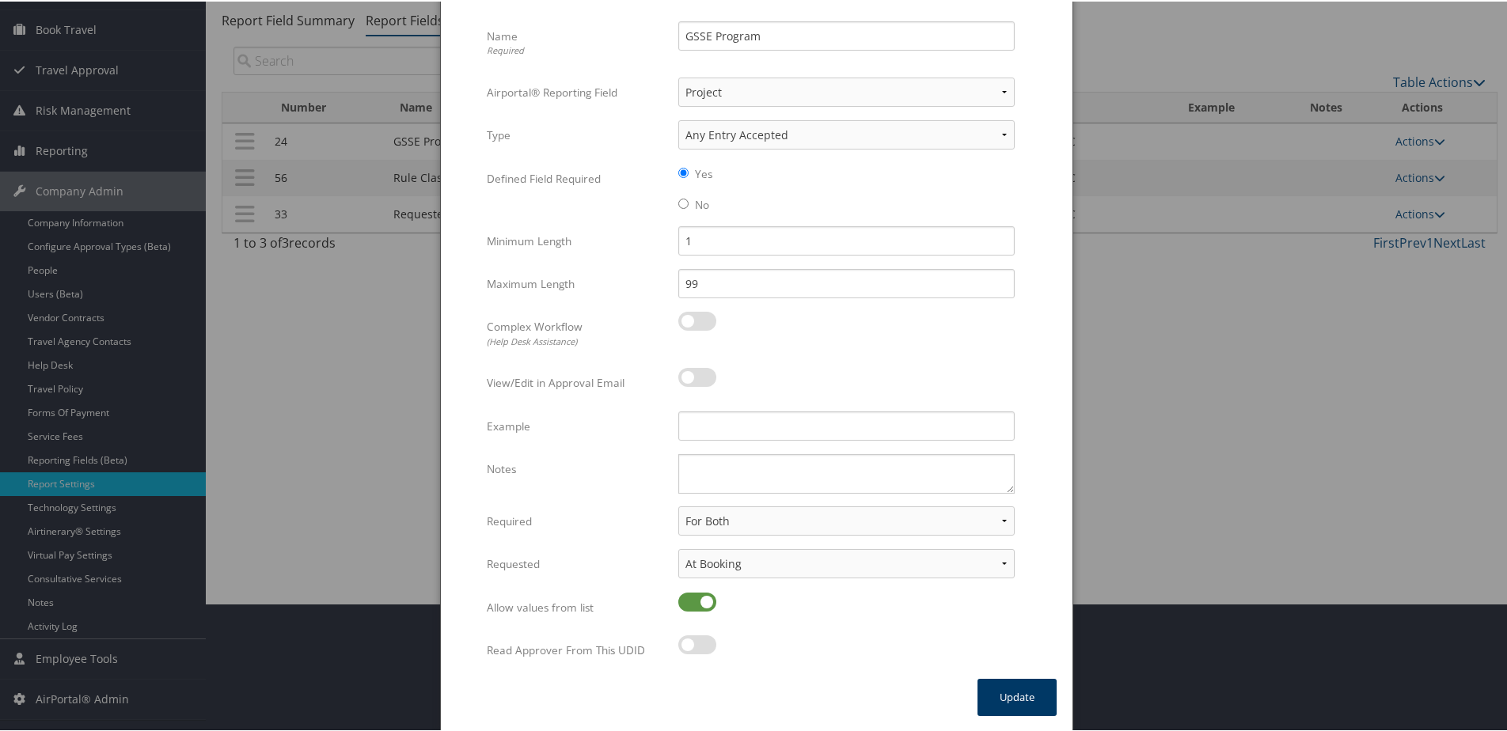
click at [1023, 688] on button "Update" at bounding box center [1016, 696] width 79 height 37
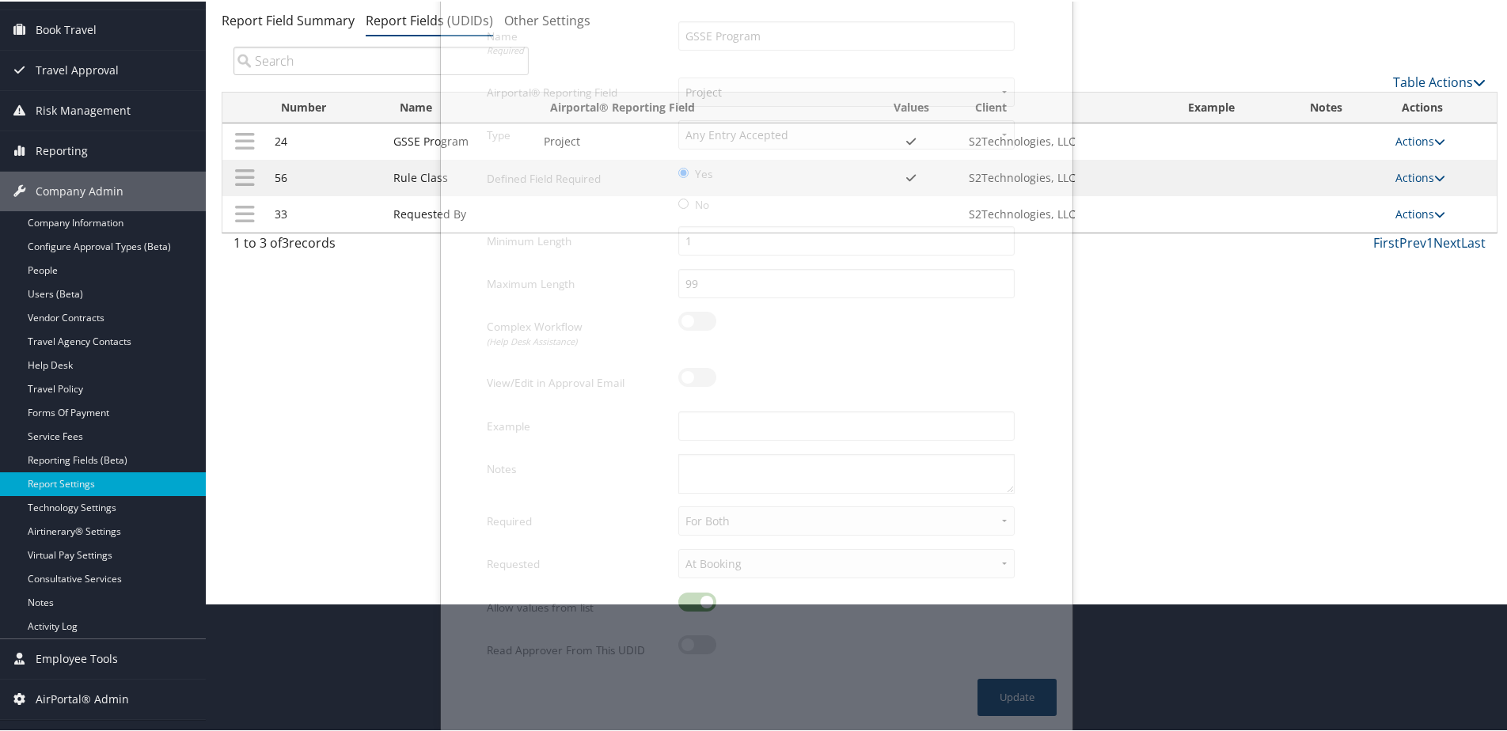
scroll to position [116, 0]
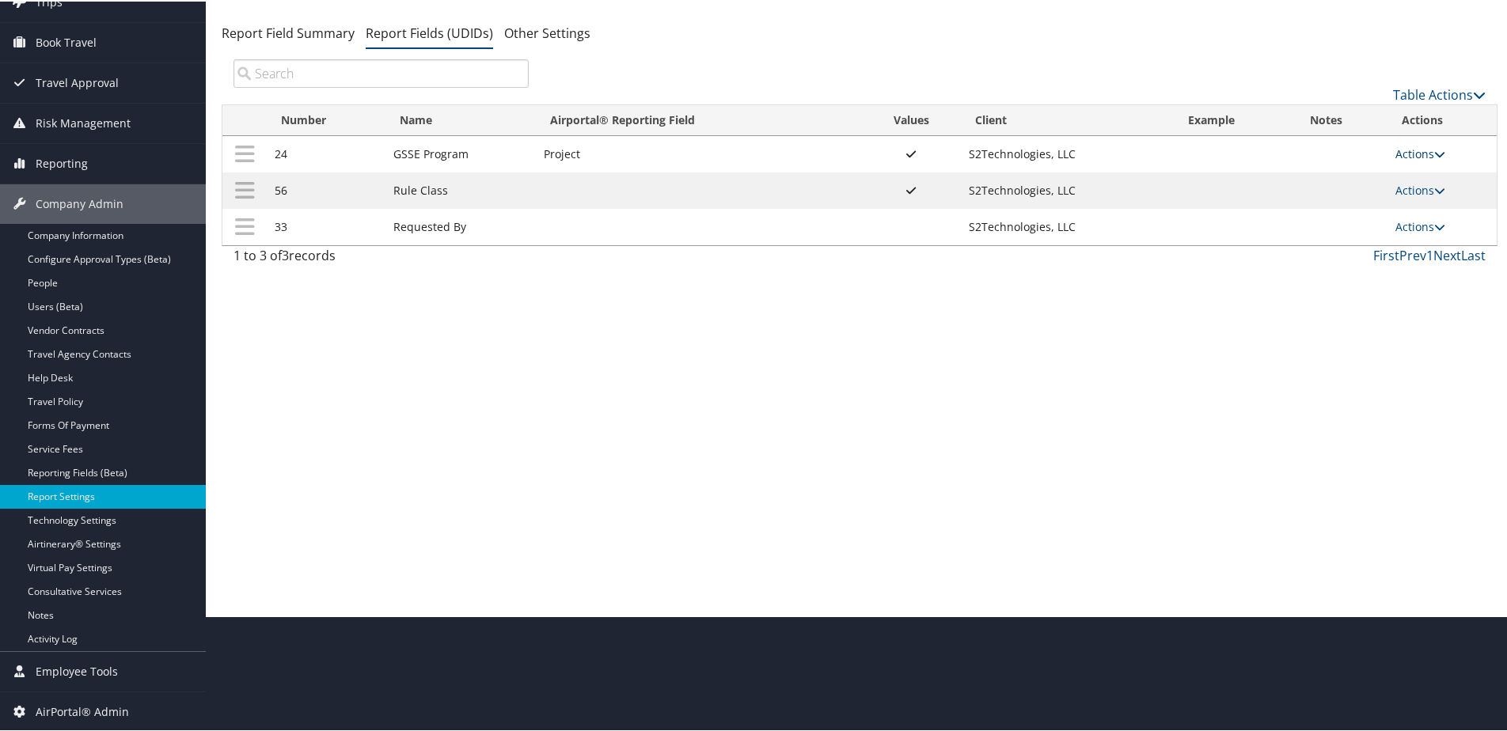
click at [1414, 146] on link "Actions" at bounding box center [1420, 152] width 50 height 15
click at [1304, 222] on link "Edit" at bounding box center [1352, 230] width 171 height 27
select select "22"
select select "both"
select select "trip"
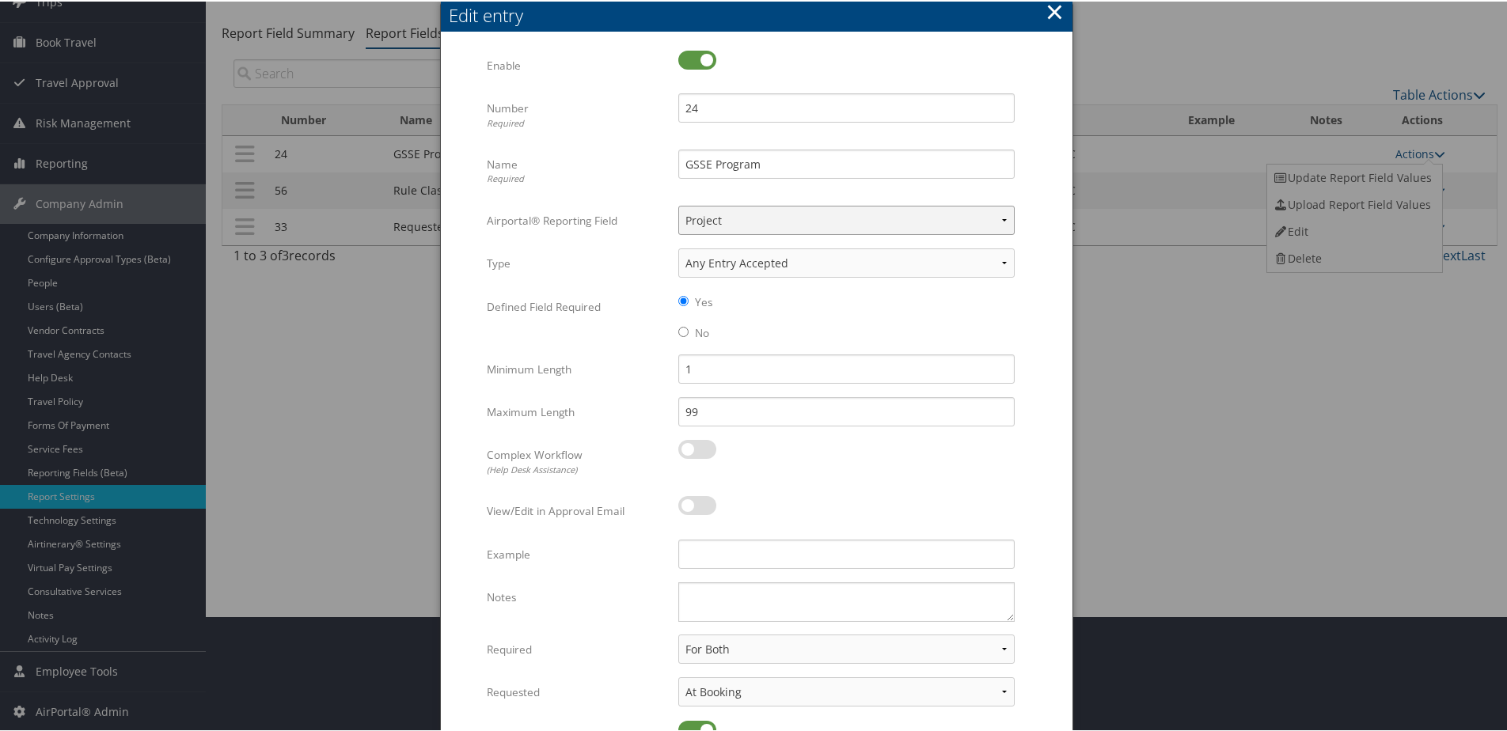
click at [739, 212] on select "Select Reporting Field... Authorization Billable Client Cost Center Department …" at bounding box center [846, 218] width 336 height 29
click at [678, 204] on select "Select Reporting Field... Authorization Billable Client Cost Center Department …" at bounding box center [846, 218] width 336 height 29
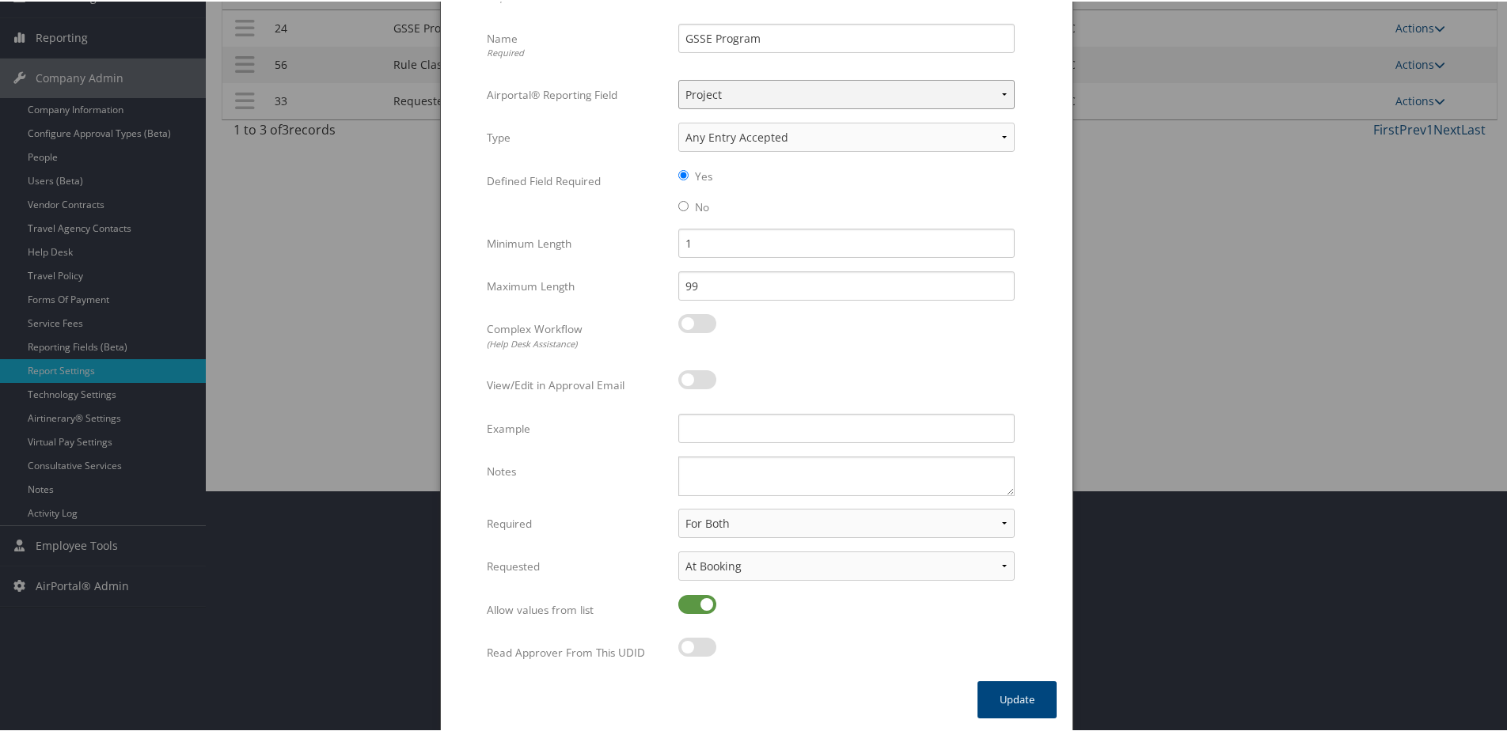
scroll to position [244, 0]
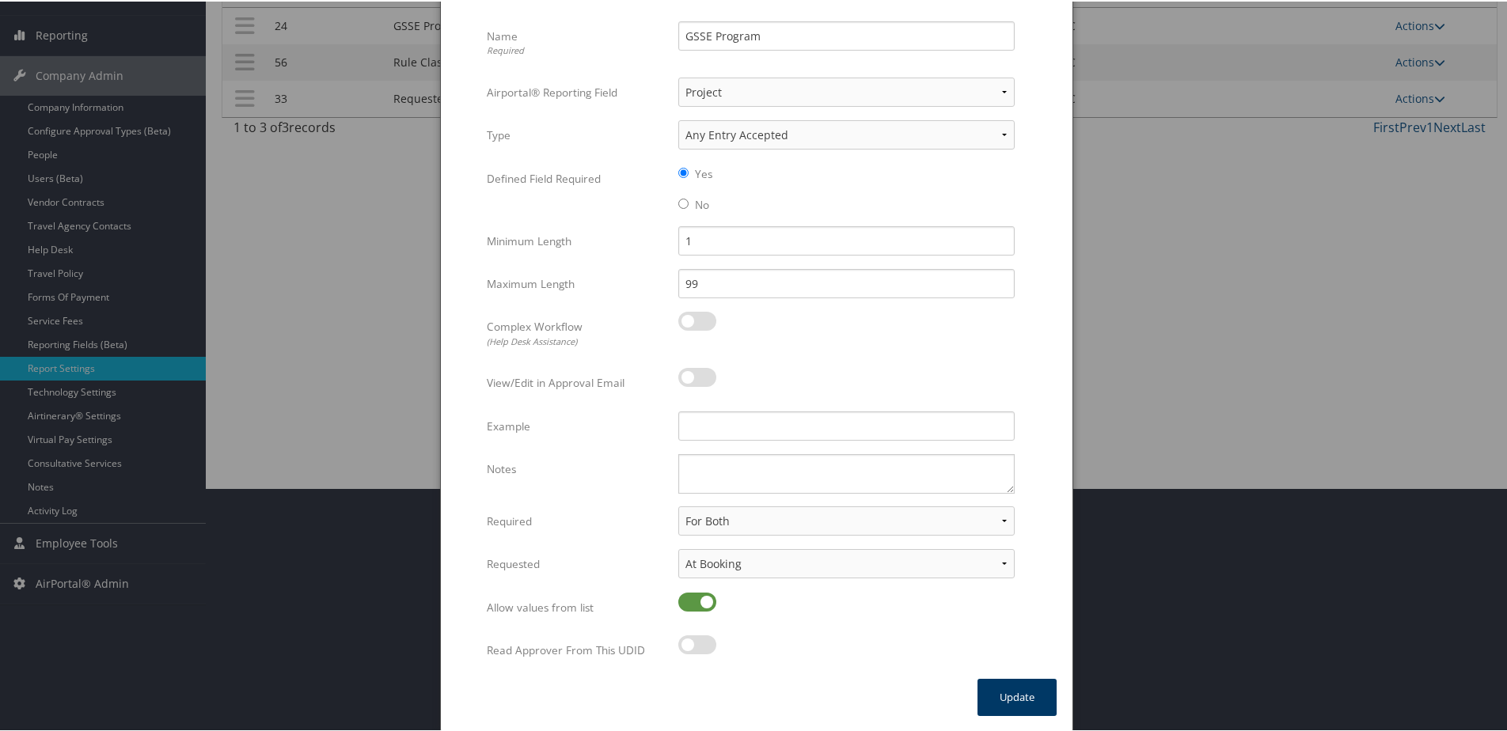
click at [1016, 701] on button "Update" at bounding box center [1016, 696] width 79 height 37
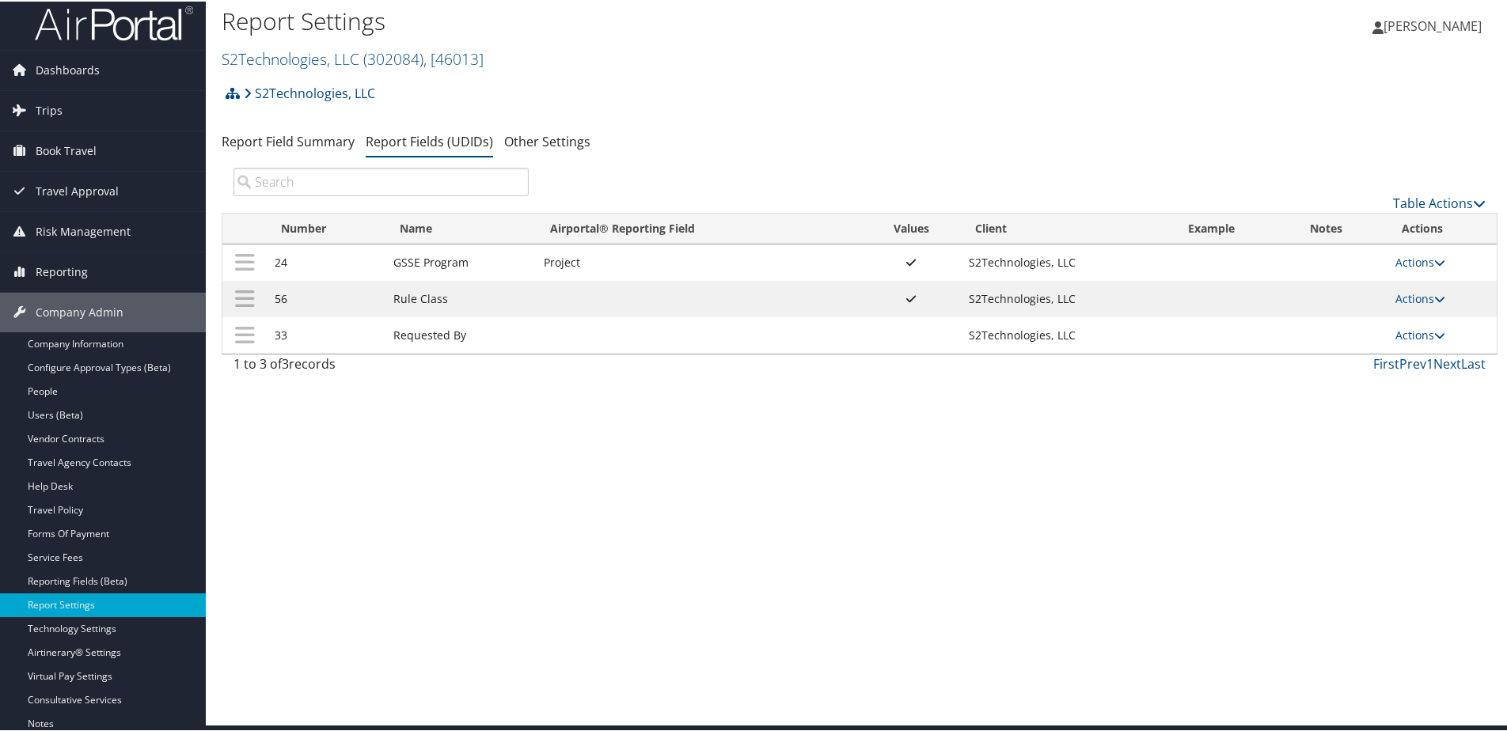
scroll to position [0, 0]
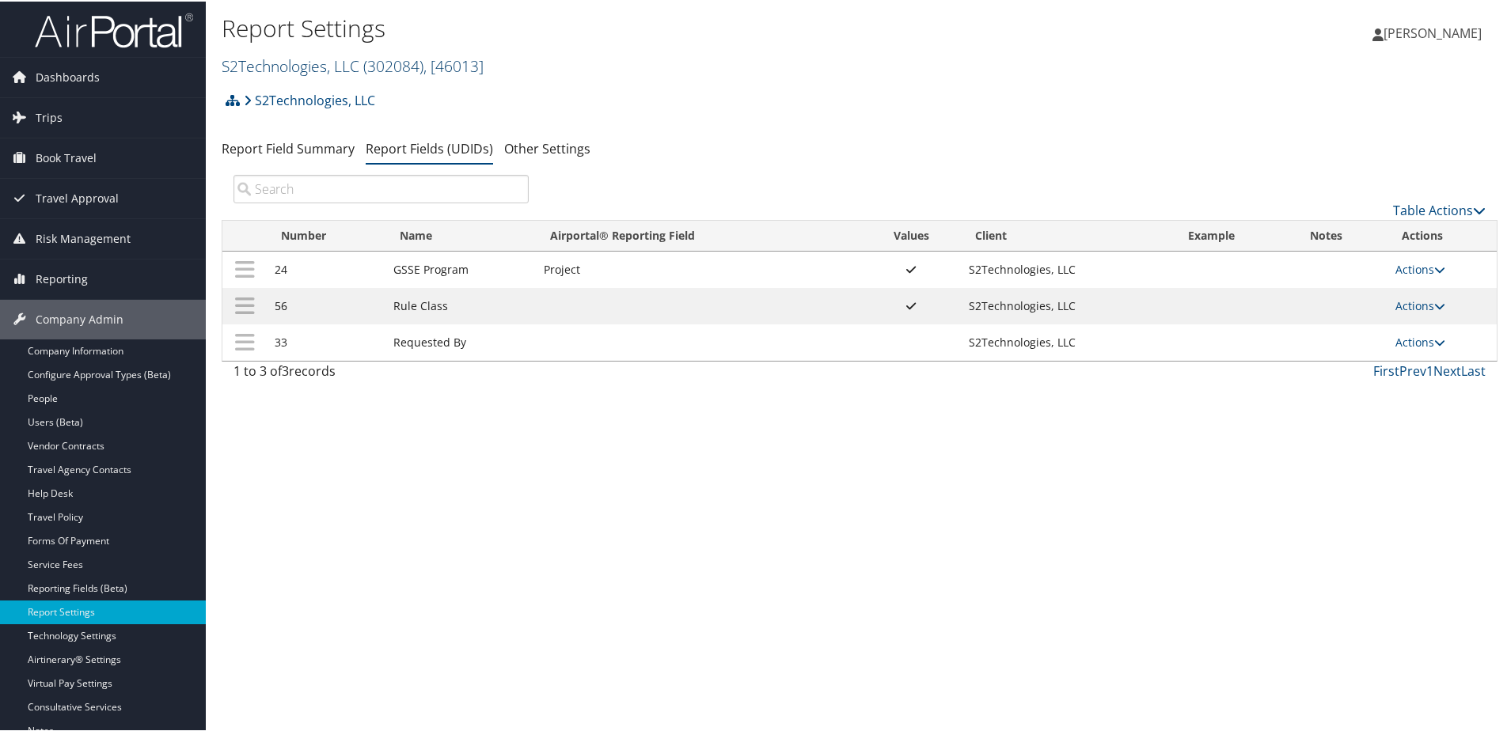
click at [298, 62] on link "S2Technologies, LLC ( 302084 ) , [ 46013 ]" at bounding box center [353, 64] width 262 height 21
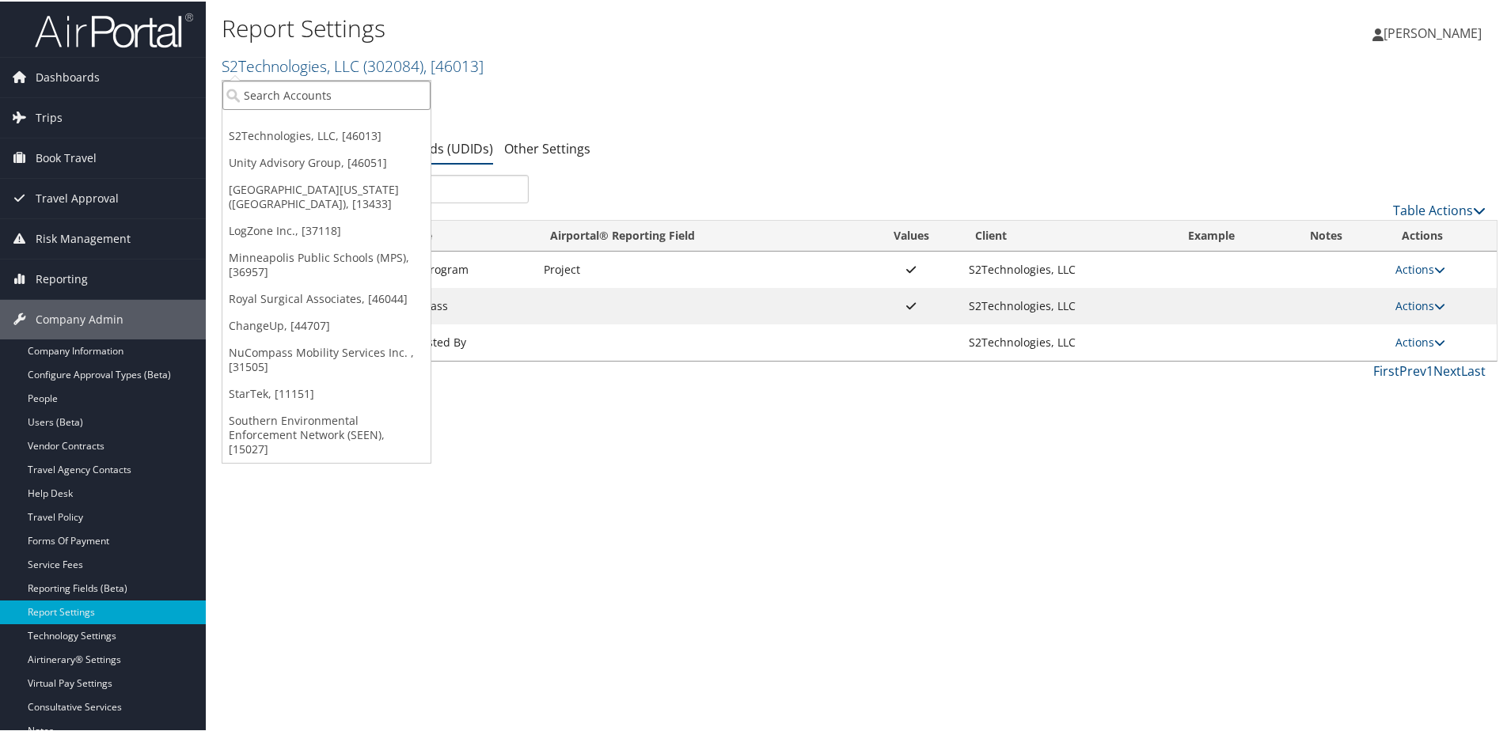
click at [290, 96] on input "search" at bounding box center [326, 93] width 208 height 29
type input "belcan"
click at [292, 113] on div "Belcan (formerly Victor42) (DCTS5350), [29163] Account" at bounding box center [382, 130] width 312 height 36
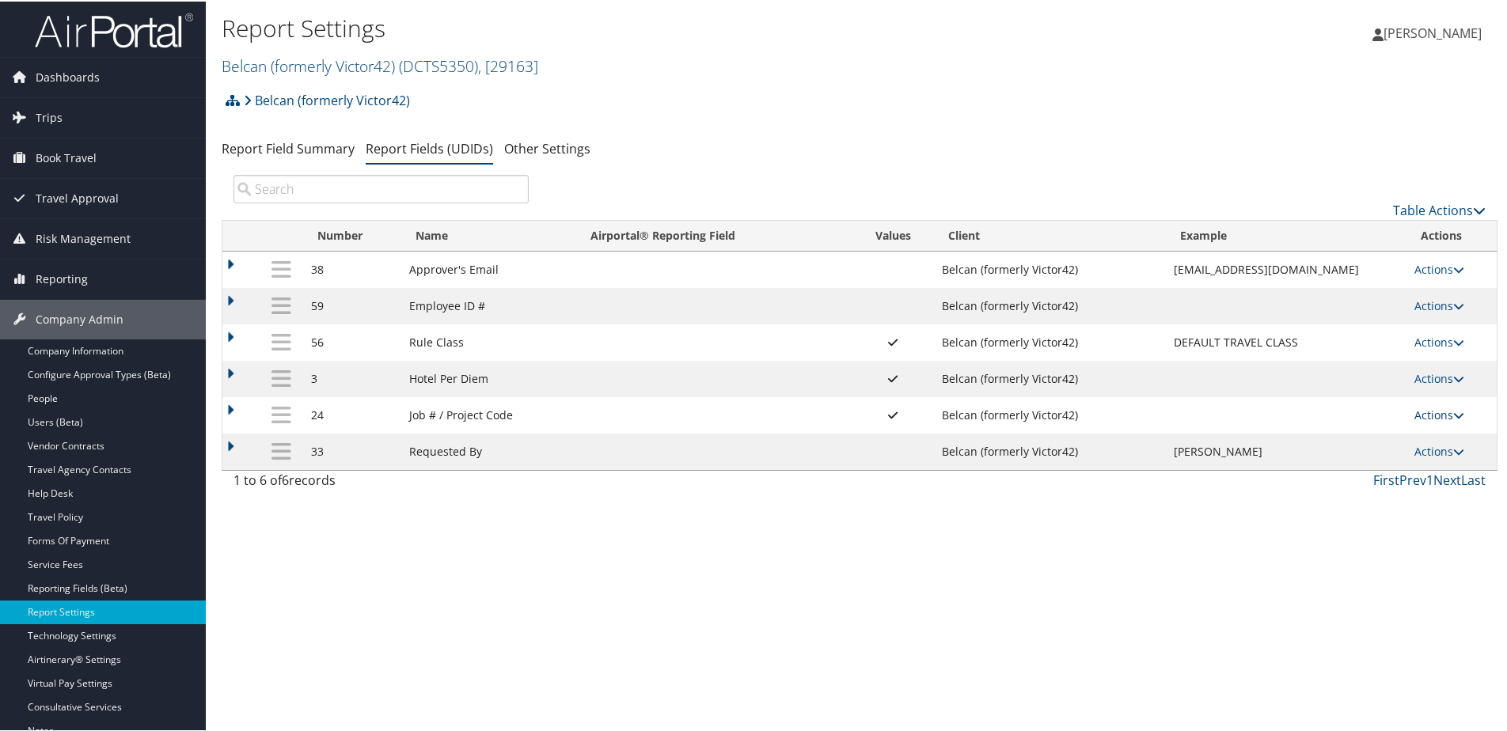
click at [1416, 418] on link "Actions" at bounding box center [1439, 413] width 50 height 15
click at [1372, 435] on link "Update Report Field Values" at bounding box center [1370, 437] width 171 height 27
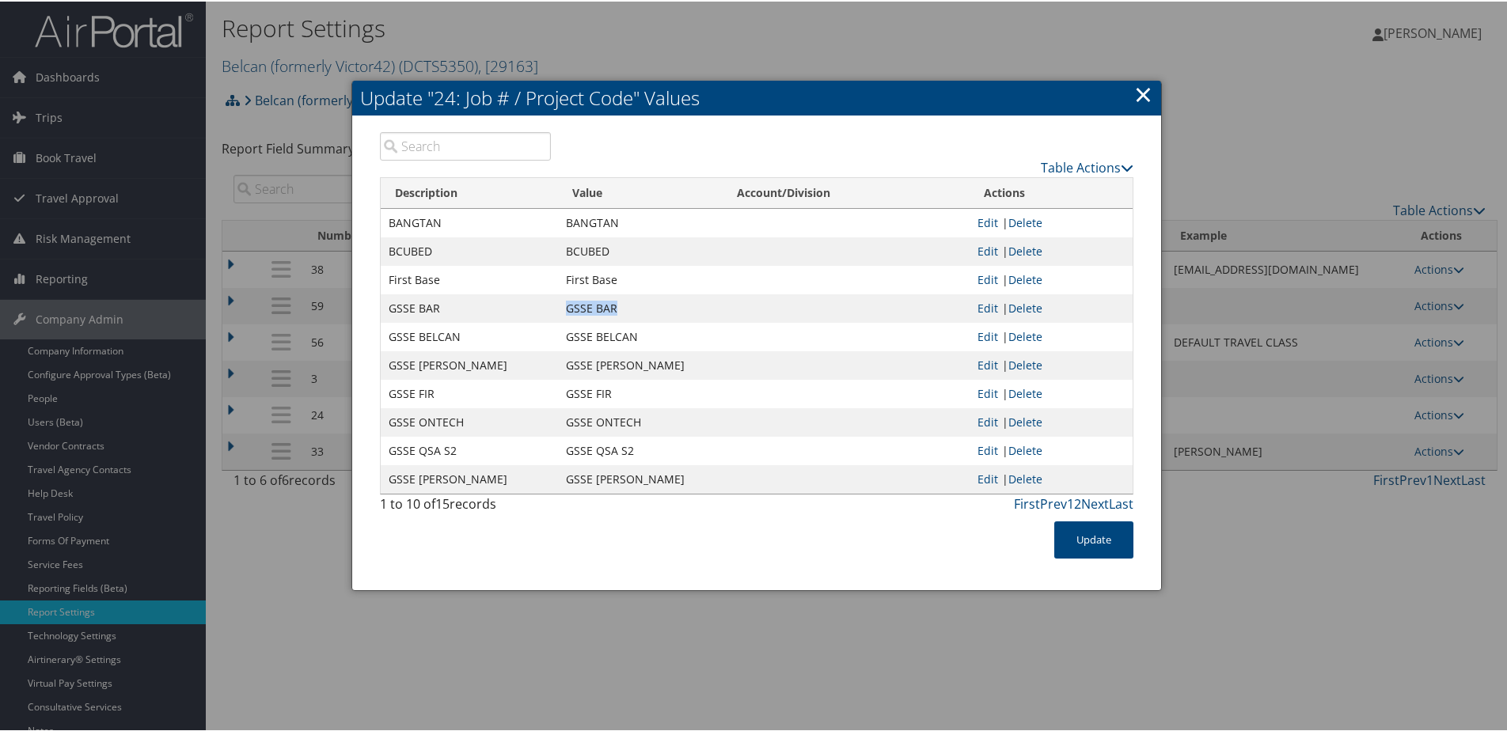
drag, startPoint x: 556, startPoint y: 307, endPoint x: 629, endPoint y: 310, distance: 73.7
click at [629, 310] on td "GSSE BAR" at bounding box center [640, 307] width 165 height 28
click at [1088, 501] on link "Next" at bounding box center [1095, 502] width 28 height 17
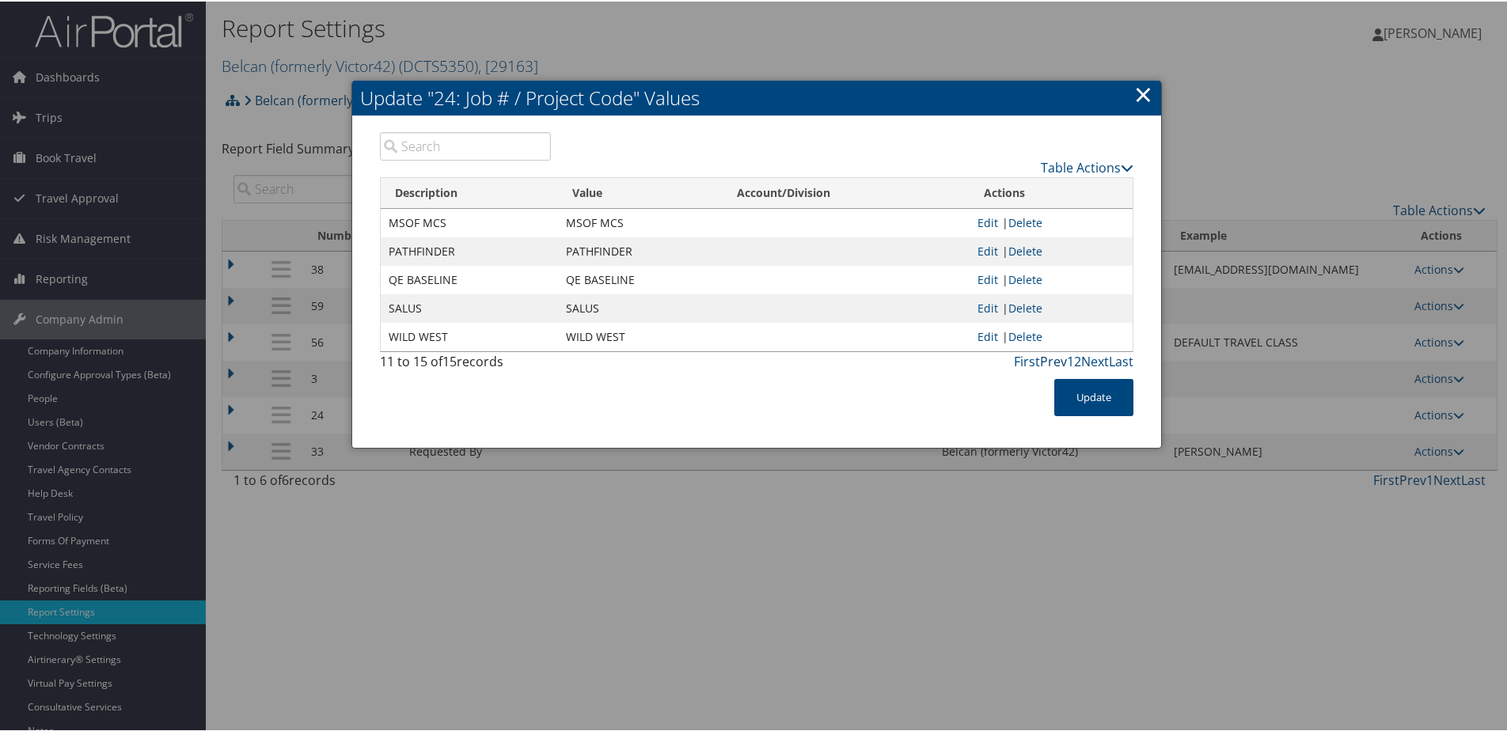
click at [1052, 363] on link "Prev" at bounding box center [1053, 359] width 27 height 17
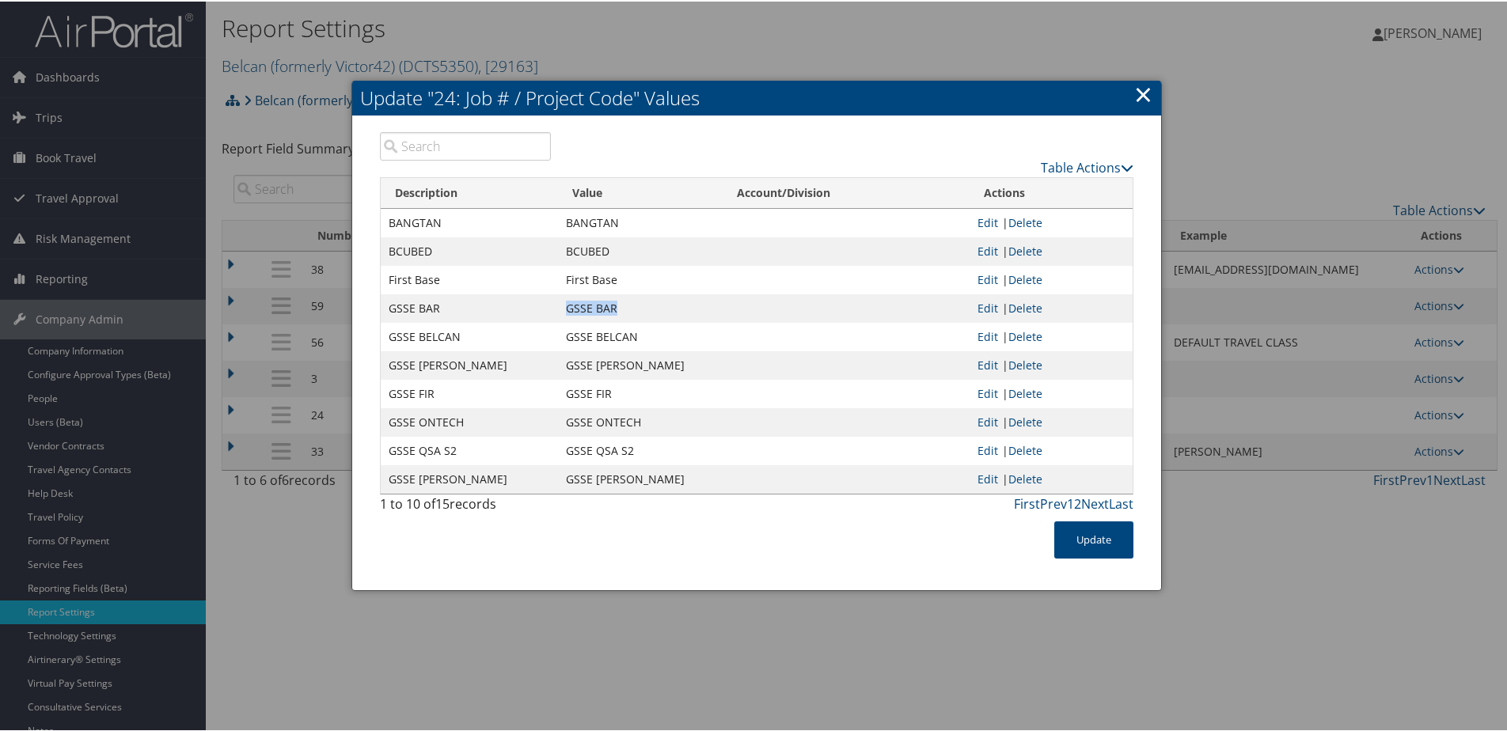
drag, startPoint x: 556, startPoint y: 304, endPoint x: 627, endPoint y: 309, distance: 70.6
click at [627, 309] on td "GSSE BAR" at bounding box center [640, 307] width 165 height 28
copy td "GSSE BAR"
click at [1142, 90] on link "×" at bounding box center [1143, 93] width 18 height 32
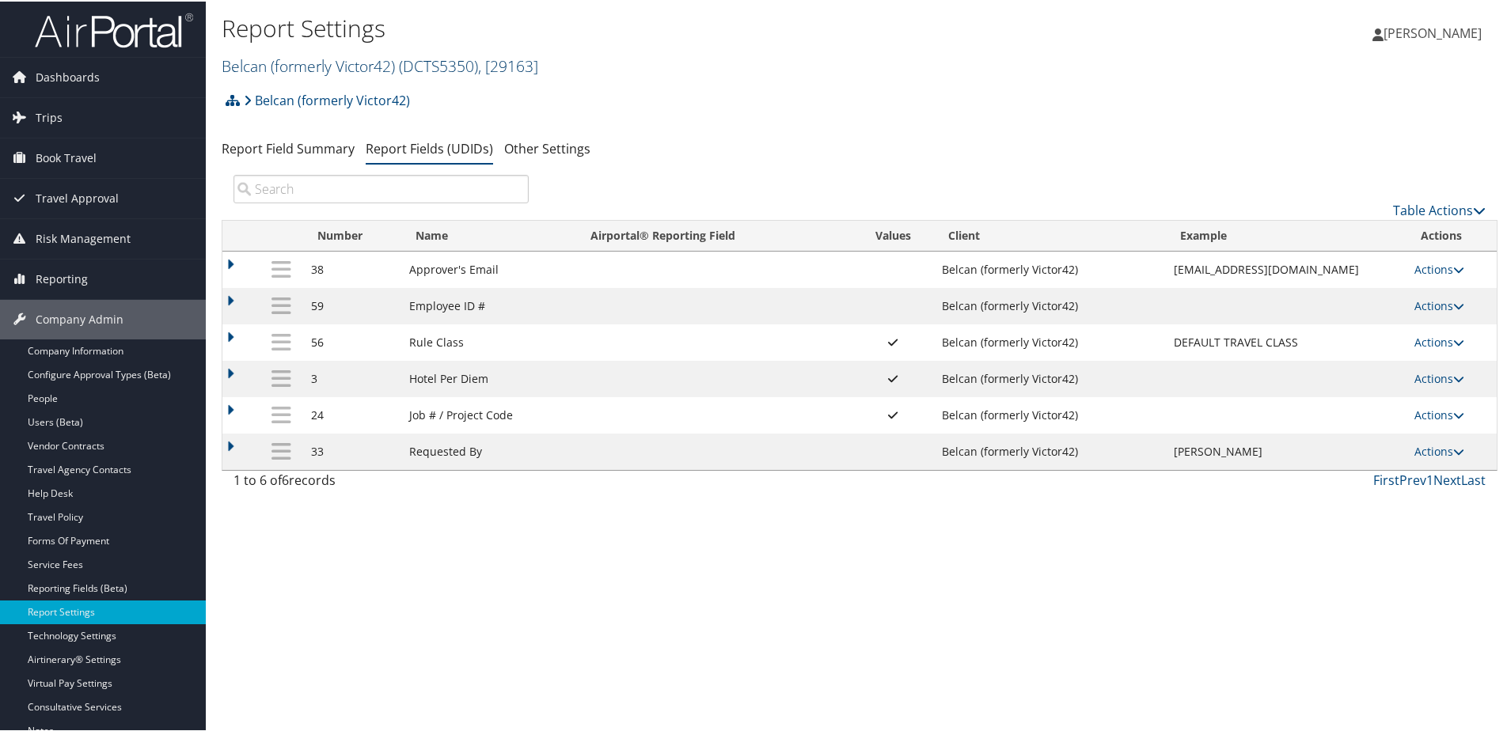
click at [321, 64] on link "Belcan (formerly Victor42) ( DCTS5350 ) , [ 29163 ]" at bounding box center [380, 64] width 317 height 21
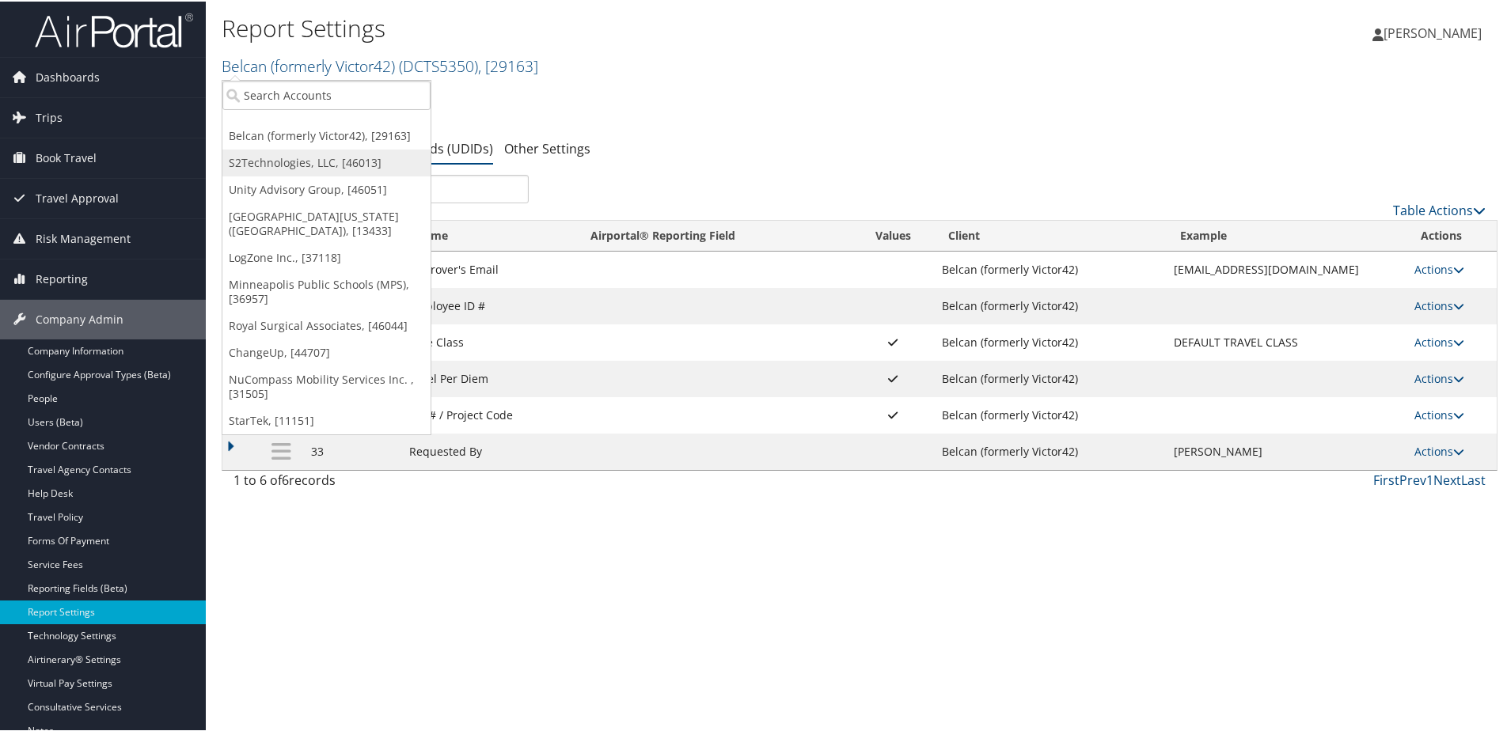
click at [294, 158] on link "S2Technologies, LLC, [46013]" at bounding box center [326, 161] width 208 height 27
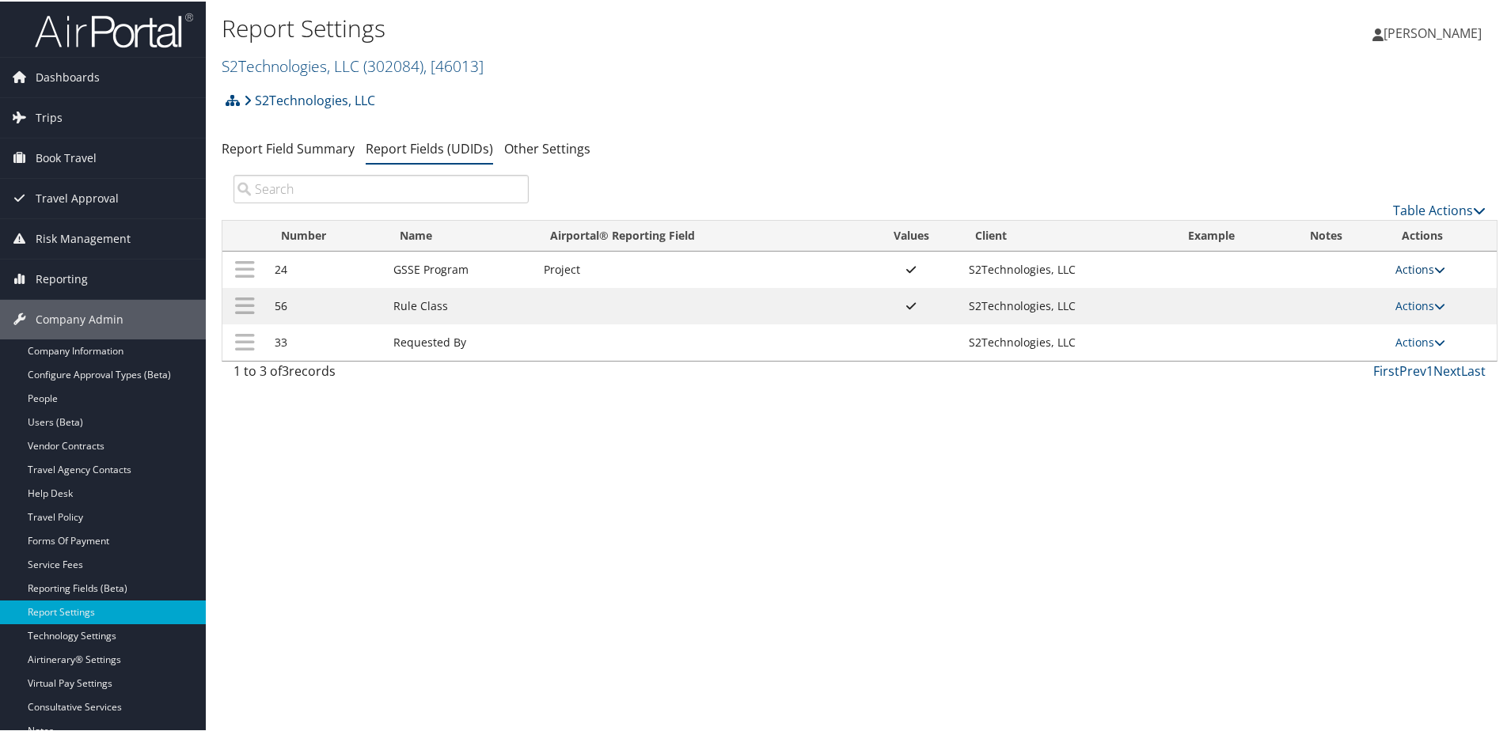
click at [1399, 269] on link "Actions" at bounding box center [1420, 267] width 50 height 15
click at [1349, 292] on link "Update Report Field Values" at bounding box center [1352, 292] width 171 height 27
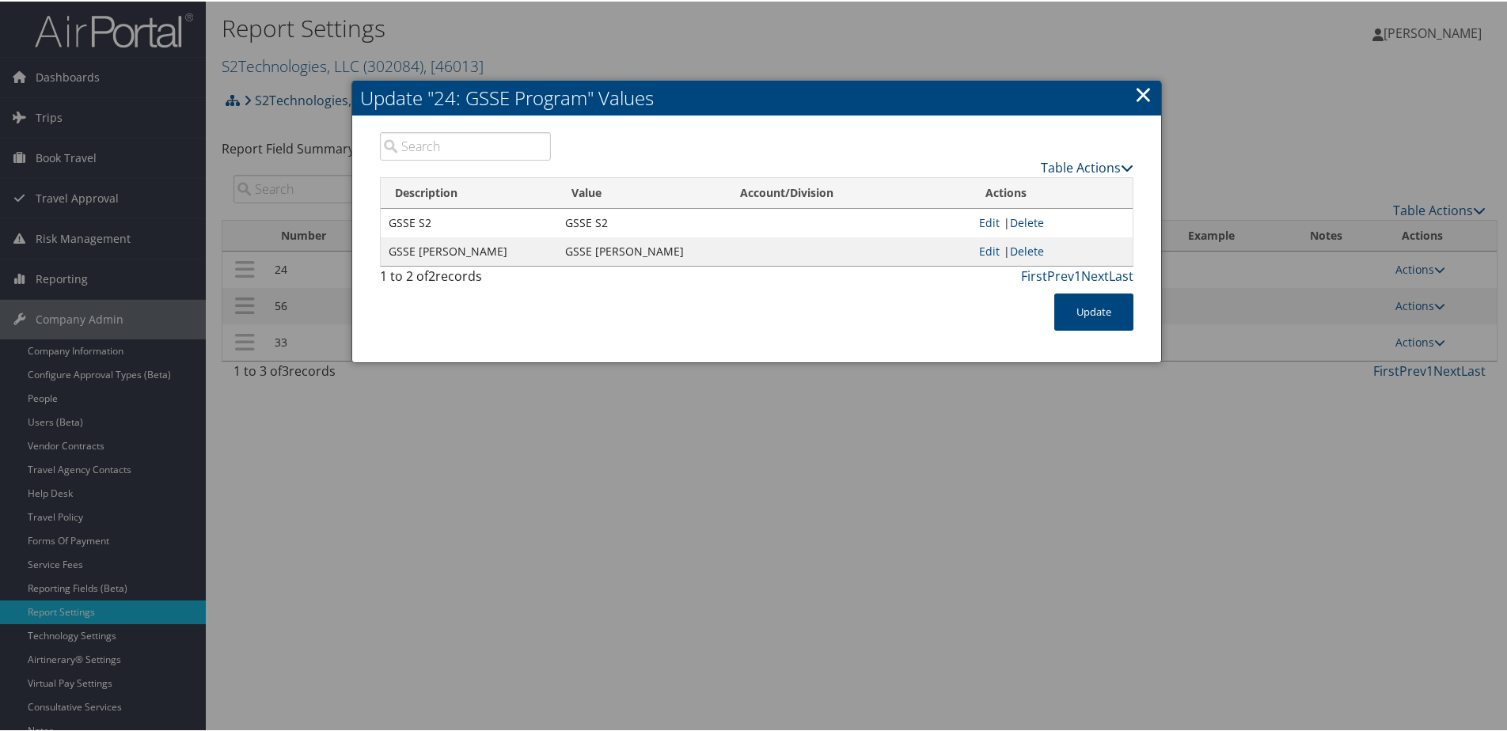
click at [1069, 169] on link "Table Actions" at bounding box center [1087, 166] width 93 height 17
click at [977, 190] on link "New Record" at bounding box center [1025, 190] width 208 height 27
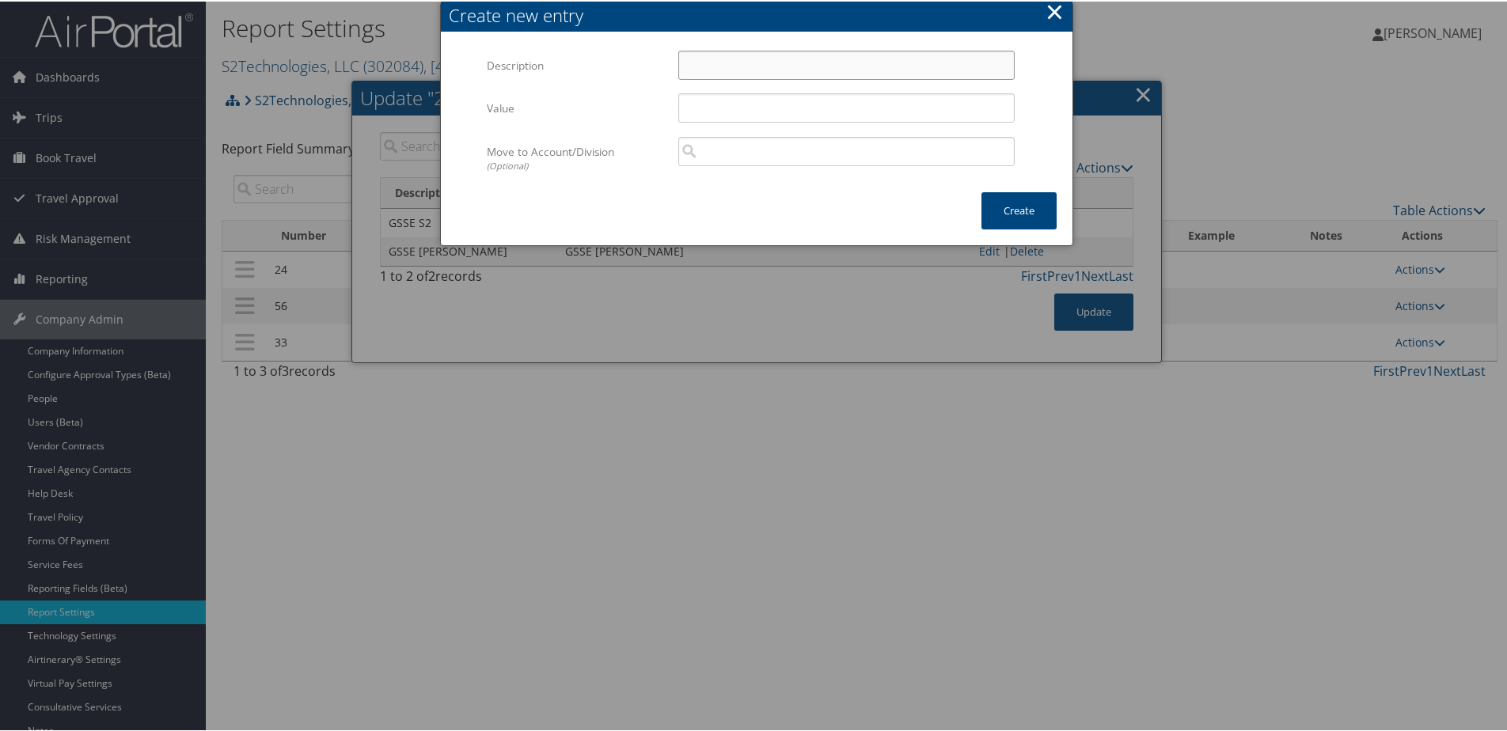
paste input "GSSE BAR"
type input "GSSE BAR"
paste input "GSSE BAR"
type input "GSSE BAR"
click at [1027, 214] on button "Create" at bounding box center [1018, 209] width 75 height 37
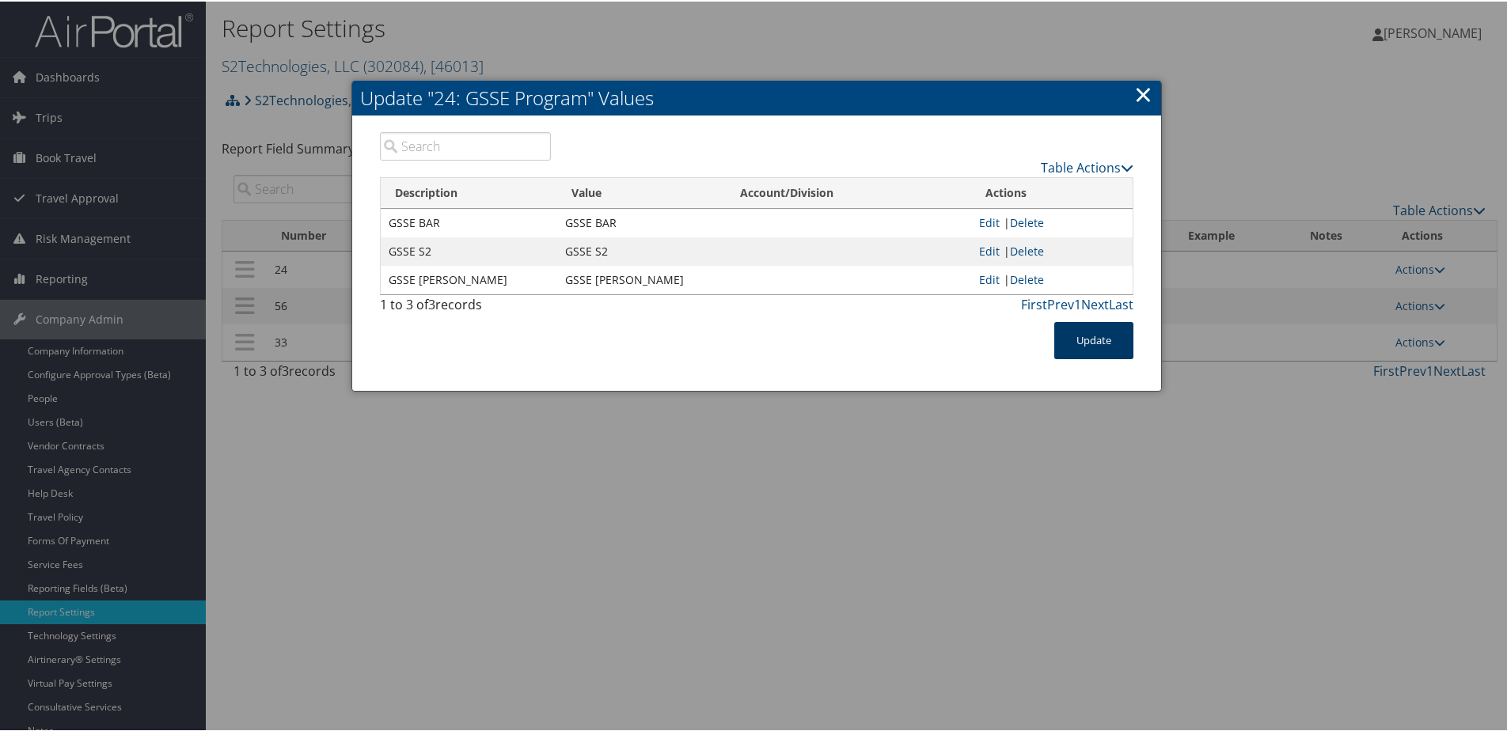
click at [1097, 344] on button "Update" at bounding box center [1093, 339] width 79 height 37
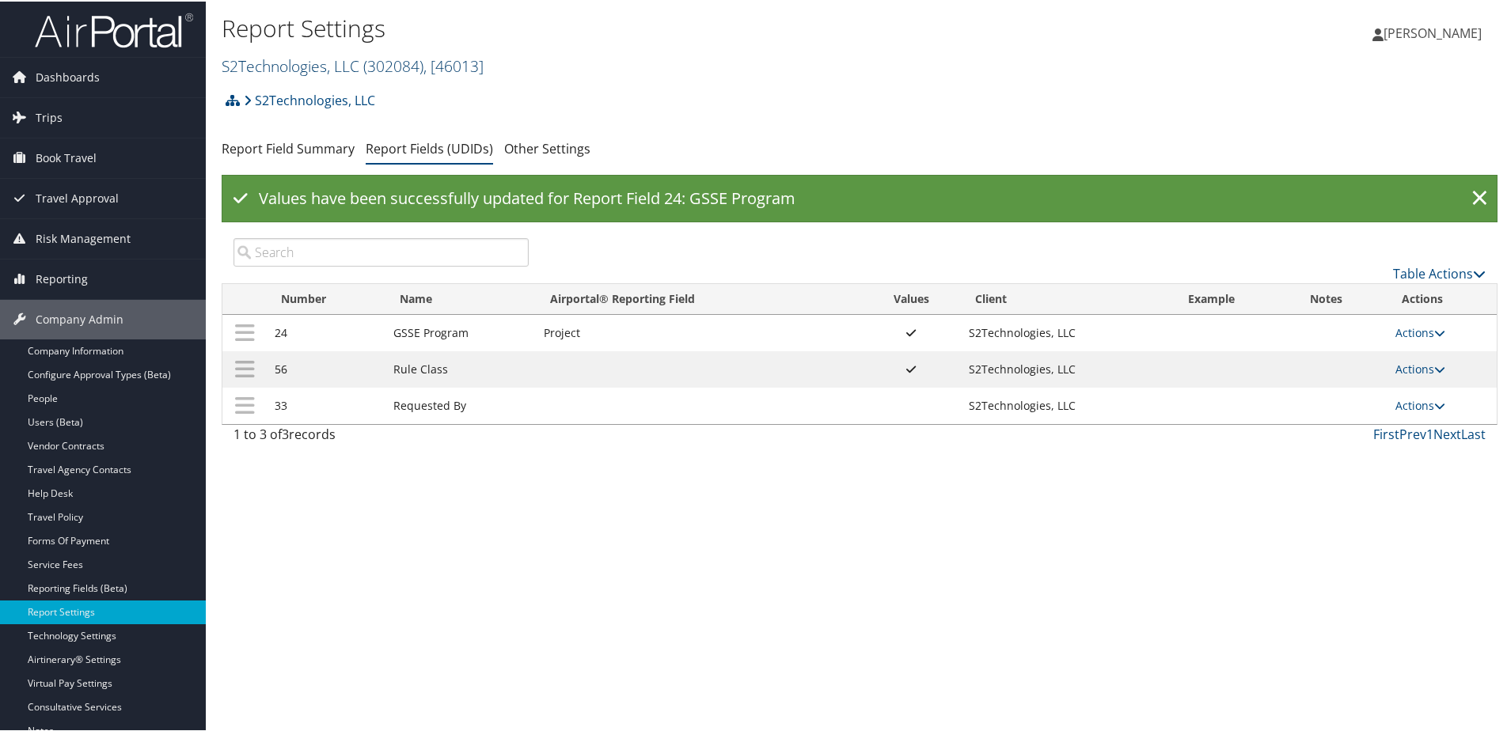
click at [256, 69] on link "S2Technologies, LLC ( 302084 ) , [ 46013 ]" at bounding box center [353, 64] width 262 height 21
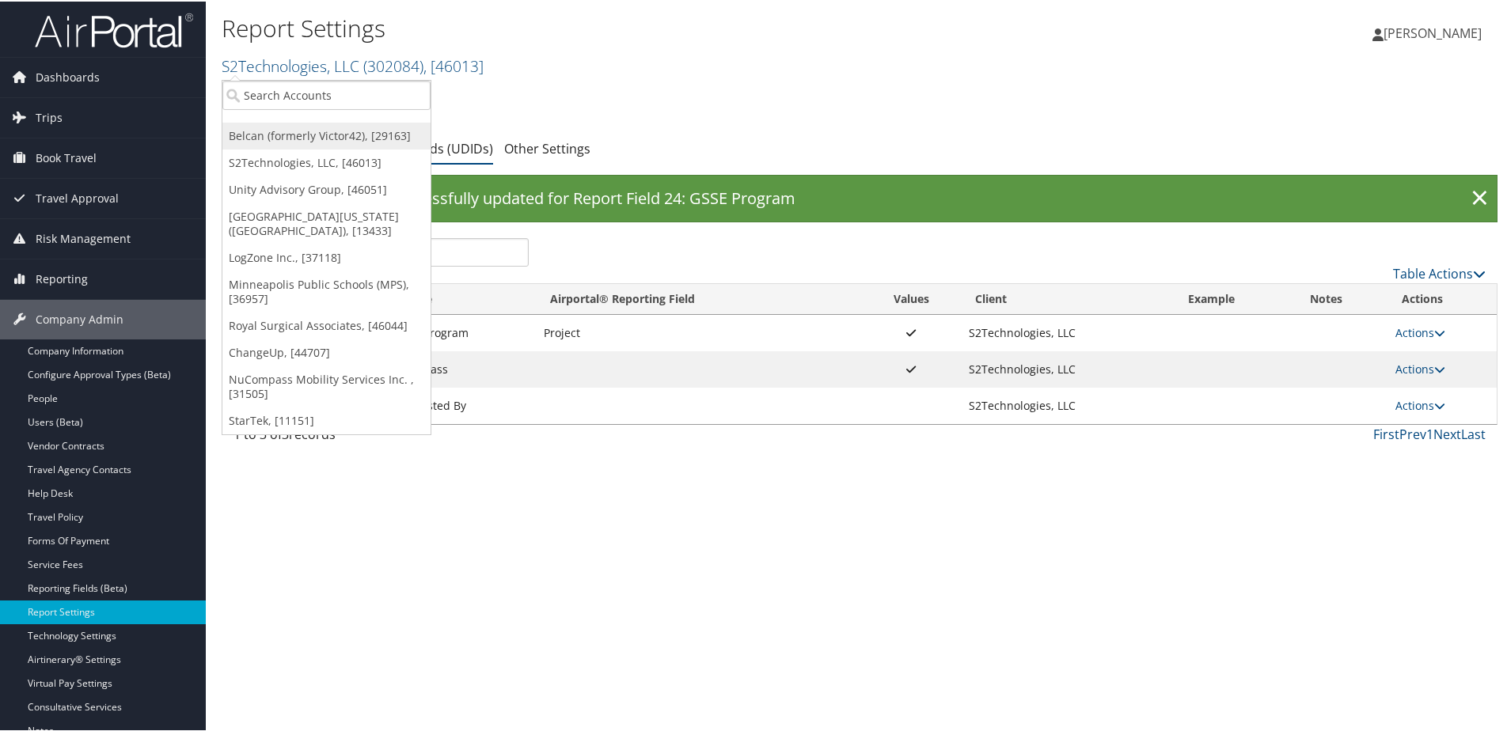
click at [260, 141] on link "Belcan (formerly Victor42), [29163]" at bounding box center [326, 134] width 208 height 27
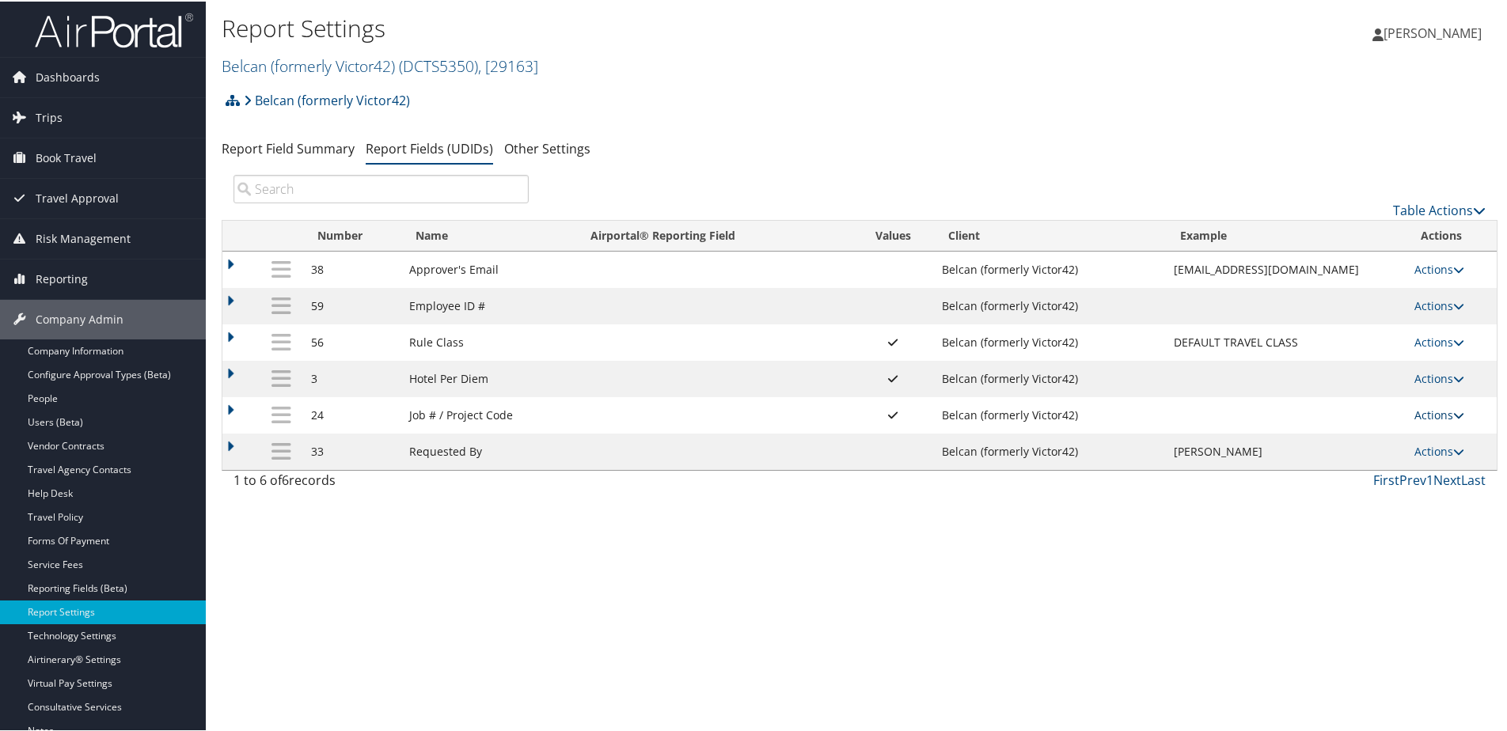
click at [1428, 408] on link "Actions" at bounding box center [1439, 413] width 50 height 15
click at [1380, 431] on link "Update Report Field Values" at bounding box center [1370, 437] width 171 height 27
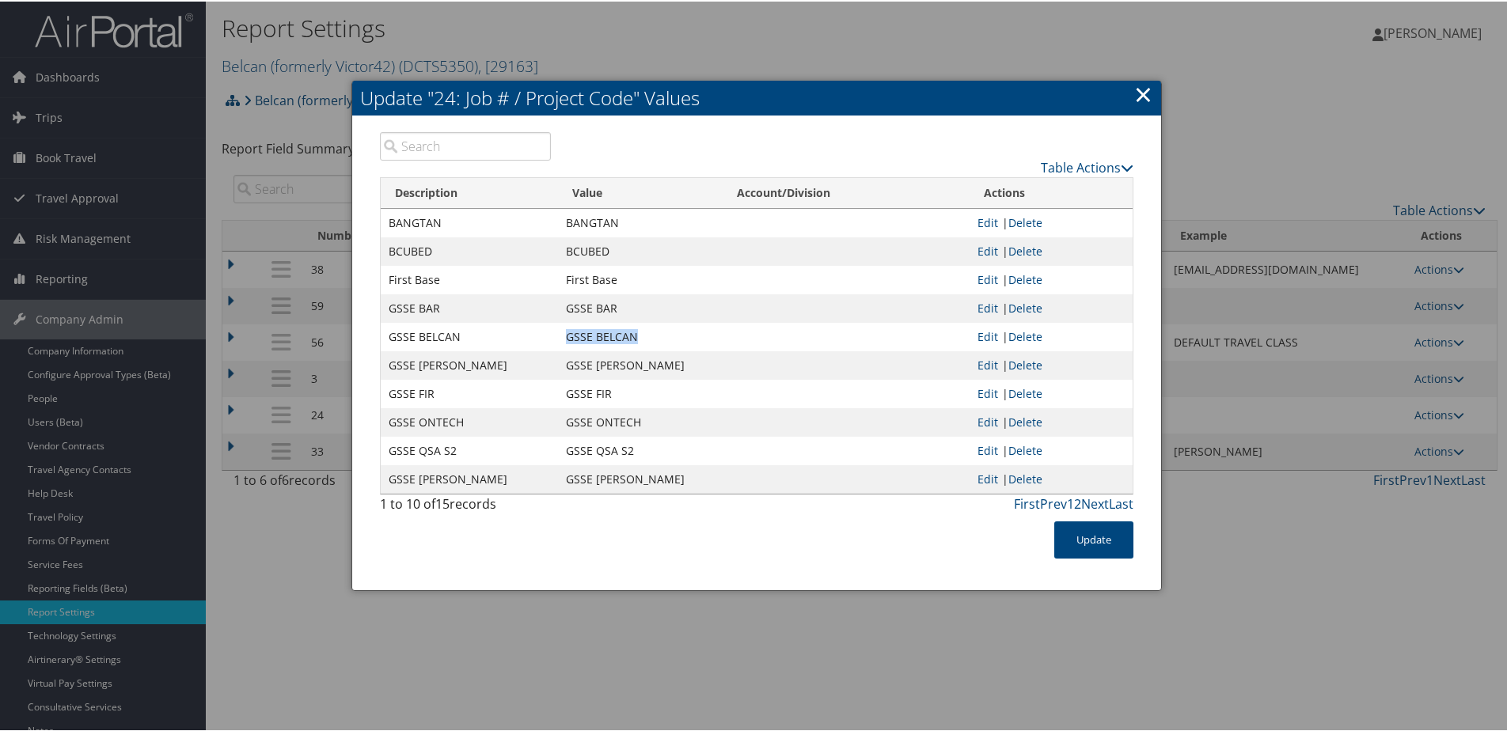
drag, startPoint x: 560, startPoint y: 332, endPoint x: 661, endPoint y: 332, distance: 100.5
click at [661, 332] on td "GSSE BELCAN" at bounding box center [640, 335] width 165 height 28
copy td "GSSE BELCAN"
drag, startPoint x: 1137, startPoint y: 94, endPoint x: 1095, endPoint y: 93, distance: 42.0
click at [1137, 94] on link "×" at bounding box center [1143, 93] width 18 height 32
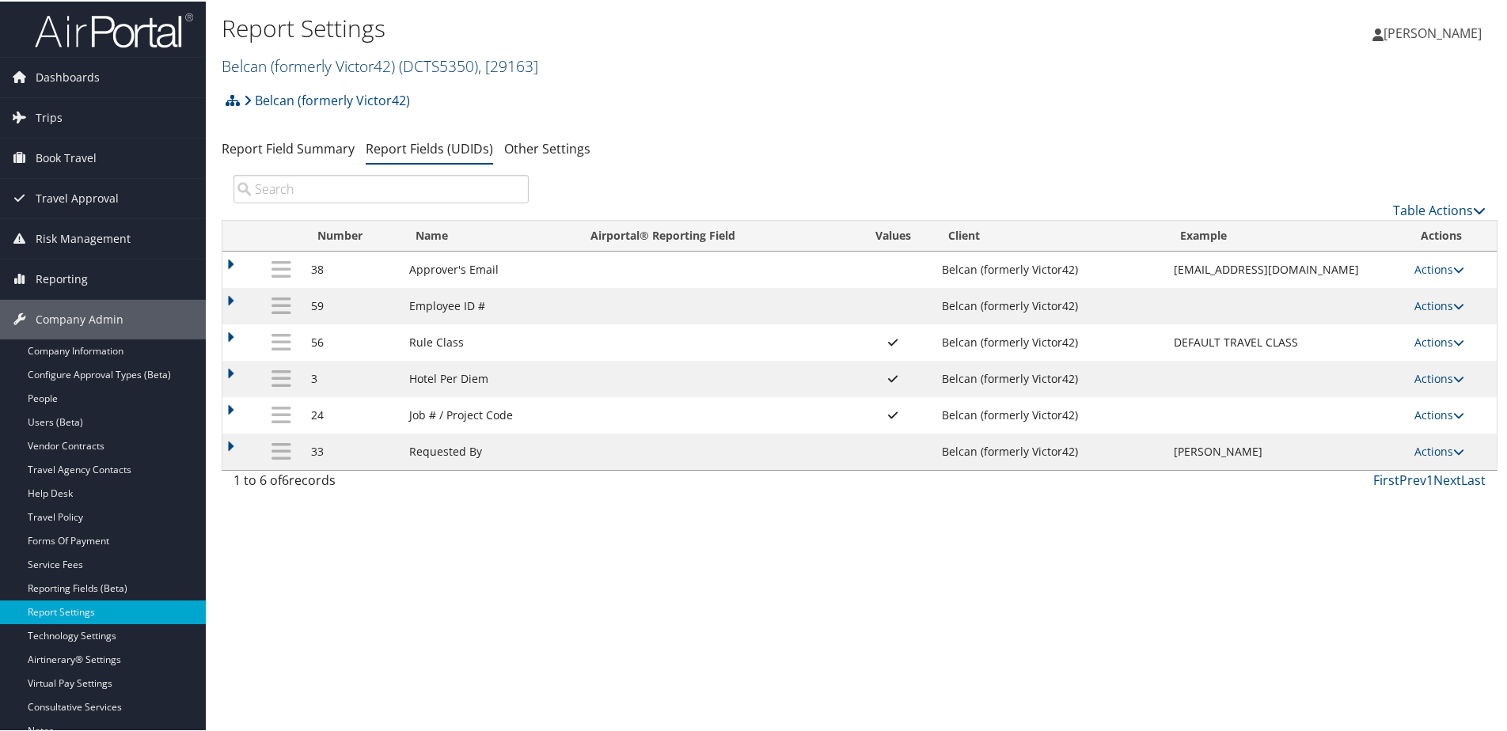
click at [332, 61] on link "Belcan (formerly Victor42) ( DCTS5350 ) , [ 29163 ]" at bounding box center [380, 64] width 317 height 21
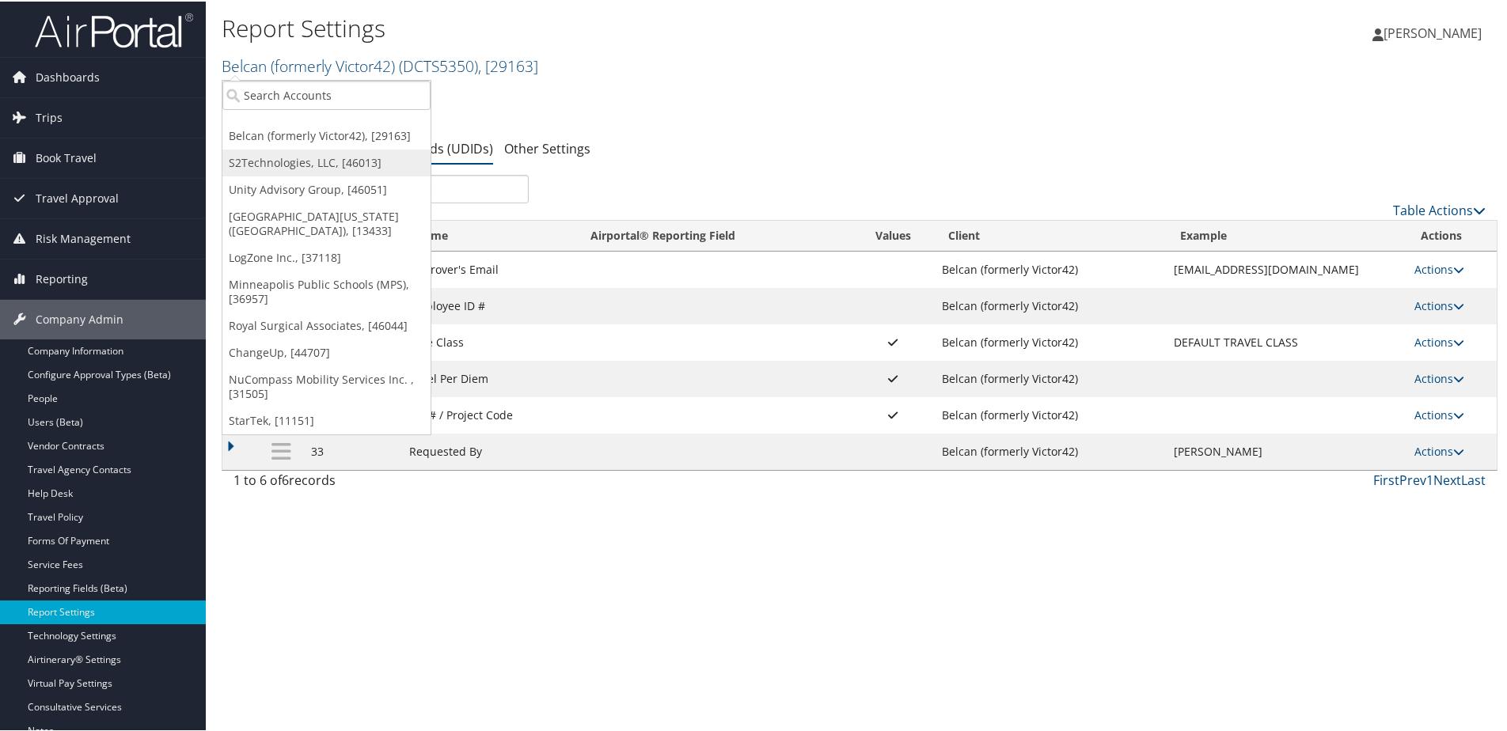
click at [263, 155] on link "S2Technologies, LLC, [46013]" at bounding box center [326, 161] width 208 height 27
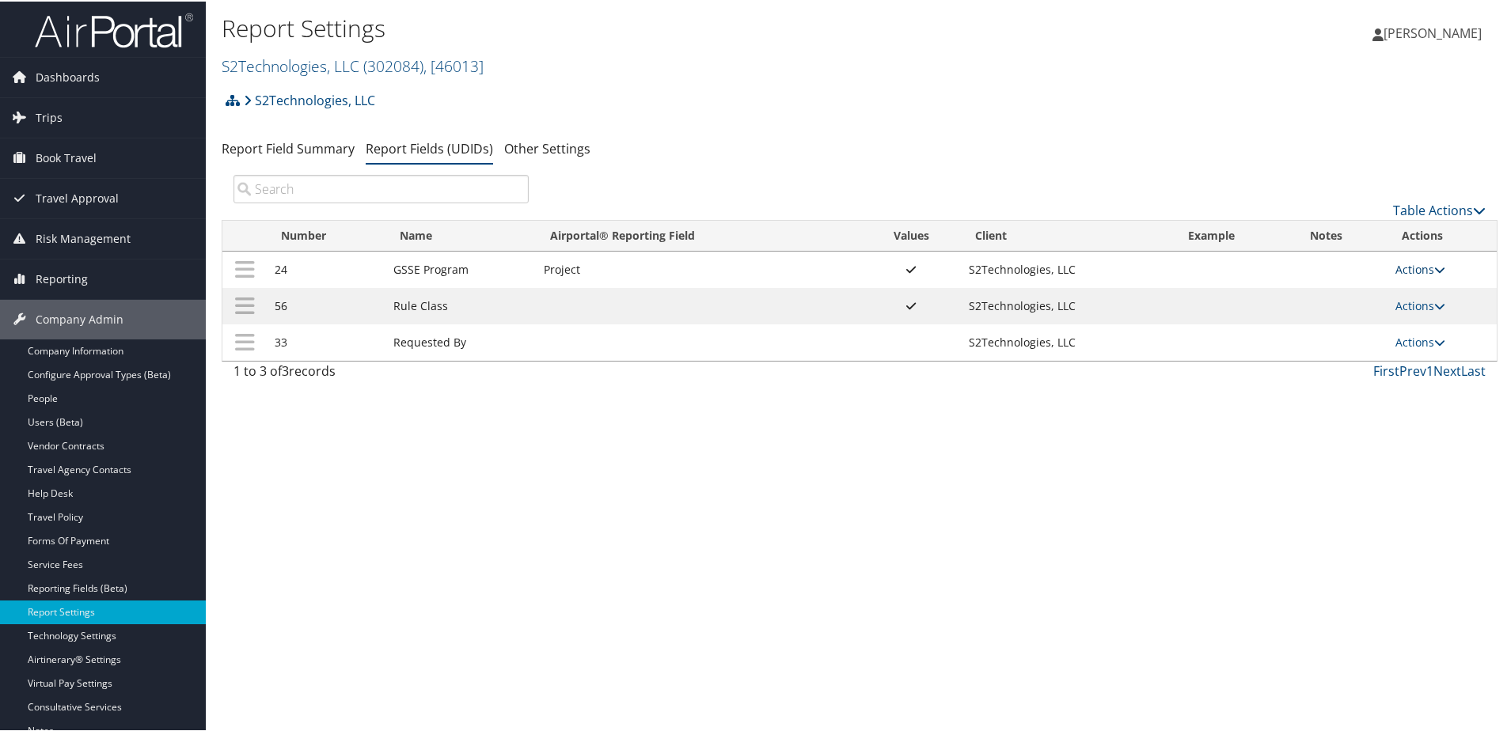
click at [1418, 267] on link "Actions" at bounding box center [1420, 267] width 50 height 15
click at [1364, 287] on link "Update Report Field Values" at bounding box center [1352, 292] width 171 height 27
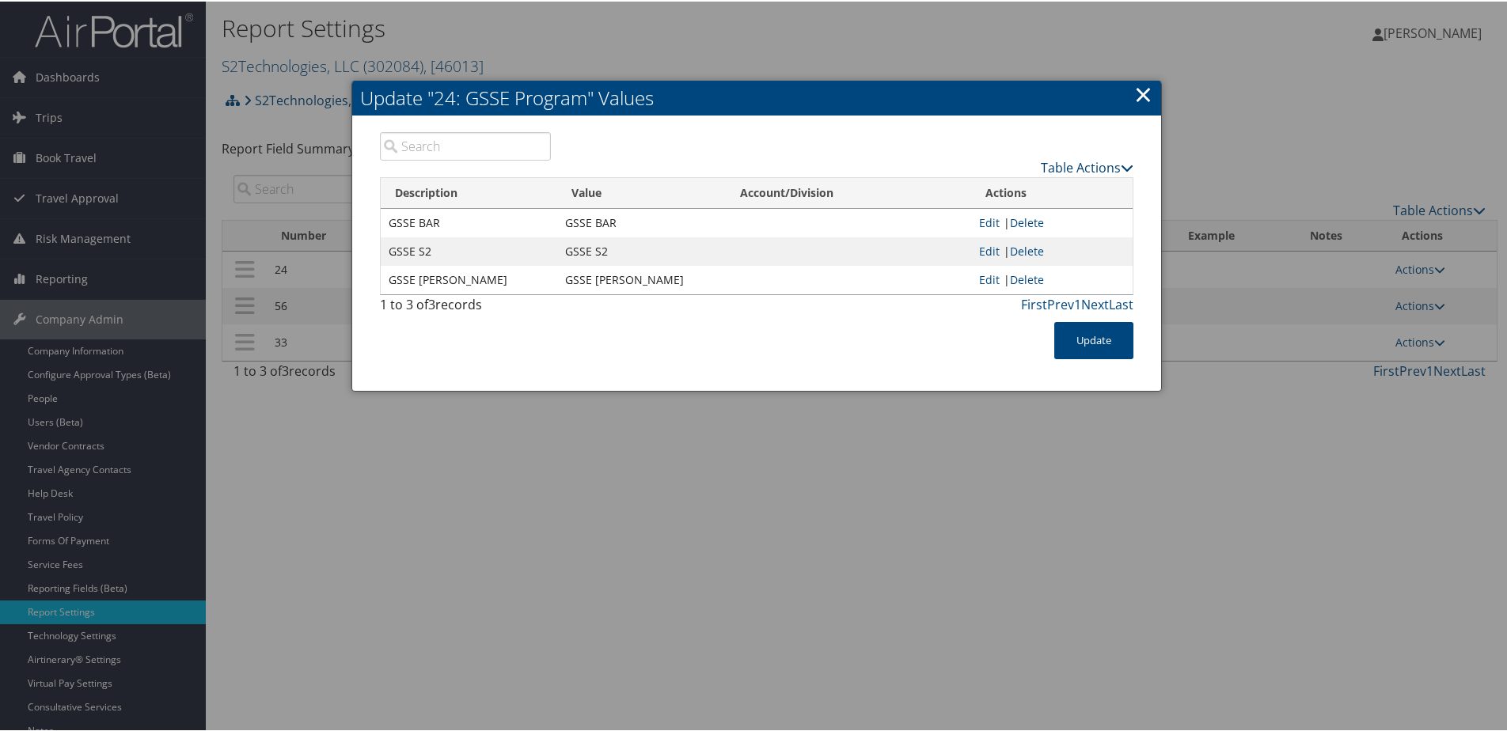
click at [1053, 158] on link "Table Actions" at bounding box center [1087, 166] width 93 height 17
click at [979, 189] on link "New Record" at bounding box center [1025, 190] width 208 height 27
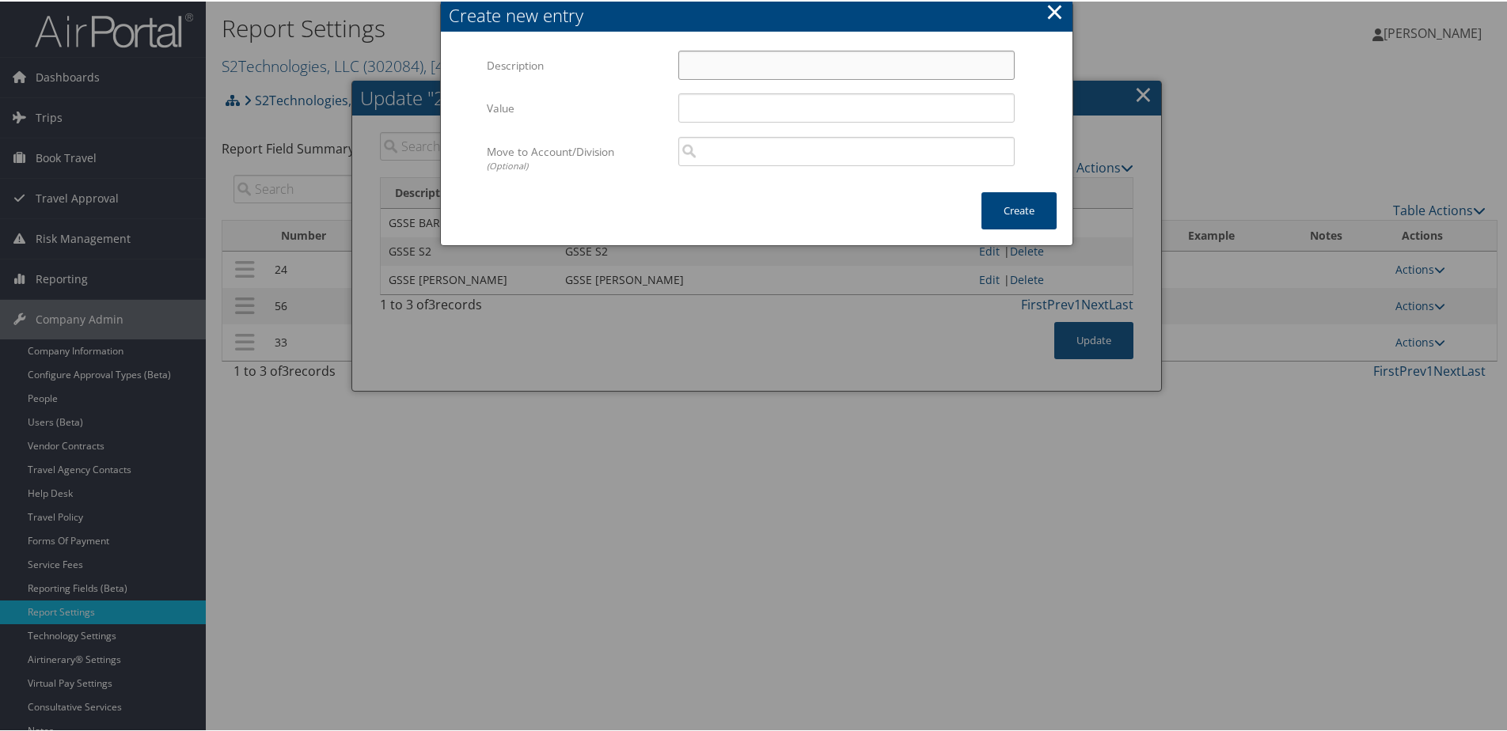
paste input "GSSE BELCAN"
type input "GSSE BELCAN"
paste input "GSSE BELCAN"
type input "GSSE BELCAN"
click at [1036, 210] on button "Create" at bounding box center [1018, 209] width 75 height 37
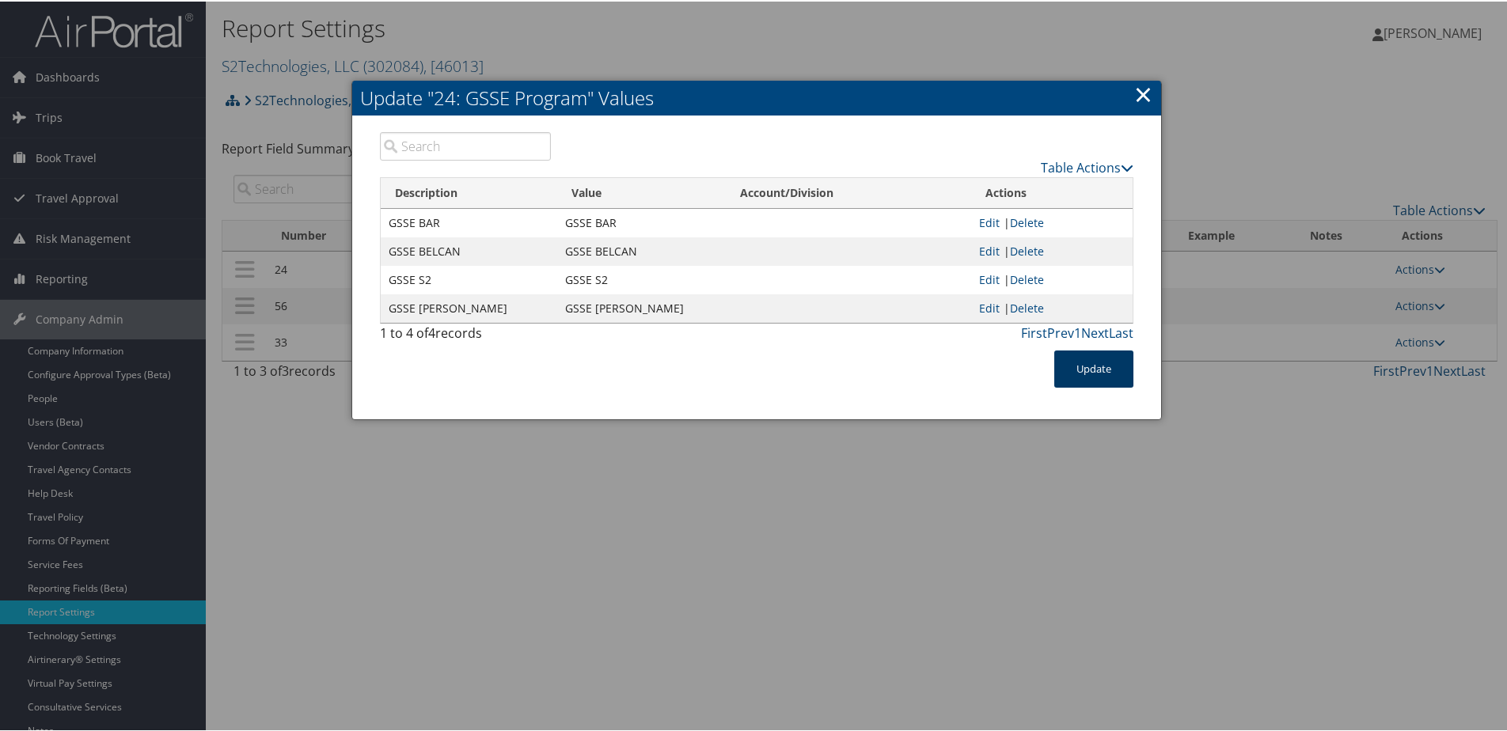
click at [1082, 357] on button "Update" at bounding box center [1093, 367] width 79 height 37
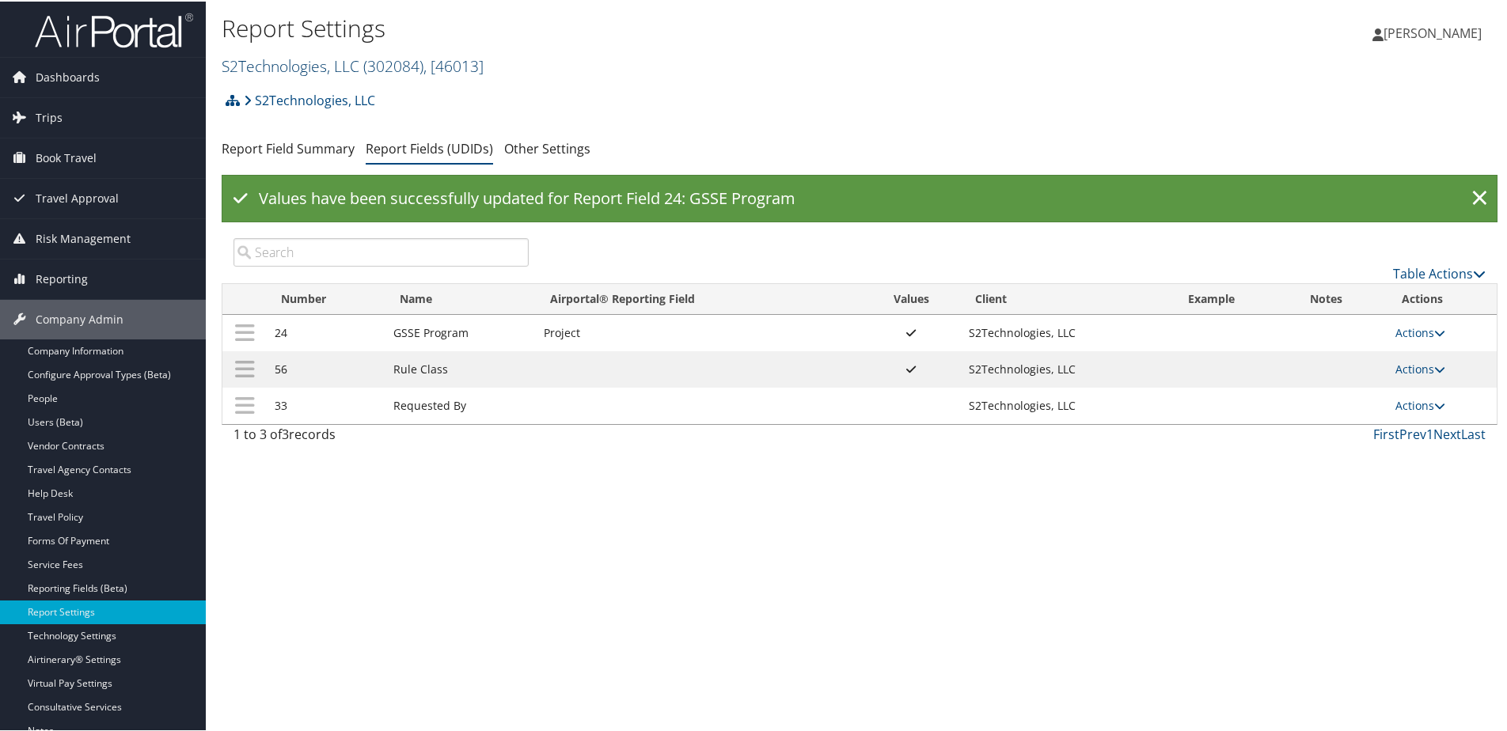
click at [309, 54] on link "S2Technologies, LLC ( 302084 ) , [ 46013 ]" at bounding box center [353, 64] width 262 height 21
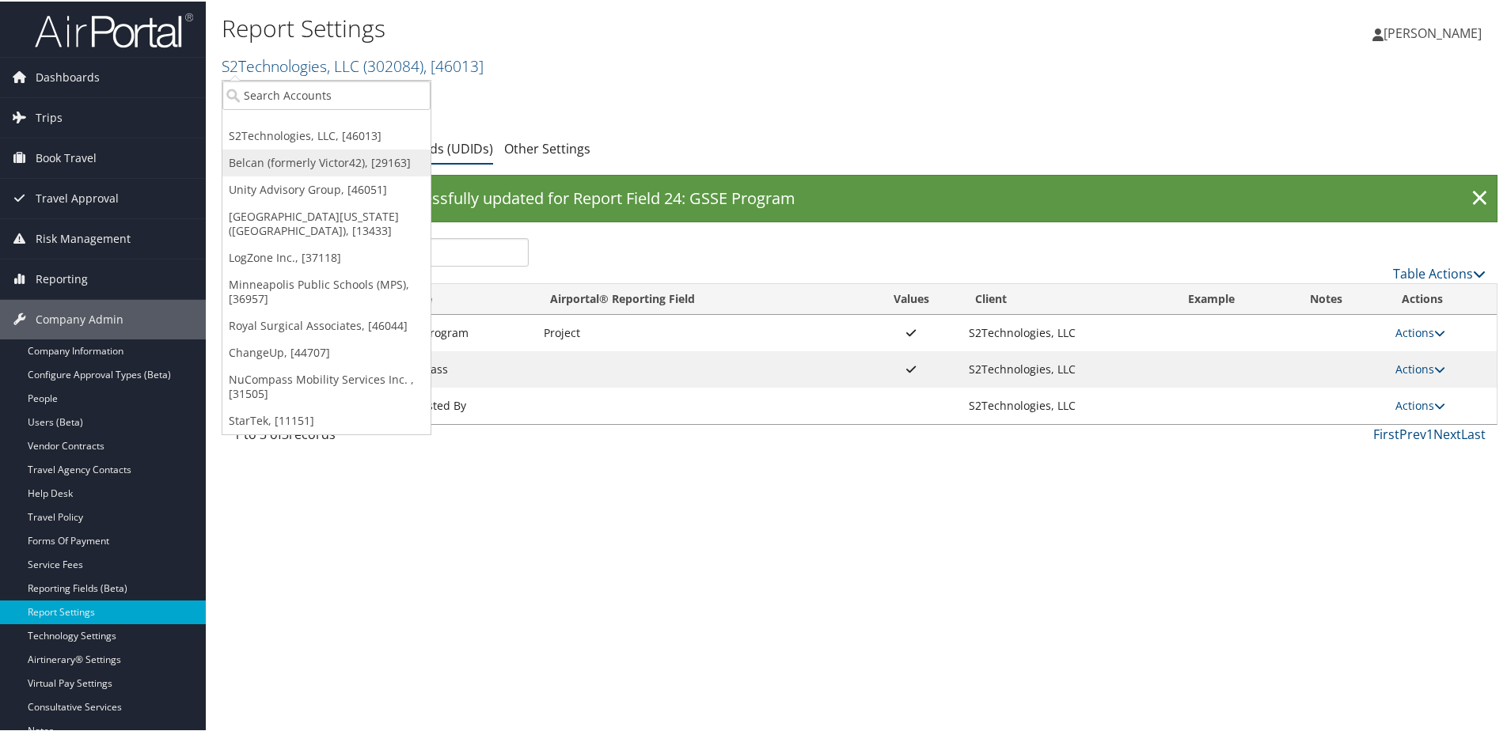
click at [276, 163] on link "Belcan (formerly Victor42), [29163]" at bounding box center [326, 161] width 208 height 27
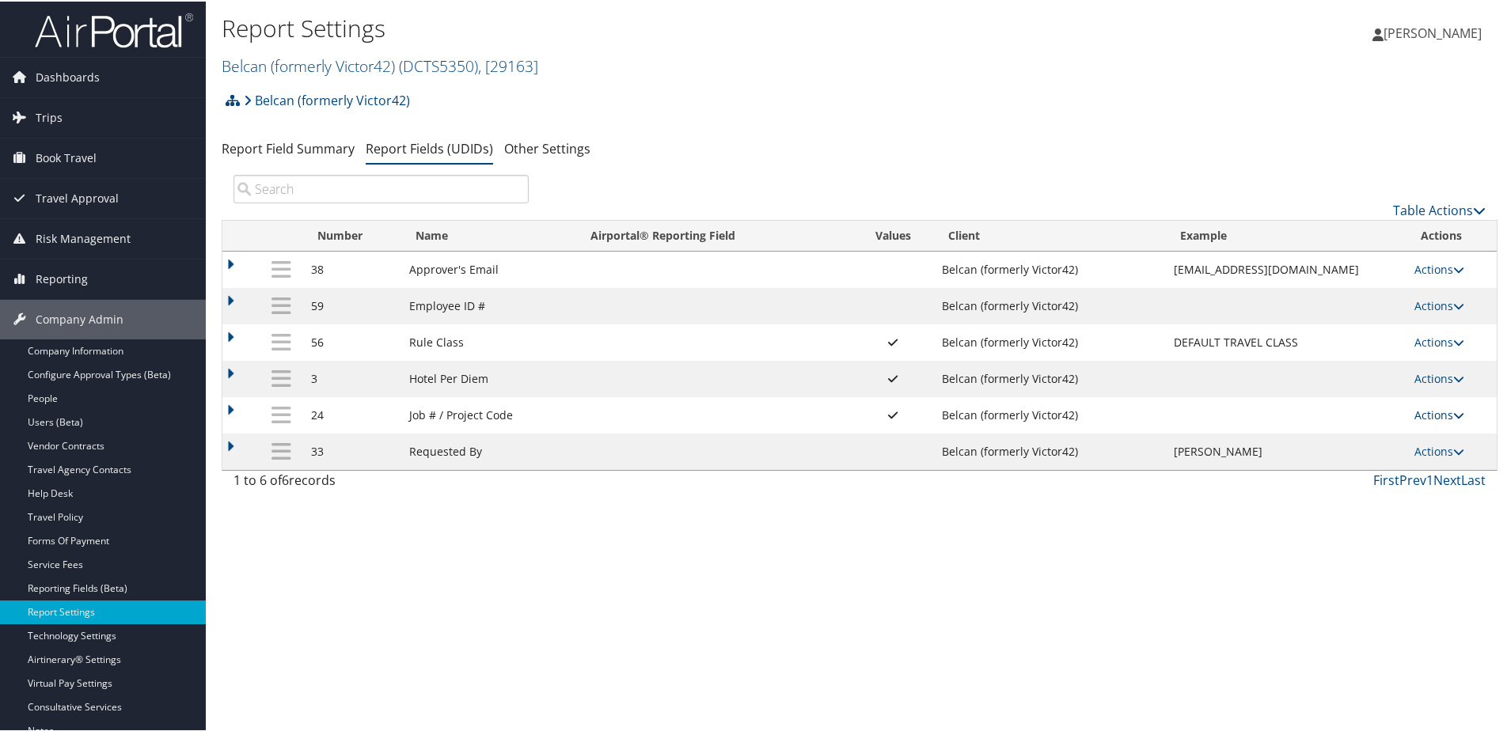
click at [1418, 414] on link "Actions" at bounding box center [1439, 413] width 50 height 15
click at [1374, 431] on link "Update Report Field Values" at bounding box center [1370, 437] width 171 height 27
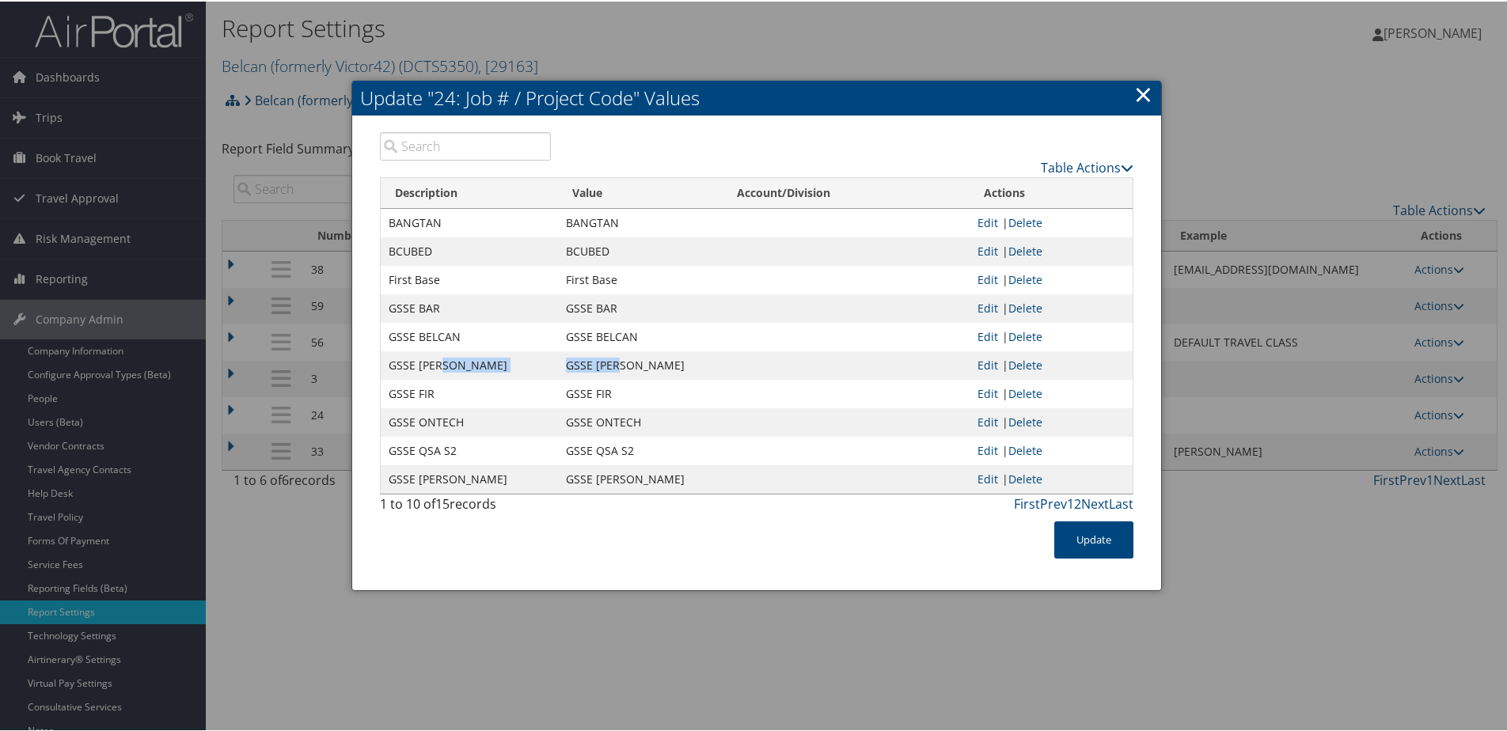
drag, startPoint x: 548, startPoint y: 359, endPoint x: 658, endPoint y: 360, distance: 110.0
click at [658, 360] on tr "GSSE [PERSON_NAME] GSSE [PERSON_NAME] Edit | Delete" at bounding box center [757, 364] width 752 height 28
copy tr "GSSE [PERSON_NAME]"
click at [1144, 95] on link "×" at bounding box center [1143, 93] width 18 height 32
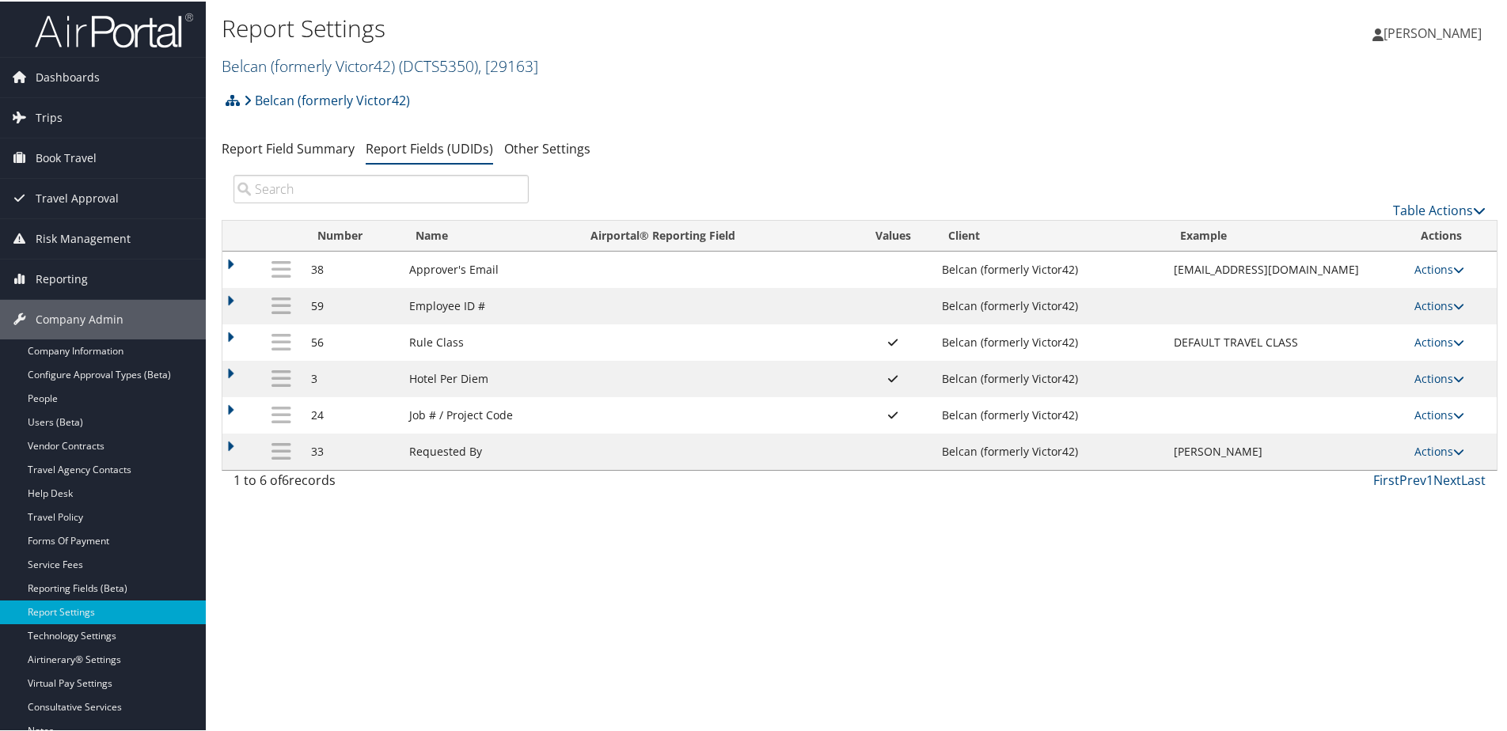
click at [306, 59] on link "Belcan (formerly Victor42) ( DCTS5350 ) , [ 29163 ]" at bounding box center [380, 64] width 317 height 21
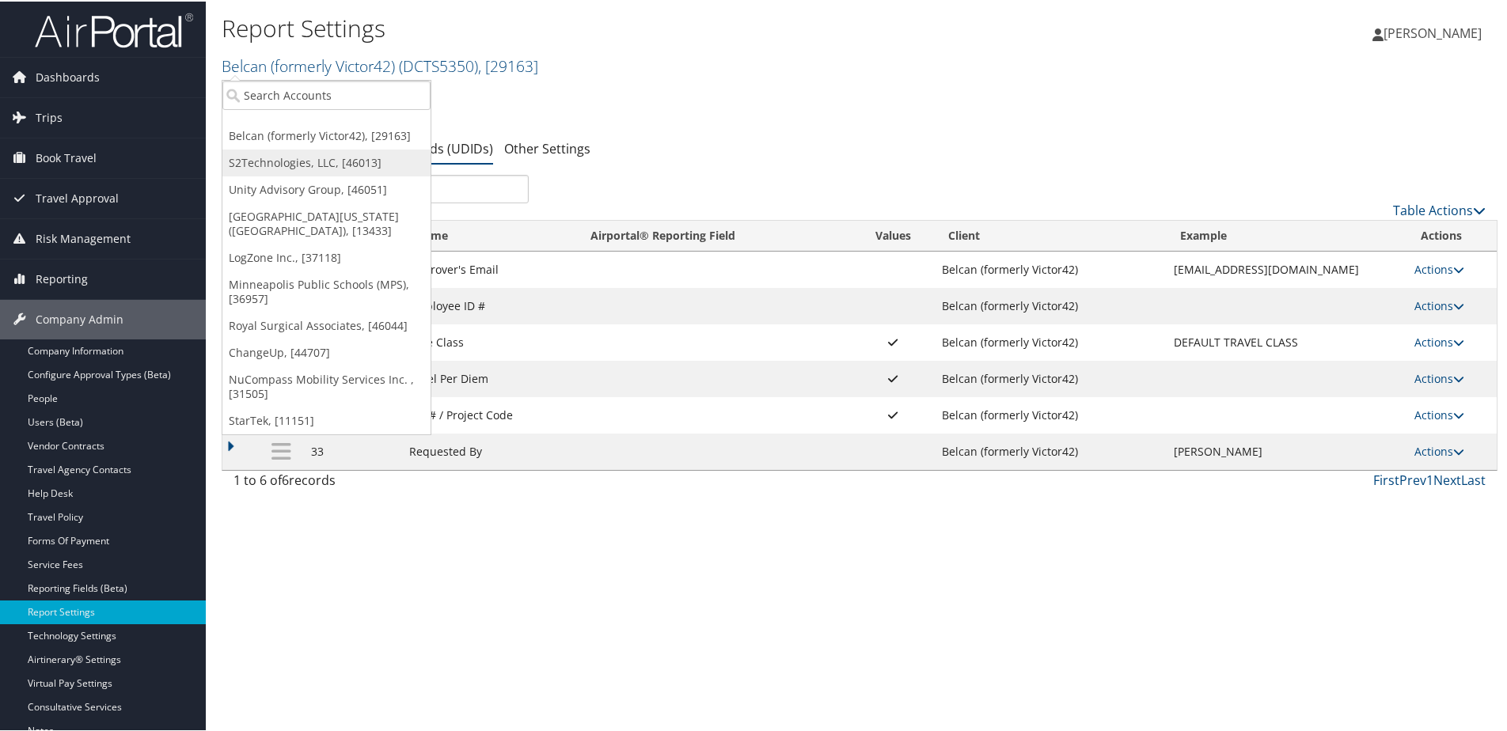
click at [280, 154] on link "S2Technologies, LLC, [46013]" at bounding box center [326, 161] width 208 height 27
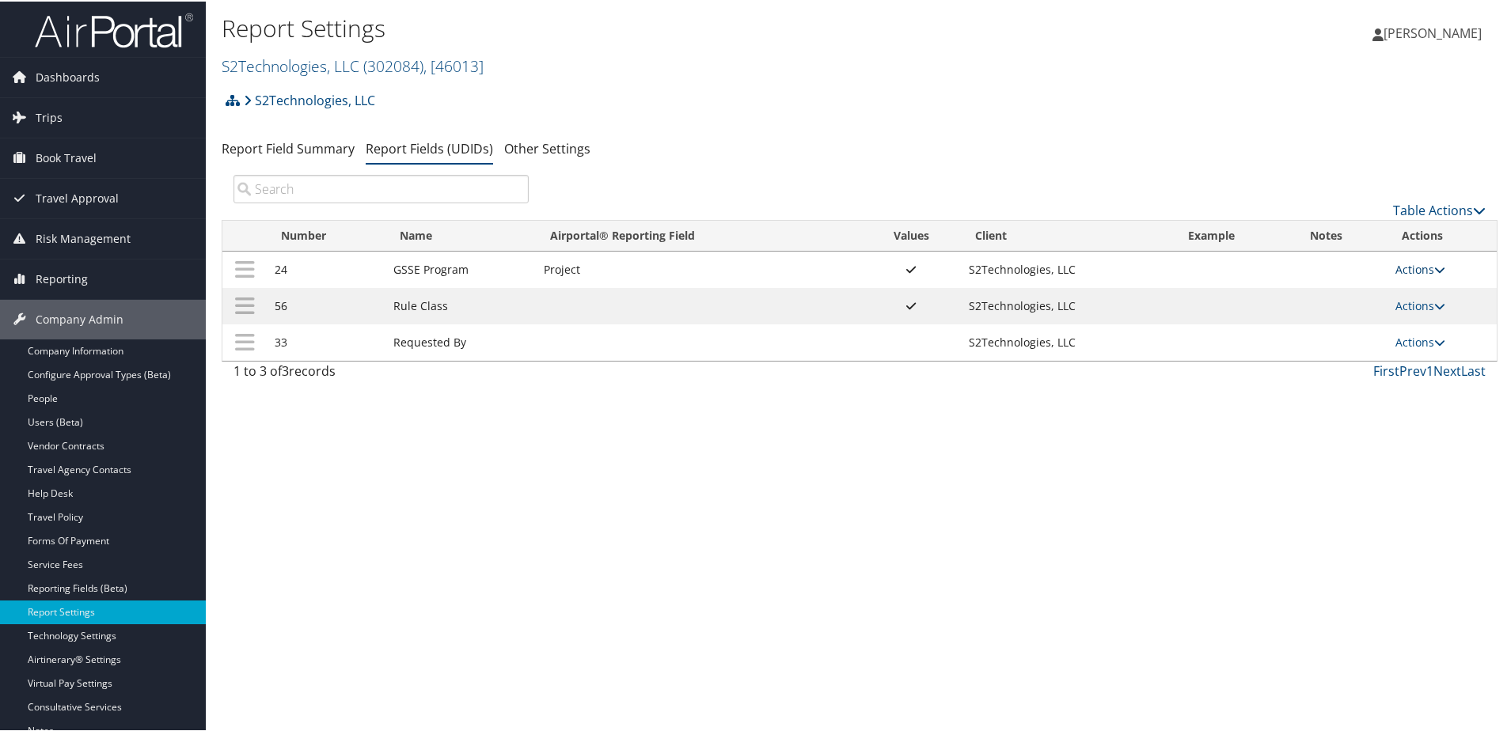
click at [1403, 264] on link "Actions" at bounding box center [1420, 267] width 50 height 15
click at [1372, 285] on link "Update Report Field Values" at bounding box center [1352, 292] width 171 height 27
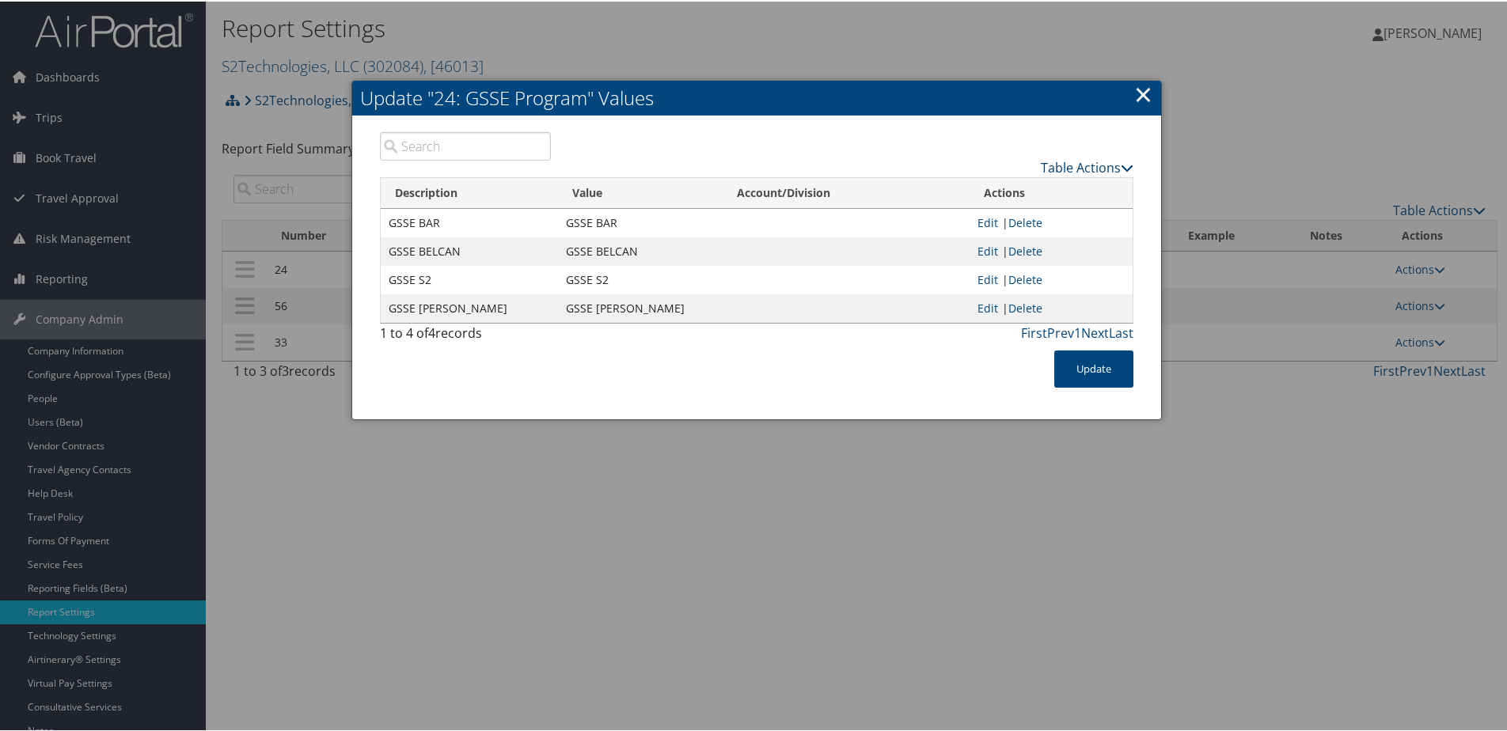
click at [1041, 164] on link "Table Actions" at bounding box center [1087, 166] width 93 height 17
click at [957, 188] on link "New Record" at bounding box center [1025, 190] width 208 height 27
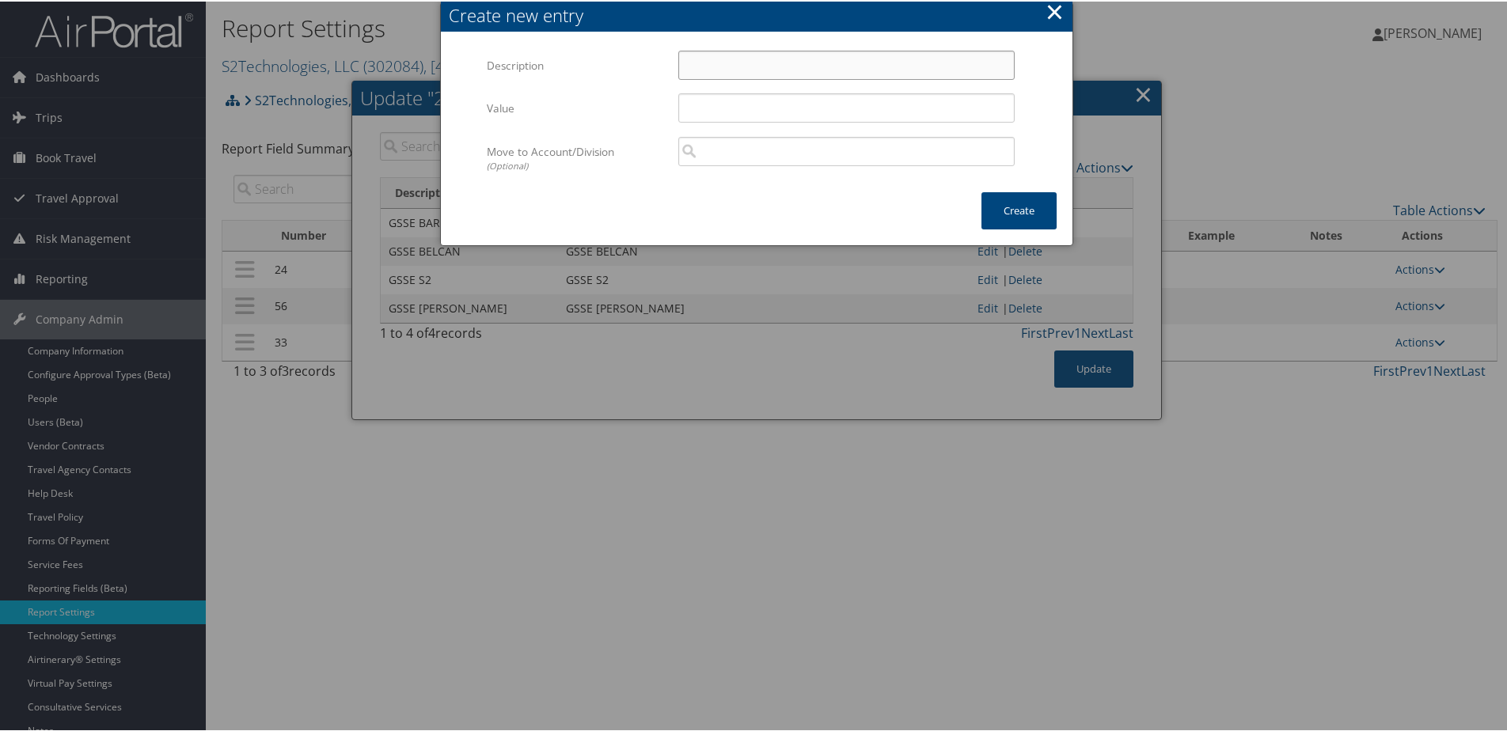
paste input "GSSE [PERSON_NAME]"
type input "GSSE [PERSON_NAME]"
paste input "GSSE [PERSON_NAME]"
type input "GSSE [PERSON_NAME]"
click at [1011, 214] on button "Create" at bounding box center [1018, 209] width 75 height 37
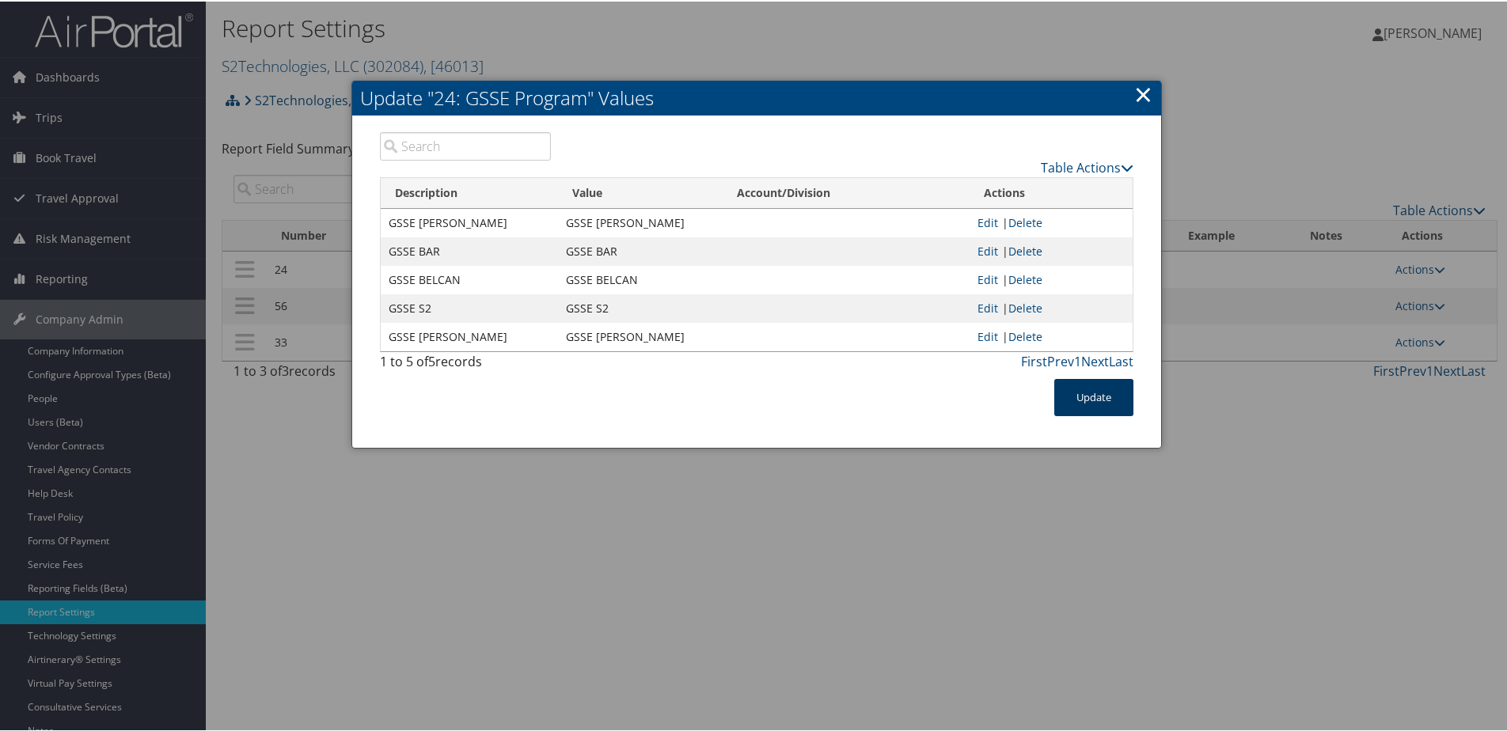
click at [1103, 389] on button "Update" at bounding box center [1093, 396] width 79 height 37
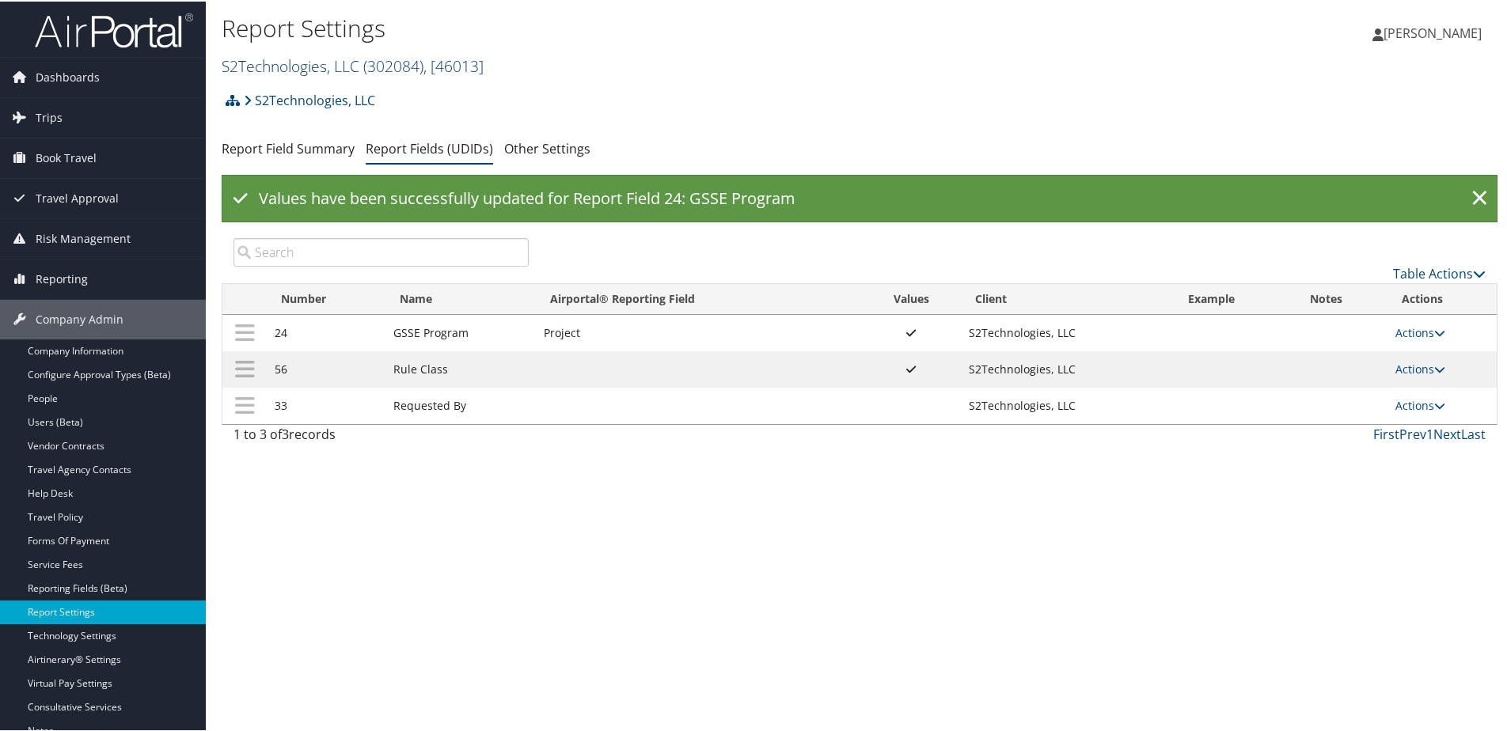
click at [303, 65] on link "S2Technologies, LLC ( 302084 ) , [ 46013 ]" at bounding box center [353, 64] width 262 height 21
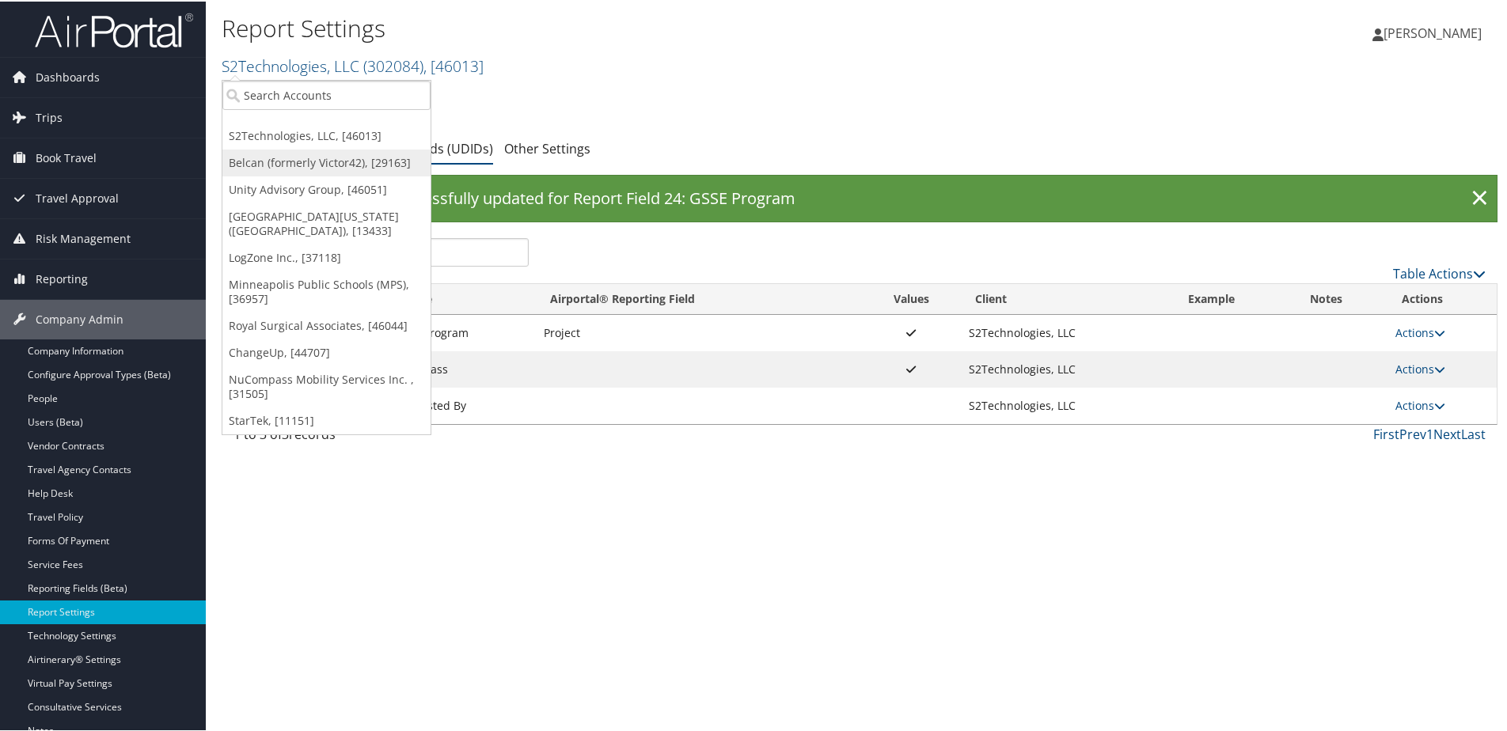
click at [287, 161] on link "Belcan (formerly Victor42), [29163]" at bounding box center [326, 161] width 208 height 27
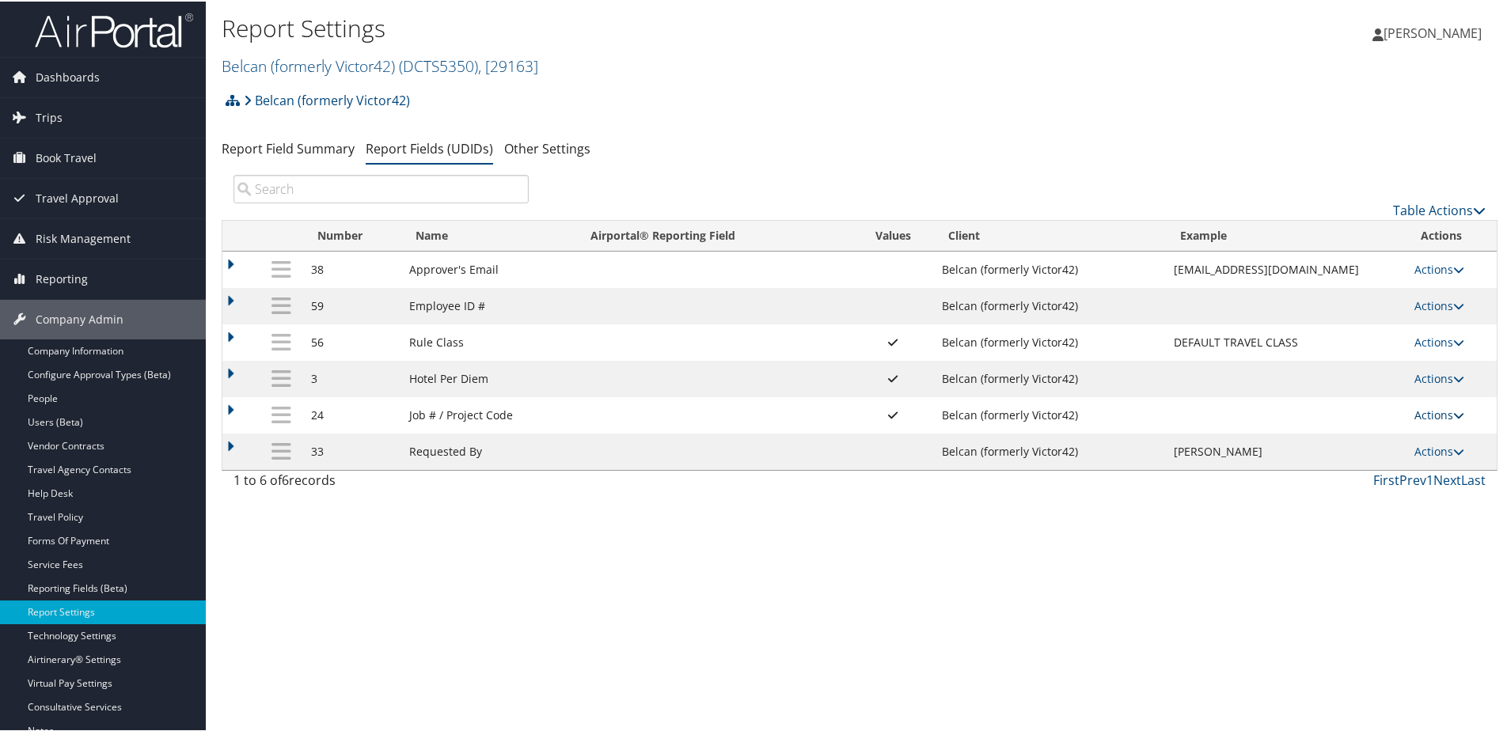
click at [1418, 419] on link "Actions" at bounding box center [1439, 413] width 50 height 15
click at [1385, 431] on link "Update Report Field Values" at bounding box center [1370, 437] width 171 height 27
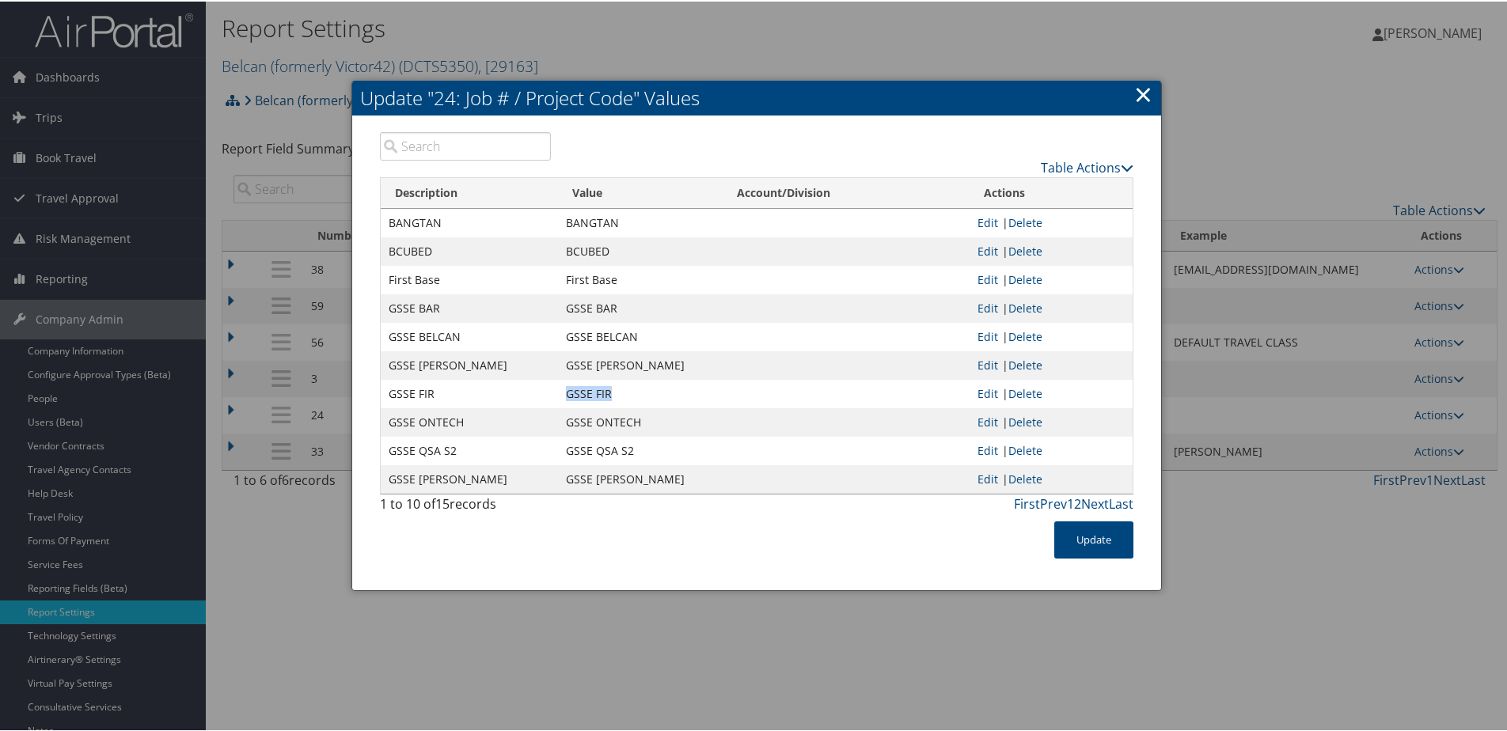
drag, startPoint x: 560, startPoint y: 392, endPoint x: 626, endPoint y: 389, distance: 66.5
click at [626, 389] on td "GSSE FIR" at bounding box center [640, 392] width 165 height 28
copy td "GSSE FIR"
click at [1138, 95] on link "×" at bounding box center [1143, 93] width 18 height 32
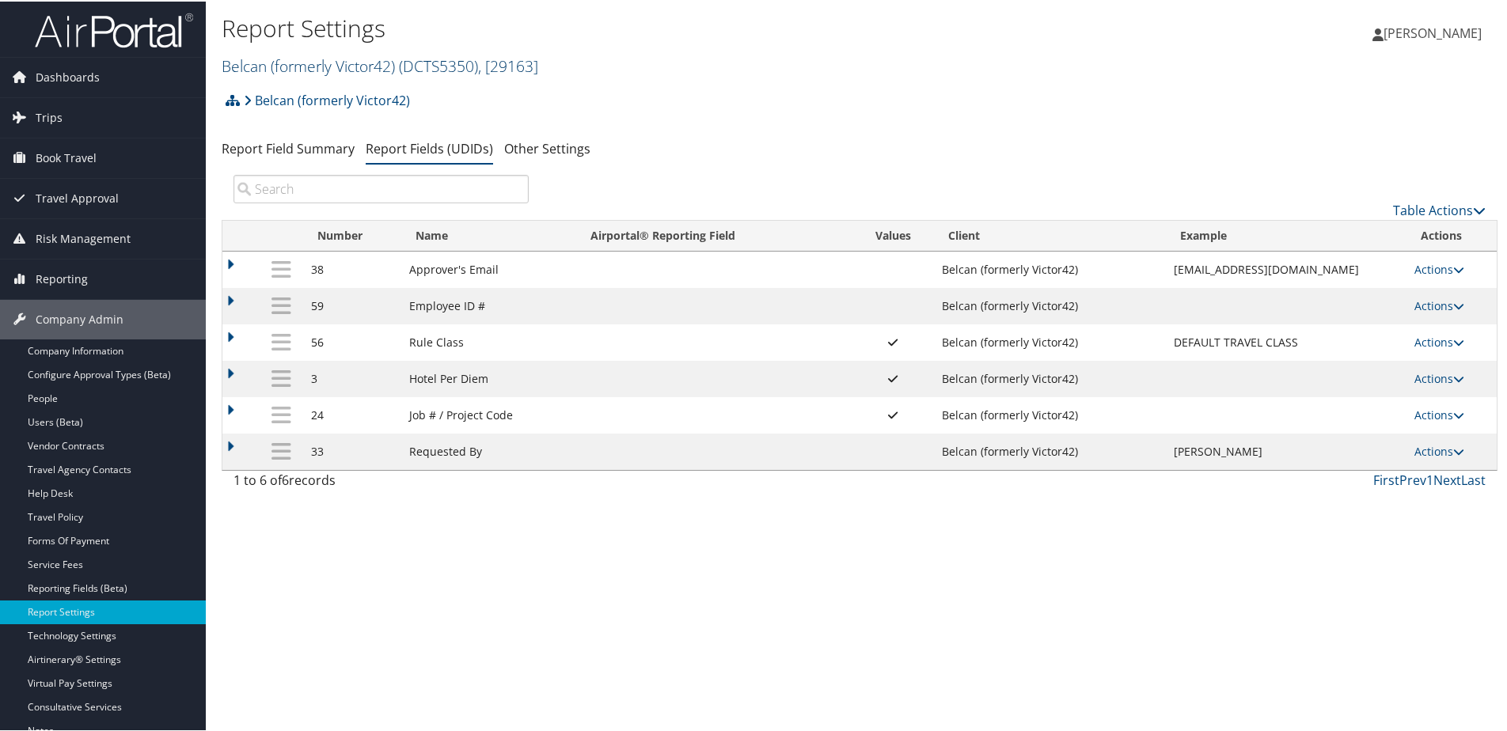
click at [438, 72] on span "( DCTS5350 )" at bounding box center [438, 64] width 79 height 21
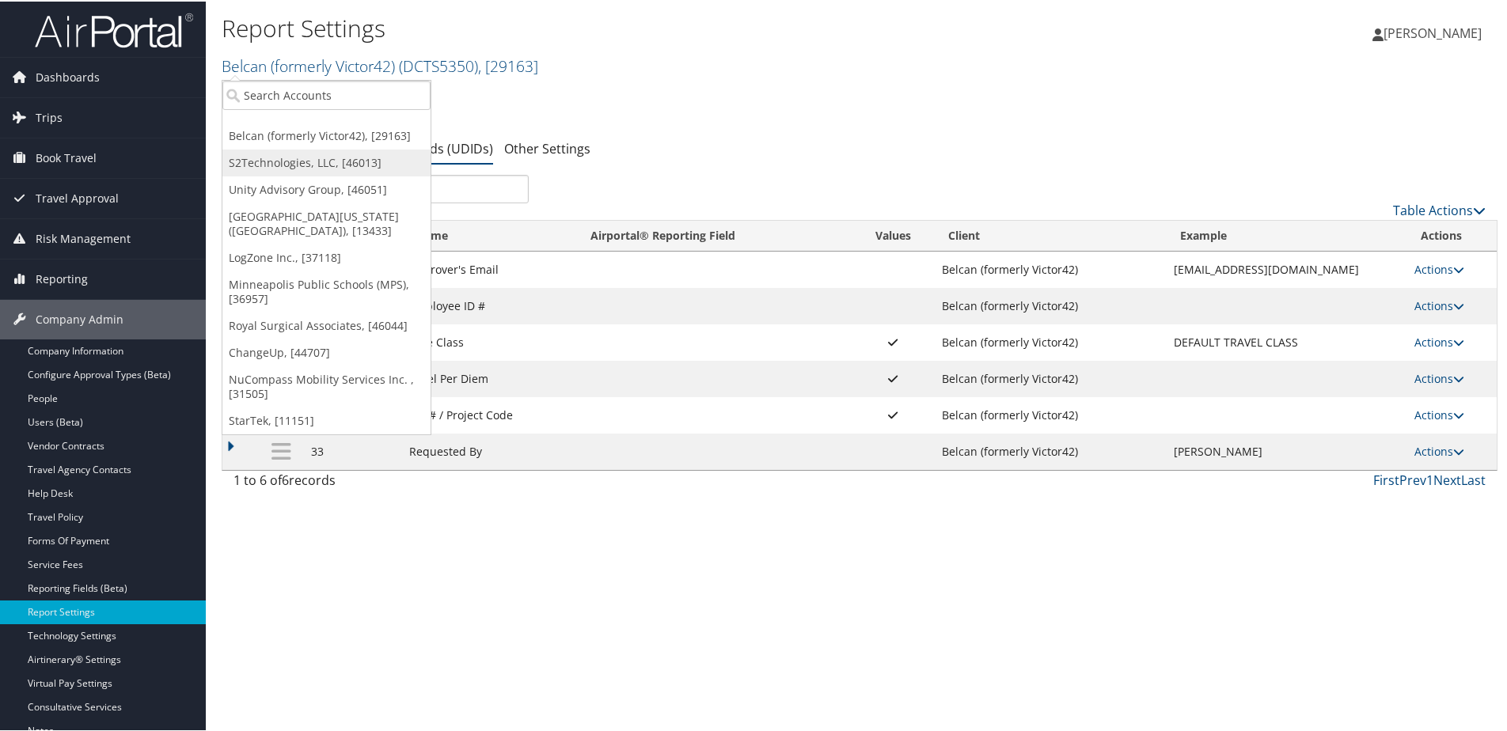
click at [339, 150] on link "S2Technologies, LLC, [46013]" at bounding box center [326, 161] width 208 height 27
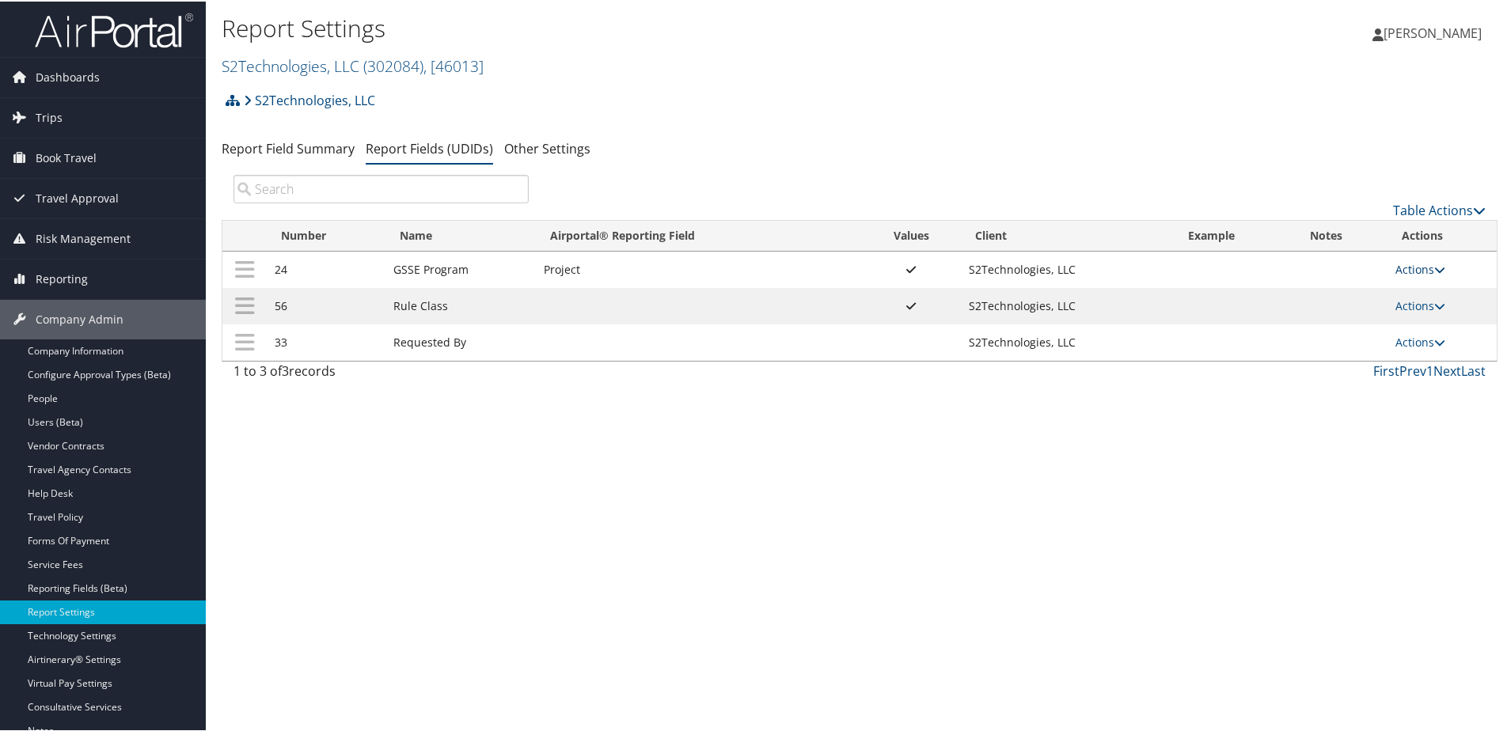
click at [1421, 268] on link "Actions" at bounding box center [1420, 267] width 50 height 15
click at [1380, 280] on link "Update Report Field Values" at bounding box center [1352, 292] width 171 height 27
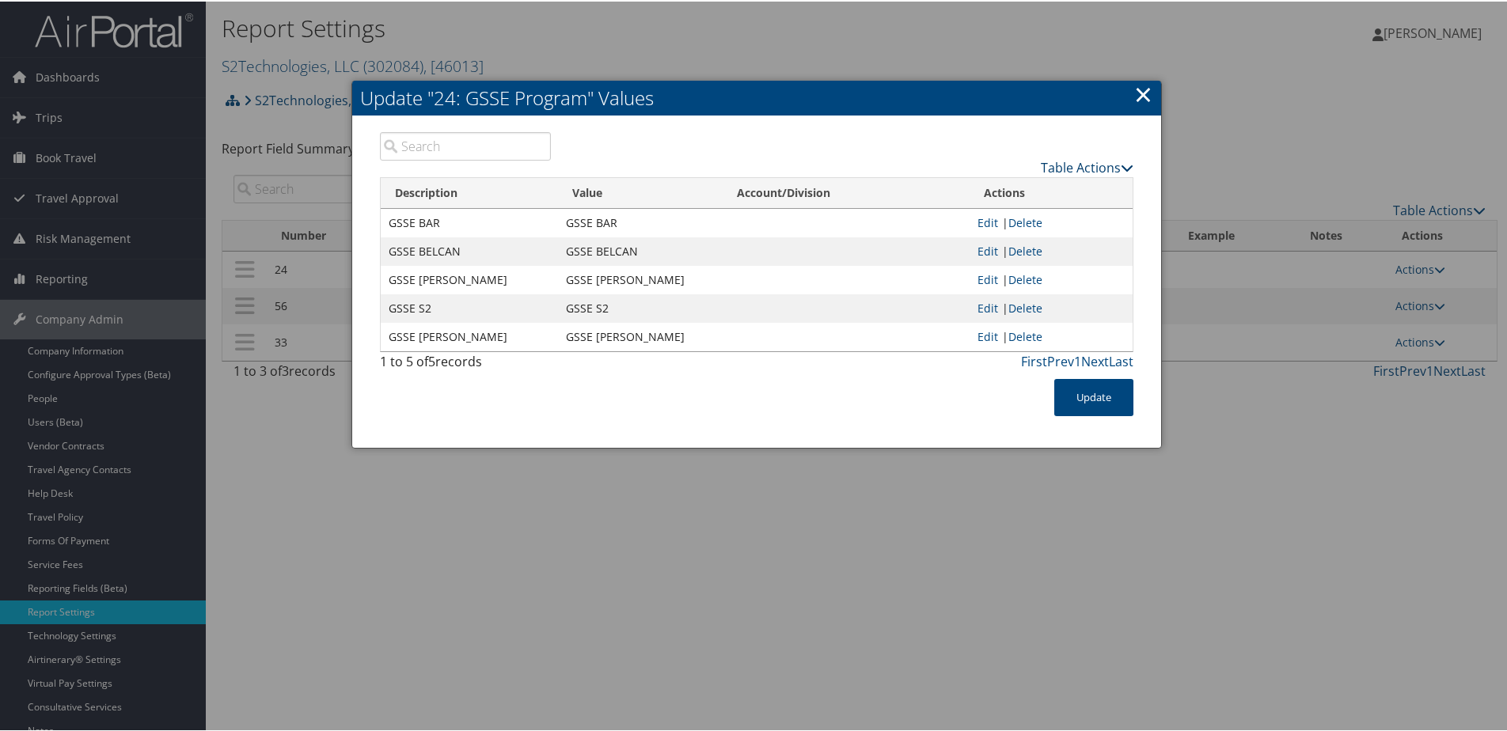
click at [1047, 161] on link "Table Actions" at bounding box center [1087, 166] width 93 height 17
click at [1022, 184] on link "New Record" at bounding box center [1025, 190] width 208 height 27
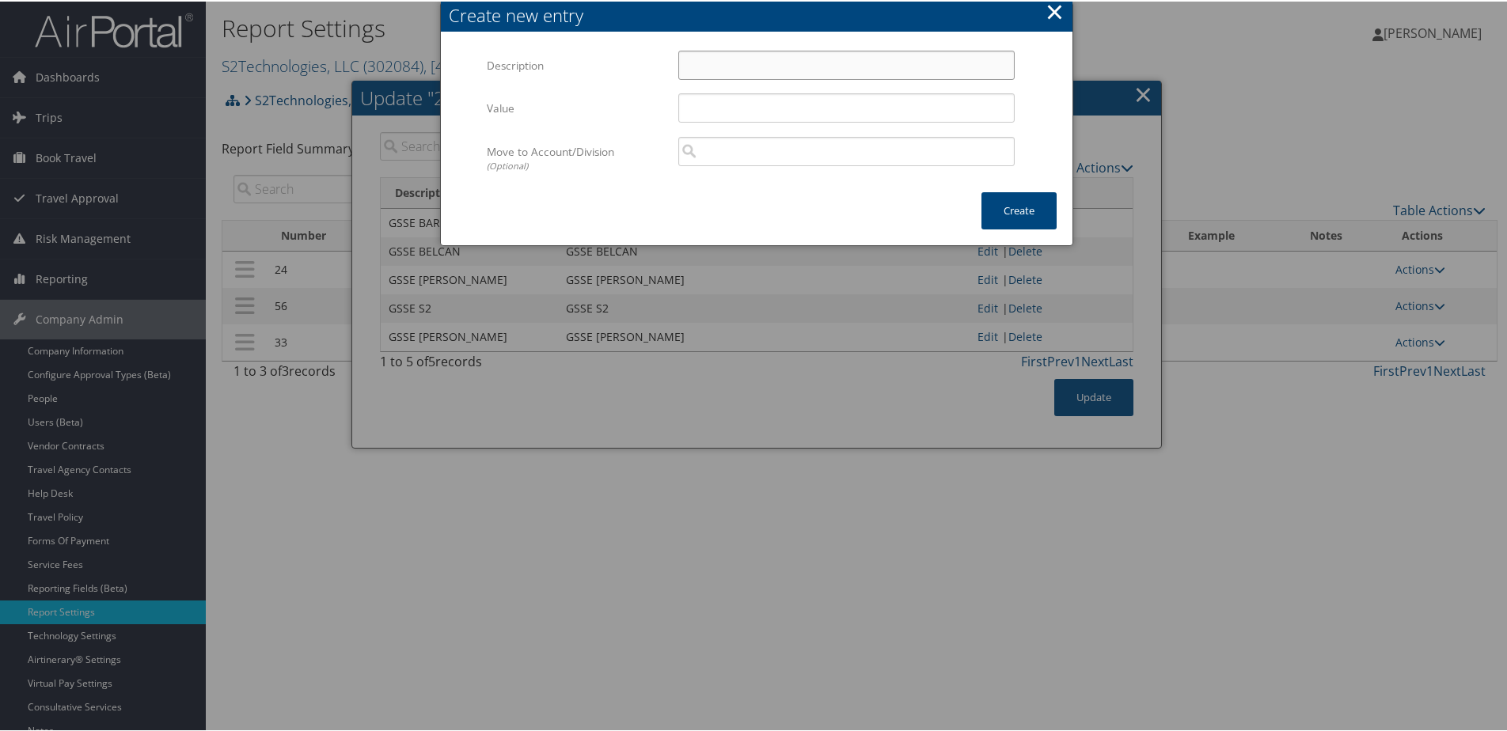
paste input "GSSE FIR"
type input "GSSE FIR"
paste input "GSSE FIR"
type input "GSSE FIR"
click at [1036, 195] on button "Create" at bounding box center [1018, 209] width 75 height 37
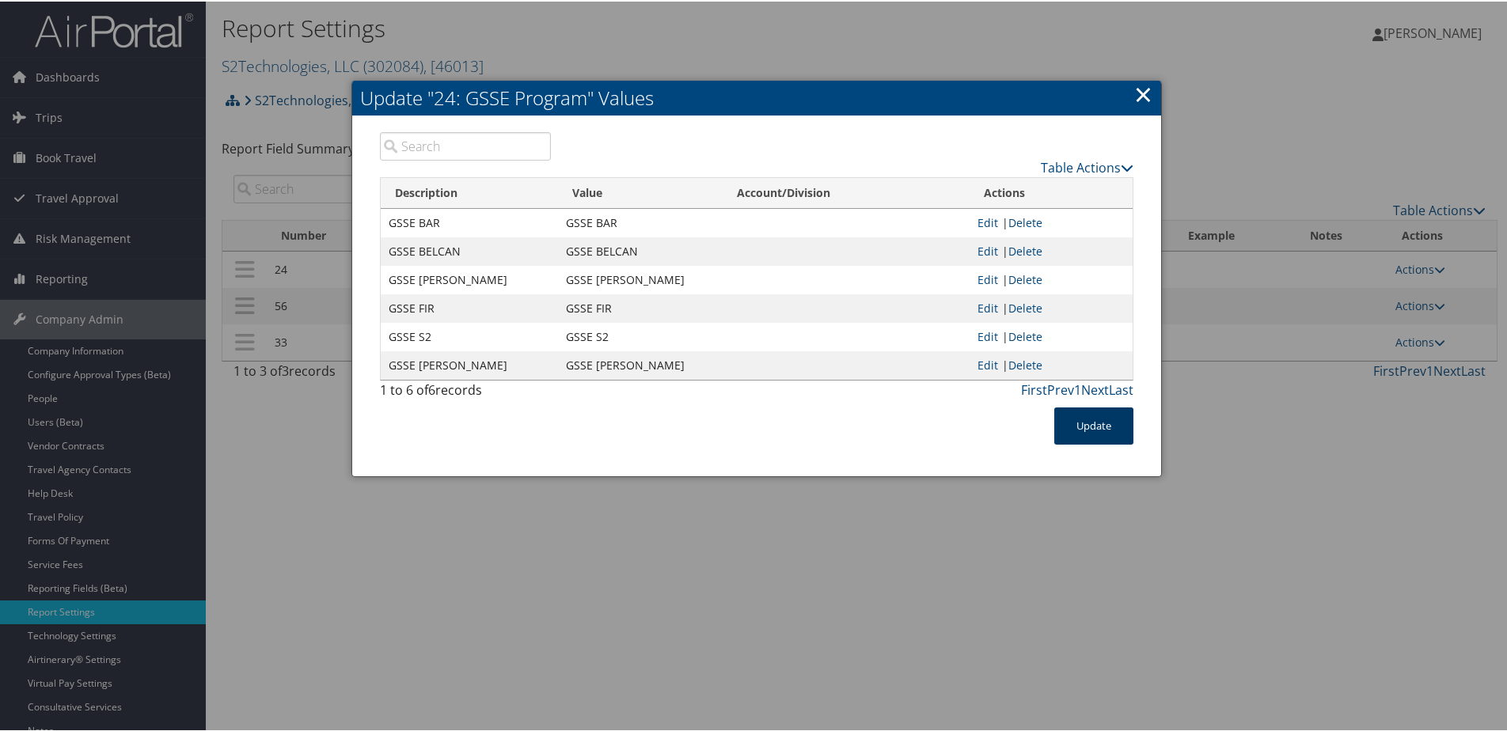
click at [1103, 418] on button "Update" at bounding box center [1093, 424] width 79 height 37
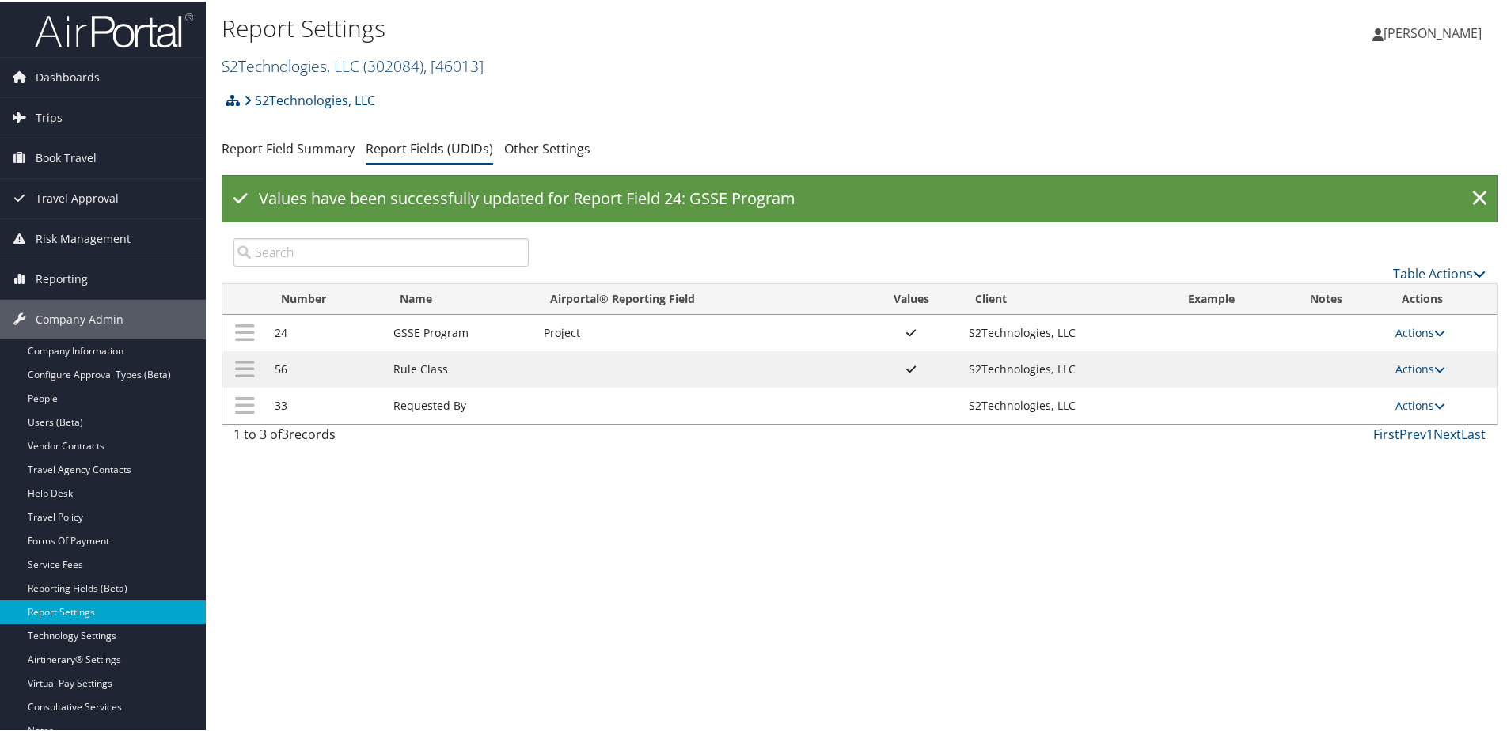
click at [279, 55] on link "S2Technologies, LLC ( 302084 ) , [ 46013 ]" at bounding box center [353, 64] width 262 height 21
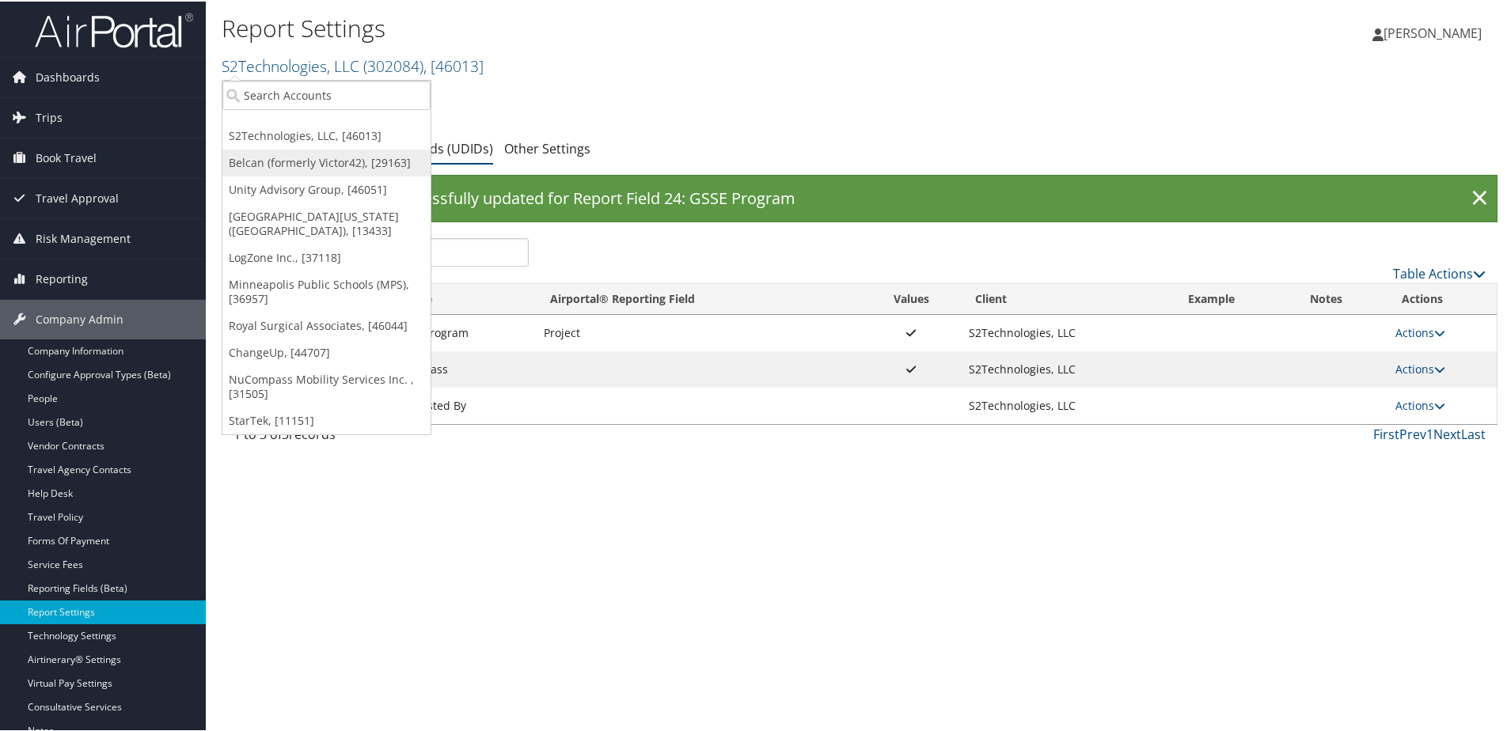
click at [257, 158] on link "Belcan (formerly Victor42), [29163]" at bounding box center [326, 161] width 208 height 27
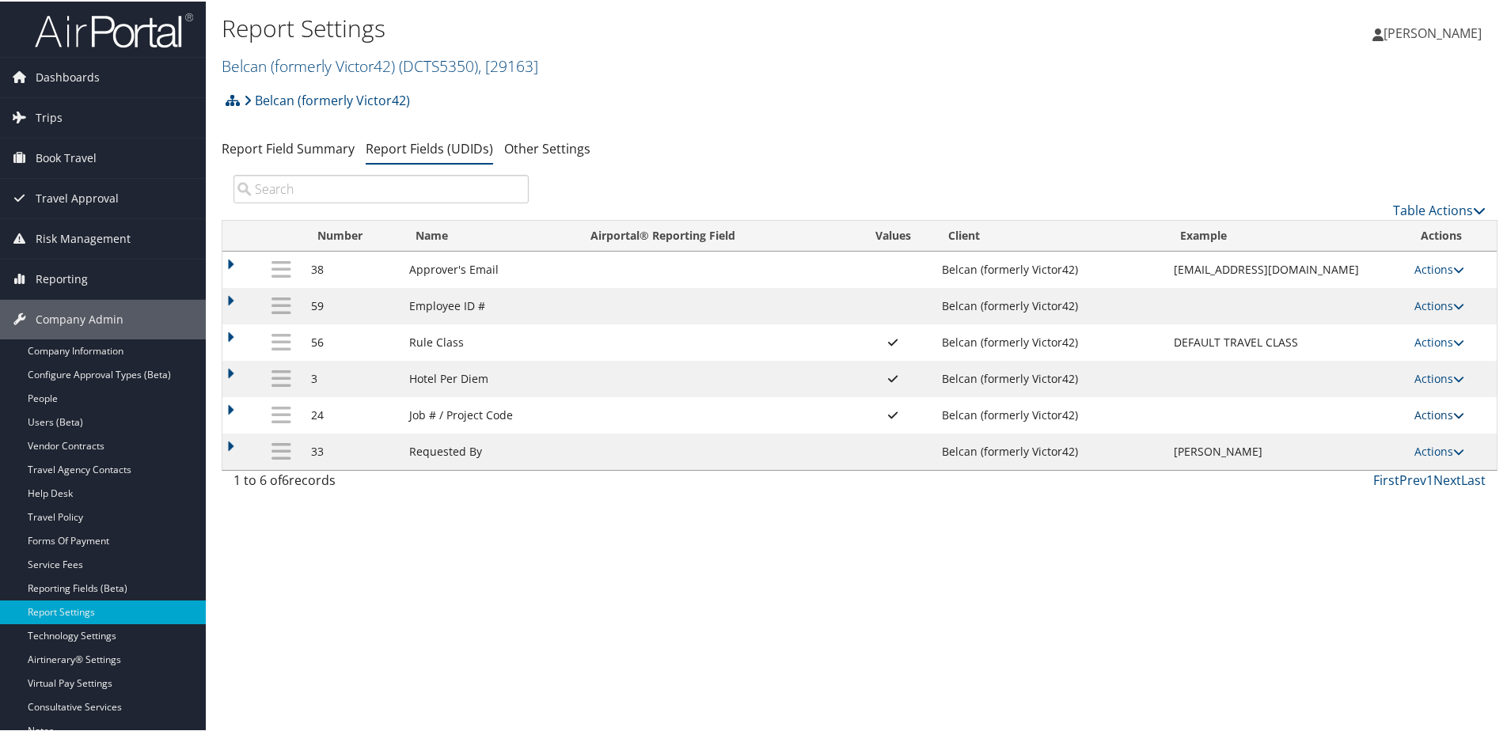
click at [1414, 411] on link "Actions" at bounding box center [1439, 413] width 50 height 15
click at [1361, 431] on link "Update Report Field Values" at bounding box center [1370, 437] width 171 height 27
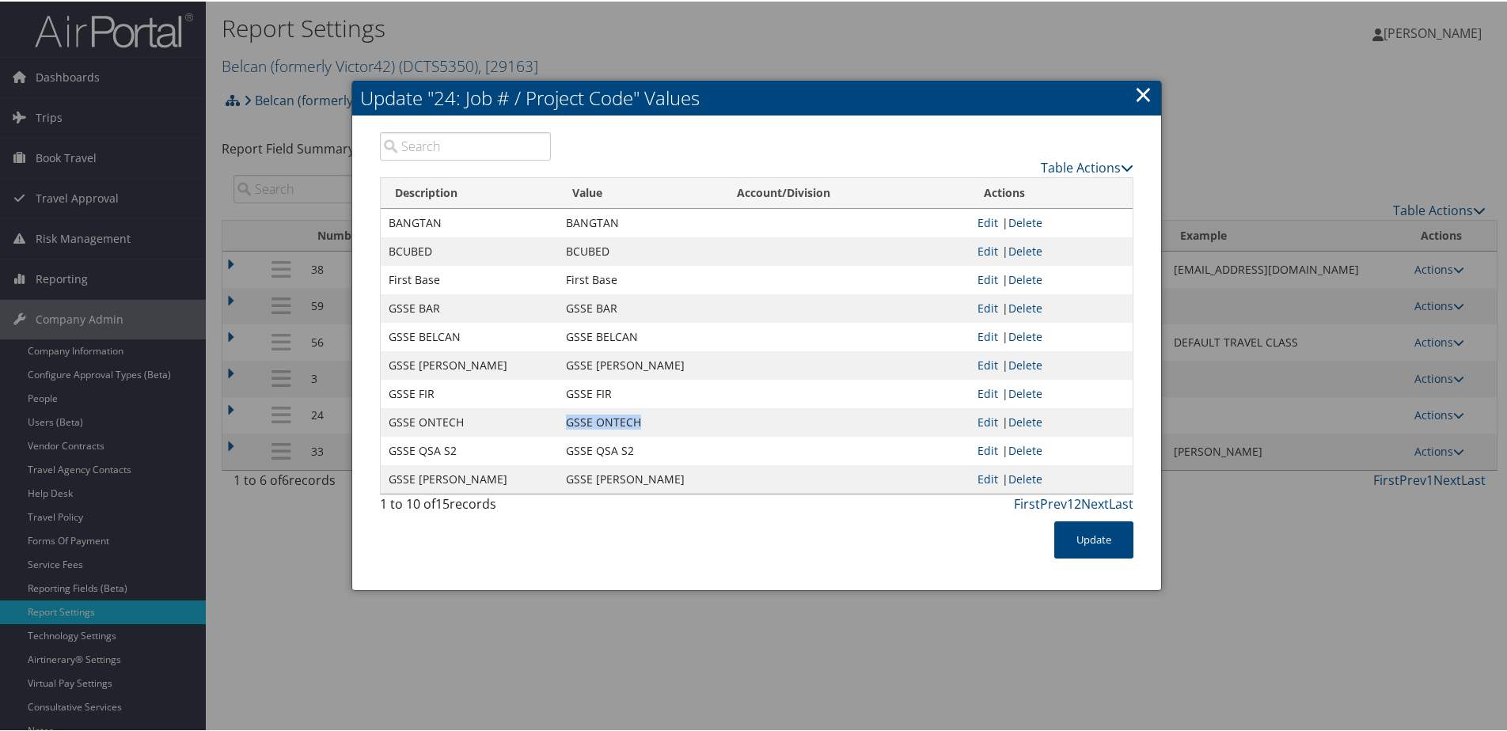
drag, startPoint x: 557, startPoint y: 420, endPoint x: 655, endPoint y: 423, distance: 98.2
click at [655, 423] on td "GSSE ONTECH" at bounding box center [640, 421] width 165 height 28
copy td "GSSE ONTECH"
click at [1144, 100] on link "×" at bounding box center [1143, 93] width 18 height 32
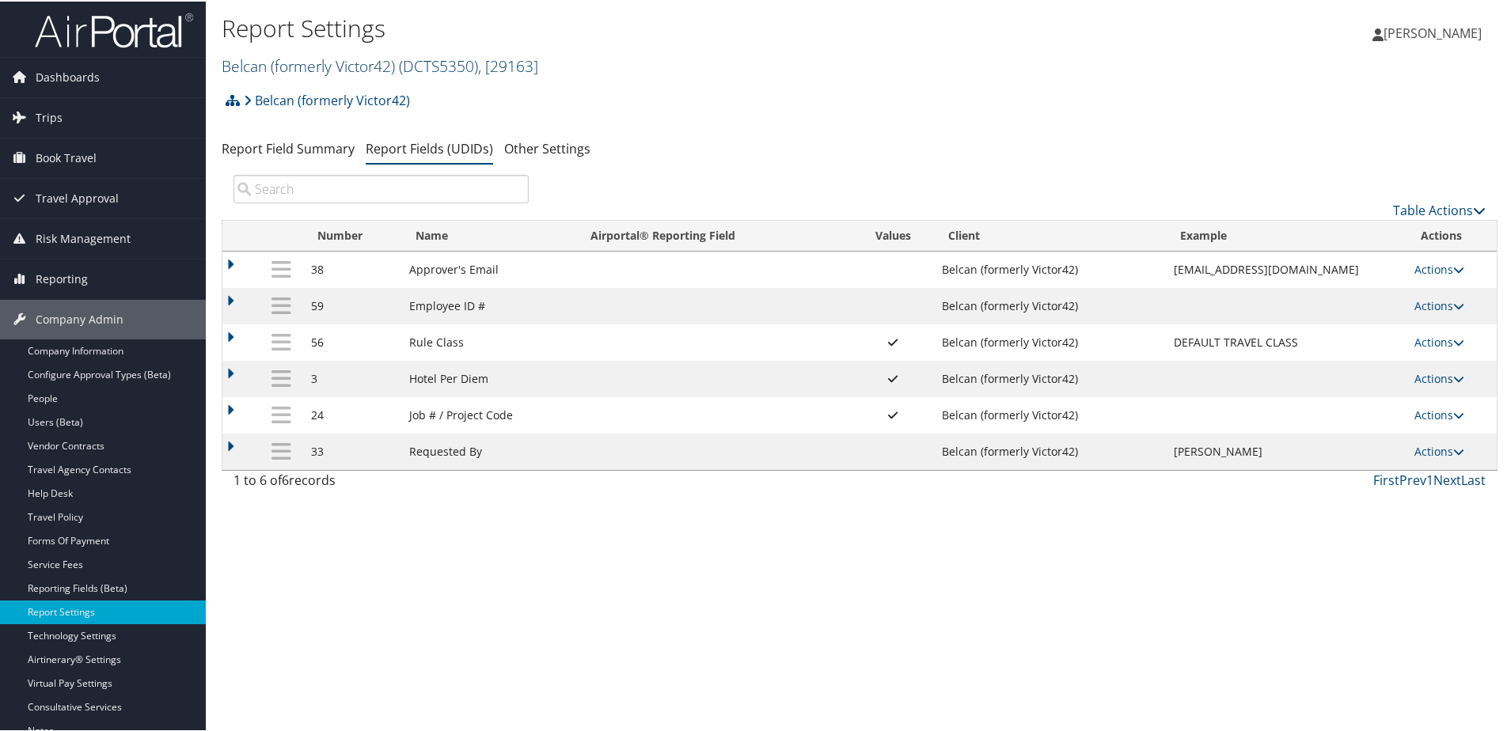
click at [268, 57] on link "Belcan (formerly Victor42) ( DCTS5350 ) , [ 29163 ]" at bounding box center [380, 64] width 317 height 21
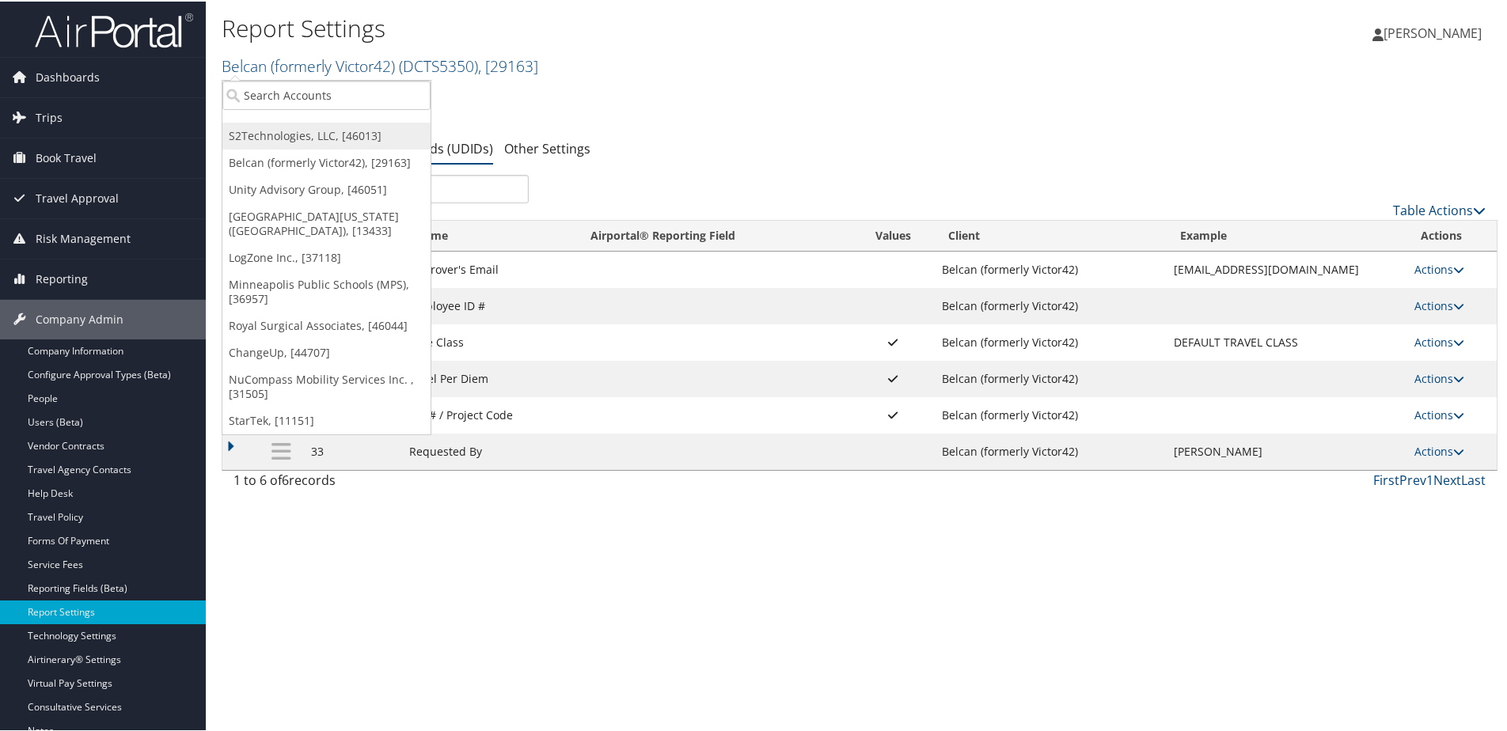
click at [258, 123] on link "S2Technologies, LLC, [46013]" at bounding box center [326, 134] width 208 height 27
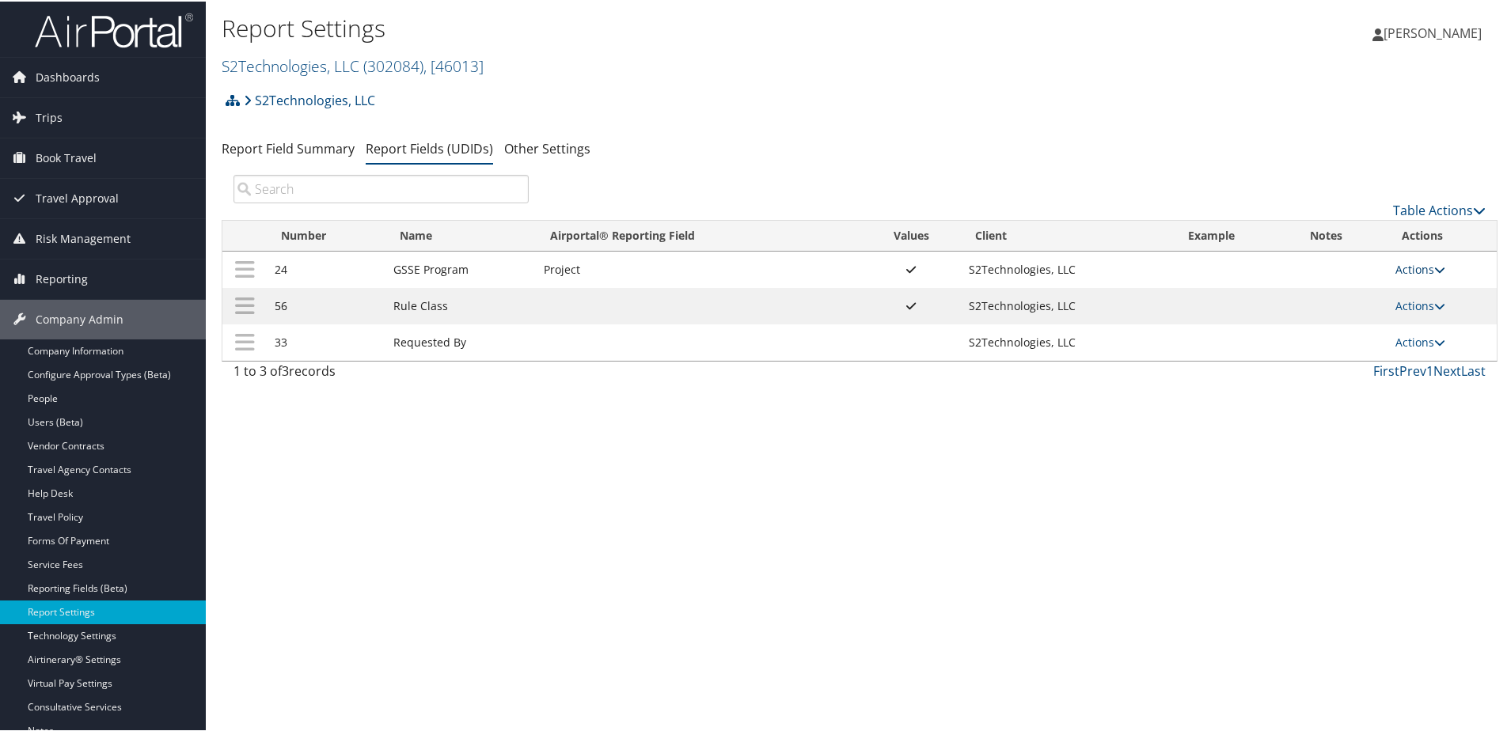
click at [1409, 268] on link "Actions" at bounding box center [1420, 267] width 50 height 15
click at [1344, 298] on link "Update Report Field Values" at bounding box center [1352, 292] width 171 height 27
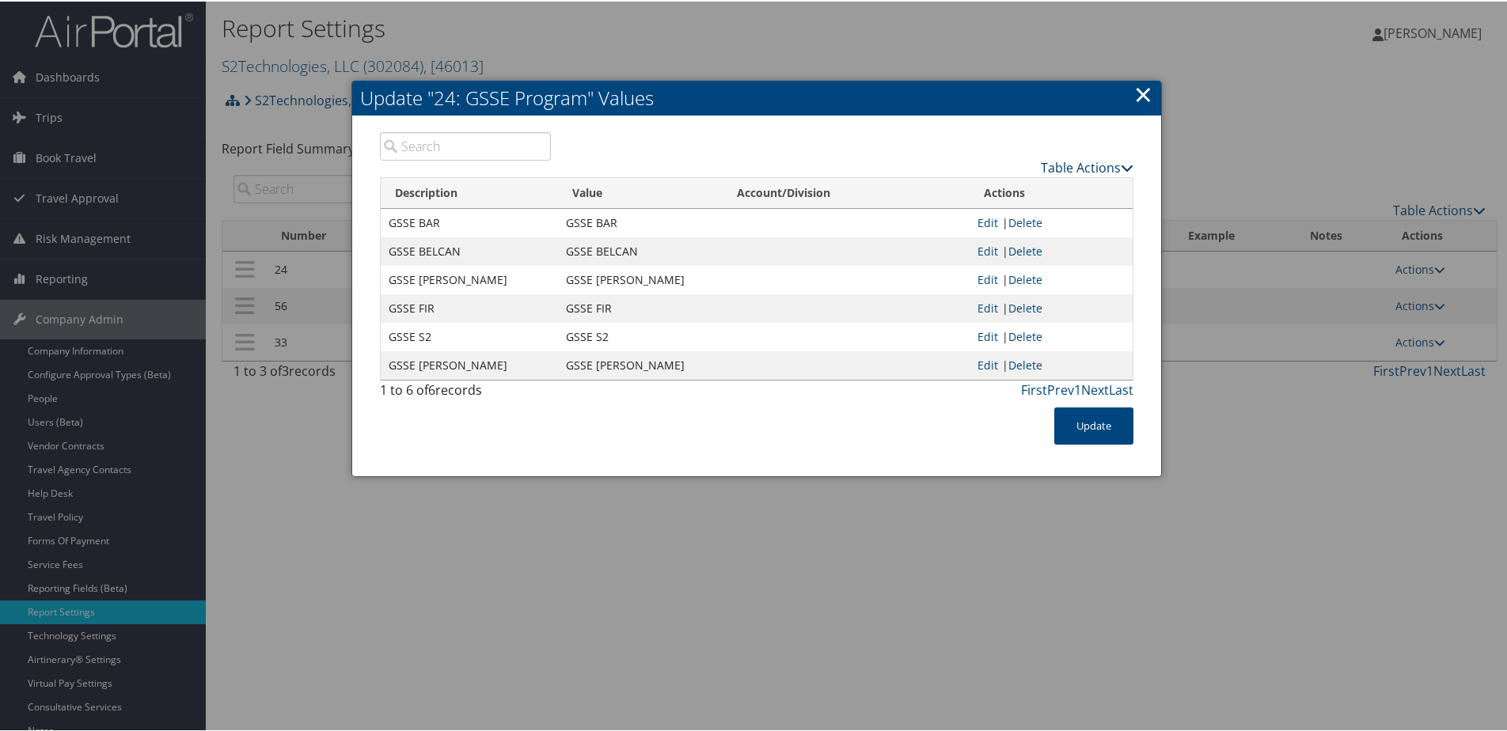
click at [1042, 161] on link "Table Actions" at bounding box center [1087, 166] width 93 height 17
click at [936, 186] on icon at bounding box center [935, 190] width 14 height 11
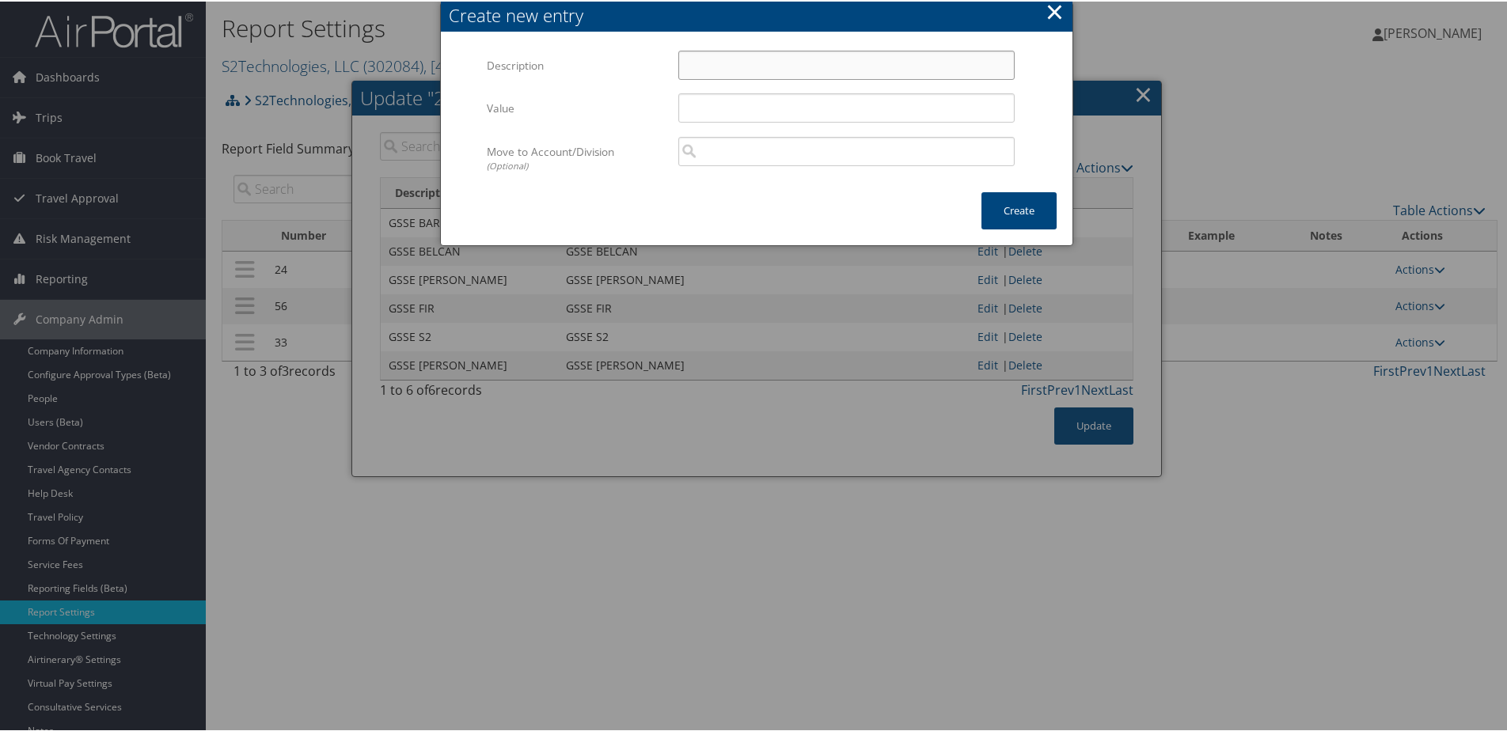
paste input "GSSE ONTECH"
type input "GSSE ONTECH"
paste input "GSSE ONTECH"
type input "GSSE ONTECH"
click at [1003, 211] on button "Create" at bounding box center [1018, 209] width 75 height 37
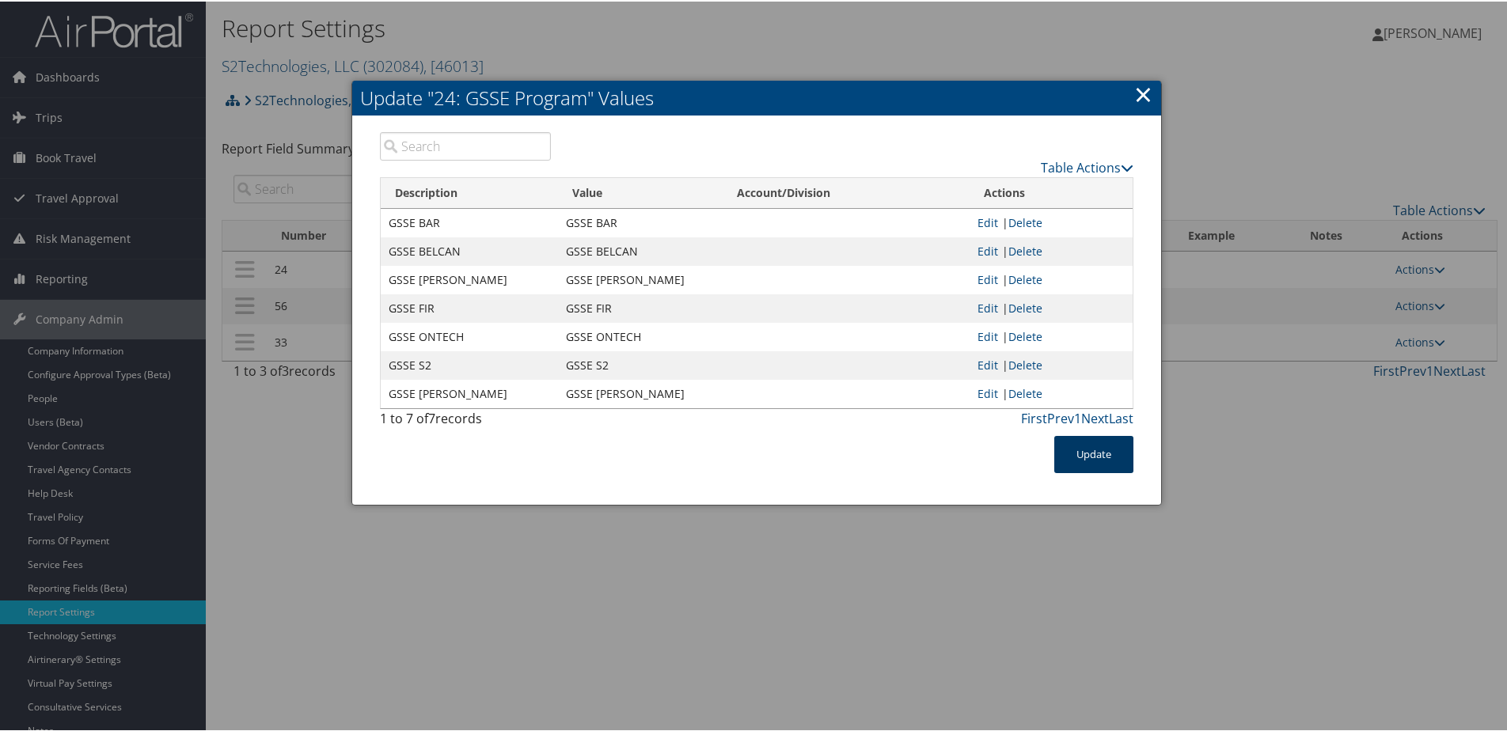
click at [1099, 447] on button "Update" at bounding box center [1093, 453] width 79 height 37
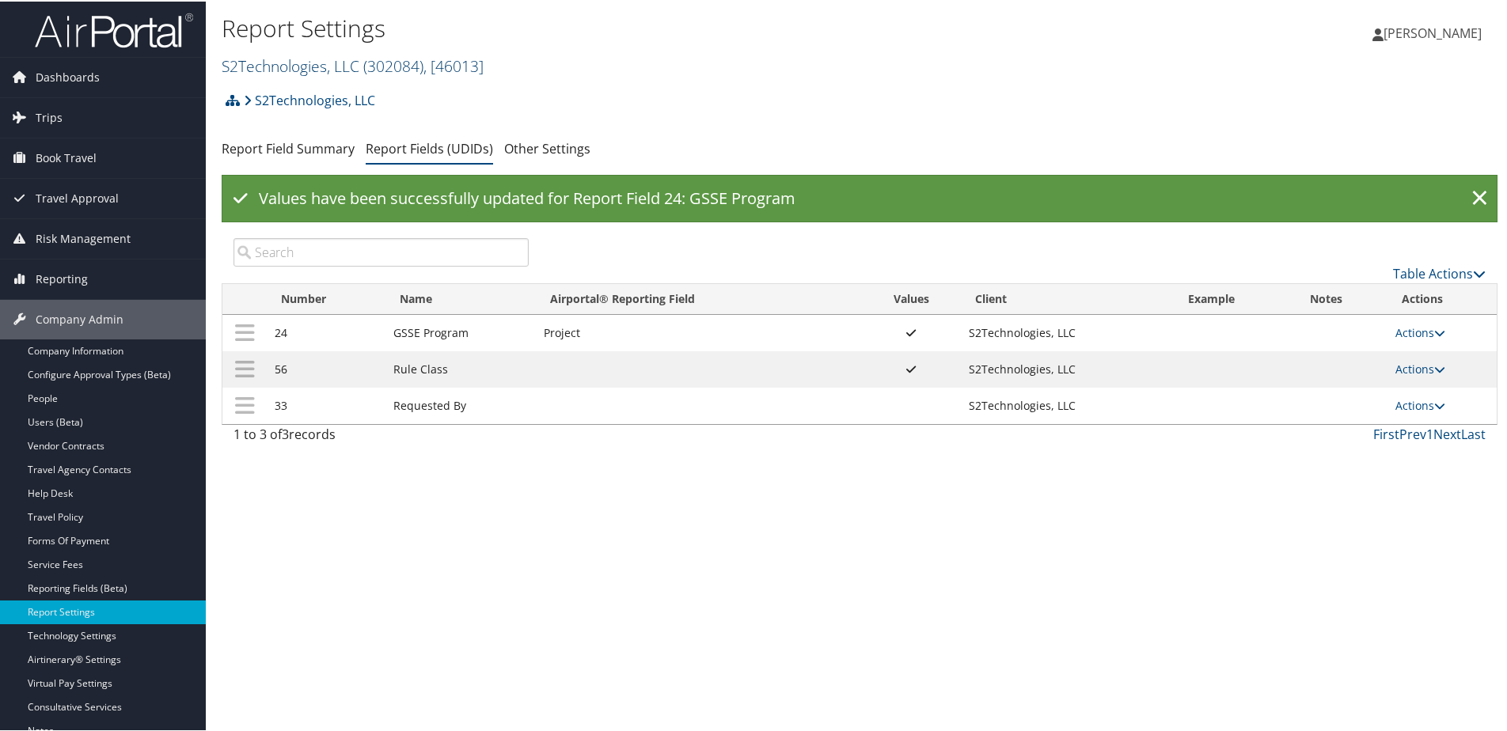
click at [297, 63] on link "S2Technologies, LLC ( 302084 ) , [ 46013 ]" at bounding box center [353, 64] width 262 height 21
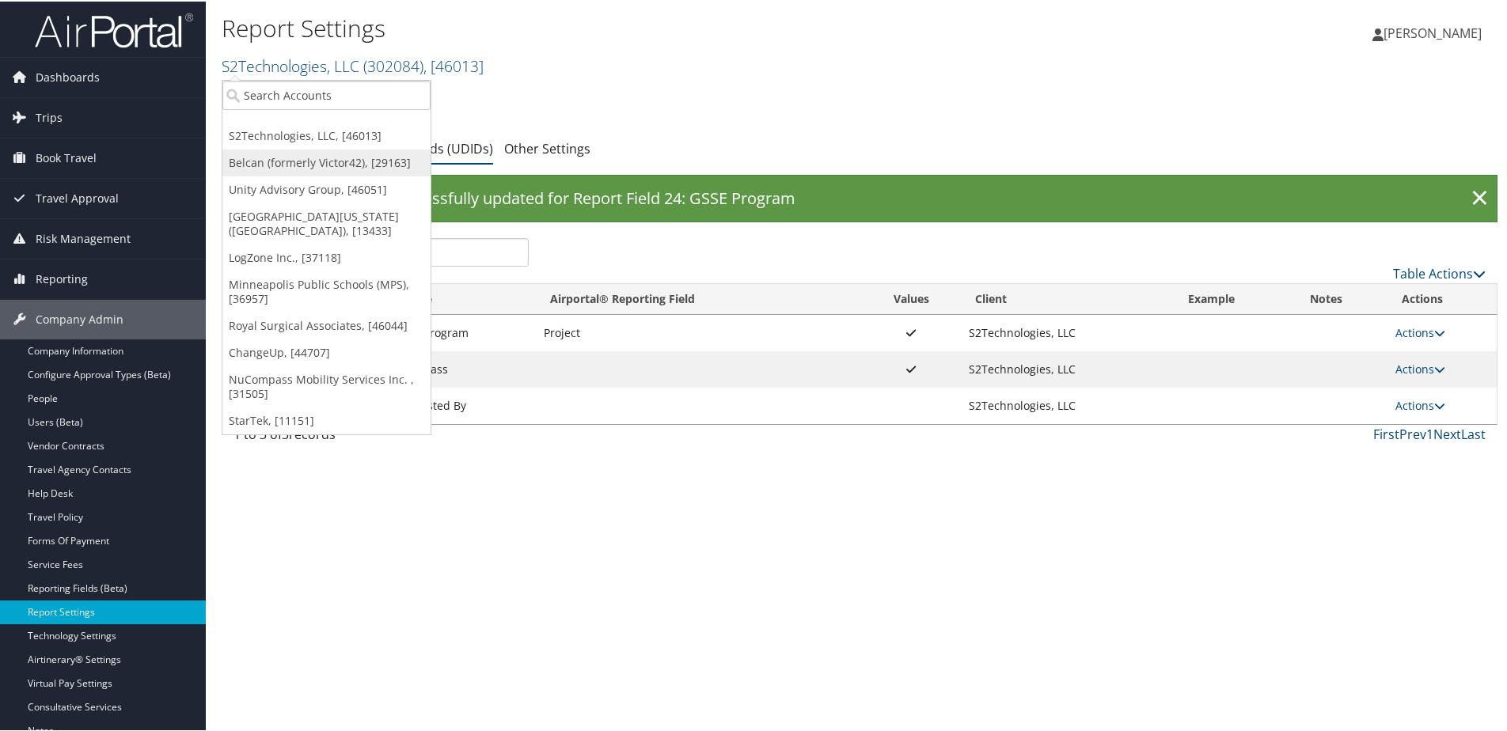
click at [281, 158] on link "Belcan (formerly Victor42), [29163]" at bounding box center [326, 161] width 208 height 27
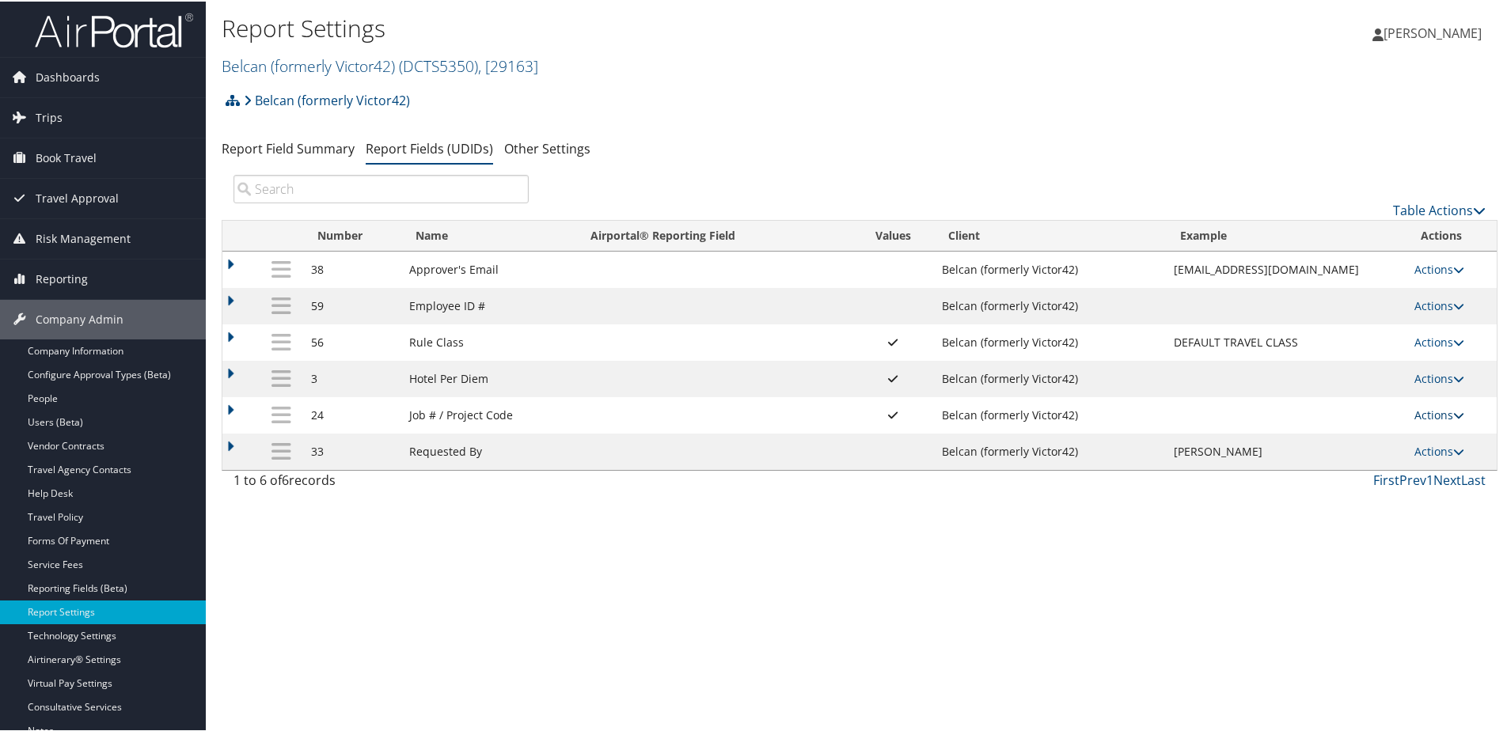
click at [1436, 414] on link "Actions" at bounding box center [1439, 413] width 50 height 15
click at [1394, 434] on link "Update Report Field Values" at bounding box center [1370, 437] width 171 height 27
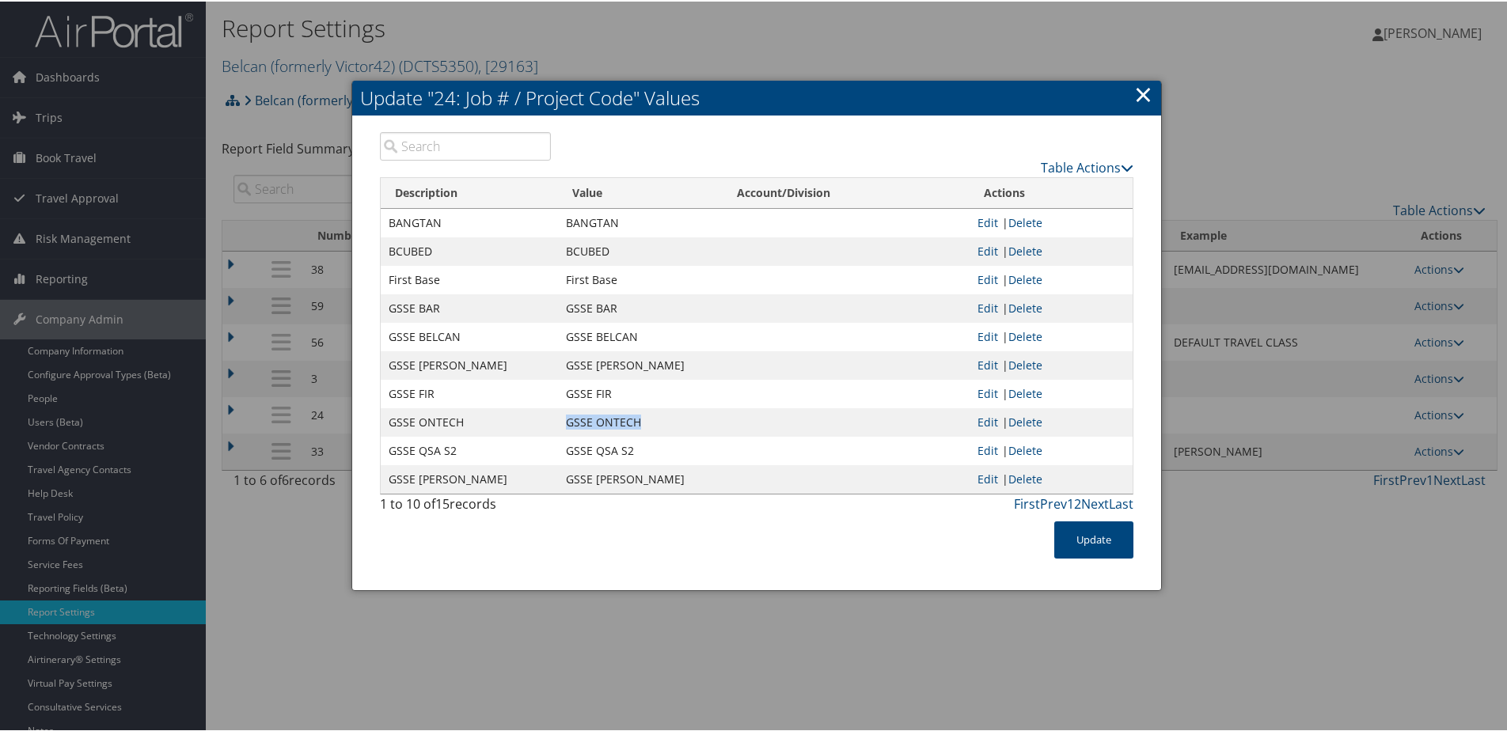
drag, startPoint x: 552, startPoint y: 422, endPoint x: 670, endPoint y: 421, distance: 118.7
click at [670, 421] on tr "GSSE ONTECH GSSE ONTECH Edit | Delete" at bounding box center [757, 421] width 752 height 28
copy tr "GSSE ONTECH"
click at [1142, 92] on link "×" at bounding box center [1143, 93] width 18 height 32
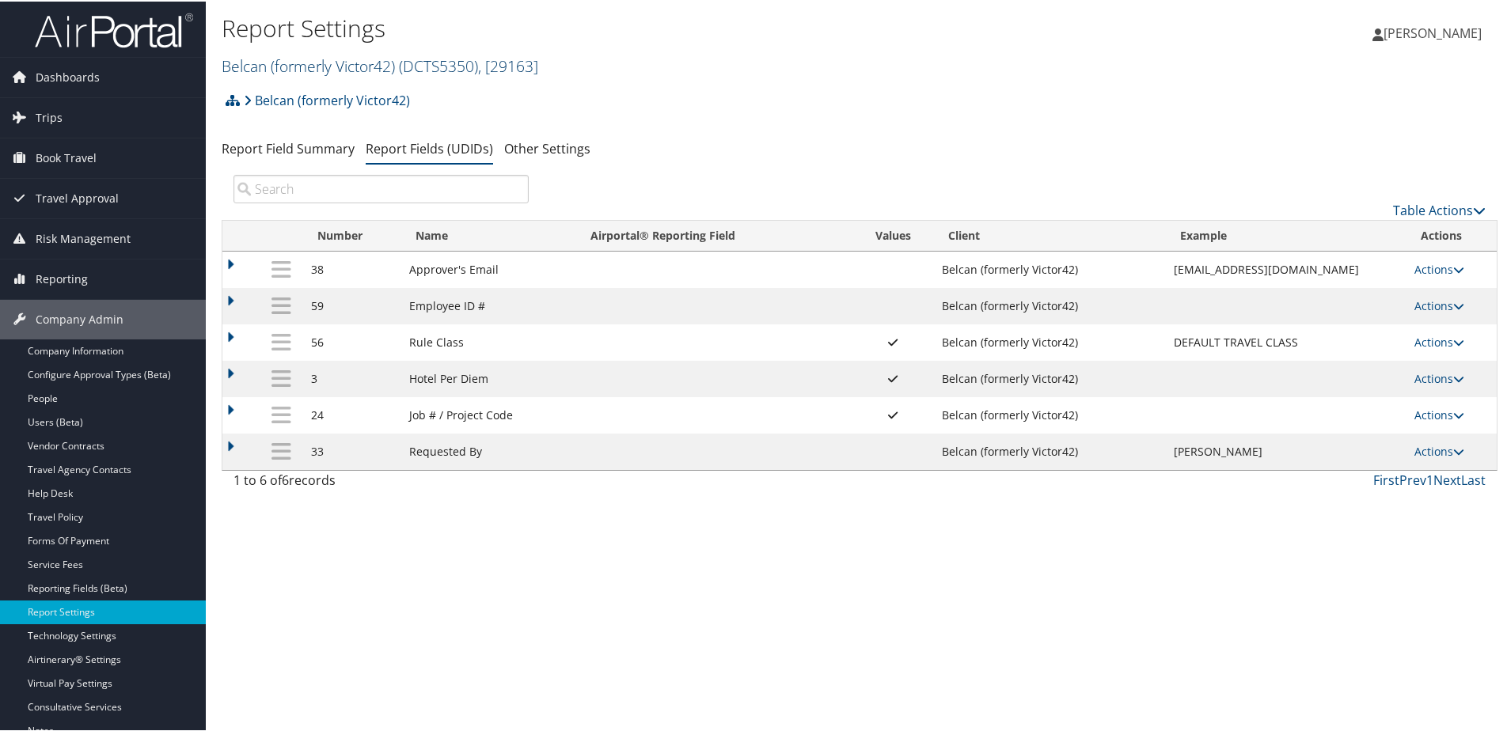
click at [325, 55] on link "Belcan (formerly Victor42) ( DCTS5350 ) , [ 29163 ]" at bounding box center [380, 64] width 317 height 21
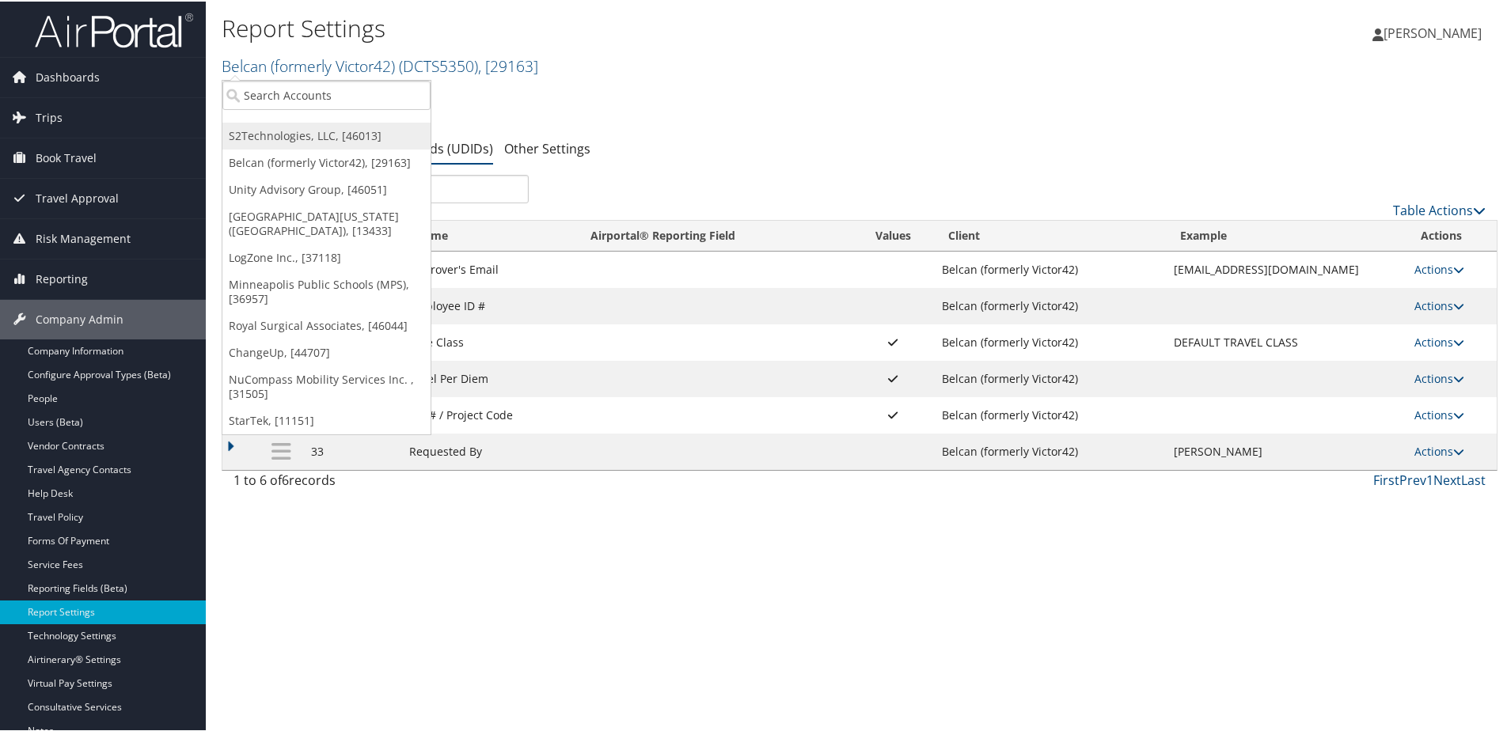
click at [271, 141] on link "S2Technologies, LLC, [46013]" at bounding box center [326, 134] width 208 height 27
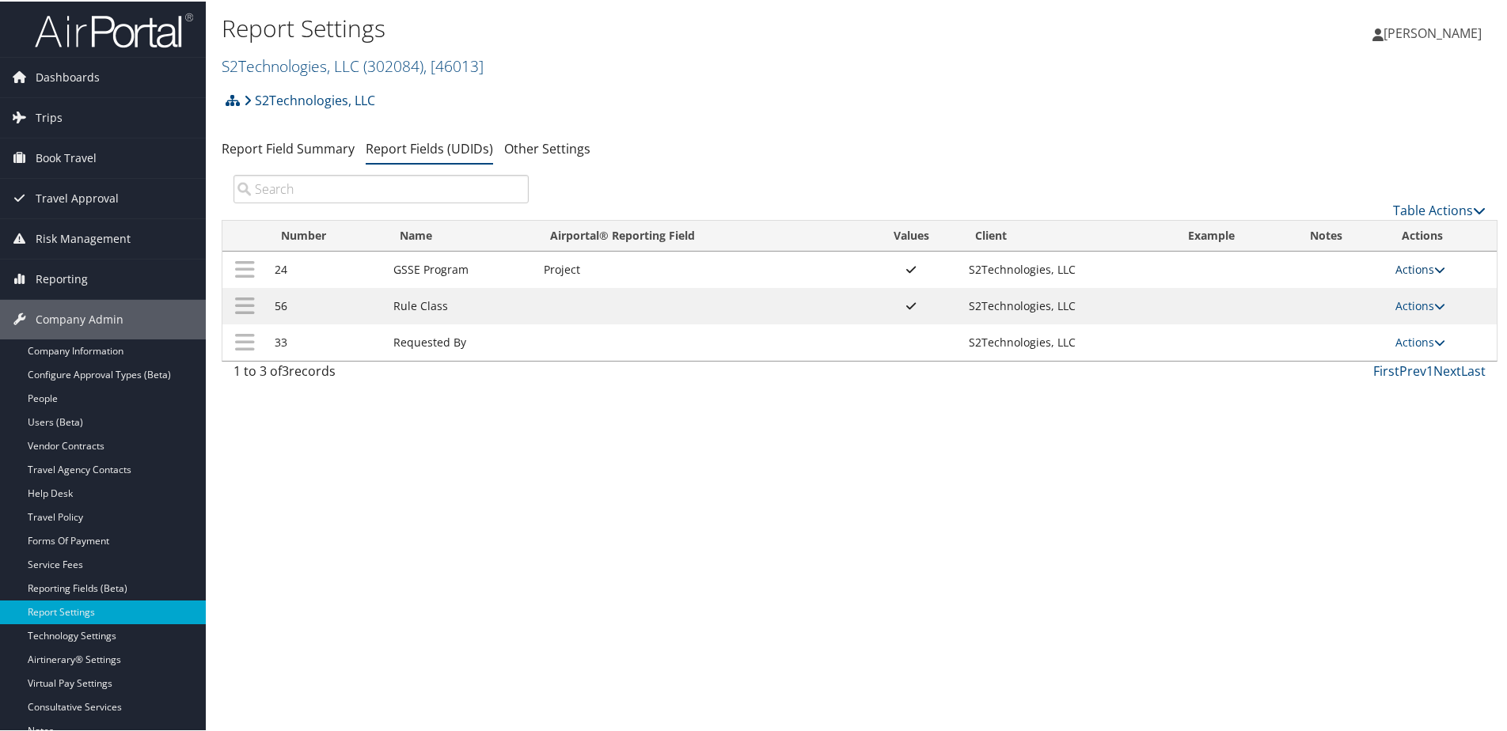
click at [1434, 267] on icon at bounding box center [1439, 268] width 11 height 11
click at [1396, 287] on link "Update Report Field Values" at bounding box center [1352, 292] width 171 height 27
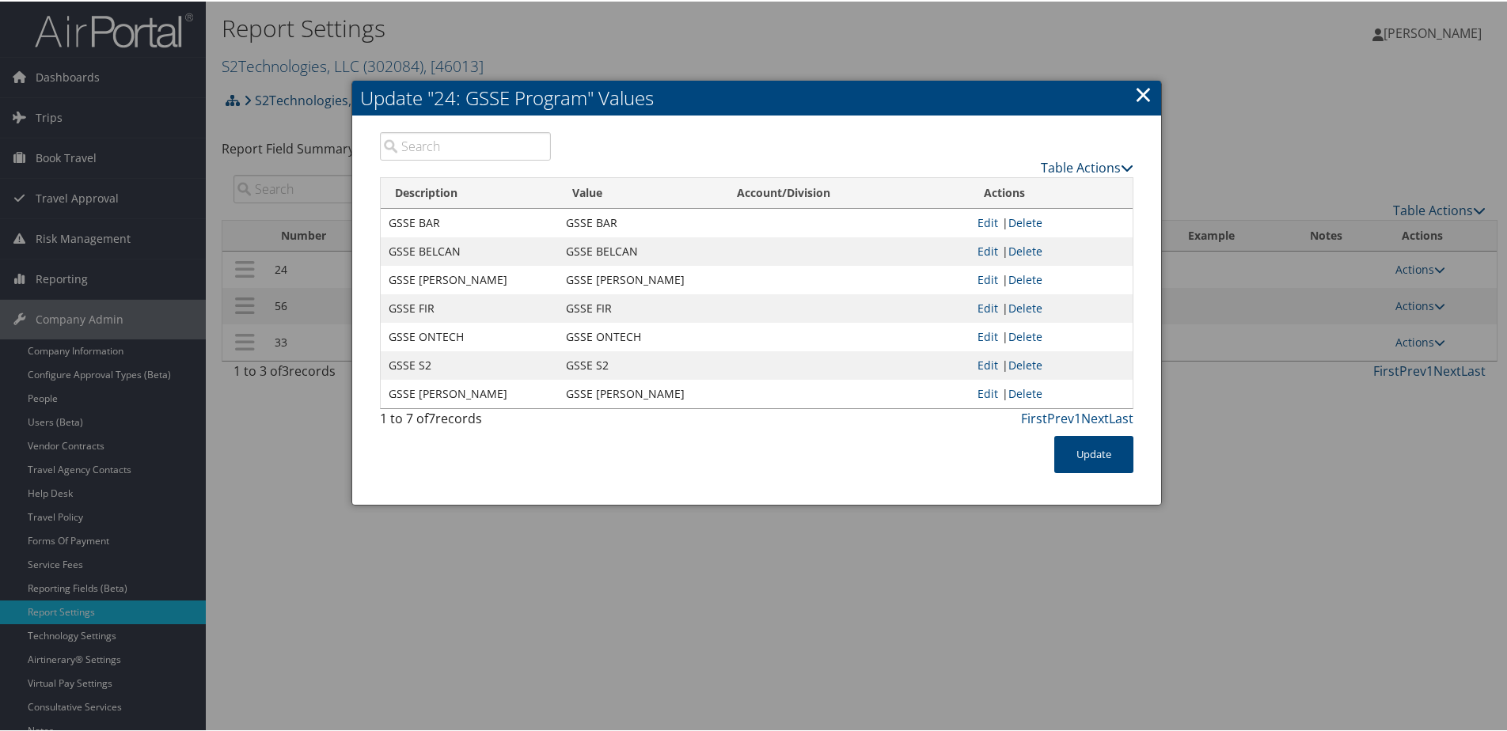
click at [1050, 163] on link "Table Actions" at bounding box center [1087, 166] width 93 height 17
click at [941, 192] on icon at bounding box center [935, 190] width 14 height 11
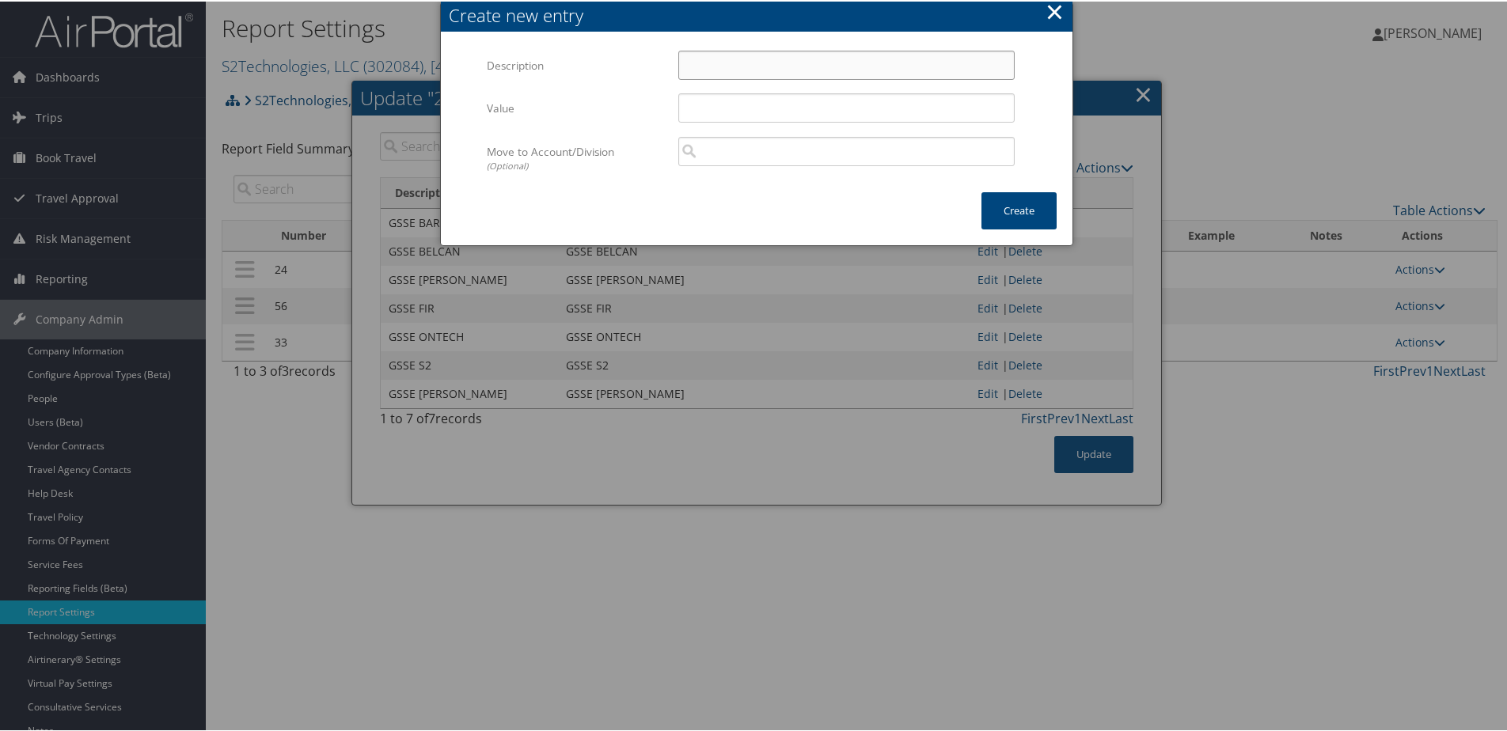
paste input "GSSE ONTECH"
type input "GSSE ONTECH"
paste input "GSSE ONTECH"
type input "GSSE ONTECH"
click at [991, 204] on button "Create" at bounding box center [1018, 209] width 75 height 37
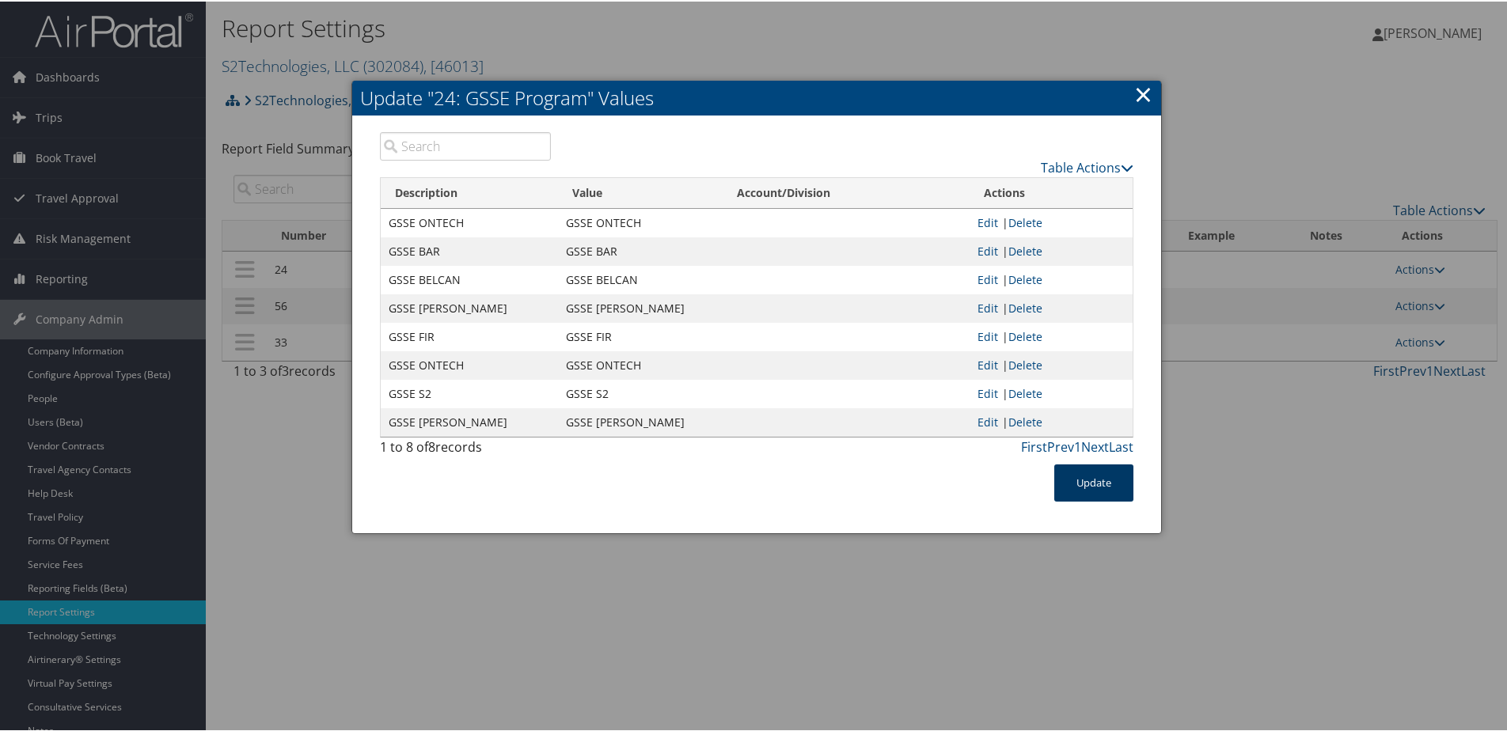
click at [1107, 478] on button "Update" at bounding box center [1093, 481] width 79 height 37
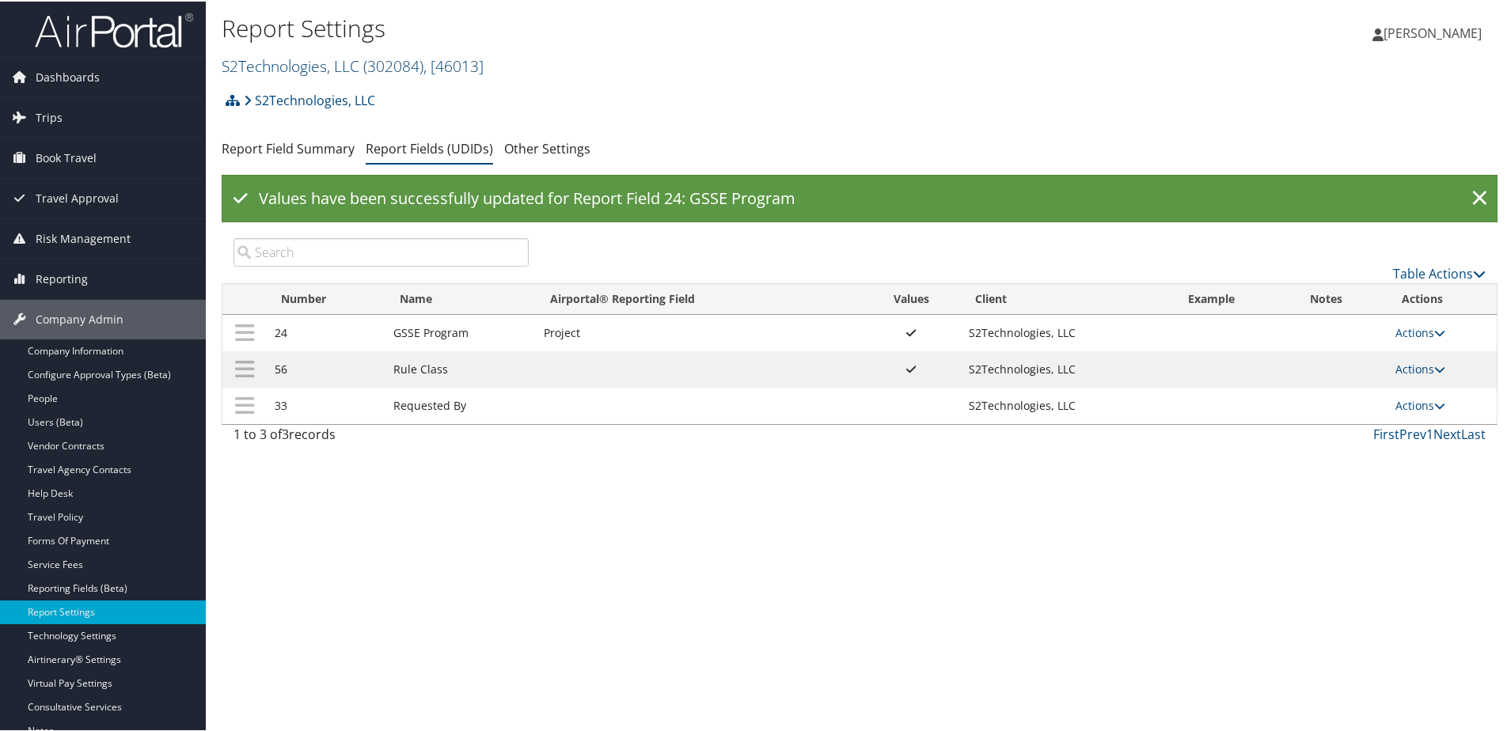
click at [300, 66] on link "S2Technologies, LLC ( 302084 ) , [ 46013 ]" at bounding box center [353, 64] width 262 height 21
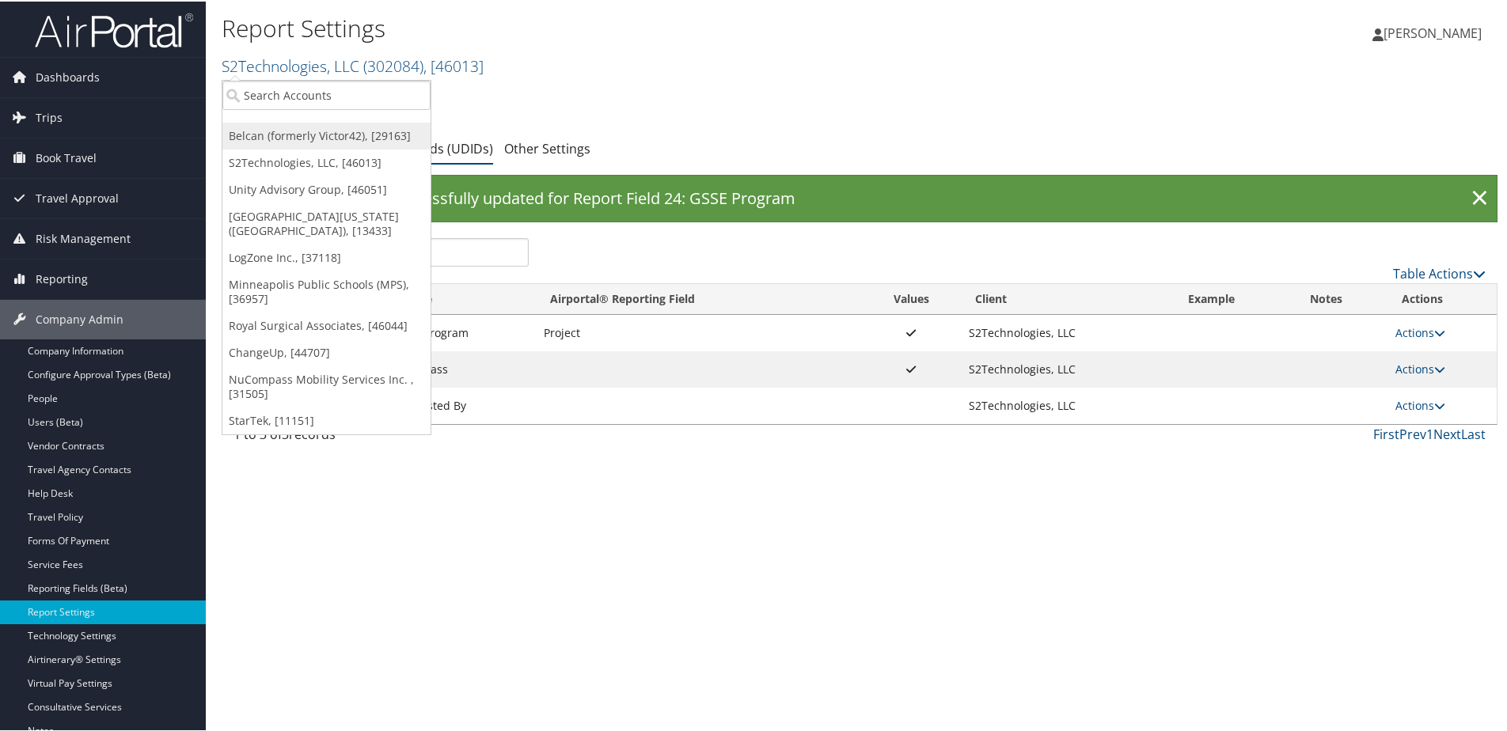
click at [335, 133] on link "Belcan (formerly Victor42), [29163]" at bounding box center [326, 134] width 208 height 27
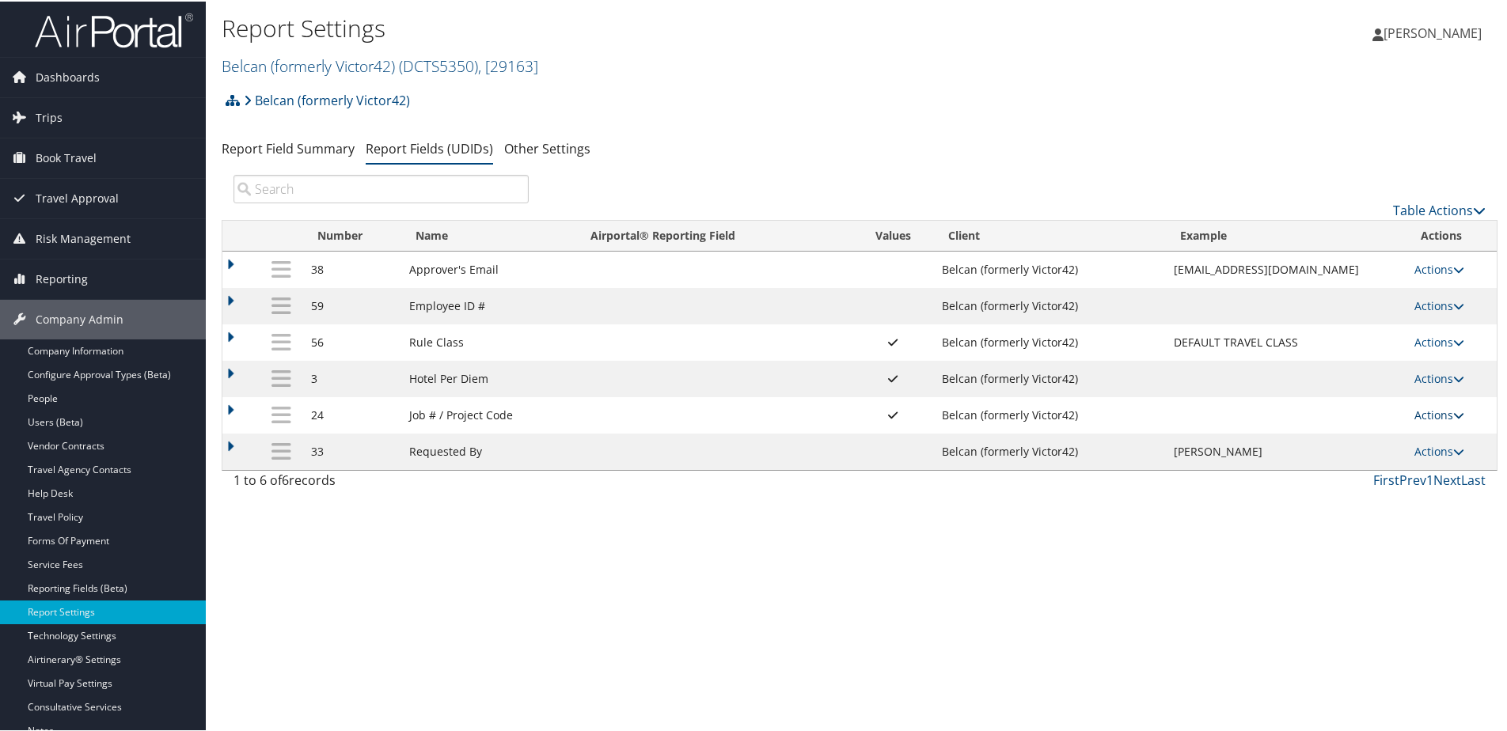
click at [1419, 410] on link "Actions" at bounding box center [1439, 413] width 50 height 15
click at [1396, 433] on link "Update Report Field Values" at bounding box center [1370, 437] width 171 height 27
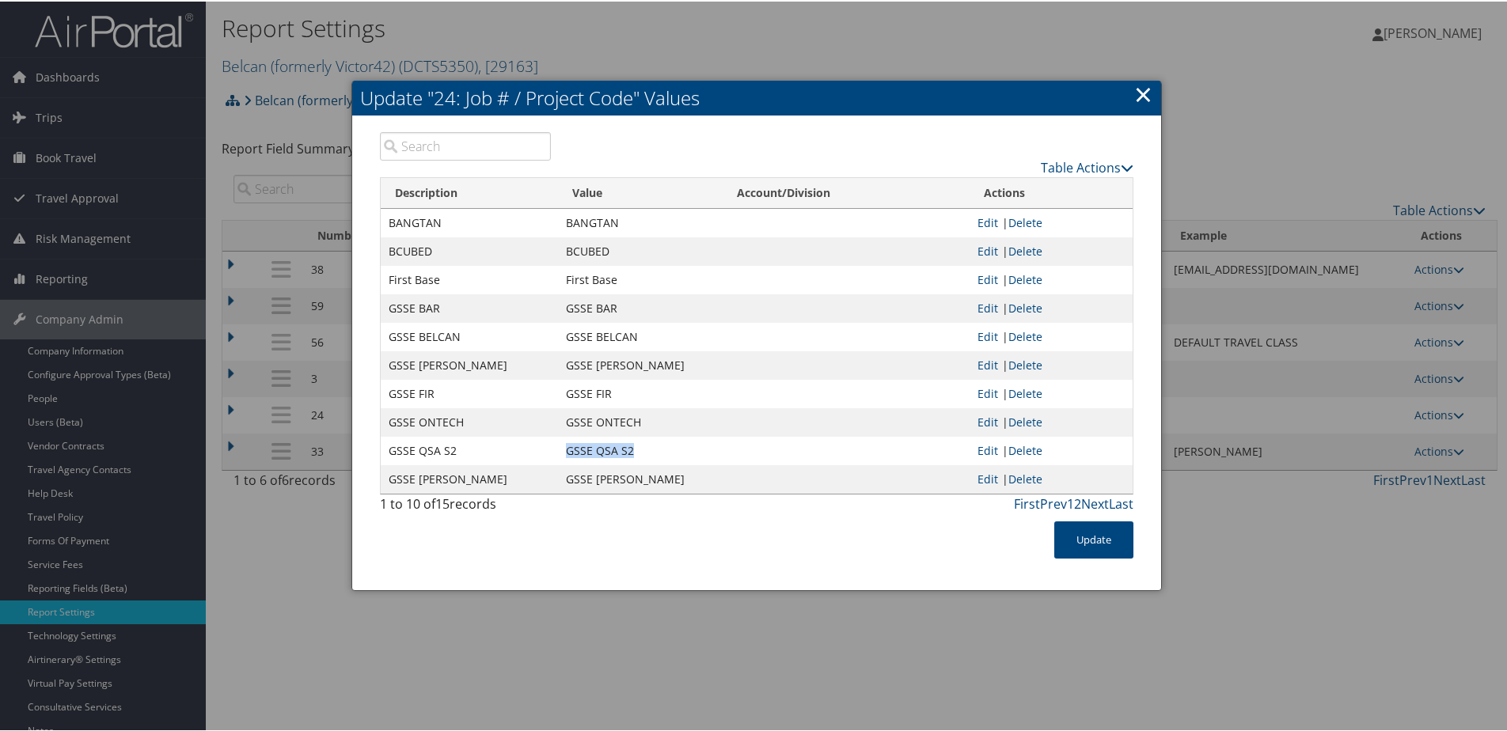
drag, startPoint x: 558, startPoint y: 450, endPoint x: 652, endPoint y: 454, distance: 94.3
click at [652, 454] on td "GSSE QSA S2" at bounding box center [640, 449] width 165 height 28
copy td "GSSE QSA S2"
click at [1145, 102] on link "×" at bounding box center [1143, 93] width 18 height 32
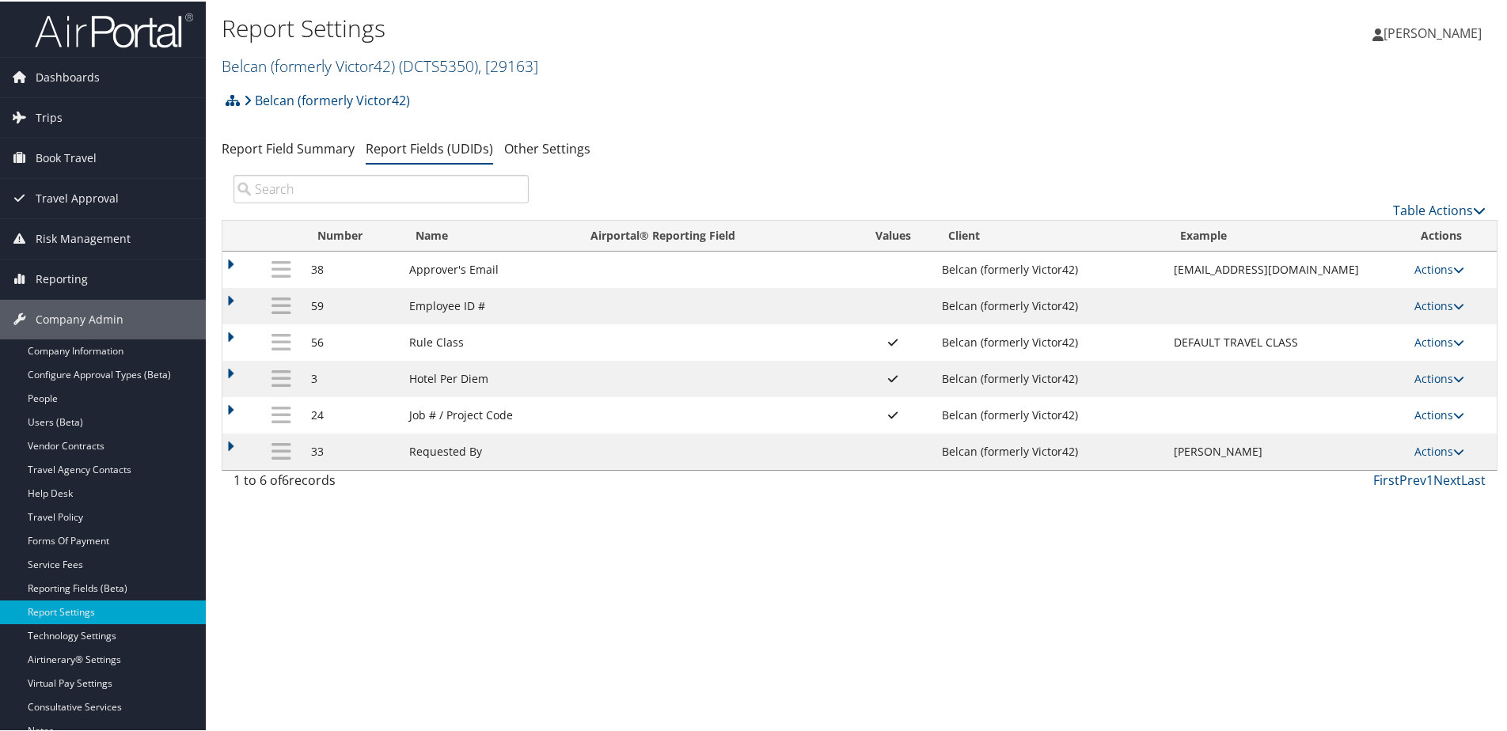
click at [271, 66] on link "Belcan (formerly Victor42) ( DCTS5350 ) , [ 29163 ]" at bounding box center [380, 64] width 317 height 21
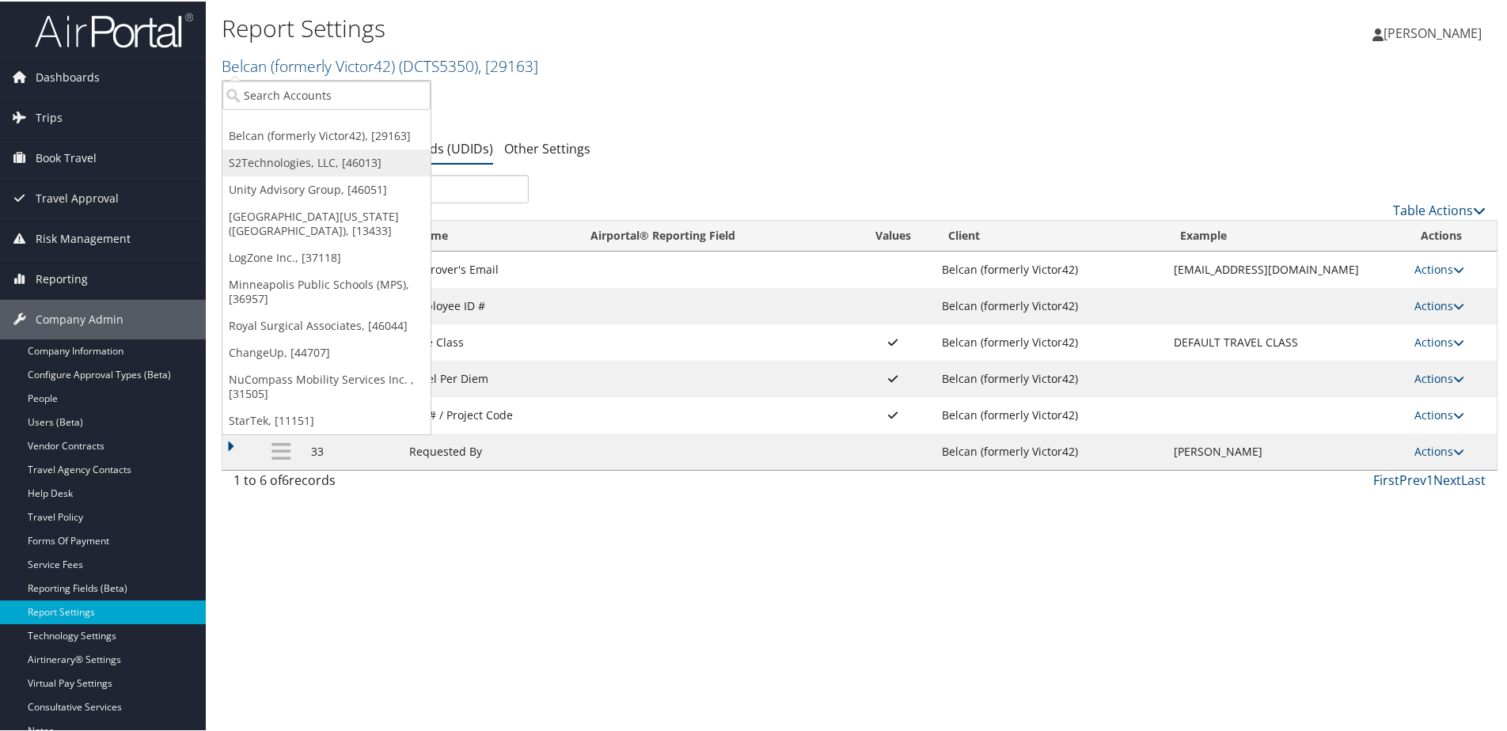
click at [257, 159] on link "S2Technologies, LLC, [46013]" at bounding box center [326, 161] width 208 height 27
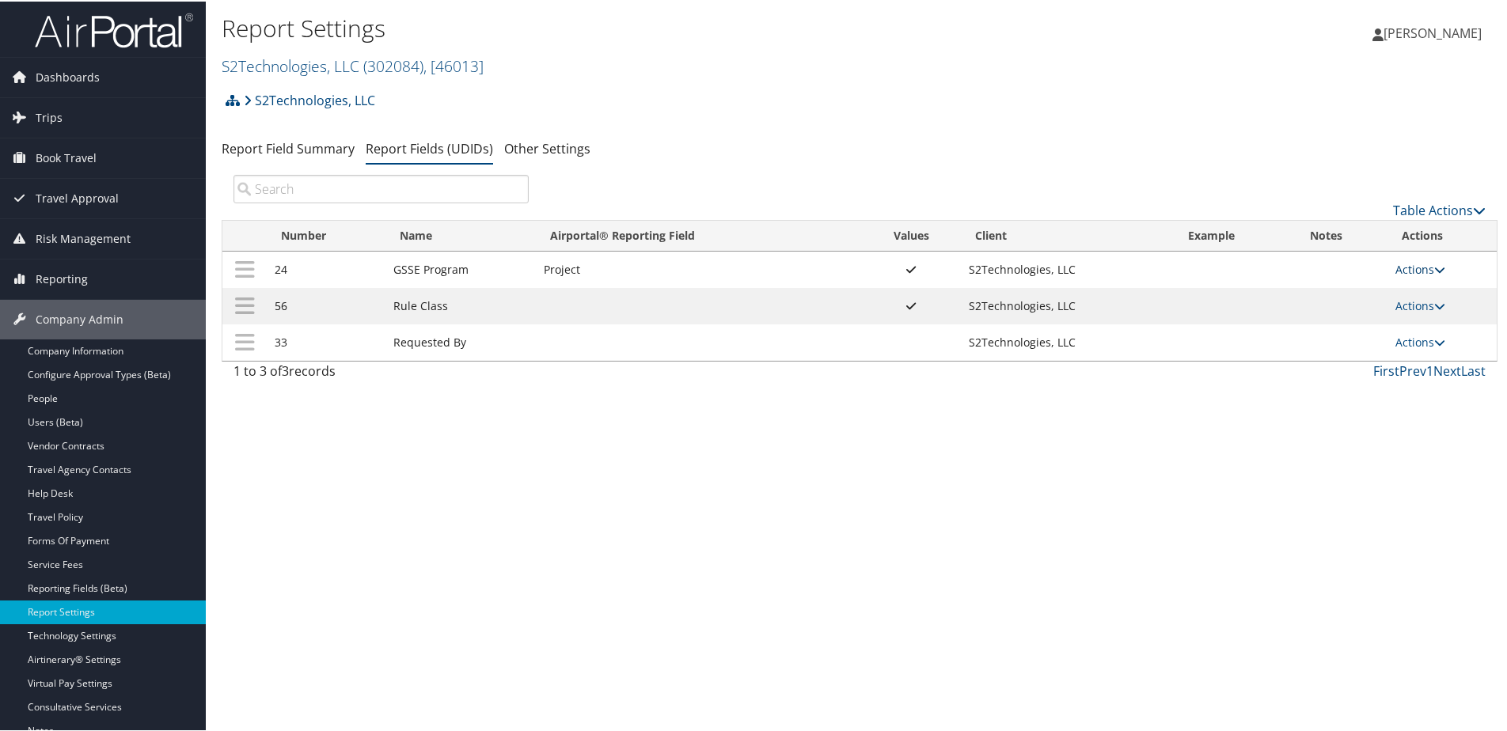
click at [1403, 269] on link "Actions" at bounding box center [1420, 267] width 50 height 15
click at [1349, 283] on link "Update Report Field Values" at bounding box center [1352, 292] width 171 height 27
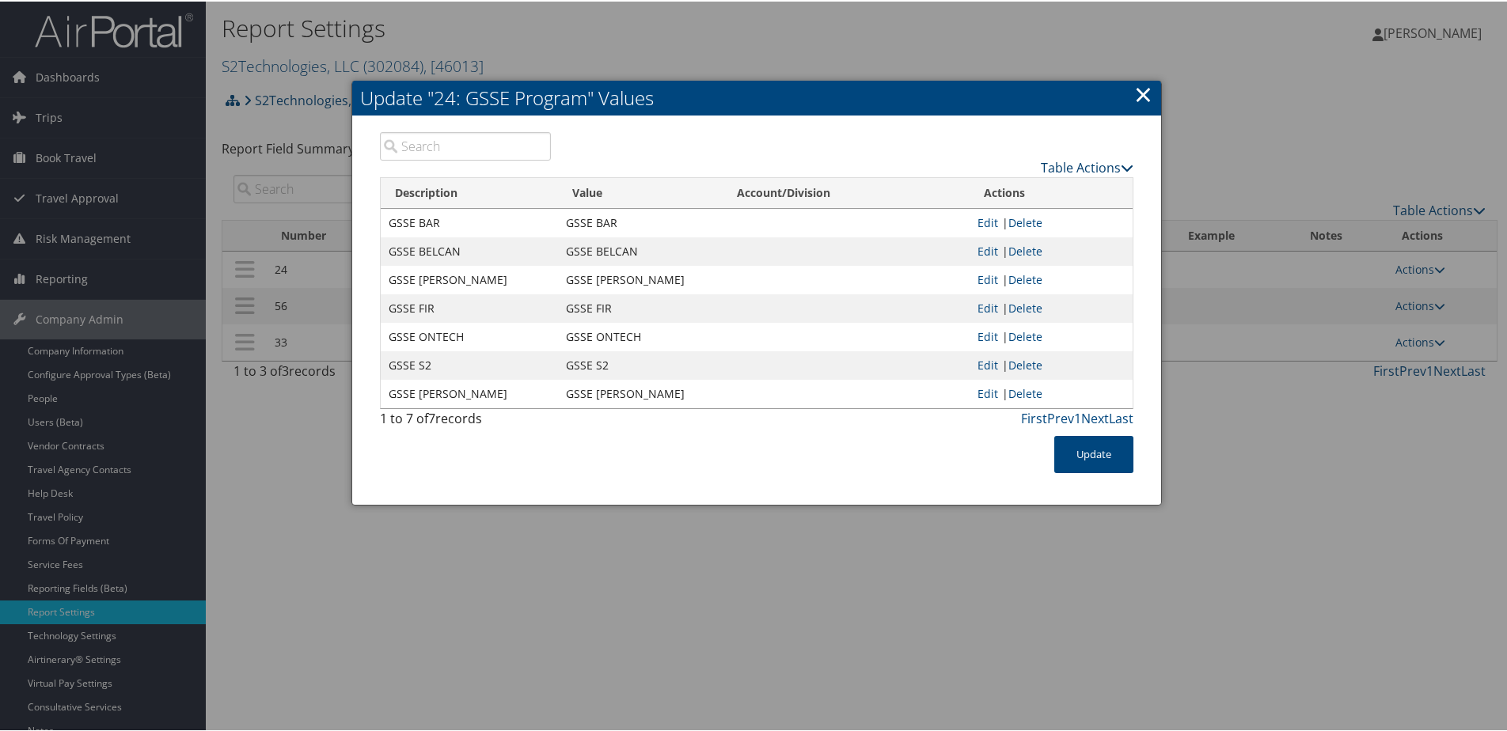
click at [1046, 168] on link "Table Actions" at bounding box center [1087, 166] width 93 height 17
click at [941, 192] on icon at bounding box center [935, 190] width 14 height 11
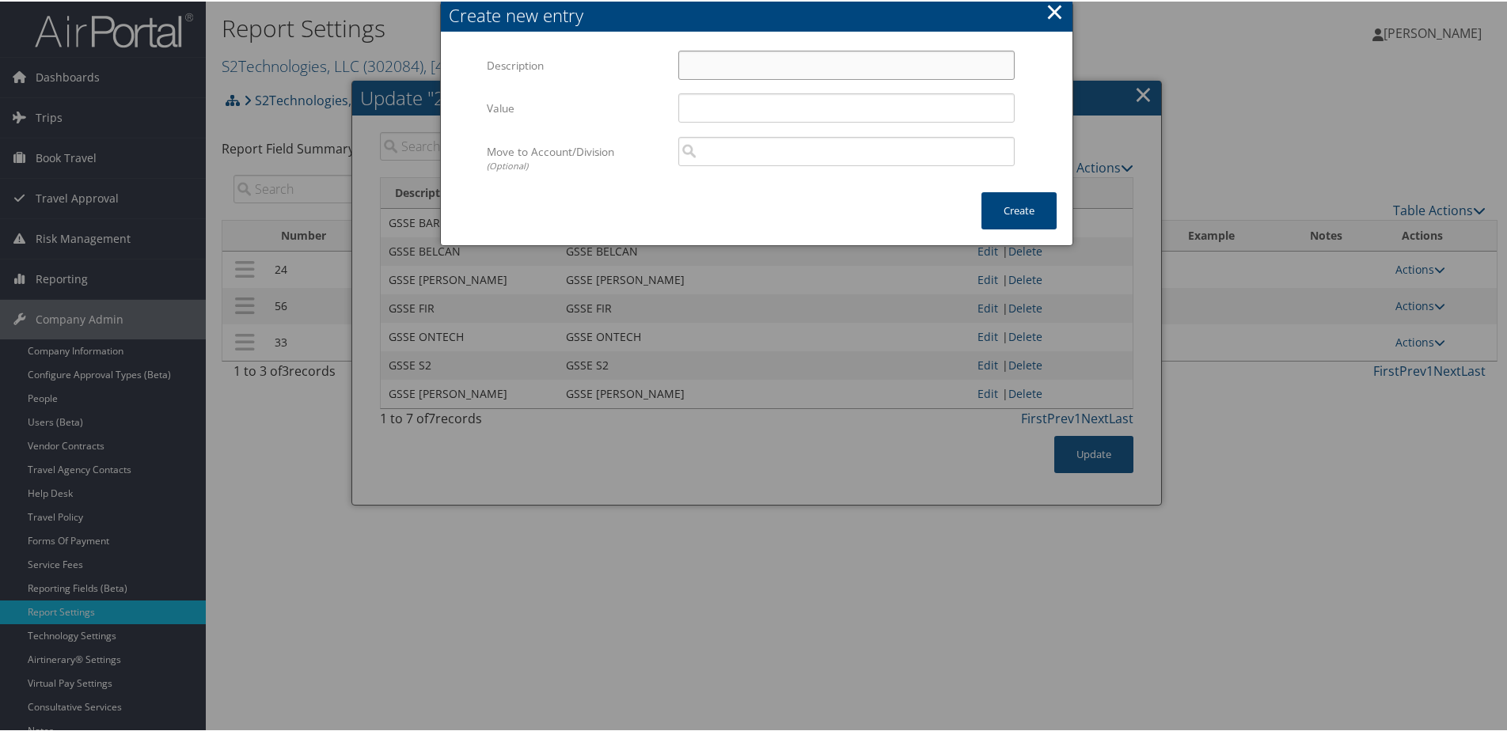
paste input "GSSE QSA S2"
type input "GSSE QSA S2"
paste input "GSSE QSA S2"
type input "GSSE QSA S2"
click at [1014, 206] on button "Create" at bounding box center [1018, 209] width 75 height 37
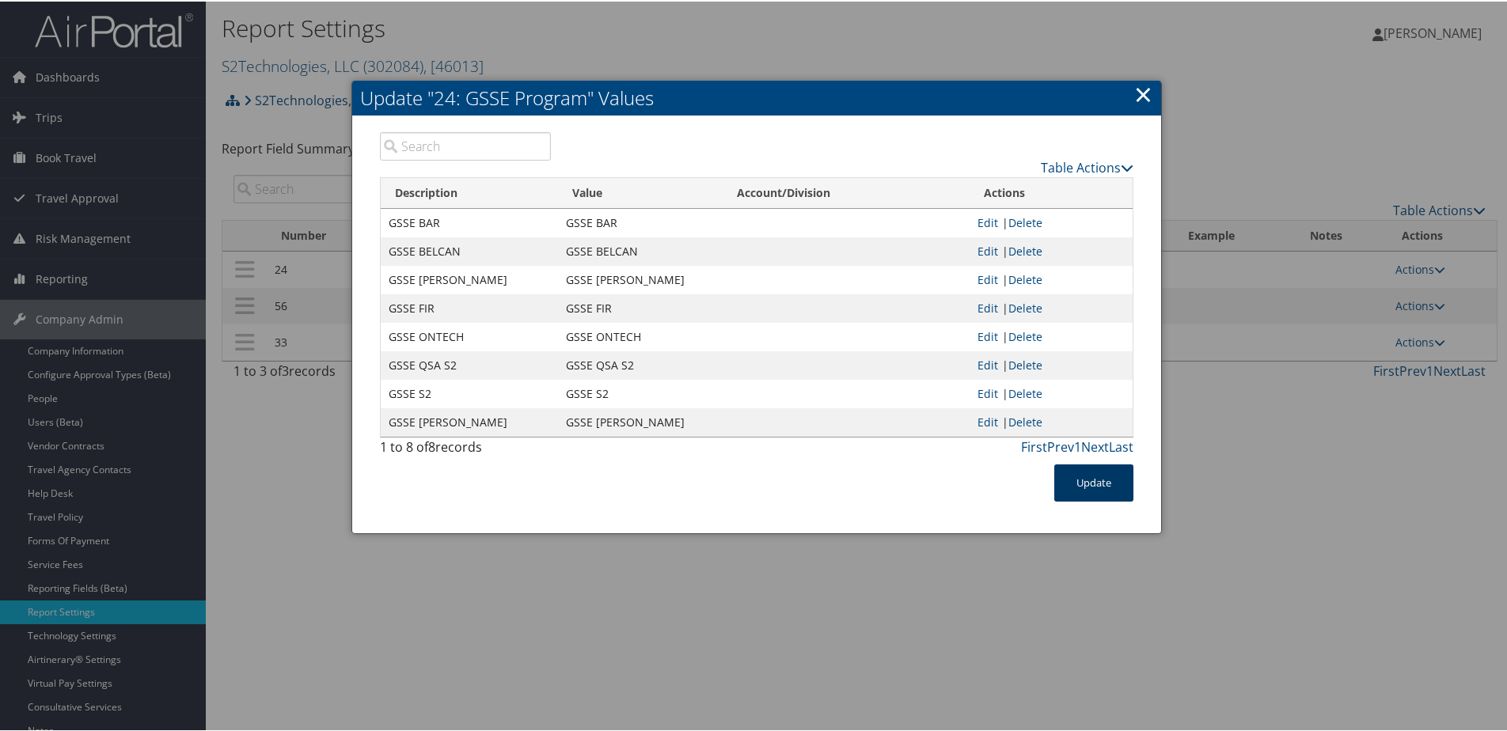
click at [1094, 488] on button "Update" at bounding box center [1093, 481] width 79 height 37
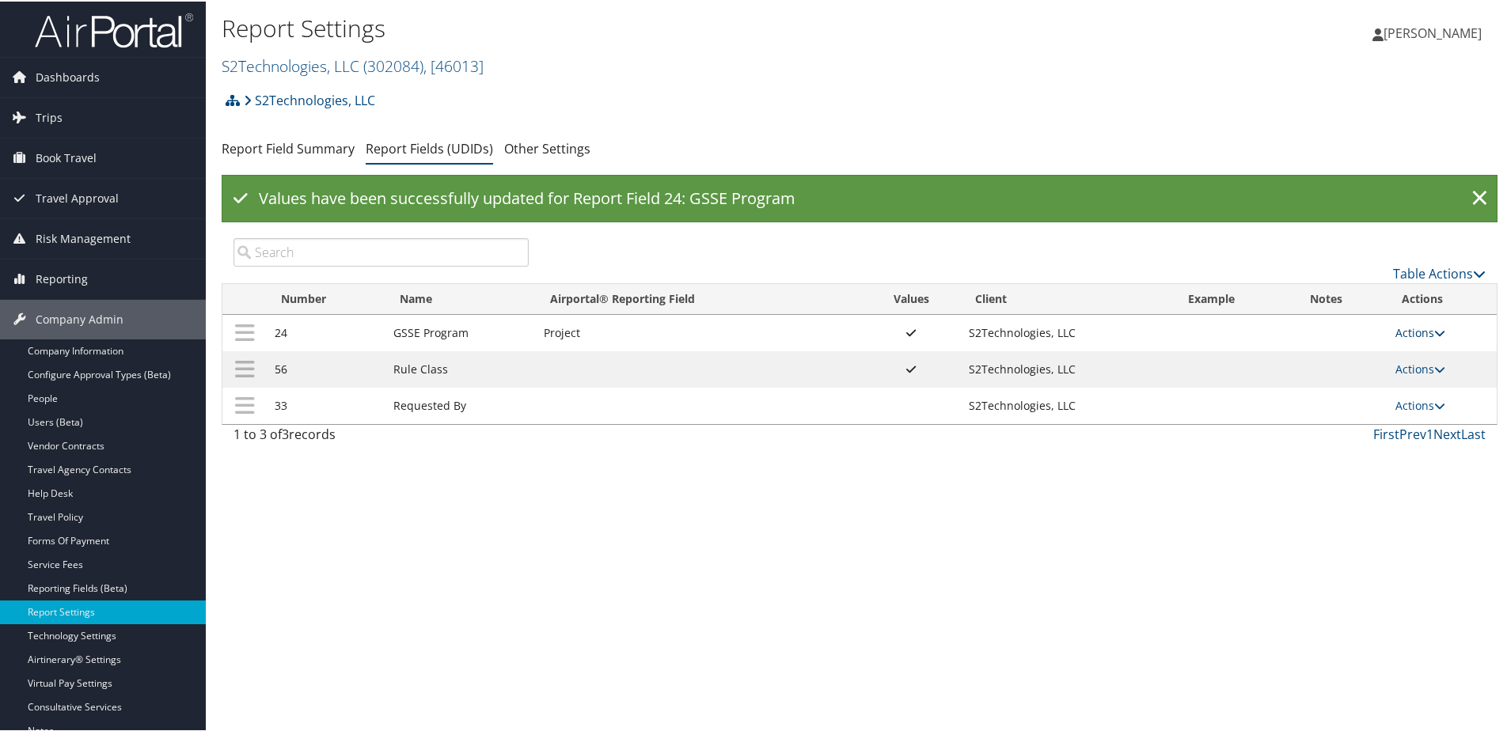
click at [1410, 337] on link "Actions" at bounding box center [1420, 331] width 50 height 15
click at [1384, 349] on link "Update Report Field Values" at bounding box center [1352, 355] width 171 height 27
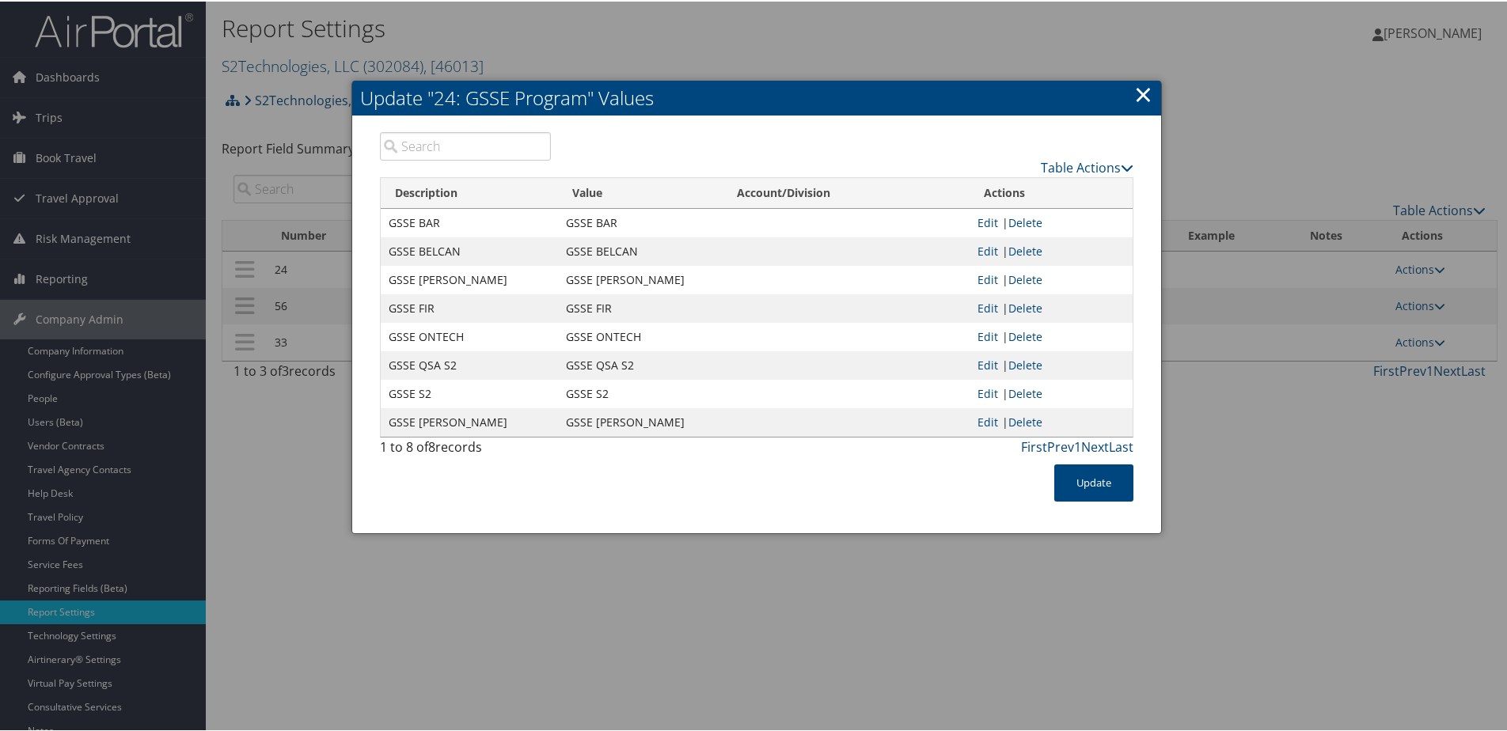
click at [1138, 95] on link "×" at bounding box center [1143, 93] width 18 height 32
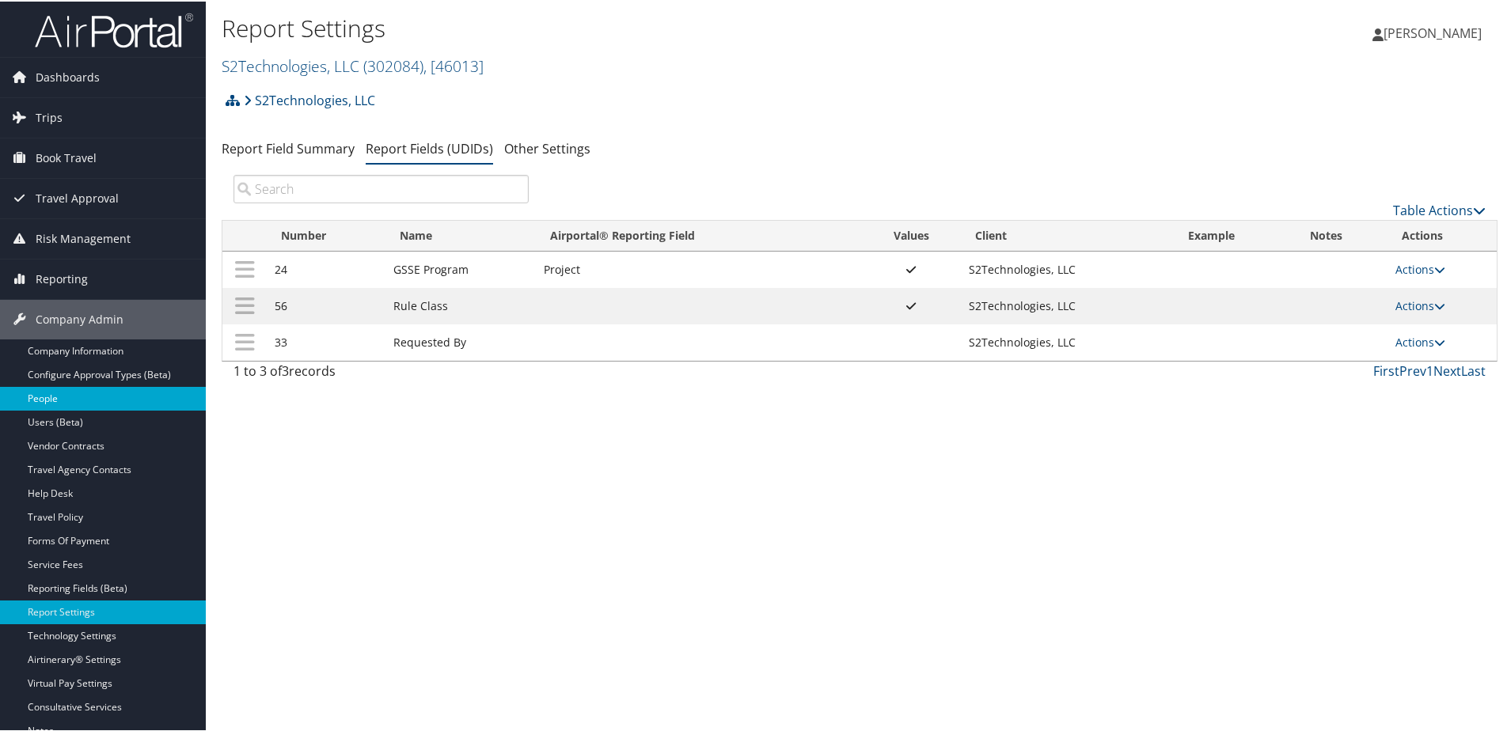
click at [48, 399] on link "People" at bounding box center [103, 397] width 206 height 24
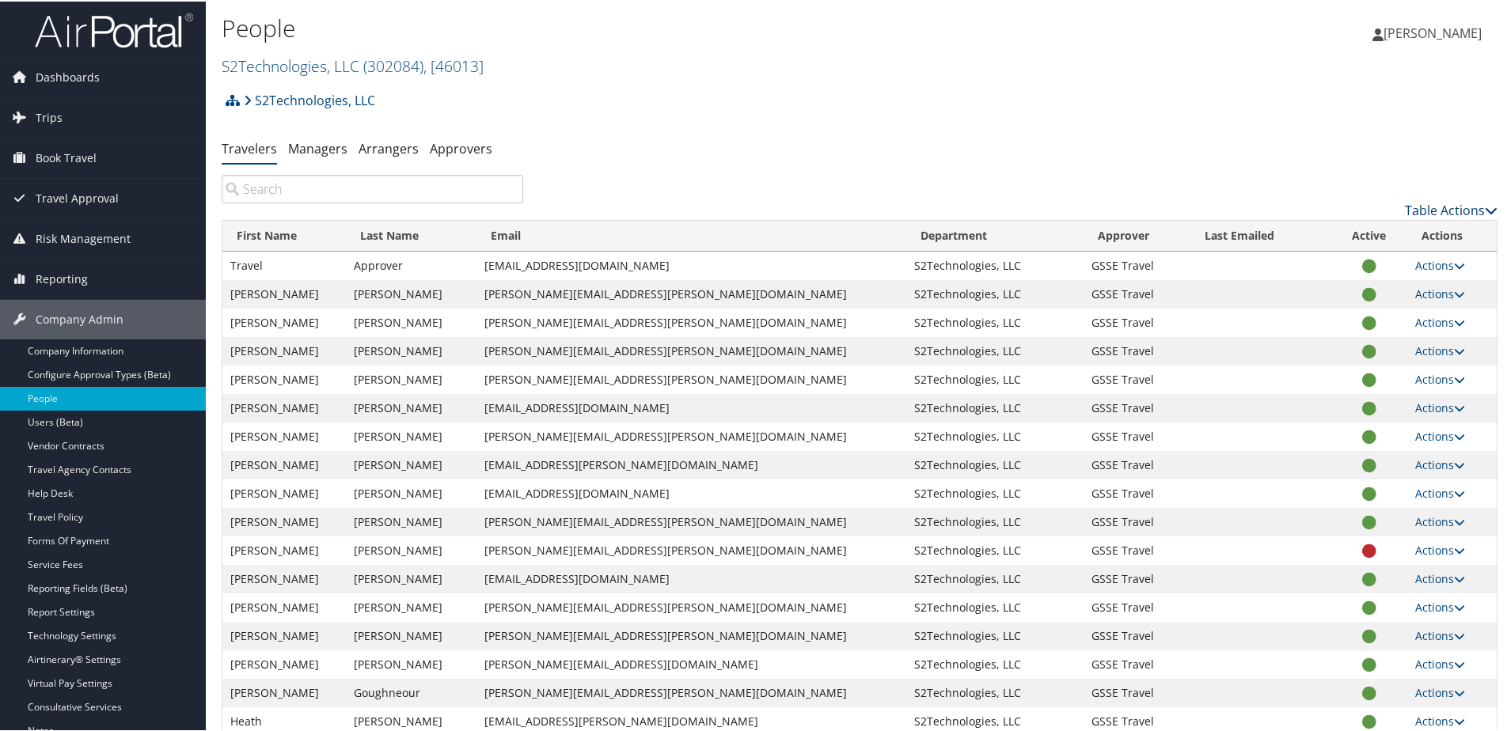
click at [1417, 213] on link "Table Actions" at bounding box center [1451, 208] width 93 height 17
click at [1327, 260] on link "Download Report" at bounding box center [1386, 260] width 208 height 27
click at [277, 188] on input "search" at bounding box center [373, 187] width 302 height 28
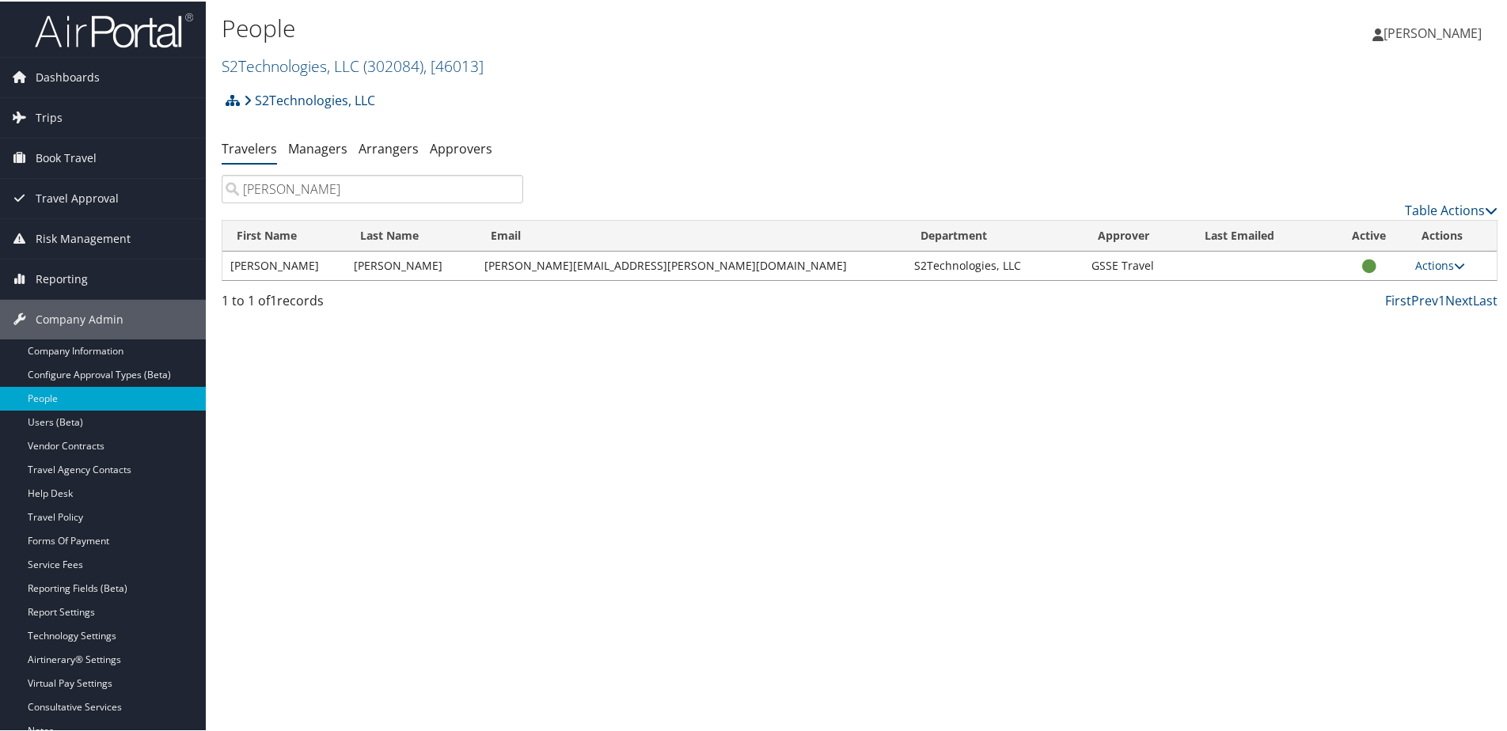
type input "gina"
drag, startPoint x: 484, startPoint y: 265, endPoint x: 662, endPoint y: 275, distance: 178.3
click at [662, 275] on tr "Jeorgina Van Schaack gina.vanschaack@s2-gov.com S2Technologies, LLC GSSE Travel…" at bounding box center [859, 264] width 1274 height 28
copy tr "gina.vanschaack@s2-gov.com"
click at [83, 603] on link "Report Settings" at bounding box center [103, 611] width 206 height 24
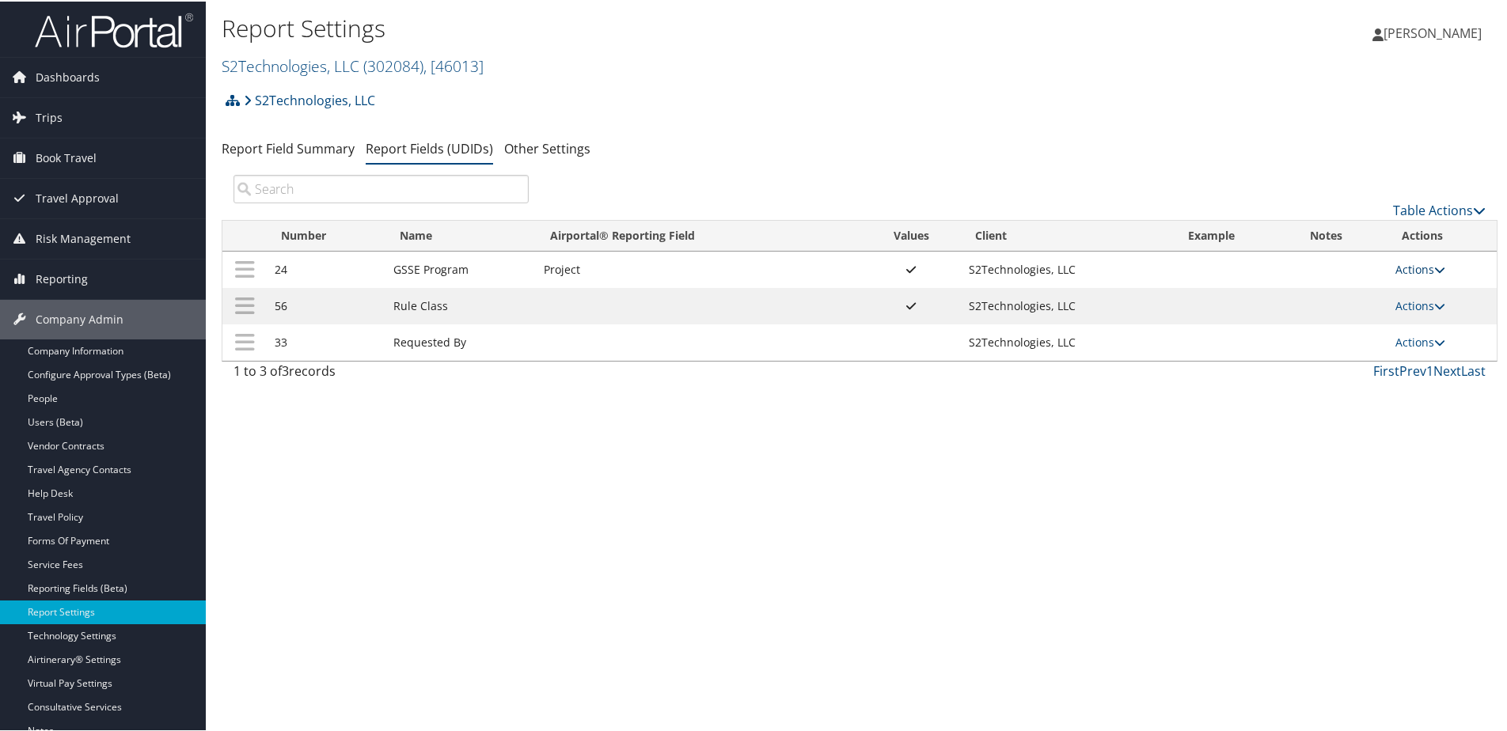
click at [1405, 268] on link "Actions" at bounding box center [1420, 267] width 50 height 15
click at [1321, 292] on link "Update Report Field Values" at bounding box center [1352, 292] width 171 height 27
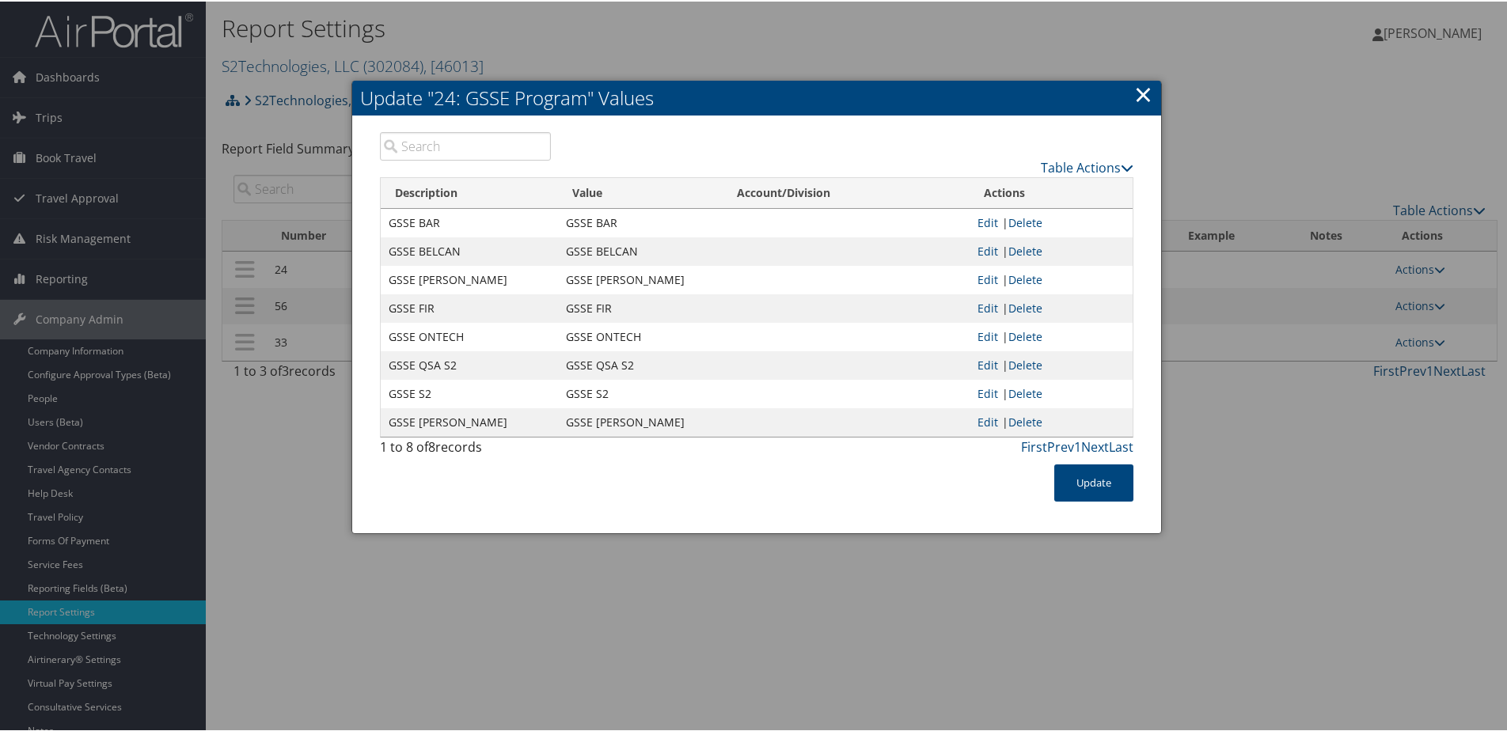
click at [1141, 91] on link "×" at bounding box center [1143, 93] width 18 height 32
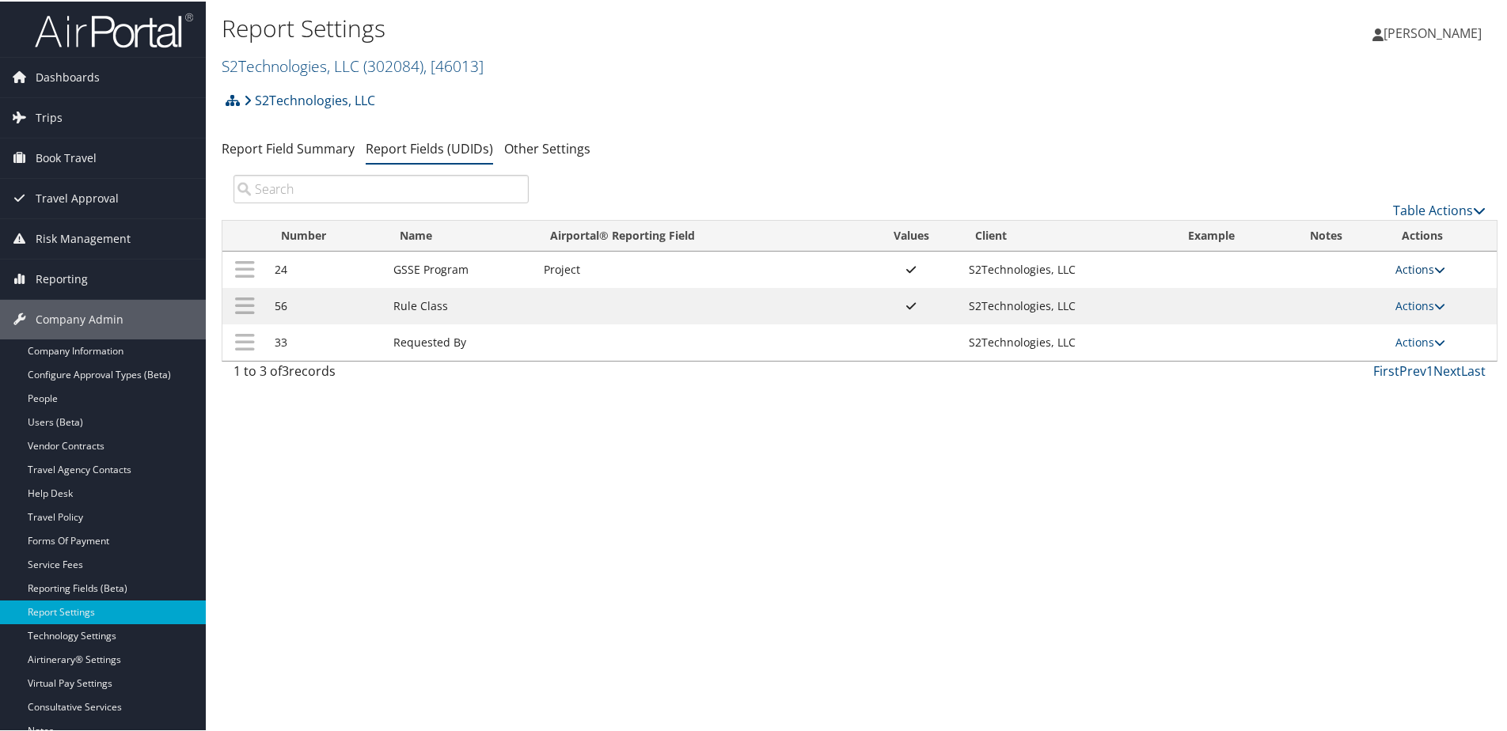
click at [1415, 266] on link "Actions" at bounding box center [1420, 267] width 50 height 15
click at [1336, 348] on link "Edit" at bounding box center [1352, 345] width 171 height 27
select select "22"
select select "both"
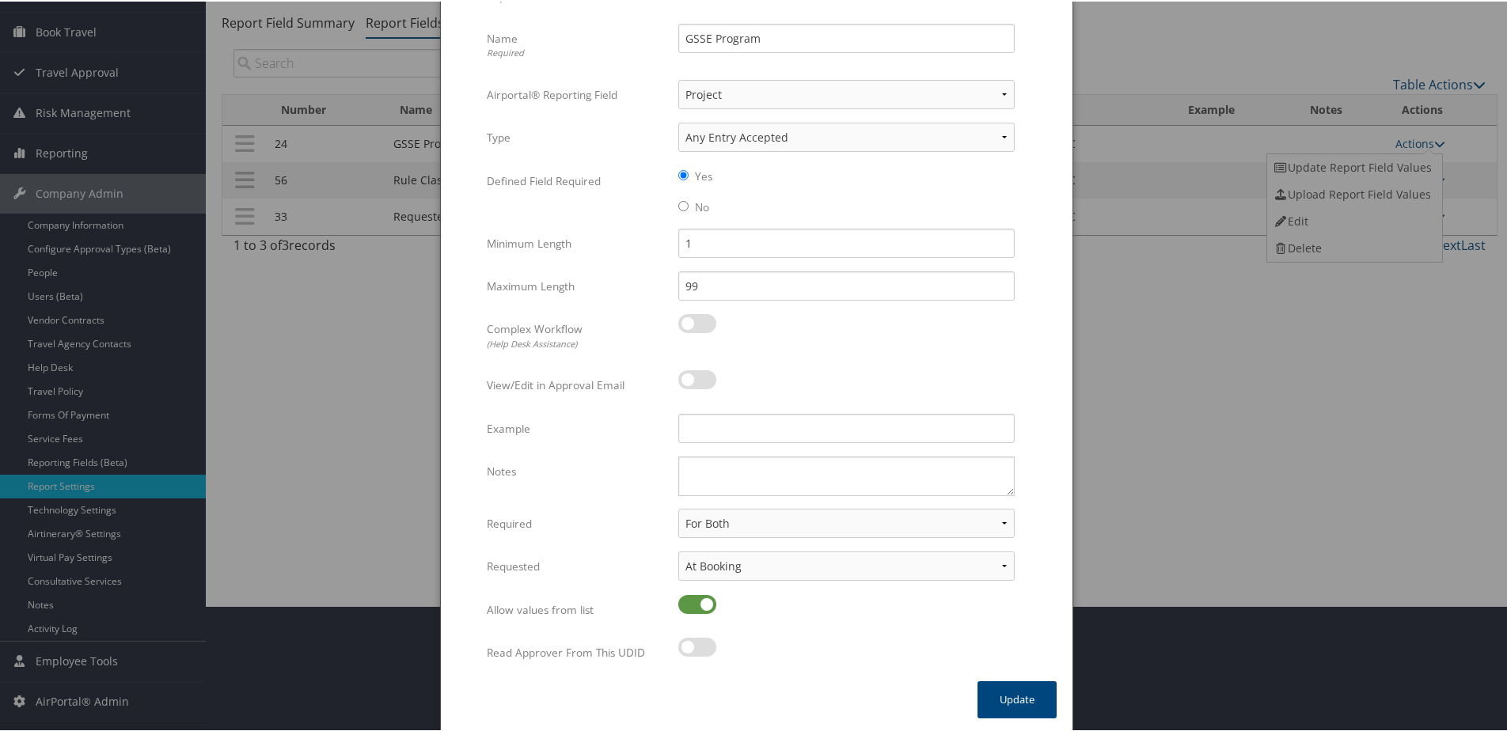
scroll to position [128, 0]
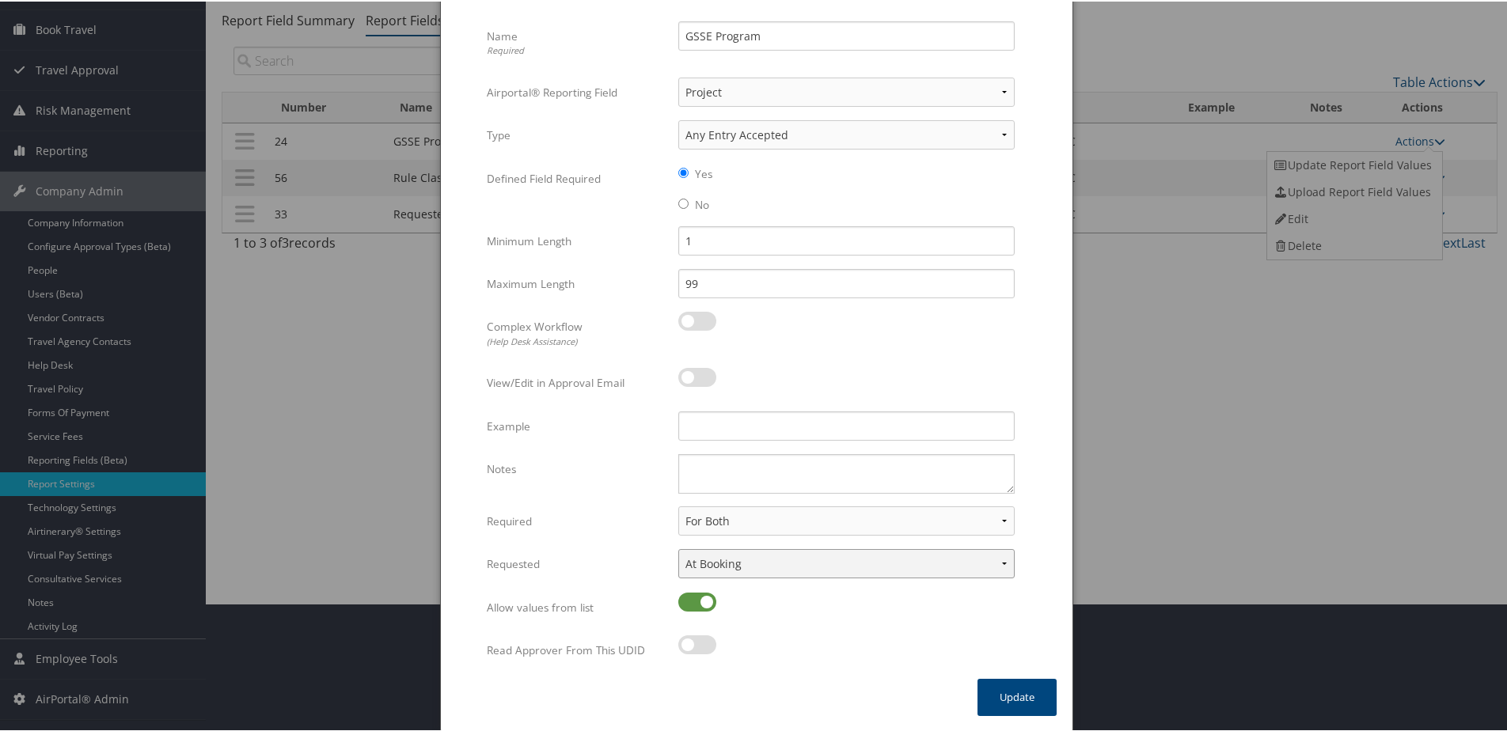
click at [746, 569] on select "None In Profile At Booking Both" at bounding box center [846, 562] width 336 height 29
select select "profiled"
click at [678, 548] on select "None In Profile At Booking Both" at bounding box center [846, 562] width 336 height 29
click at [1019, 689] on button "Update" at bounding box center [1016, 696] width 79 height 37
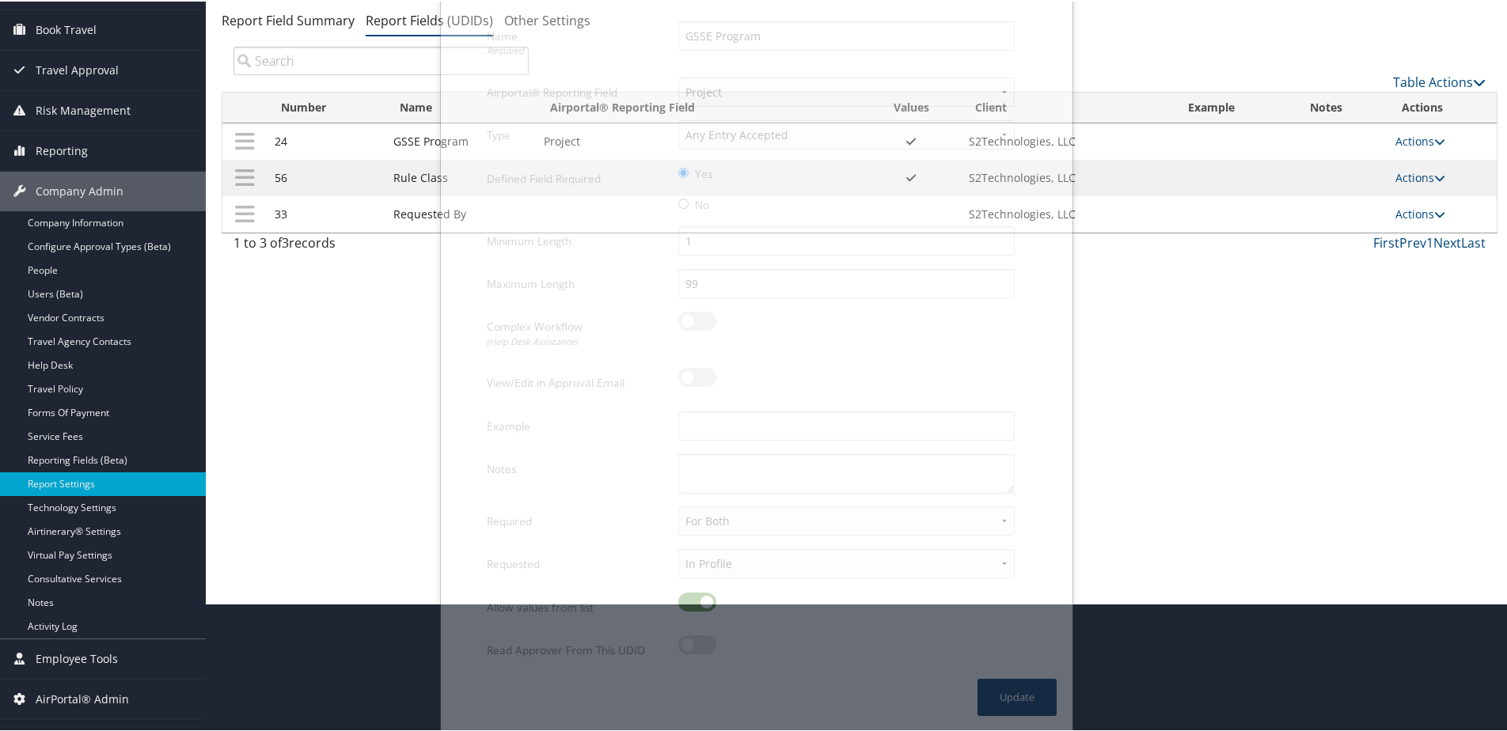
scroll to position [116, 0]
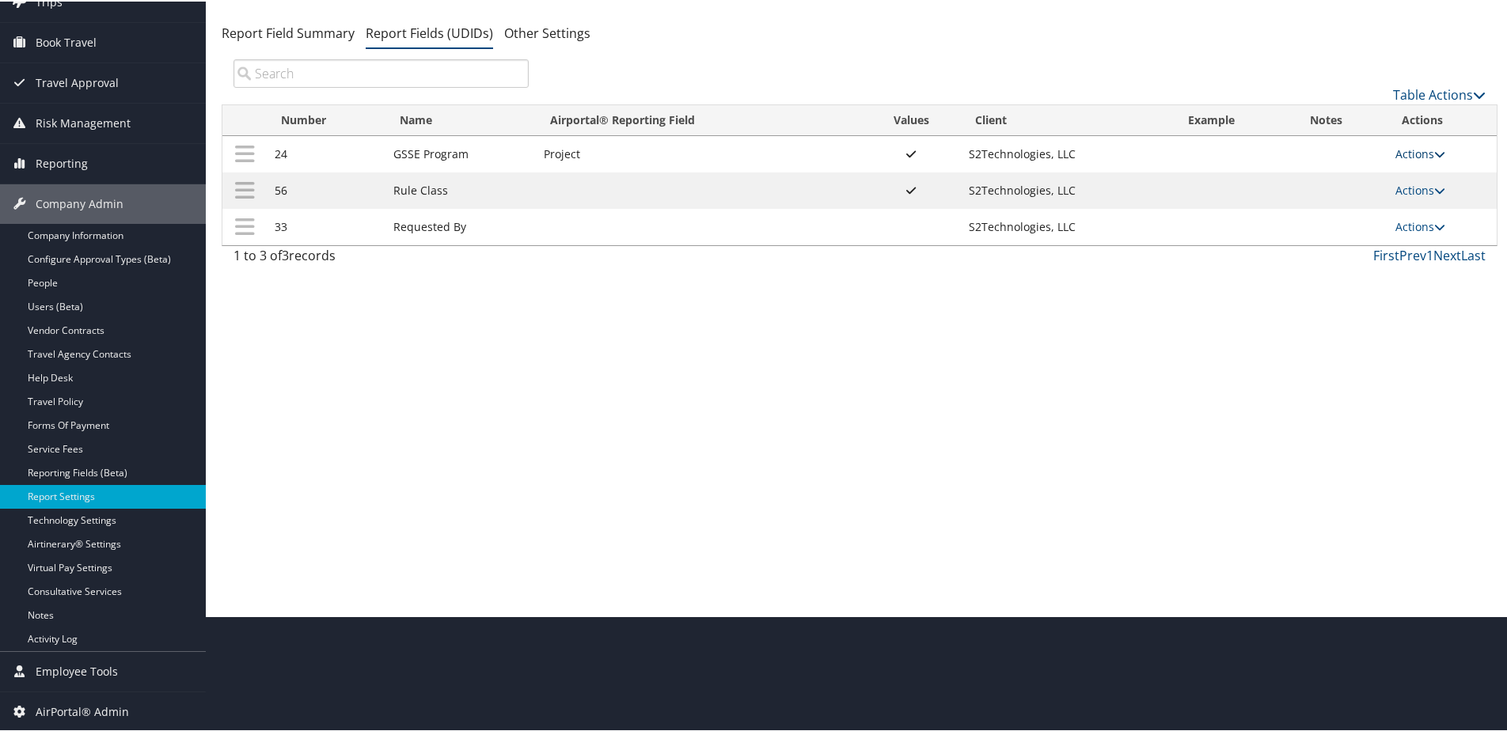
click at [1403, 156] on link "Actions" at bounding box center [1420, 152] width 50 height 15
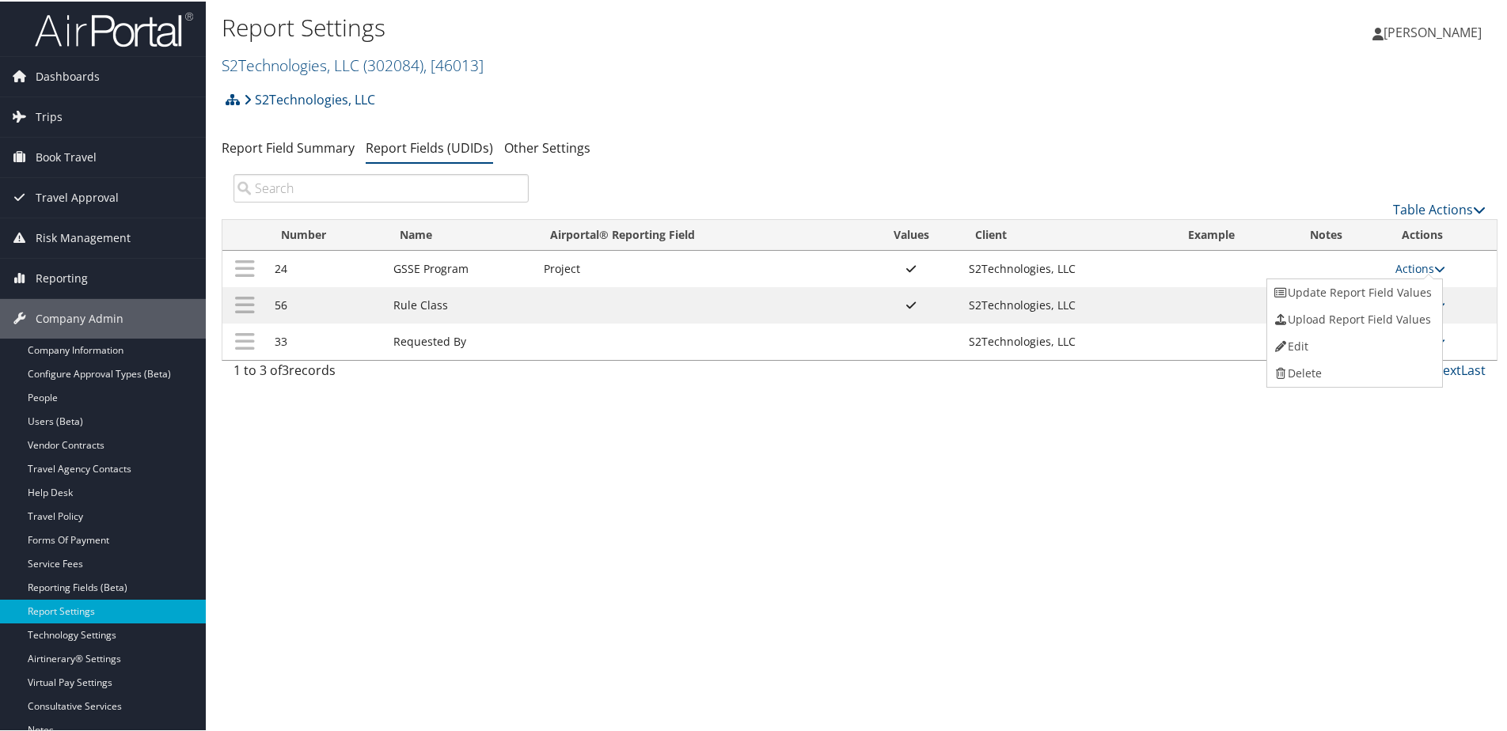
scroll to position [0, 0]
click at [1371, 293] on link "Update Report Field Values" at bounding box center [1352, 292] width 171 height 27
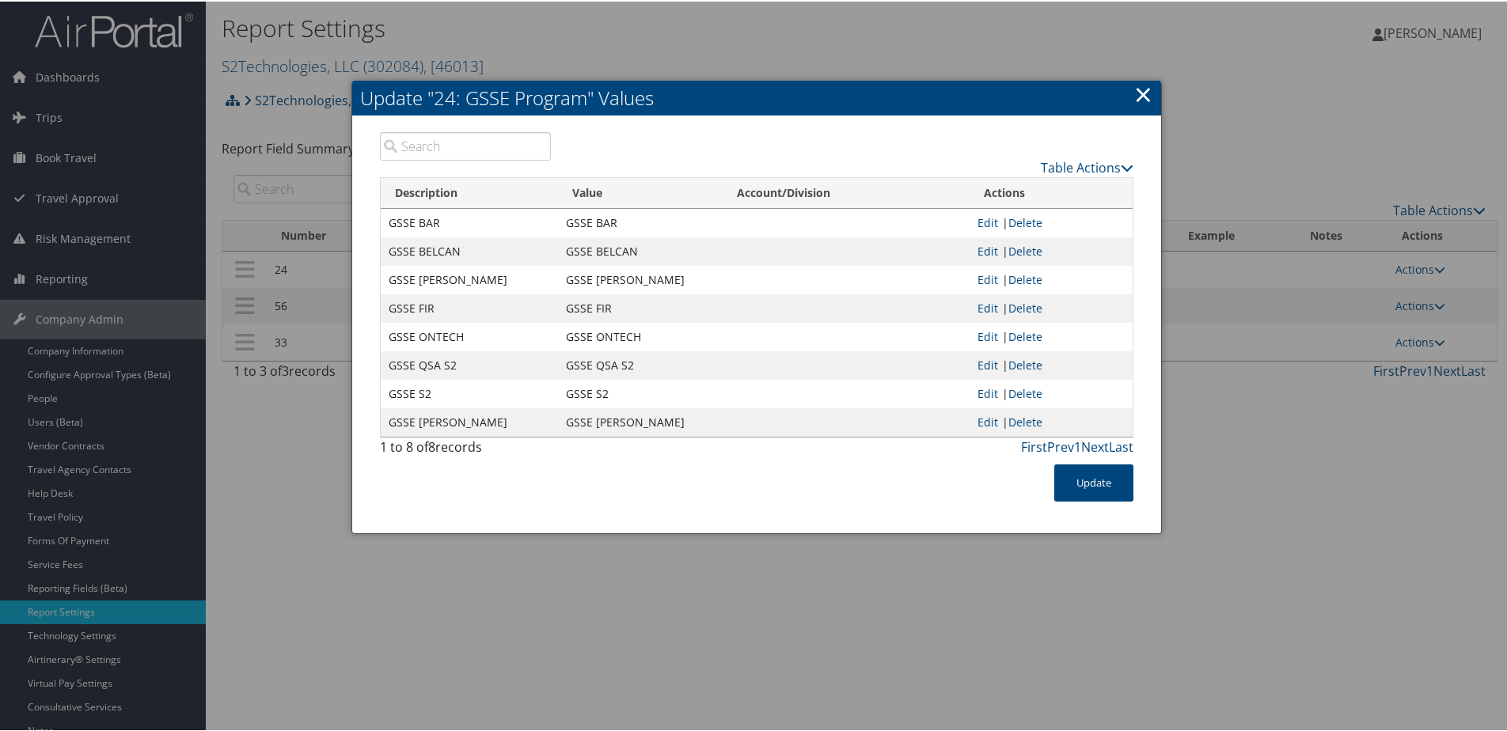
click at [1138, 94] on link "×" at bounding box center [1143, 93] width 18 height 32
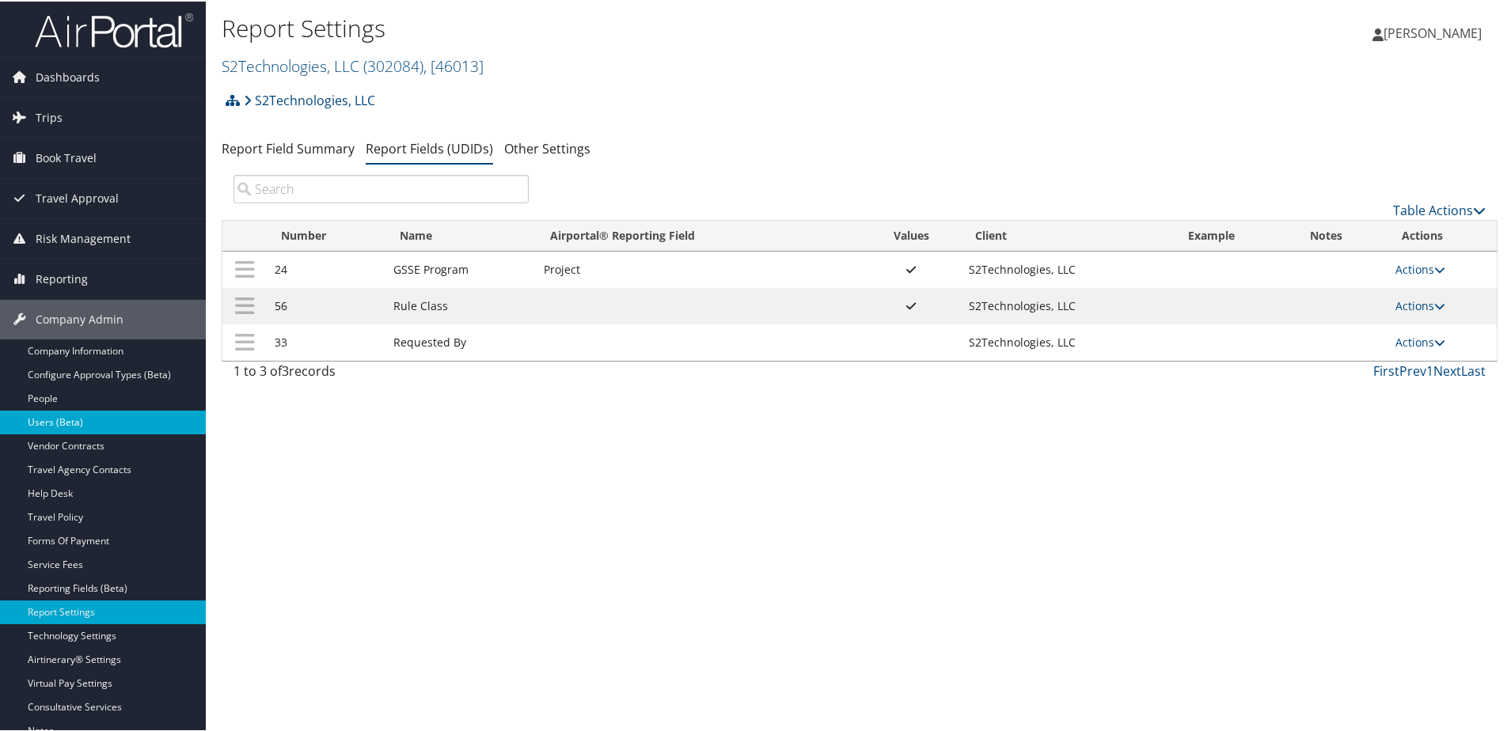
click at [55, 418] on link "Users (Beta)" at bounding box center [103, 421] width 206 height 24
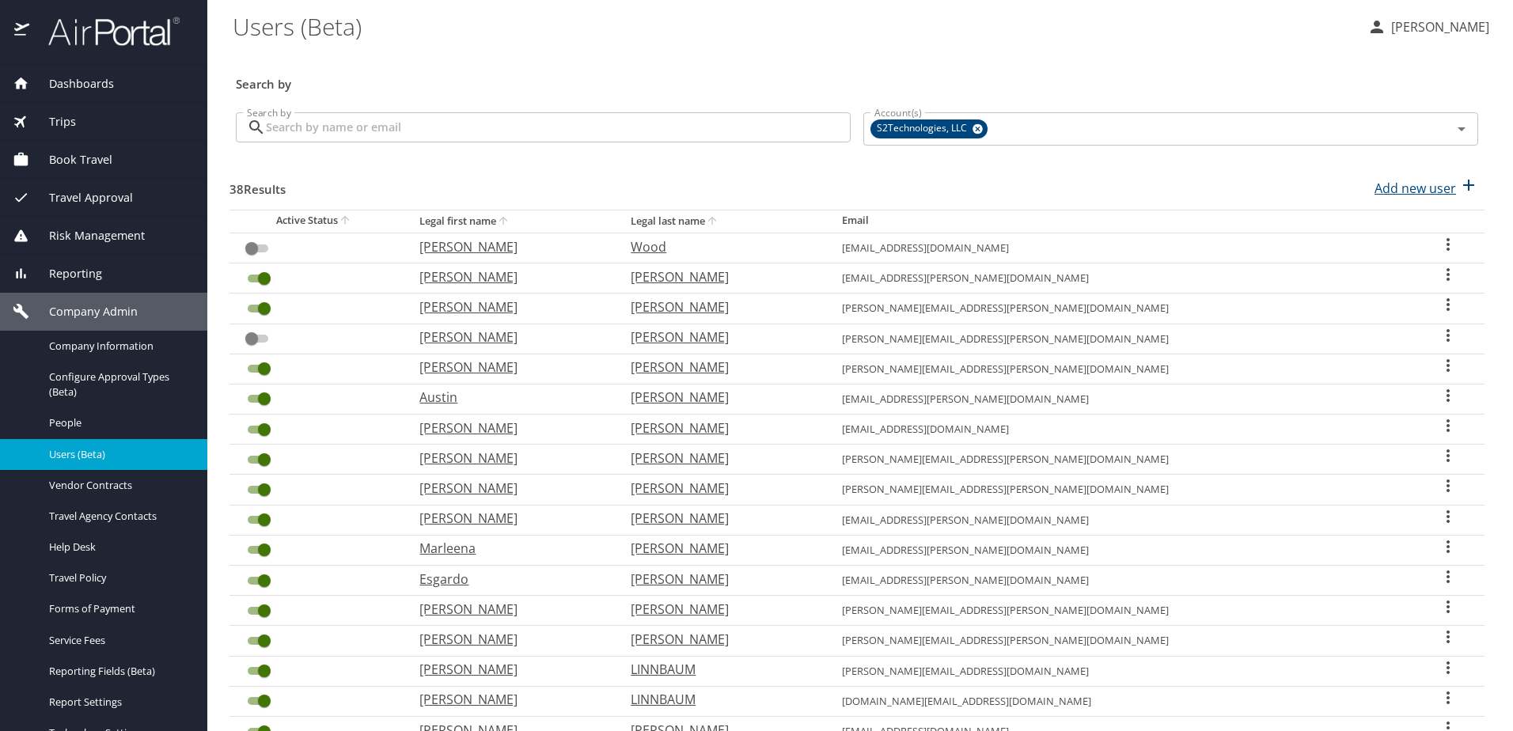
click at [1388, 196] on p "Add new user" at bounding box center [1416, 188] width 82 height 19
select select "US"
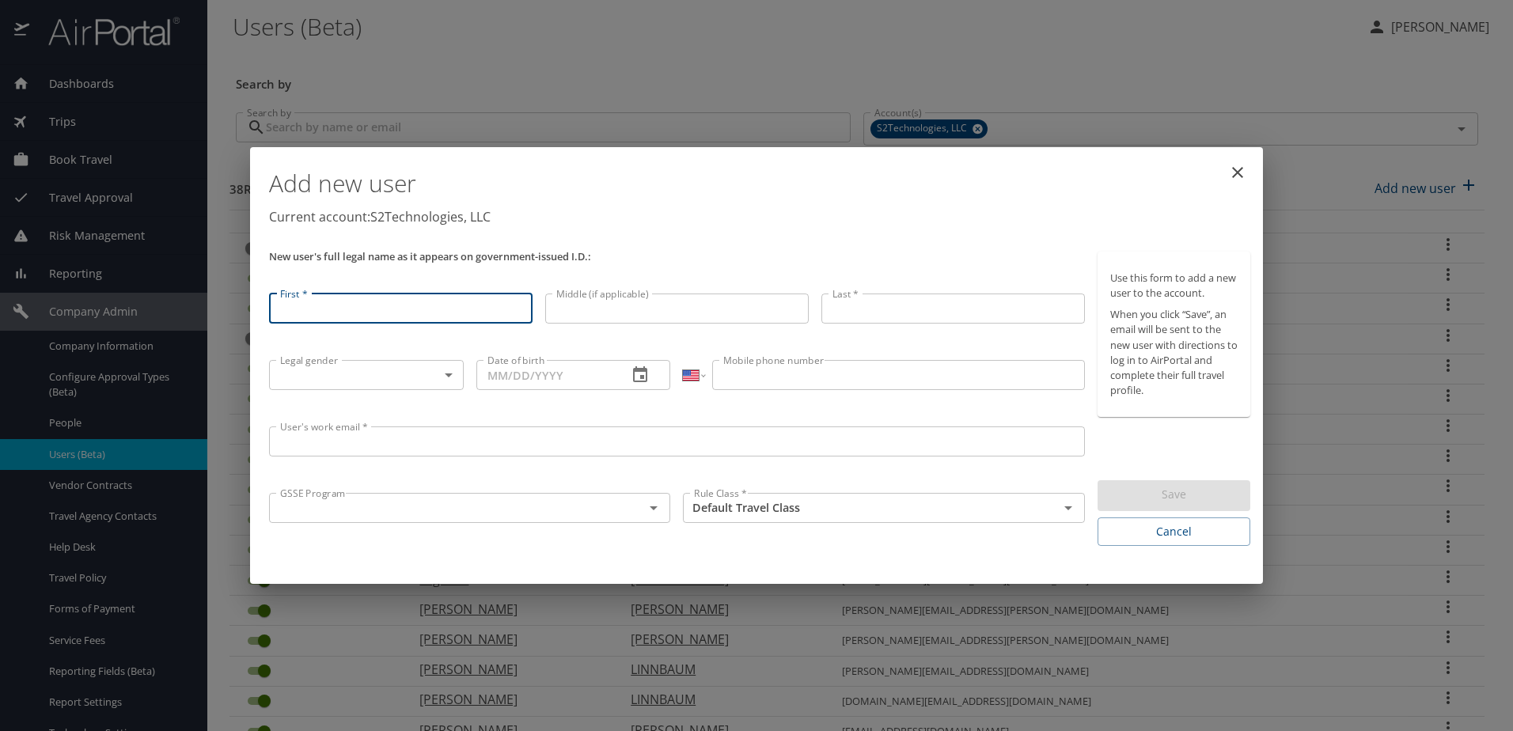
click at [404, 508] on input "text" at bounding box center [446, 508] width 345 height 21
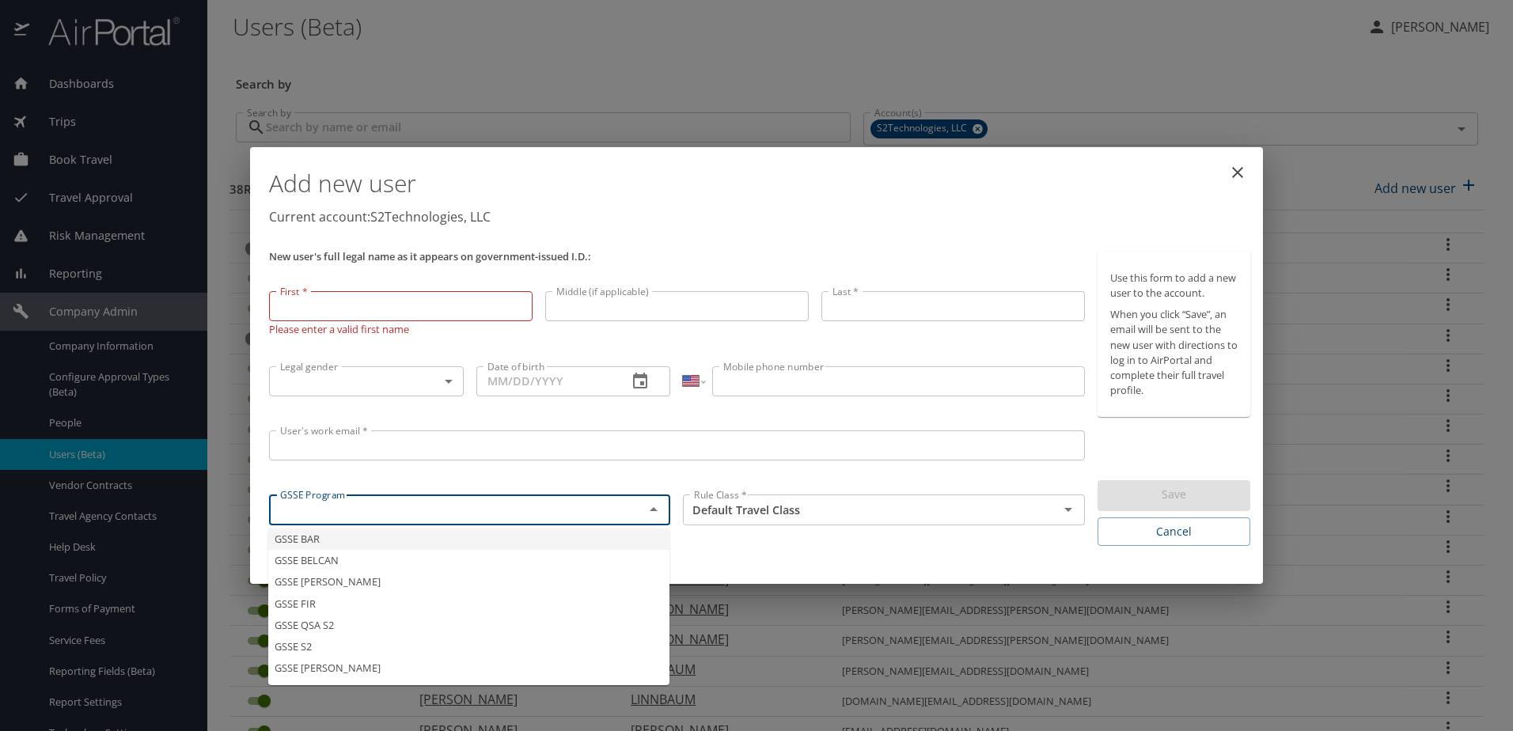
type input "GSSE BAR"
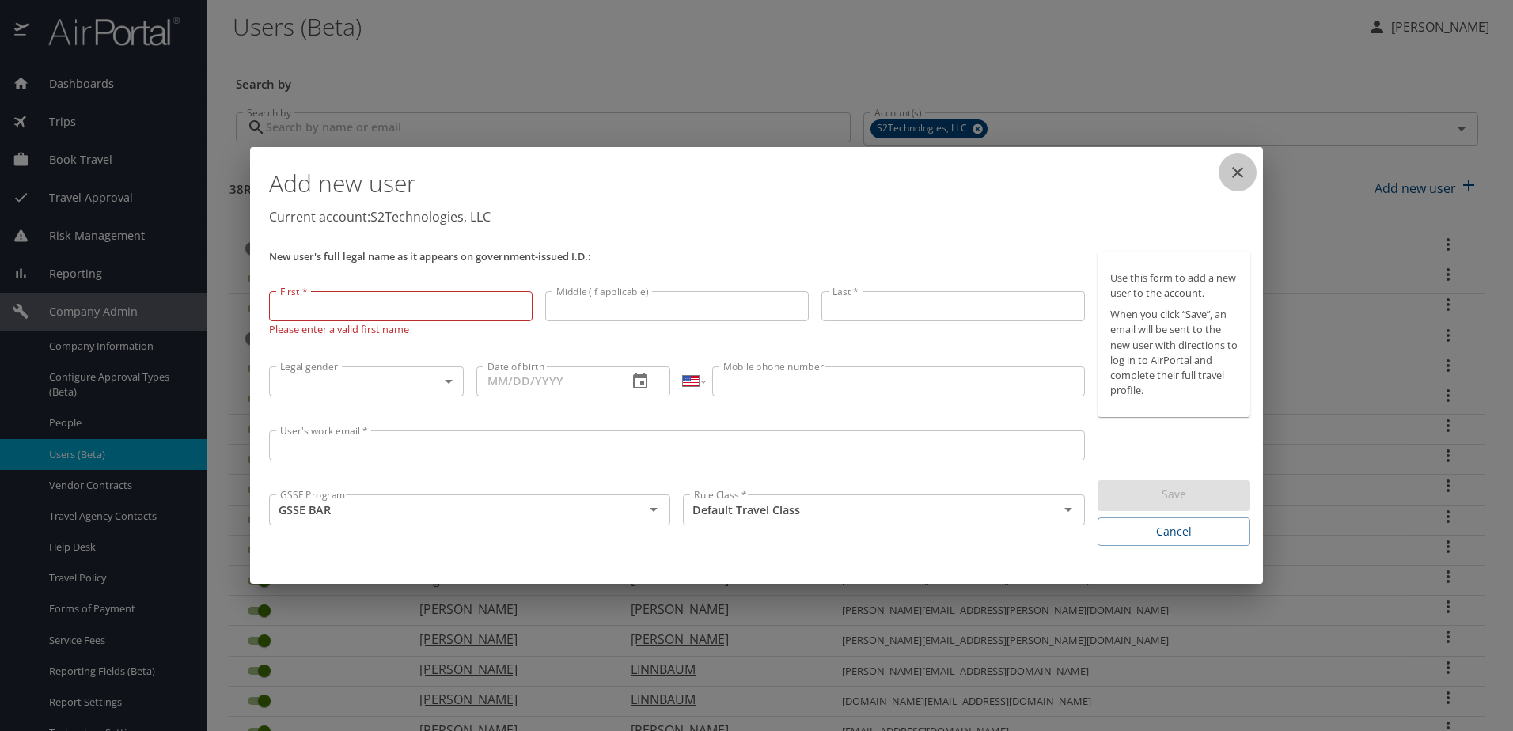
click at [1243, 169] on icon "close" at bounding box center [1237, 172] width 19 height 19
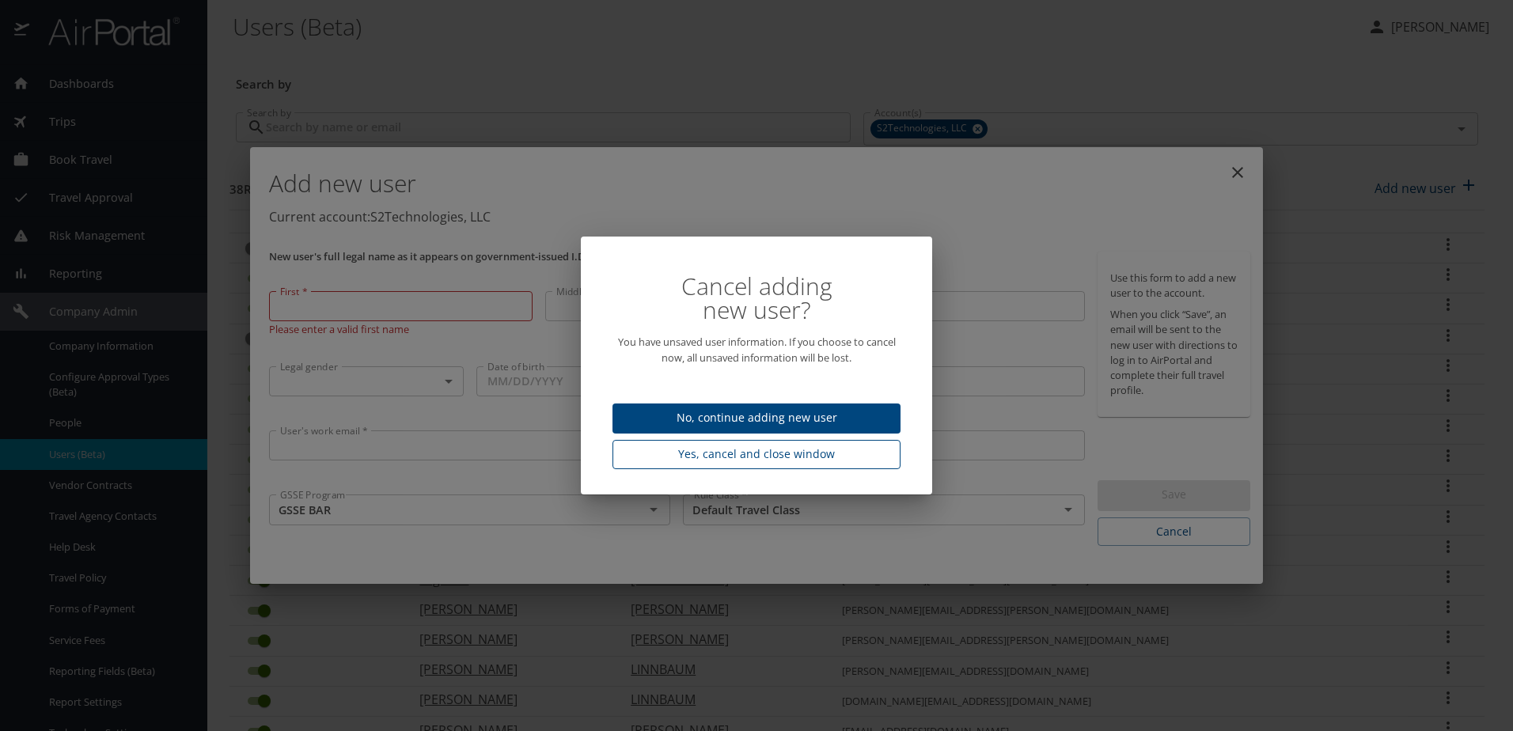
click at [723, 459] on span "Yes, cancel and close window" at bounding box center [756, 455] width 263 height 20
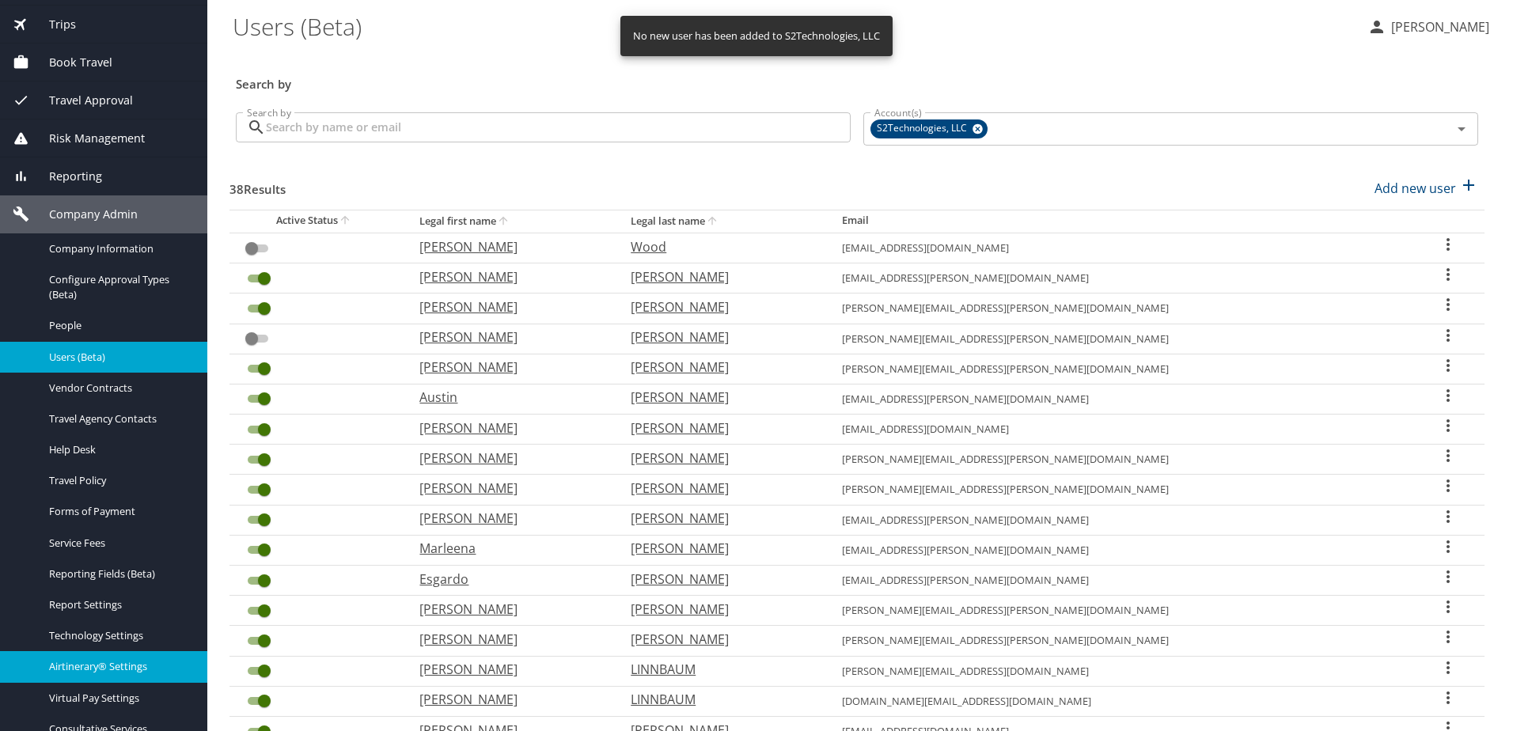
scroll to position [211, 0]
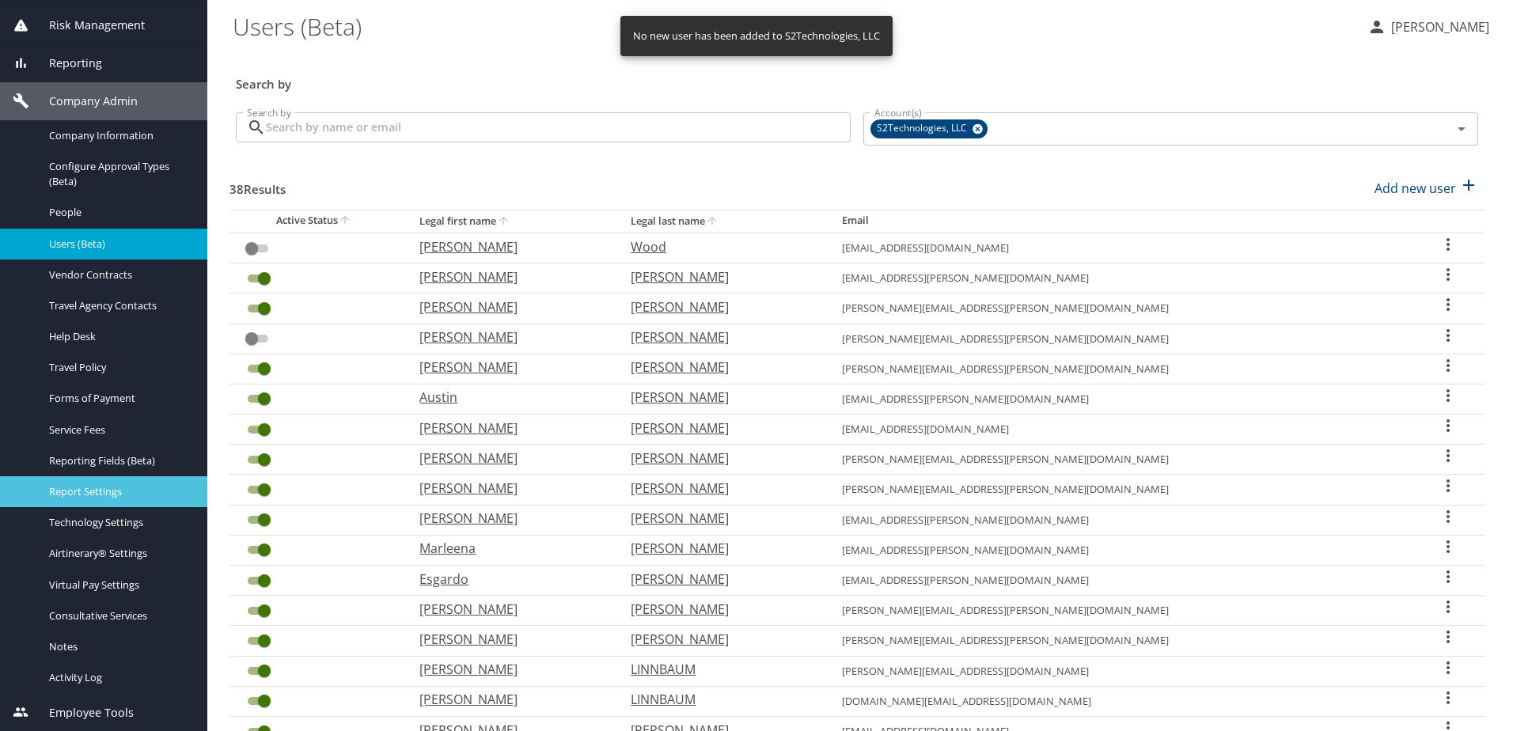
click at [64, 498] on span "Report Settings" at bounding box center [118, 491] width 139 height 15
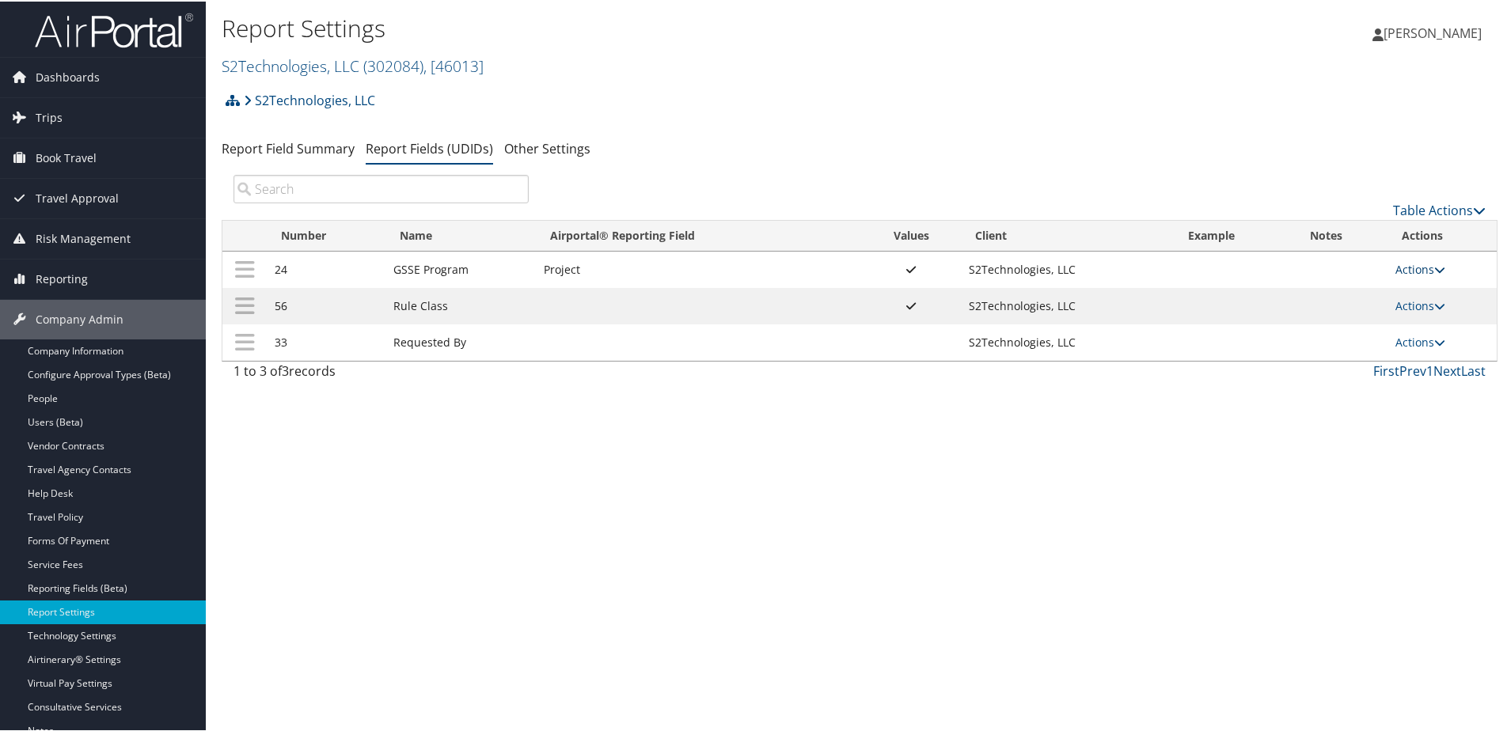
click at [1399, 266] on link "Actions" at bounding box center [1420, 267] width 50 height 15
click at [1291, 343] on link "Edit" at bounding box center [1352, 345] width 171 height 27
select select "22"
select select "both"
select select "profiled"
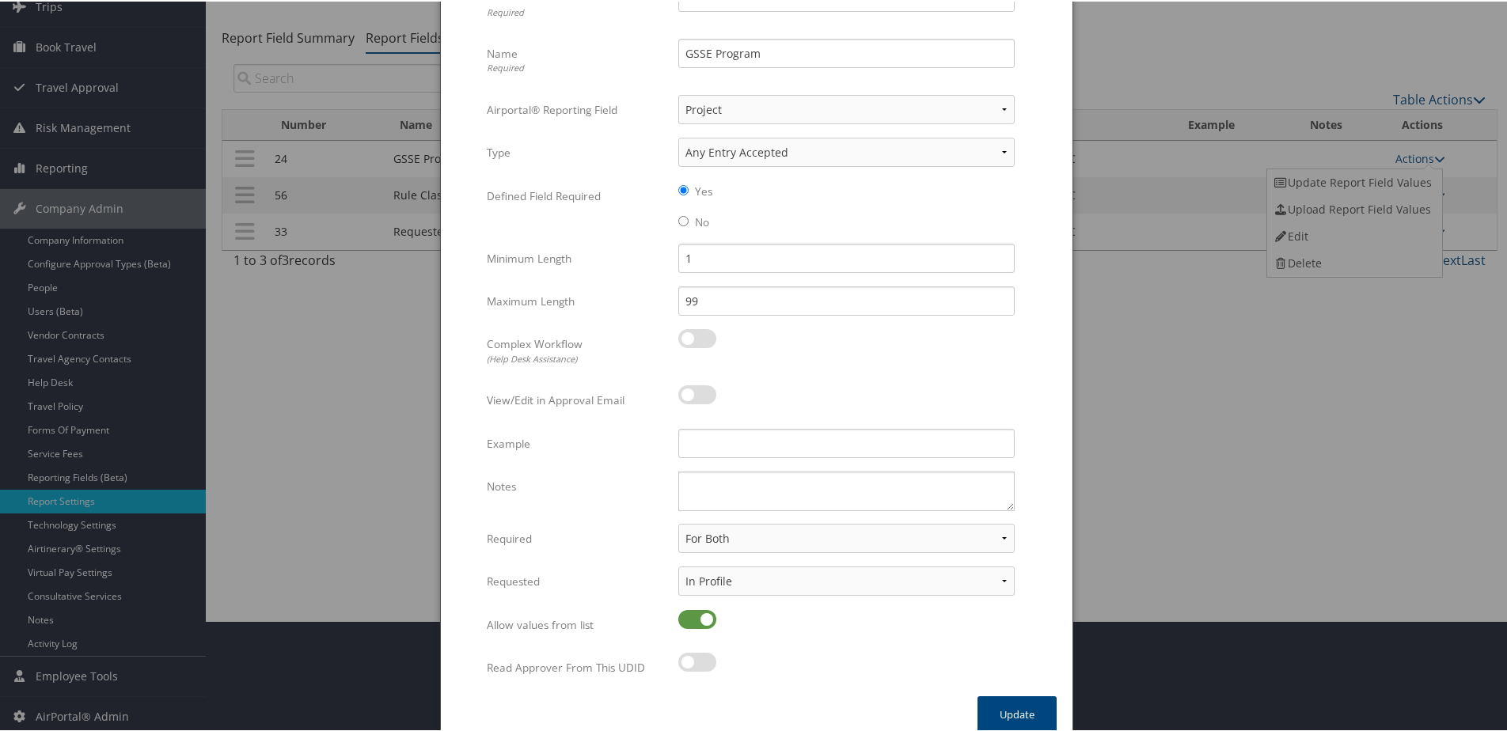
scroll to position [128, 0]
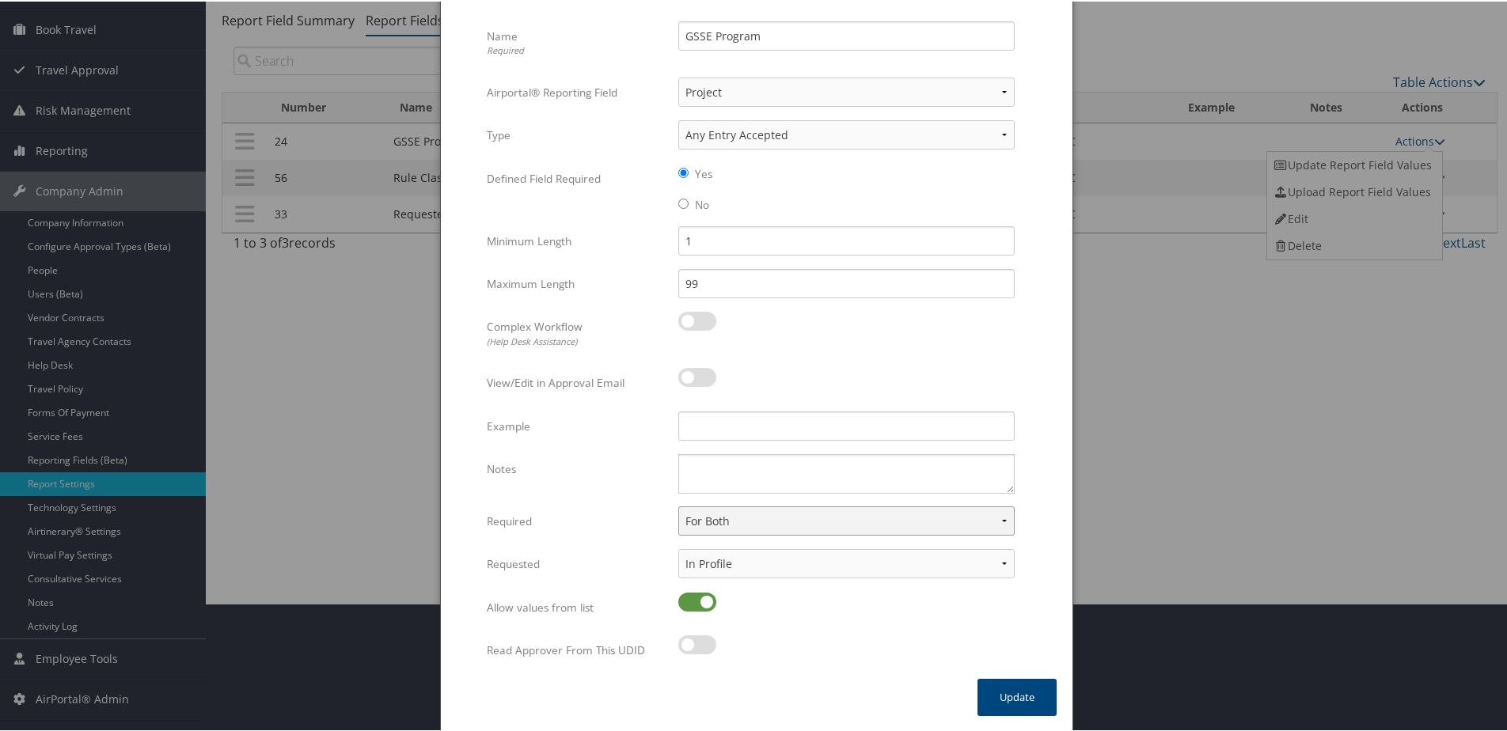
click at [754, 524] on select "None For Guest Travelers For Profiled Travelers For Both" at bounding box center [846, 519] width 336 height 29
click at [754, 511] on select "None For Guest Travelers For Profiled Travelers For Both" at bounding box center [846, 519] width 336 height 29
click at [747, 636] on div at bounding box center [846, 652] width 336 height 36
click at [1020, 689] on button "Update" at bounding box center [1016, 696] width 79 height 37
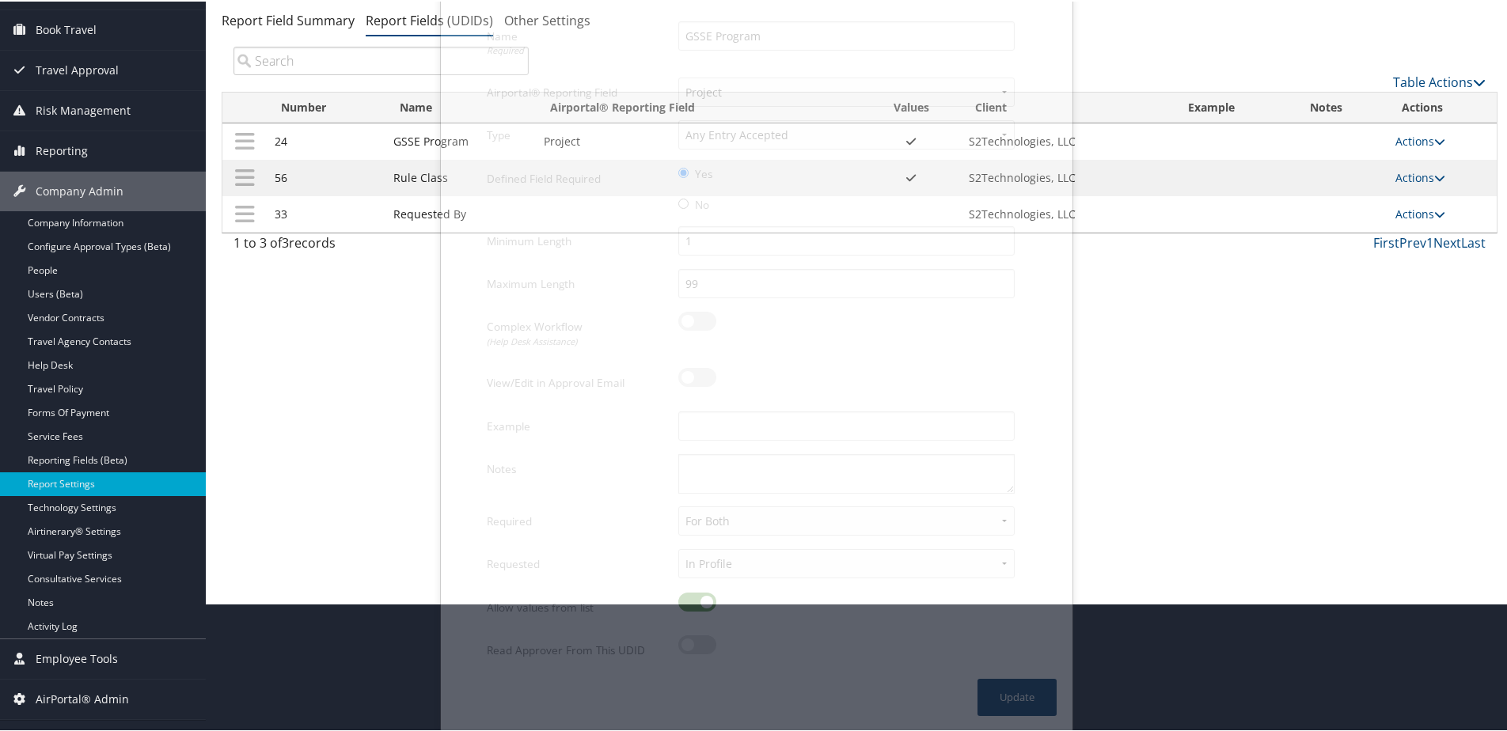
scroll to position [116, 0]
